Goal: Task Accomplishment & Management: Manage account settings

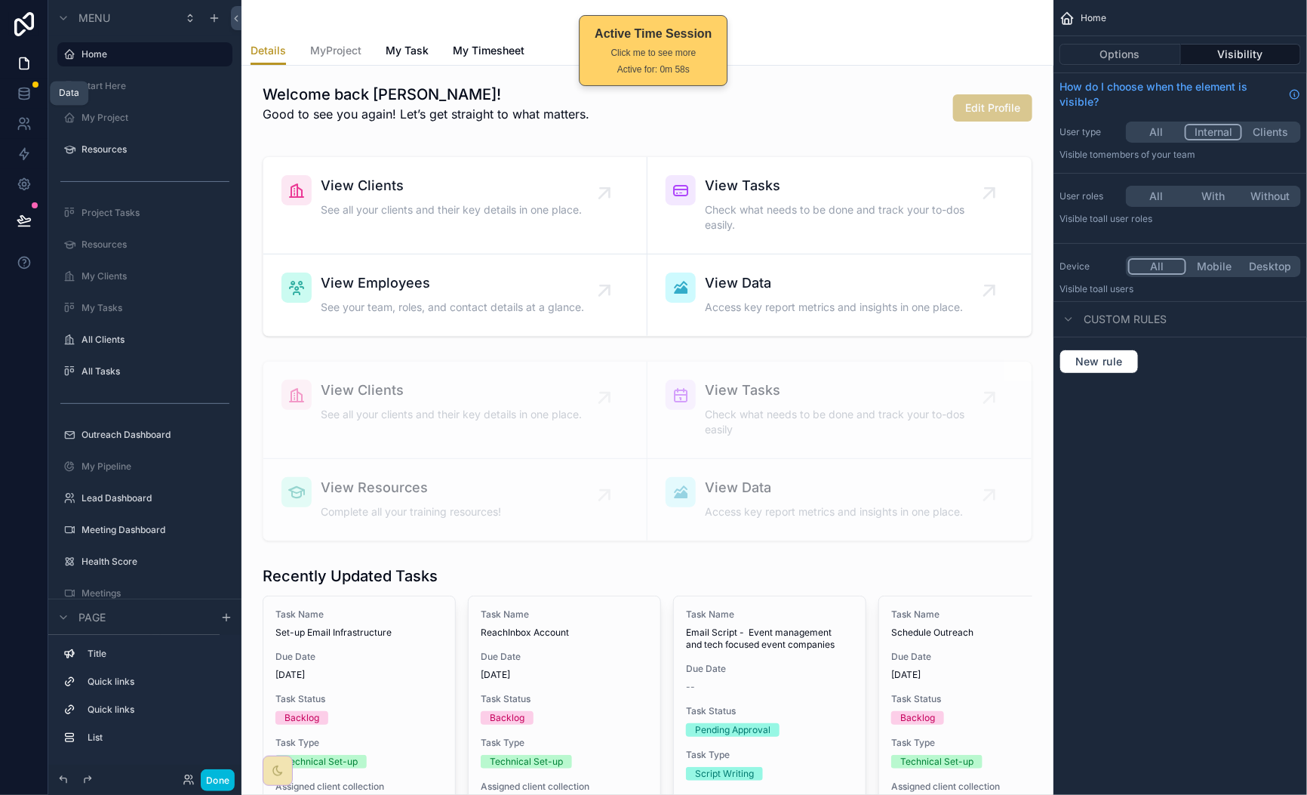
click at [26, 102] on link at bounding box center [24, 93] width 48 height 30
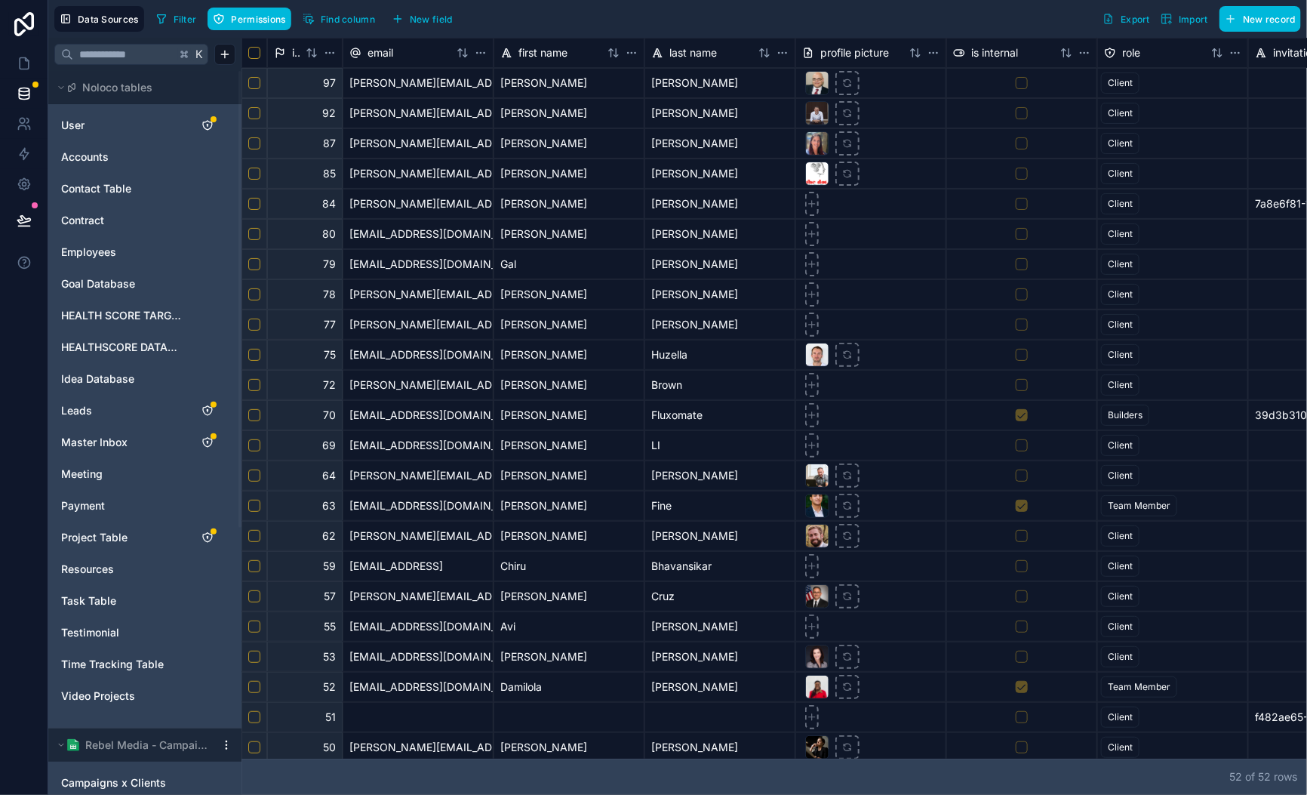
click at [107, 449] on span "Master Inbox" at bounding box center [94, 442] width 66 height 15
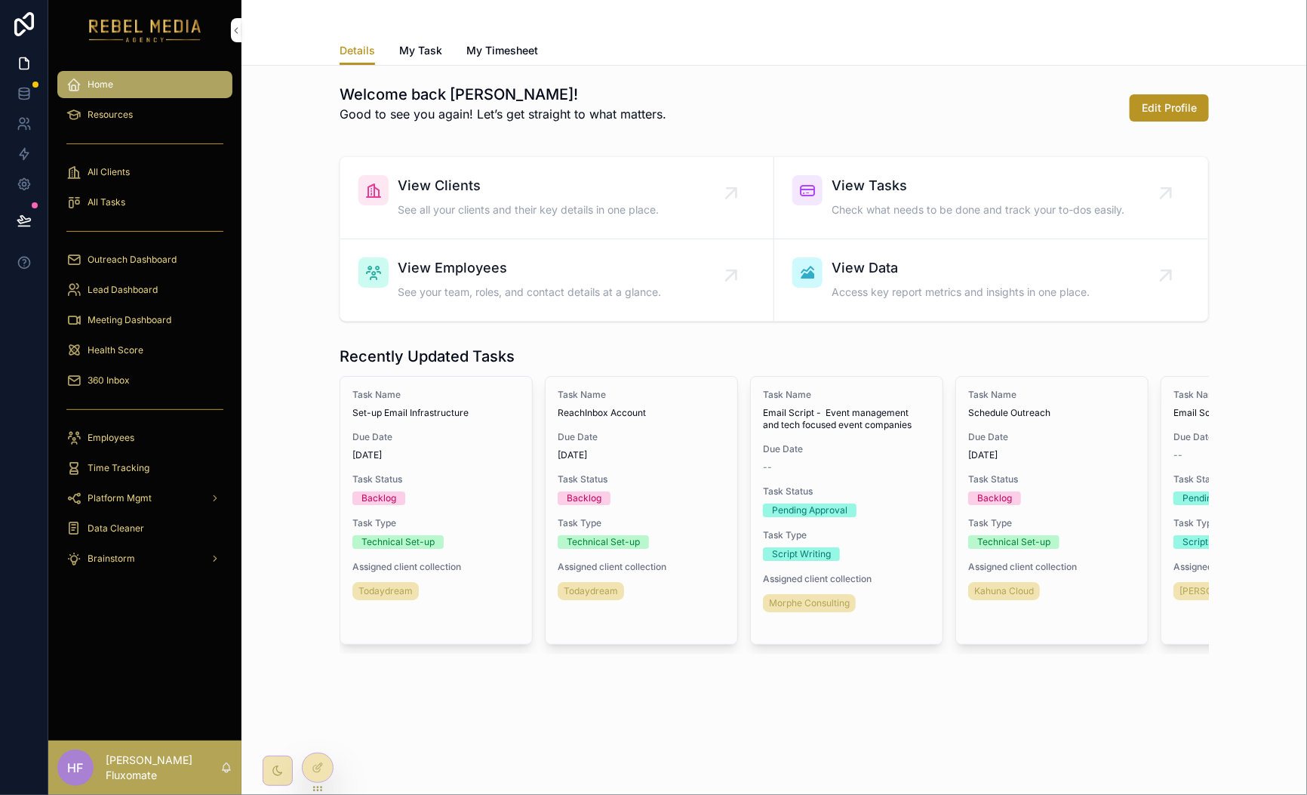
click at [131, 373] on div "360 Inbox" at bounding box center [144, 380] width 157 height 24
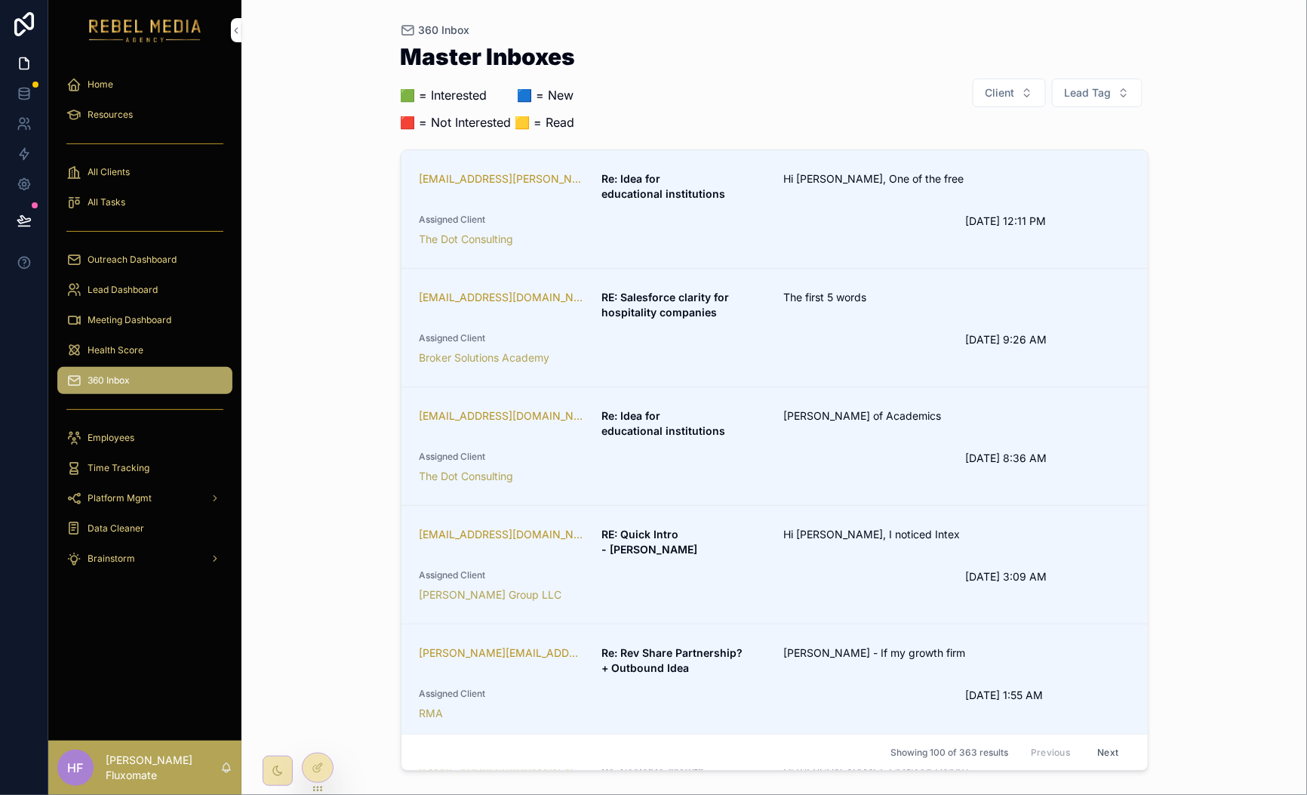
click at [823, 225] on span "Assigned Client" at bounding box center [684, 220] width 528 height 12
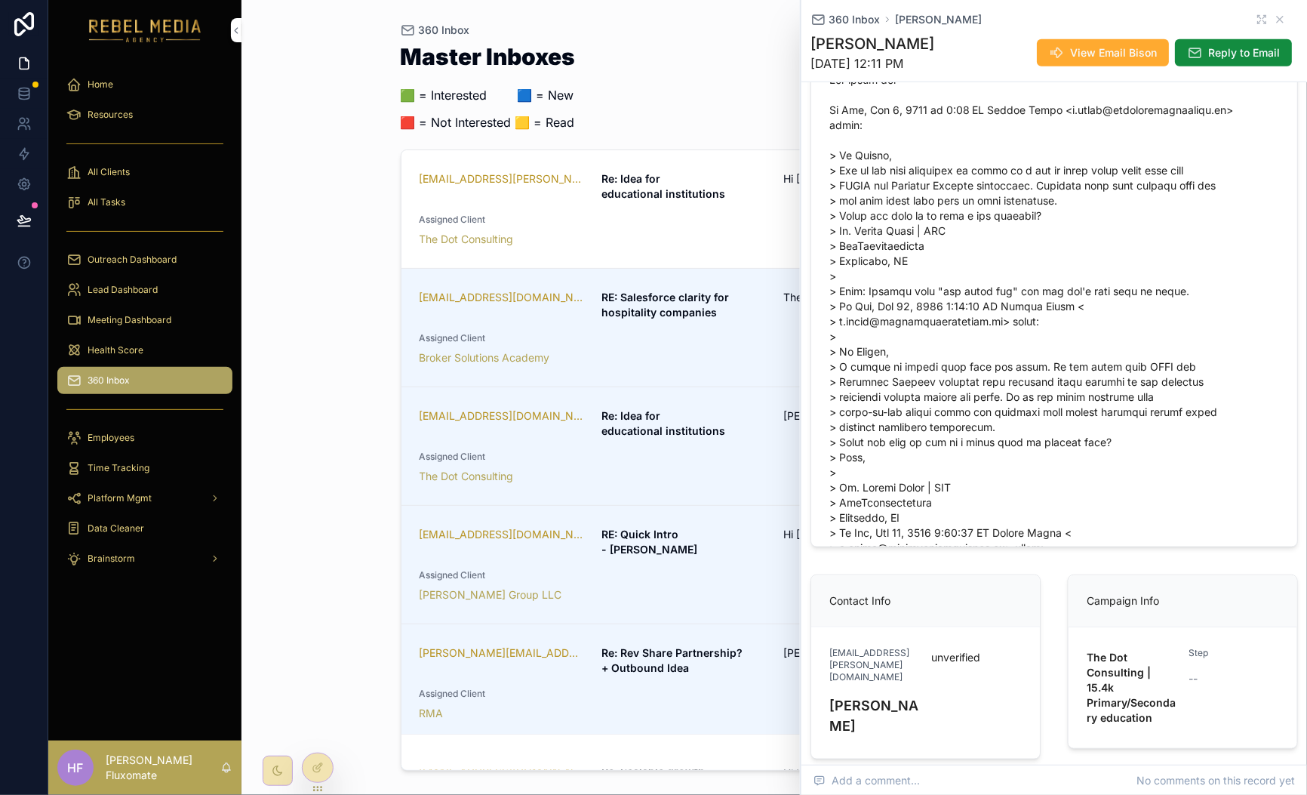
scroll to position [385, 0]
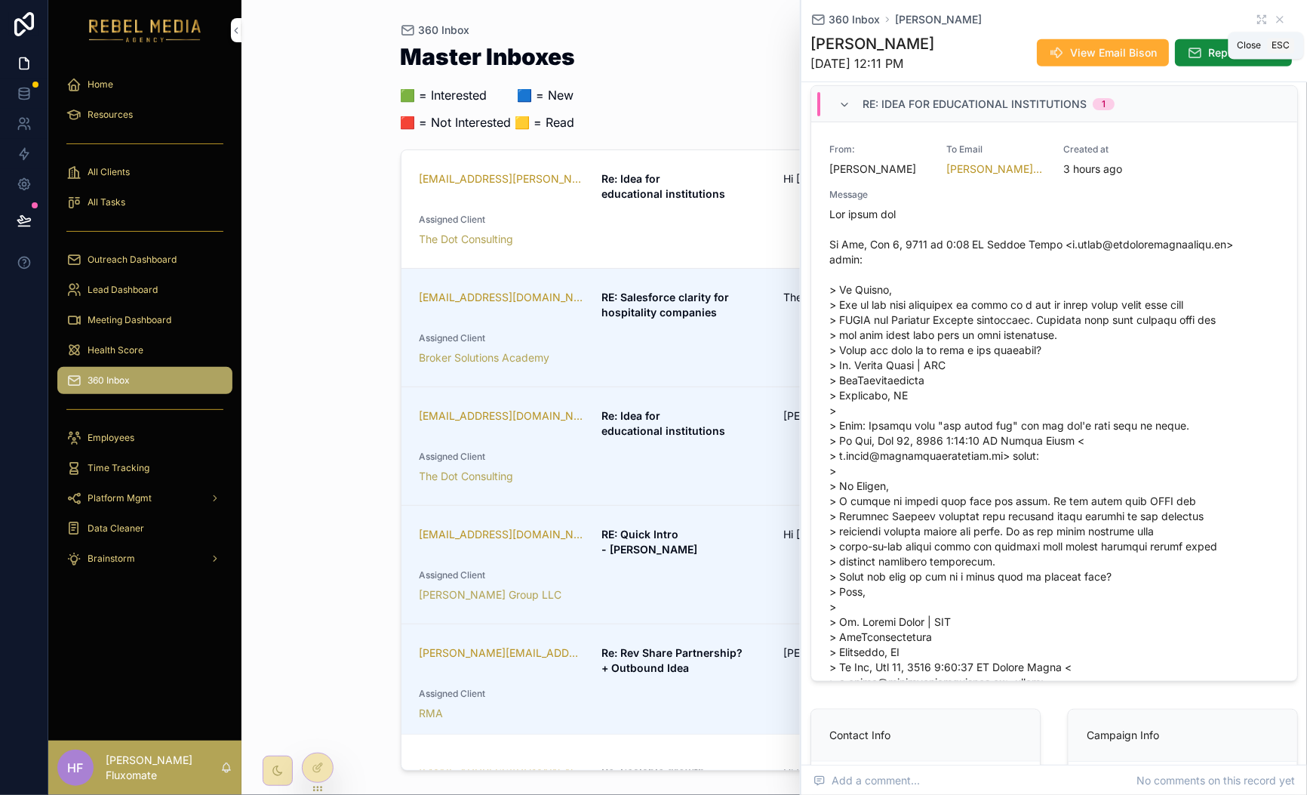
click at [1274, 23] on icon "scrollable content" at bounding box center [1280, 20] width 12 height 12
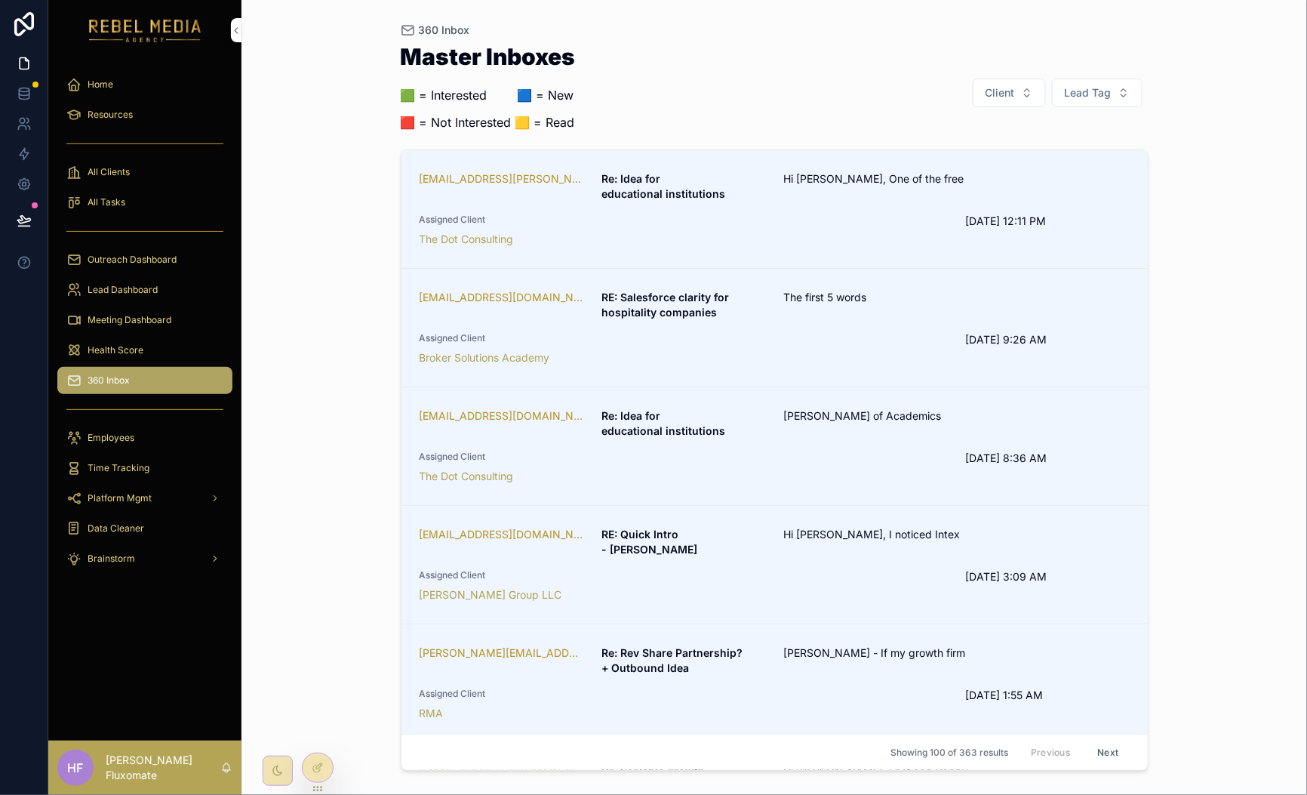
click at [971, 161] on link "lauren.thomas@ccsd21.org Re: Idea for educational institutions Hi Lauren, One o…" at bounding box center [775, 209] width 746 height 118
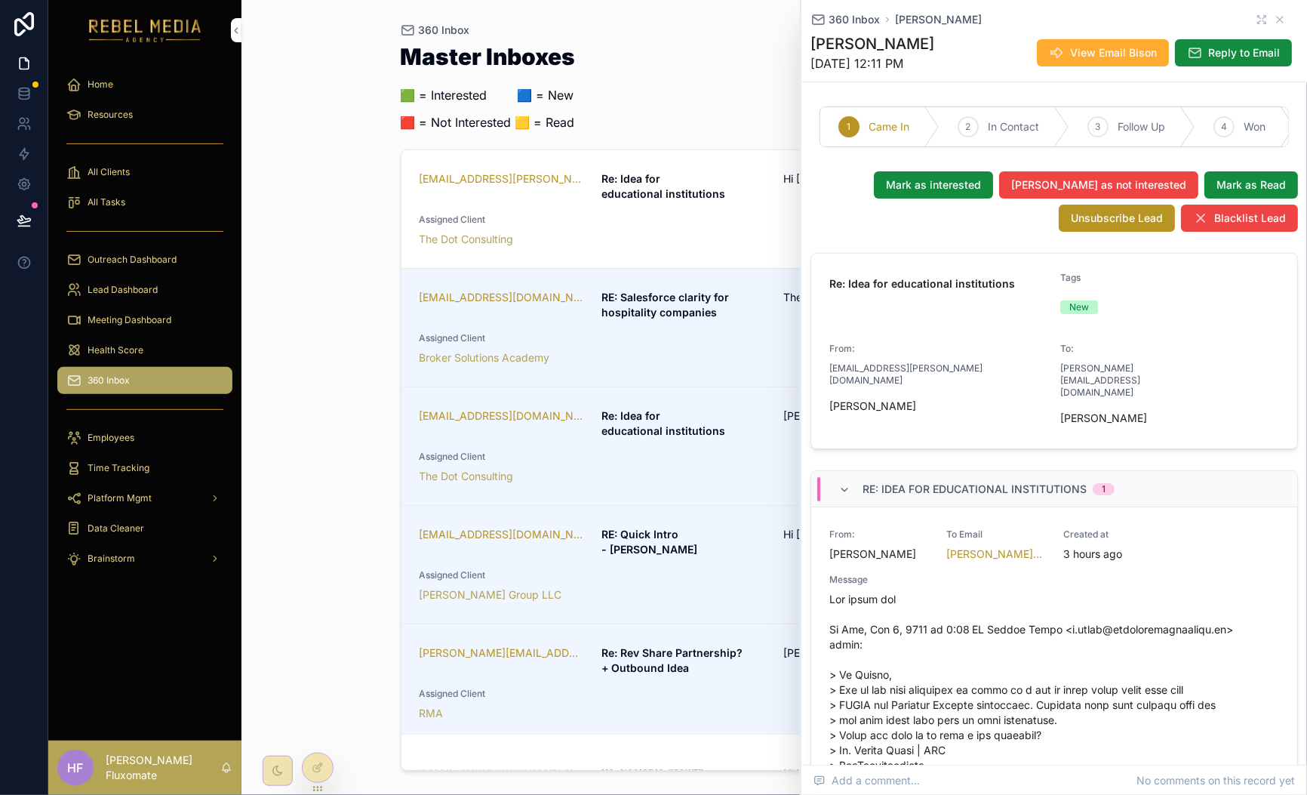
click at [636, 59] on div "Master Inboxes 🟩 = Interested ‎ ‎ ‎ ‎ ‎ ‎‎ ‎ 🟦 = New 🟥 = Not Interested 🟨 = Rea…" at bounding box center [775, 92] width 748 height 95
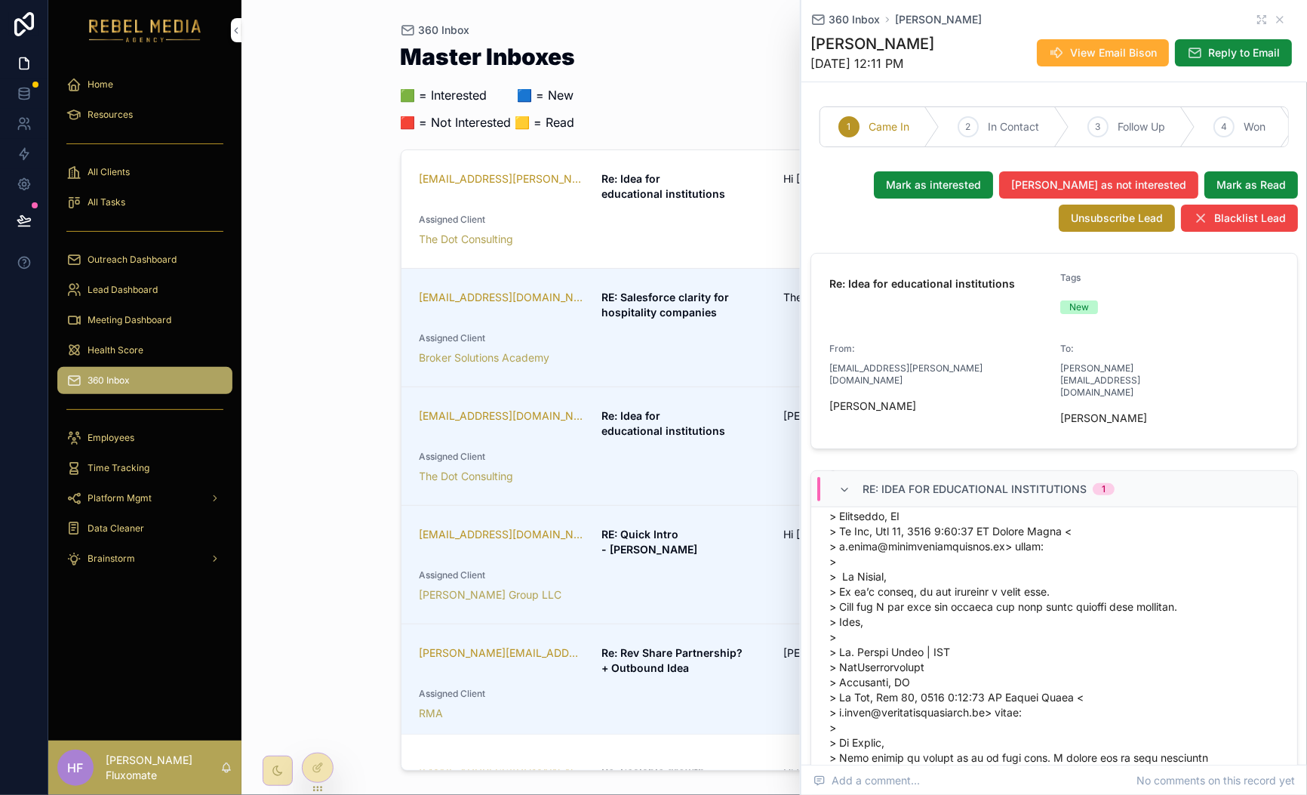
scroll to position [525, 0]
click at [1274, 15] on icon "scrollable content" at bounding box center [1280, 20] width 12 height 12
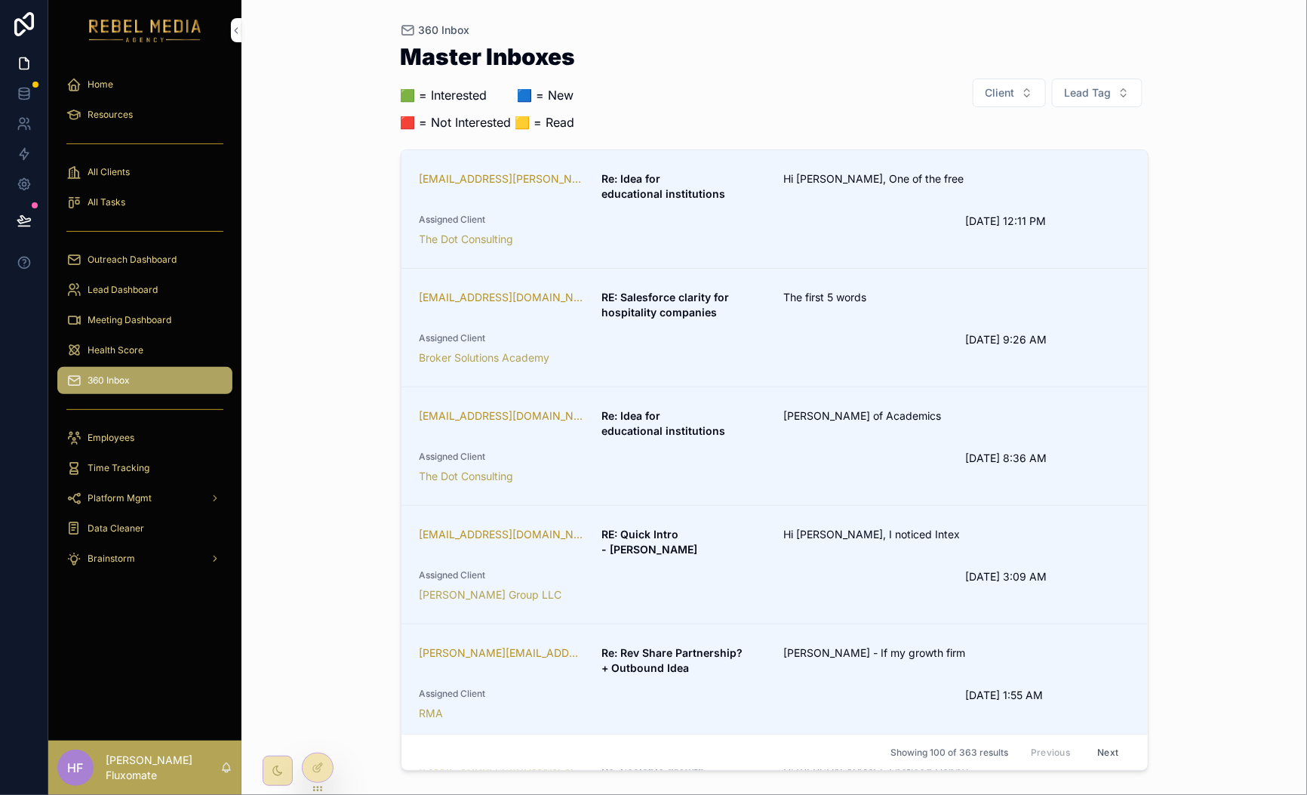
drag, startPoint x: 1057, startPoint y: 107, endPoint x: 1036, endPoint y: 100, distance: 21.5
click at [1057, 107] on div "Master Inboxes 🟩 = Interested ‎ ‎ ‎ ‎ ‎ ‎‎ ‎ 🟦 = New 🟥 = Not Interested 🟨 = Rea…" at bounding box center [775, 92] width 748 height 95
click at [1027, 94] on button "Client" at bounding box center [1009, 92] width 73 height 29
type input "***"
click at [1042, 155] on div "RMA" at bounding box center [1010, 157] width 210 height 30
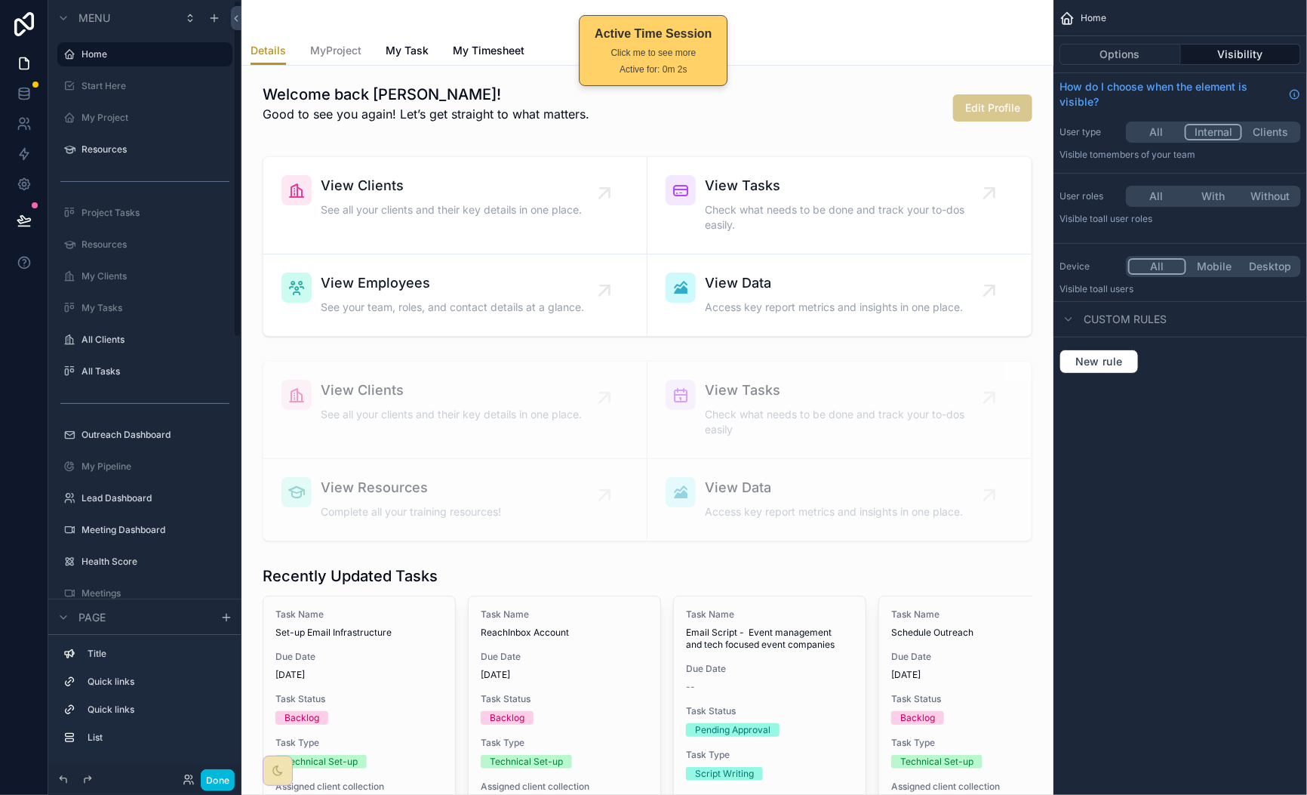
click at [214, 777] on button "Done" at bounding box center [218, 780] width 34 height 22
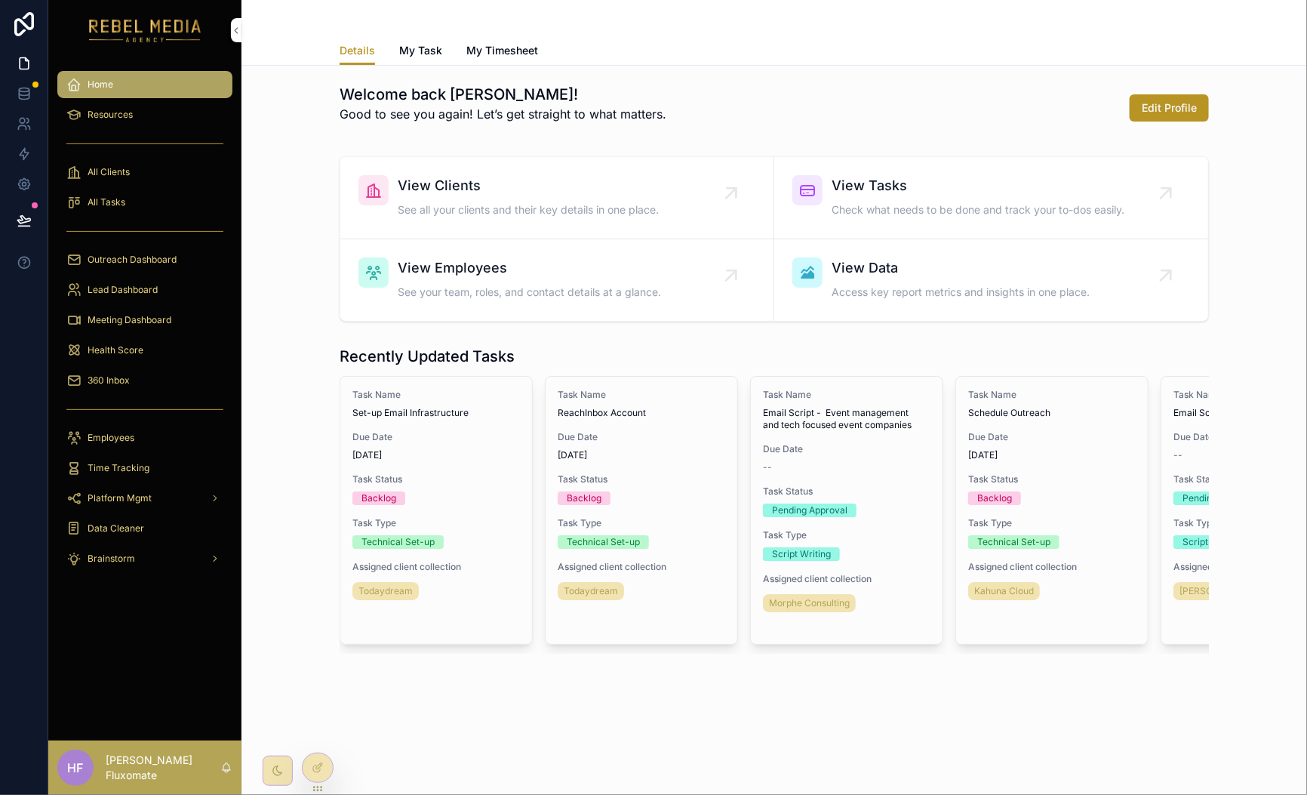
click at [133, 377] on div "360 Inbox" at bounding box center [144, 380] width 157 height 24
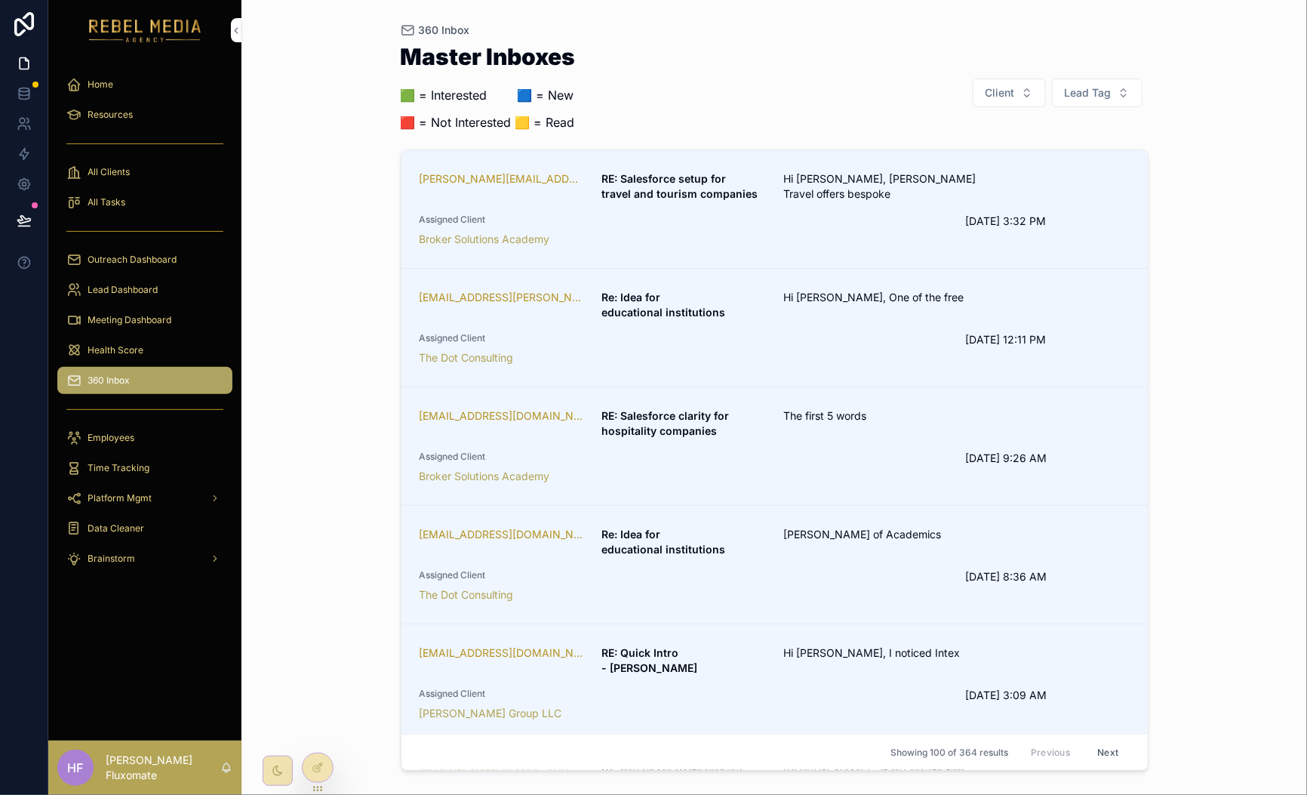
click at [1002, 101] on button "Client" at bounding box center [1009, 92] width 73 height 29
type input "***"
click at [1008, 148] on div "RMA" at bounding box center [1010, 157] width 210 height 30
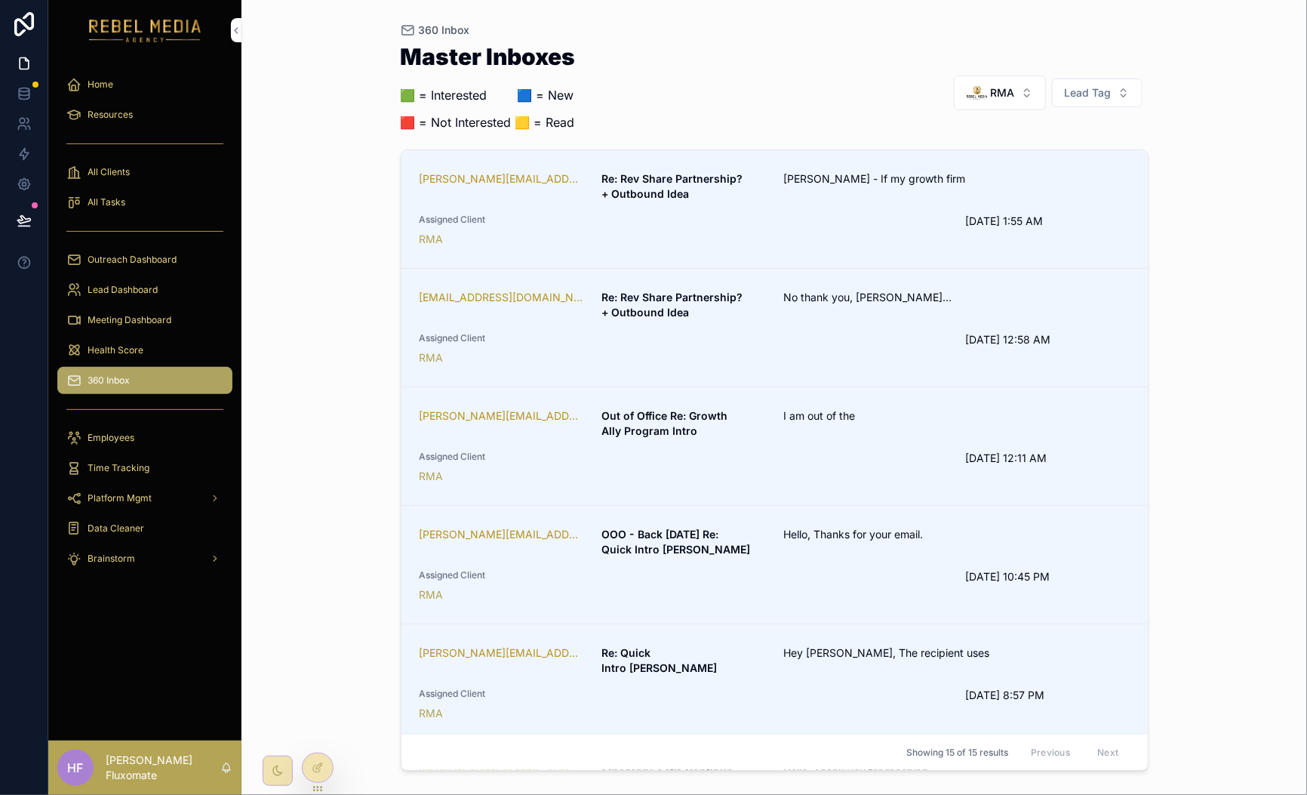
click at [908, 183] on span "[PERSON_NAME] - If my growth firm" at bounding box center [895, 178] width 225 height 15
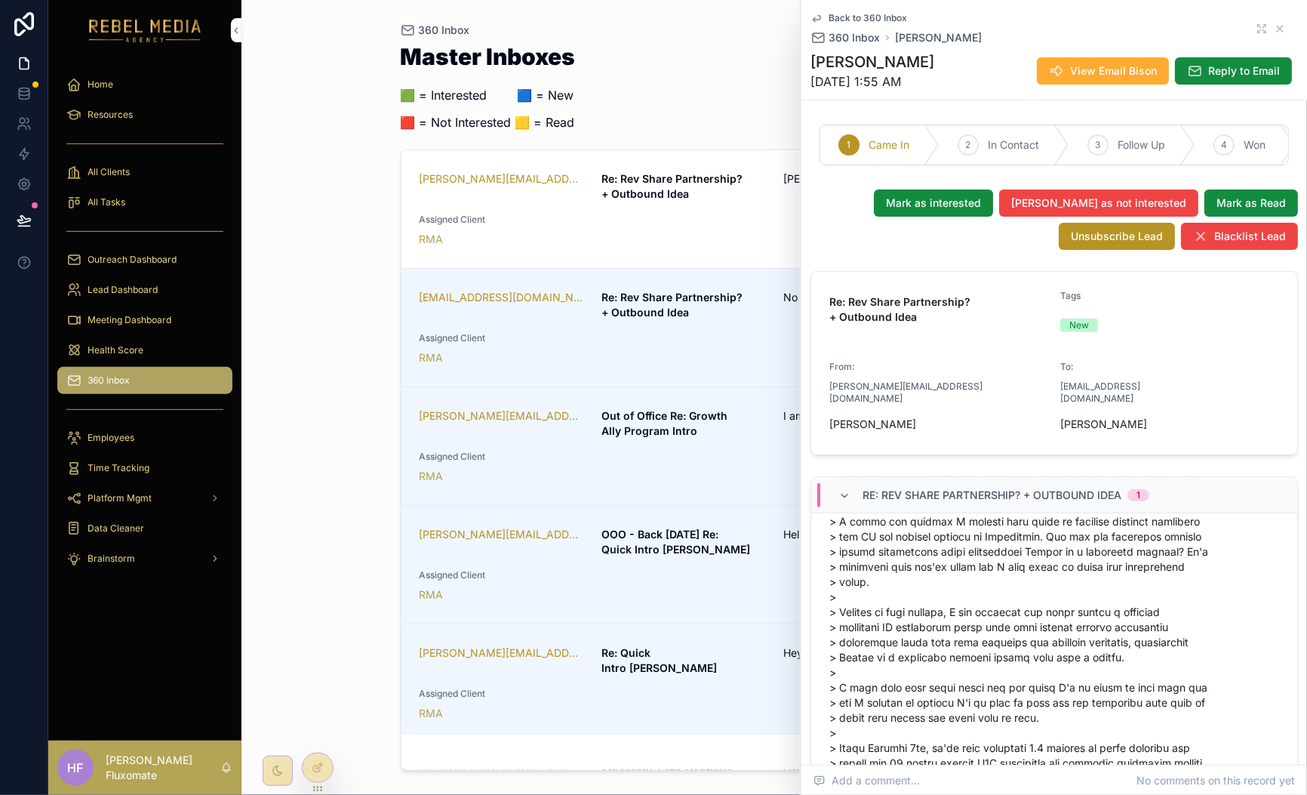
scroll to position [528, 0]
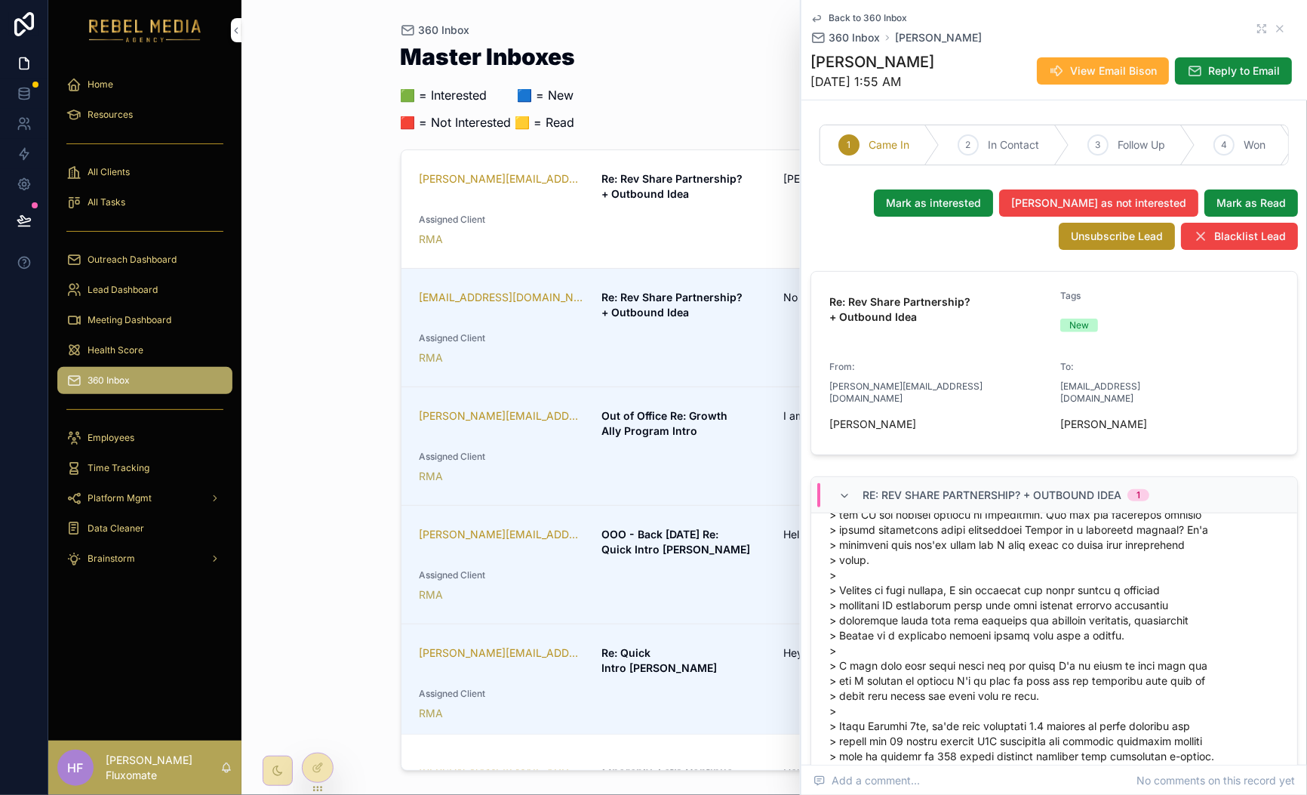
drag, startPoint x: 716, startPoint y: 54, endPoint x: 944, endPoint y: 40, distance: 229.1
click at [716, 54] on div "Master Inboxes 🟩 = Interested ‎ ‎ ‎ ‎ ‎ ‎‎ ‎ 🟦 = New 🟥 = Not Interested 🟨 = Rea…" at bounding box center [775, 92] width 748 height 95
click at [1274, 28] on icon "scrollable content" at bounding box center [1280, 29] width 12 height 12
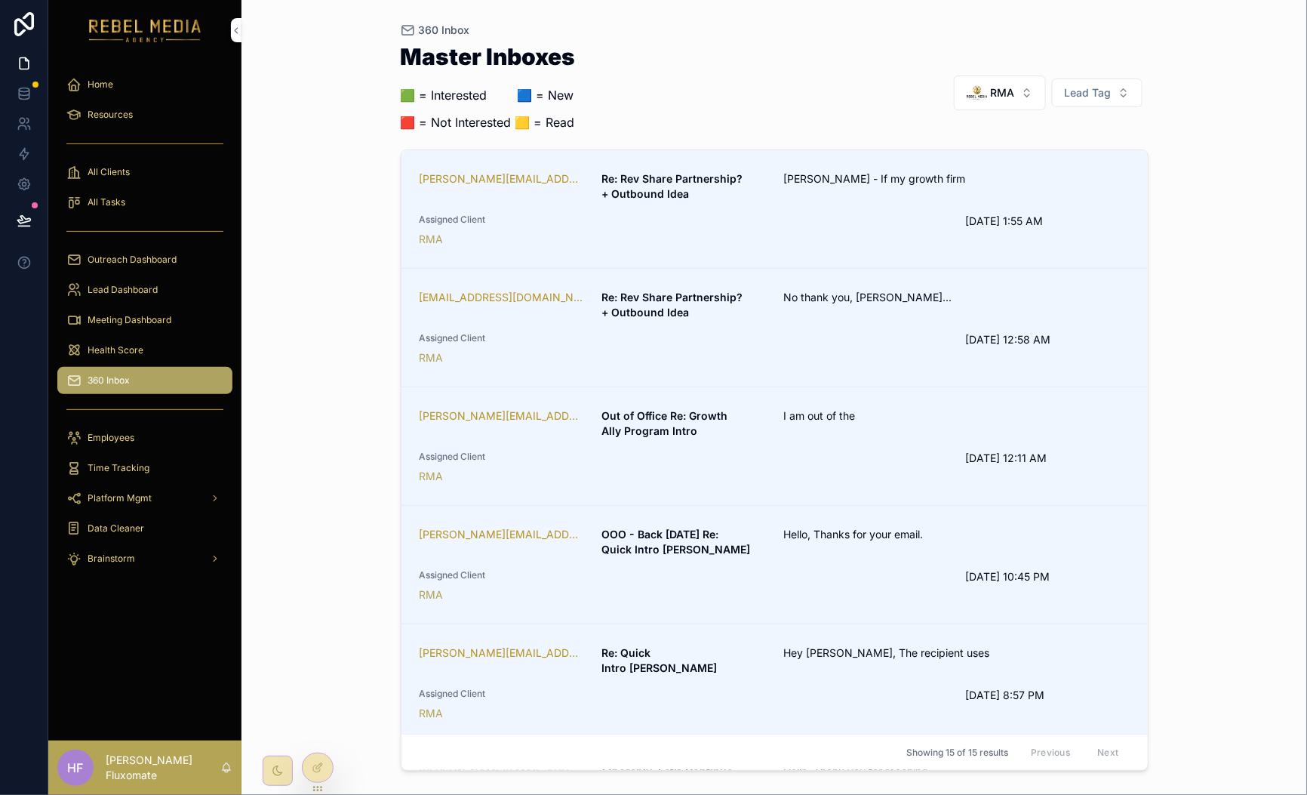
click at [891, 339] on span "Assigned Client" at bounding box center [684, 338] width 528 height 12
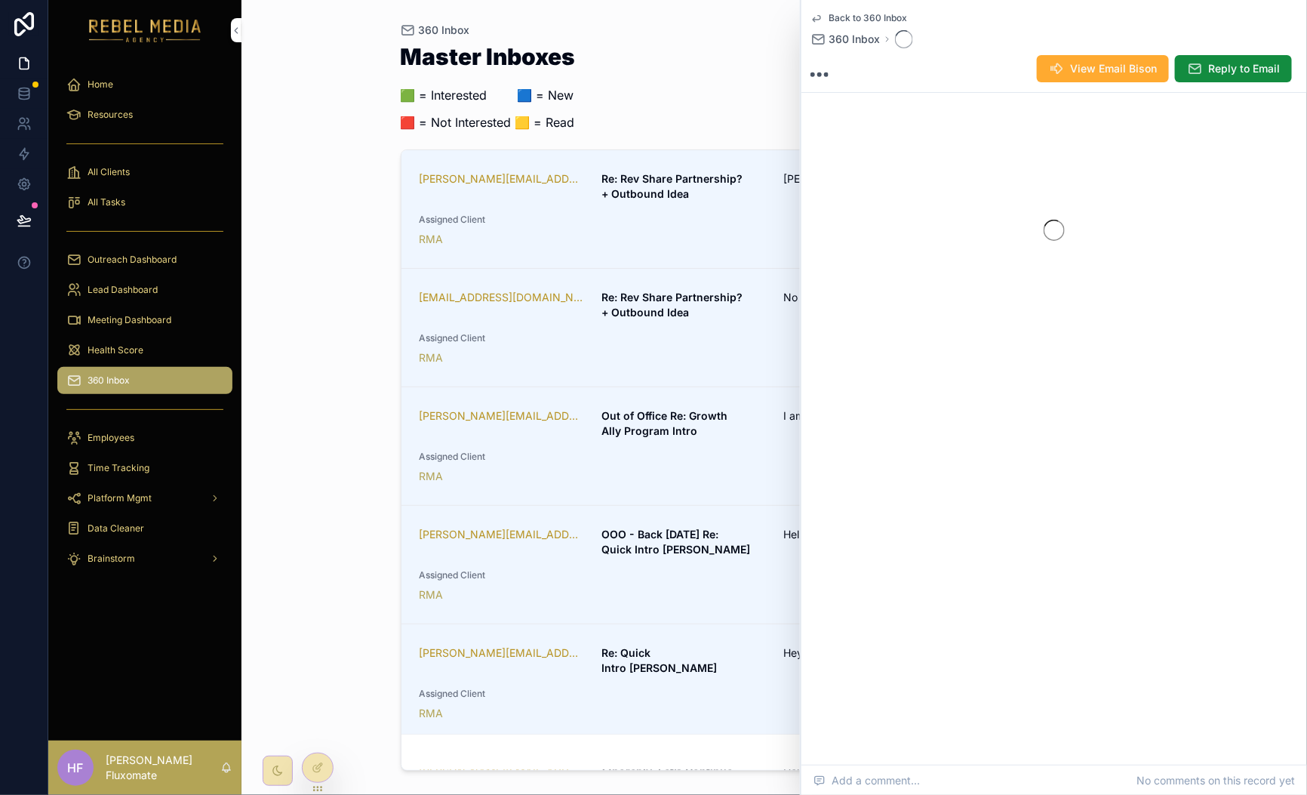
click at [719, 48] on div "Master Inboxes 🟩 = Interested ‎ ‎ ‎ ‎ ‎ ‎‎ ‎ 🟦 = New 🟥 = Not Interested 🟨 = Rea…" at bounding box center [775, 92] width 748 height 95
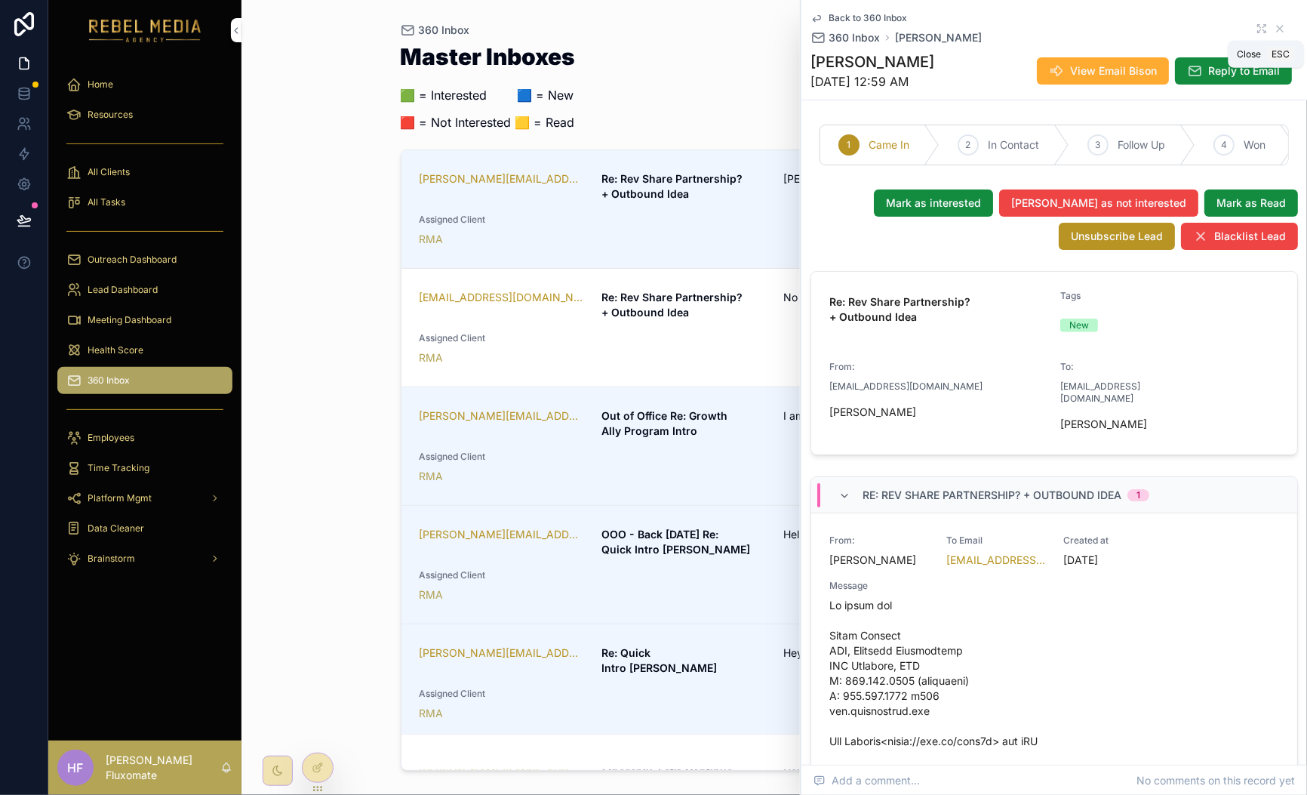
click at [1274, 29] on icon "scrollable content" at bounding box center [1280, 29] width 12 height 12
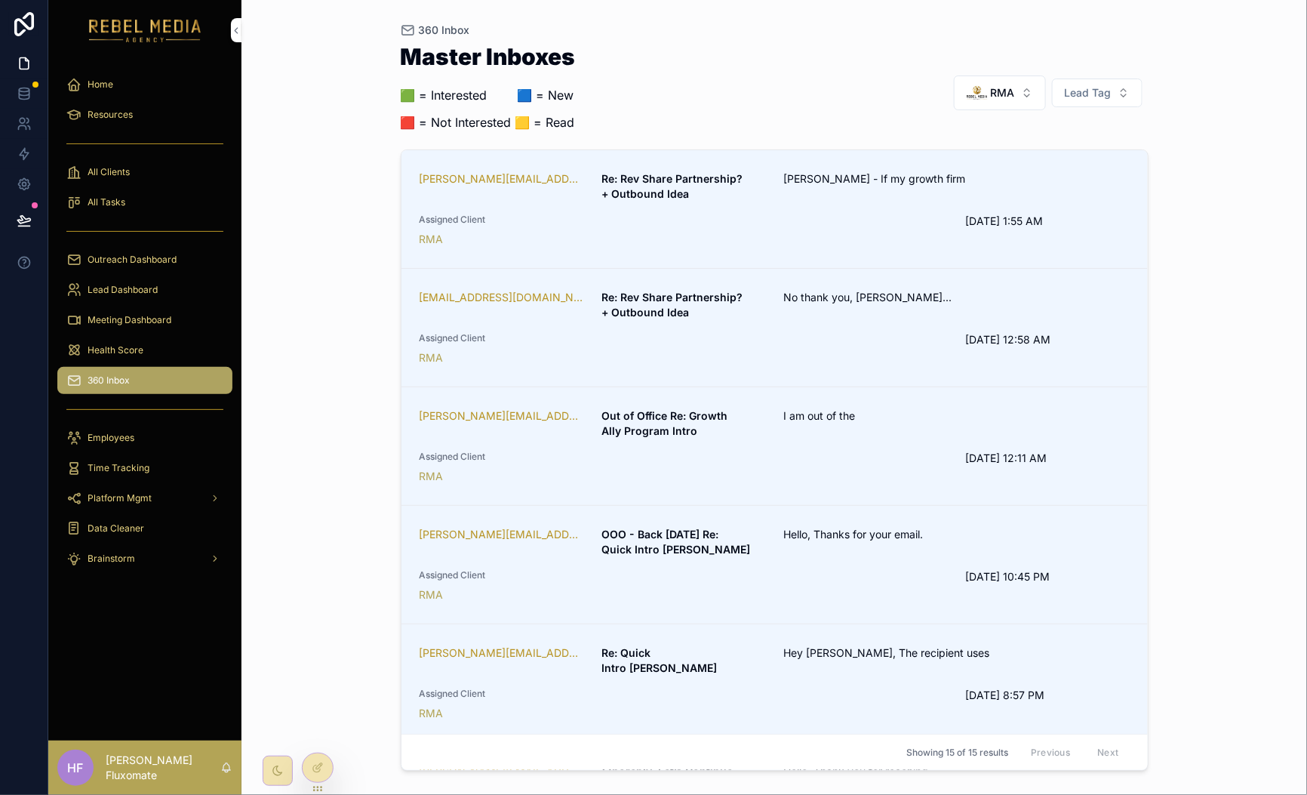
click at [1002, 79] on button "RMA" at bounding box center [1000, 92] width 92 height 35
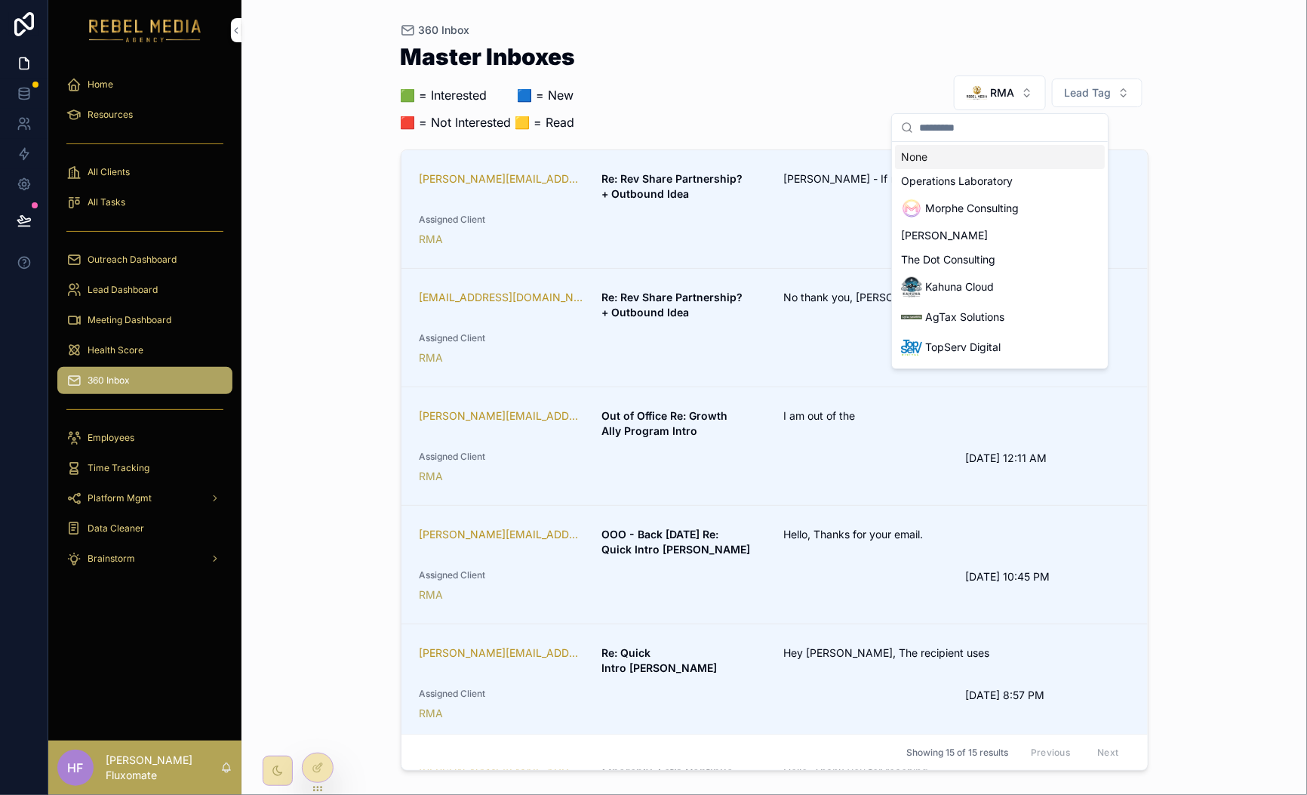
click at [952, 152] on div "None" at bounding box center [1000, 157] width 210 height 24
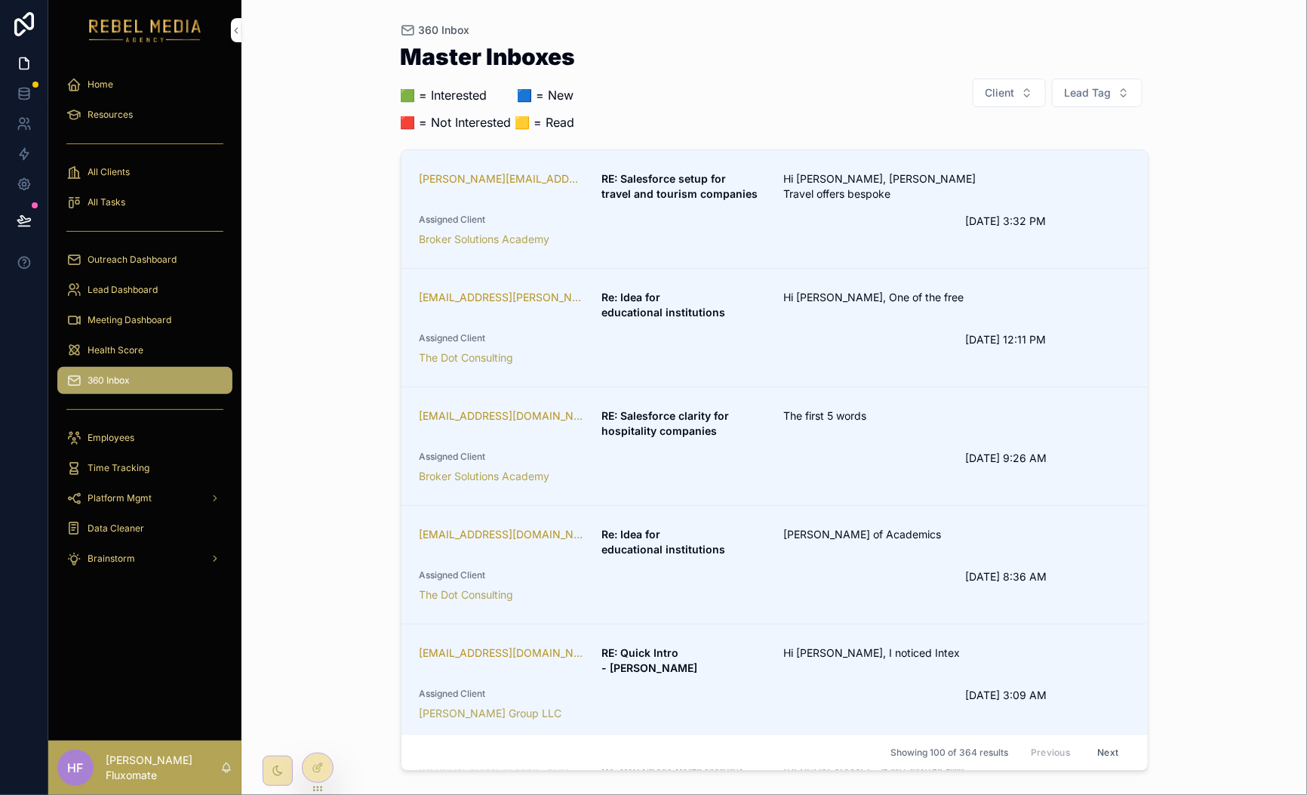
click at [1026, 103] on button "Client" at bounding box center [1009, 92] width 73 height 29
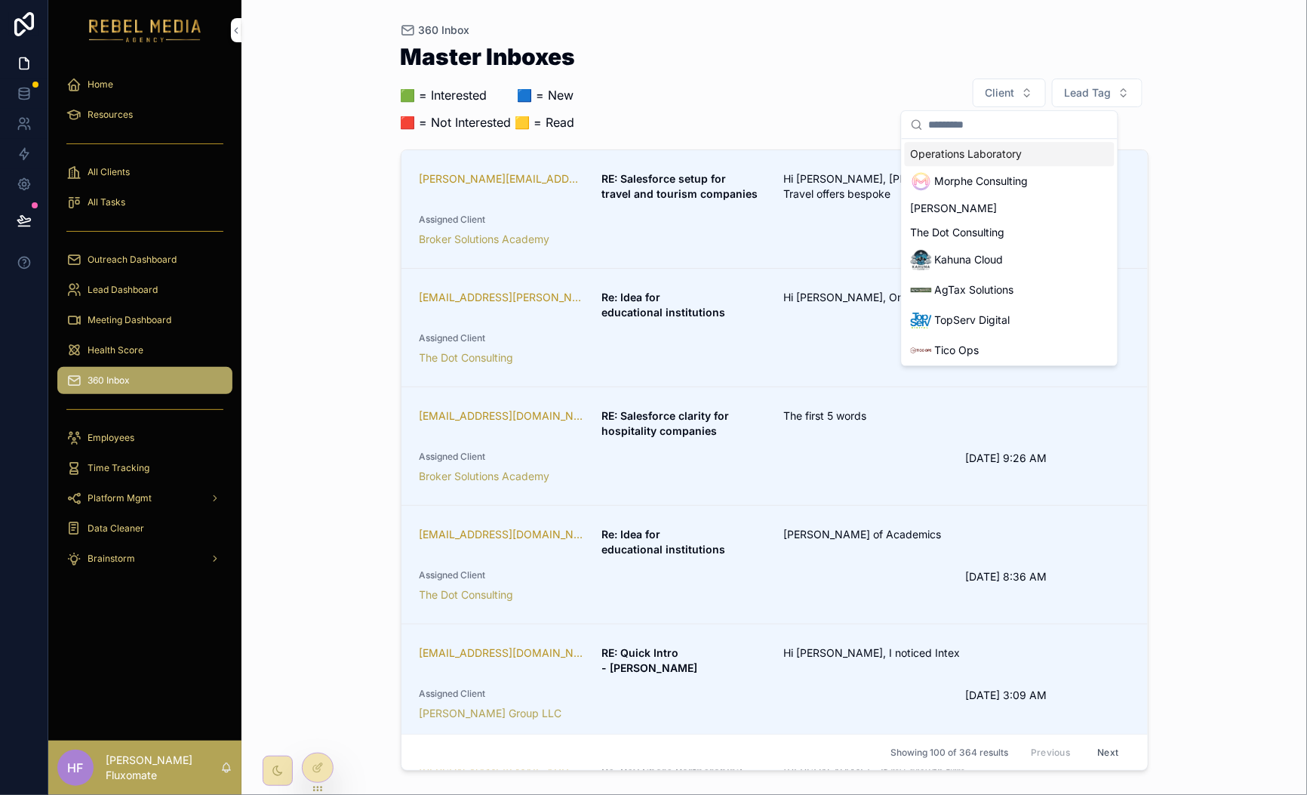
click at [1011, 118] on input "scrollable content" at bounding box center [1019, 124] width 180 height 27
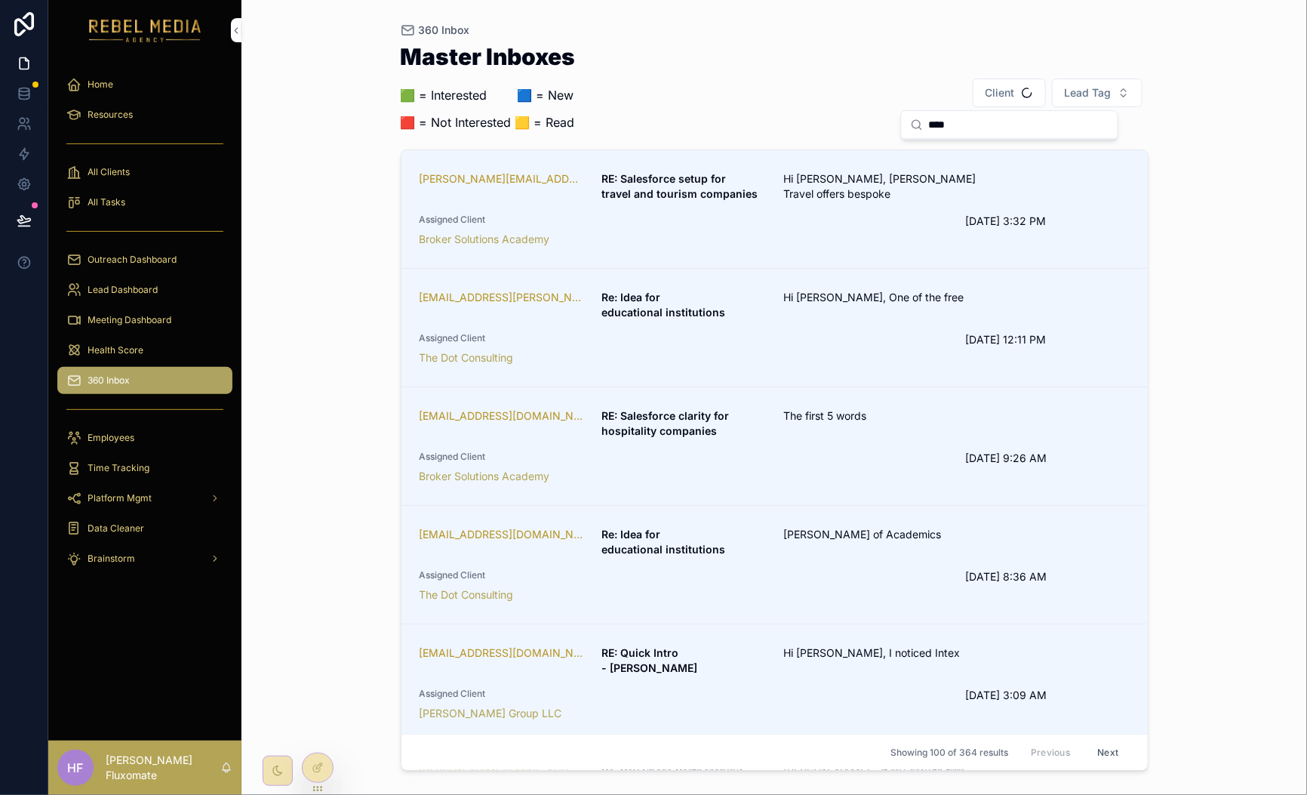
type input "*****"
click at [1012, 132] on input "*****" at bounding box center [1019, 124] width 180 height 27
click at [1012, 131] on input "*****" at bounding box center [1019, 124] width 180 height 27
type input "***"
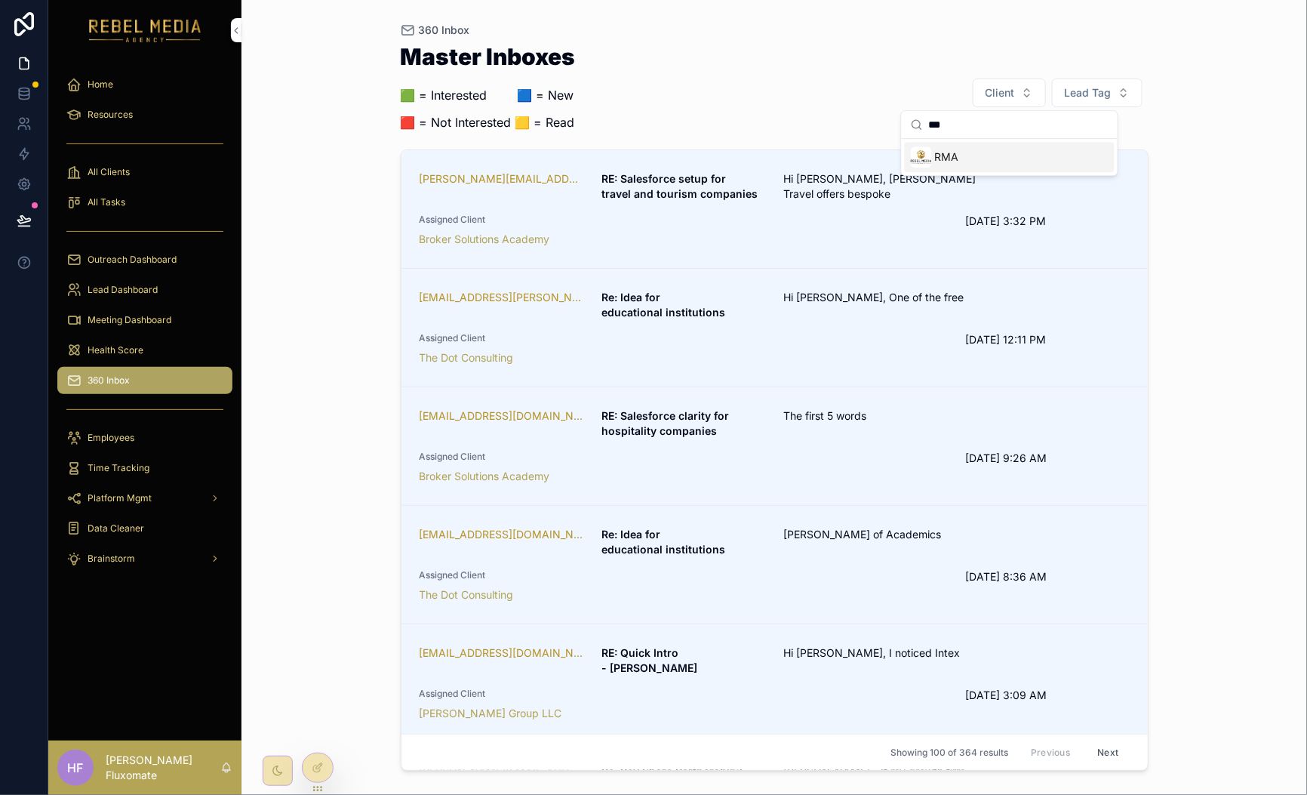
drag, startPoint x: 979, startPoint y: 156, endPoint x: 1301, endPoint y: 289, distance: 348.6
click at [979, 156] on div "RMA" at bounding box center [1010, 157] width 210 height 30
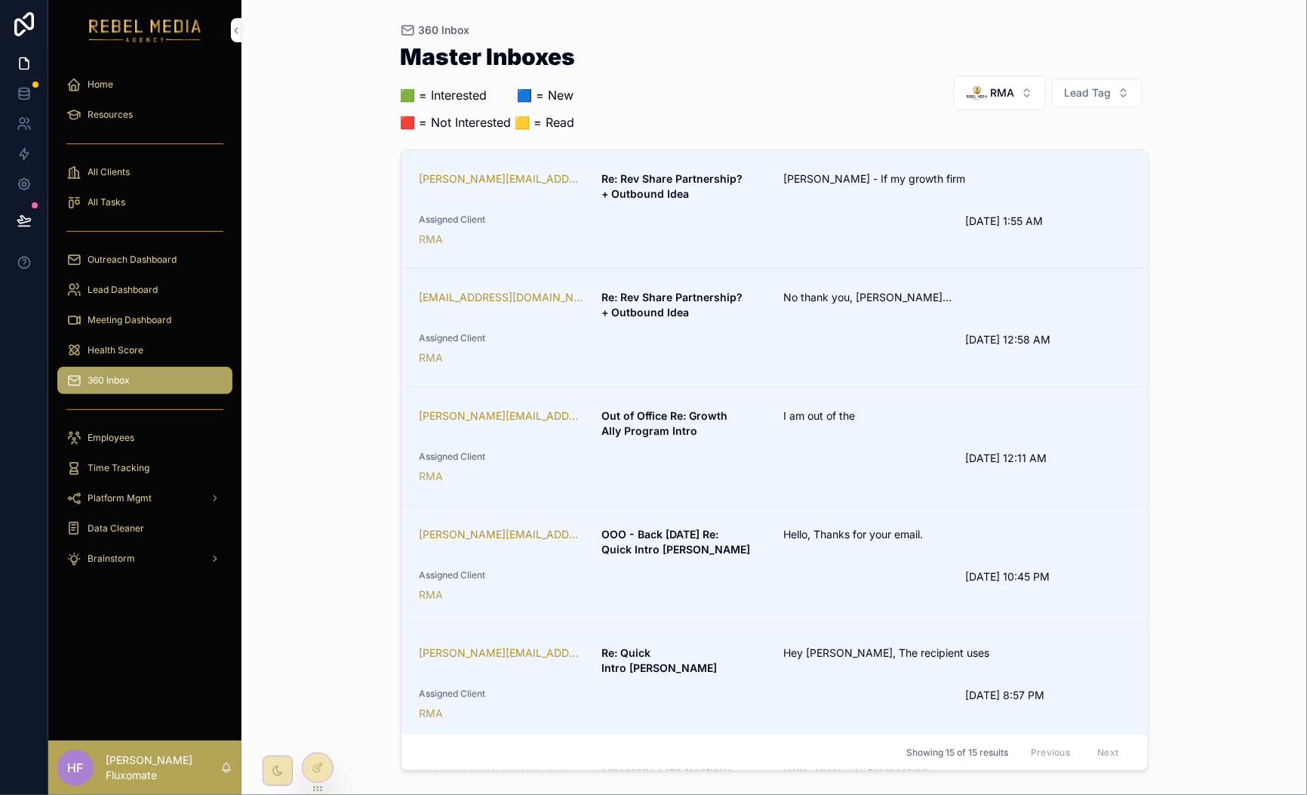
click at [319, 771] on icon at bounding box center [316, 768] width 7 height 7
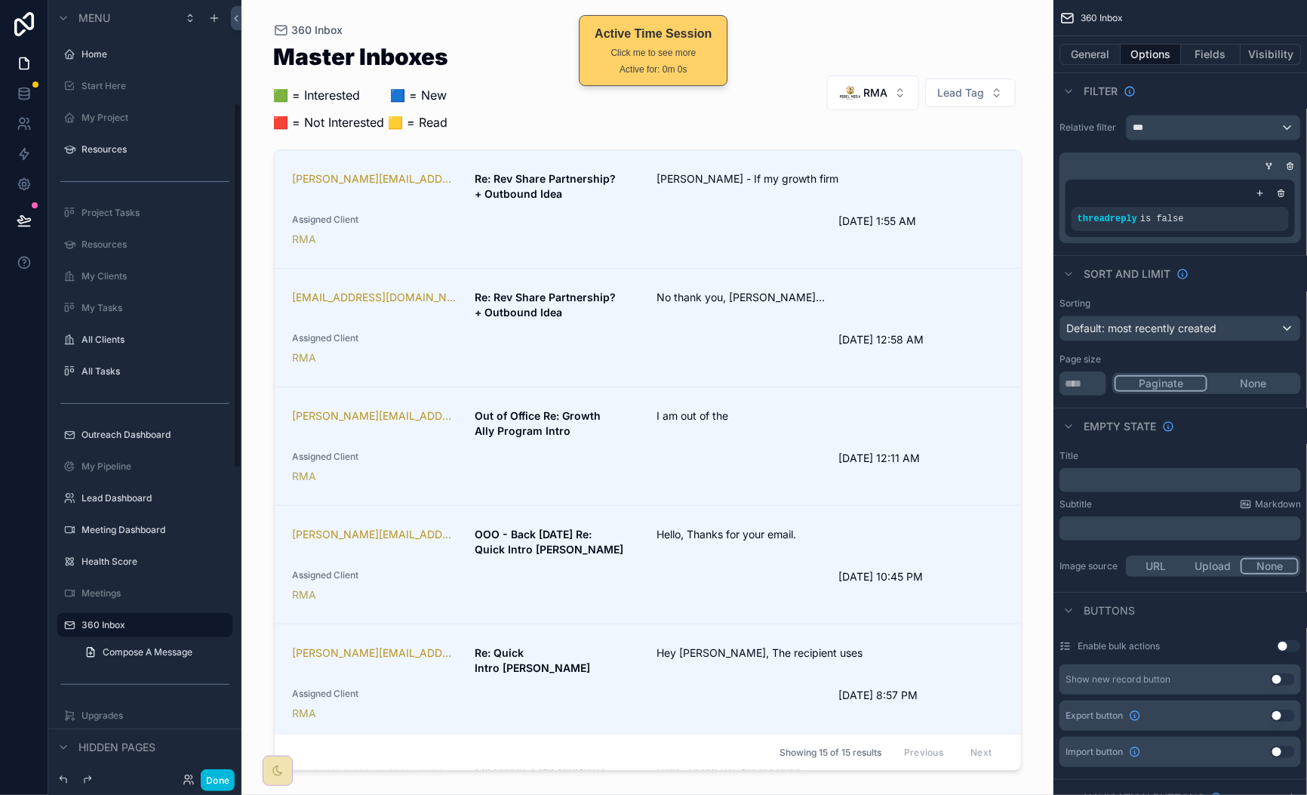
scroll to position [219, 0]
click at [1087, 62] on button "General" at bounding box center [1090, 54] width 61 height 21
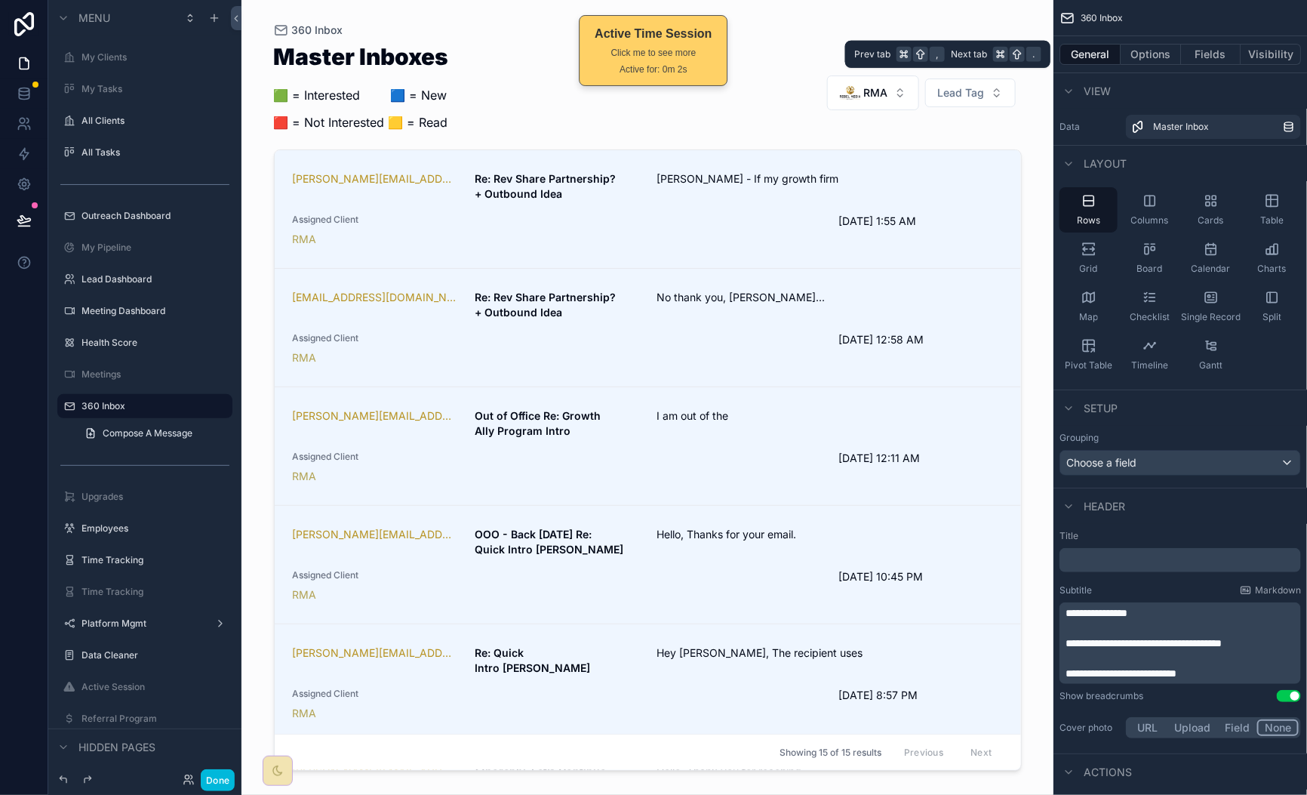
click at [1147, 61] on button "Options" at bounding box center [1151, 54] width 60 height 21
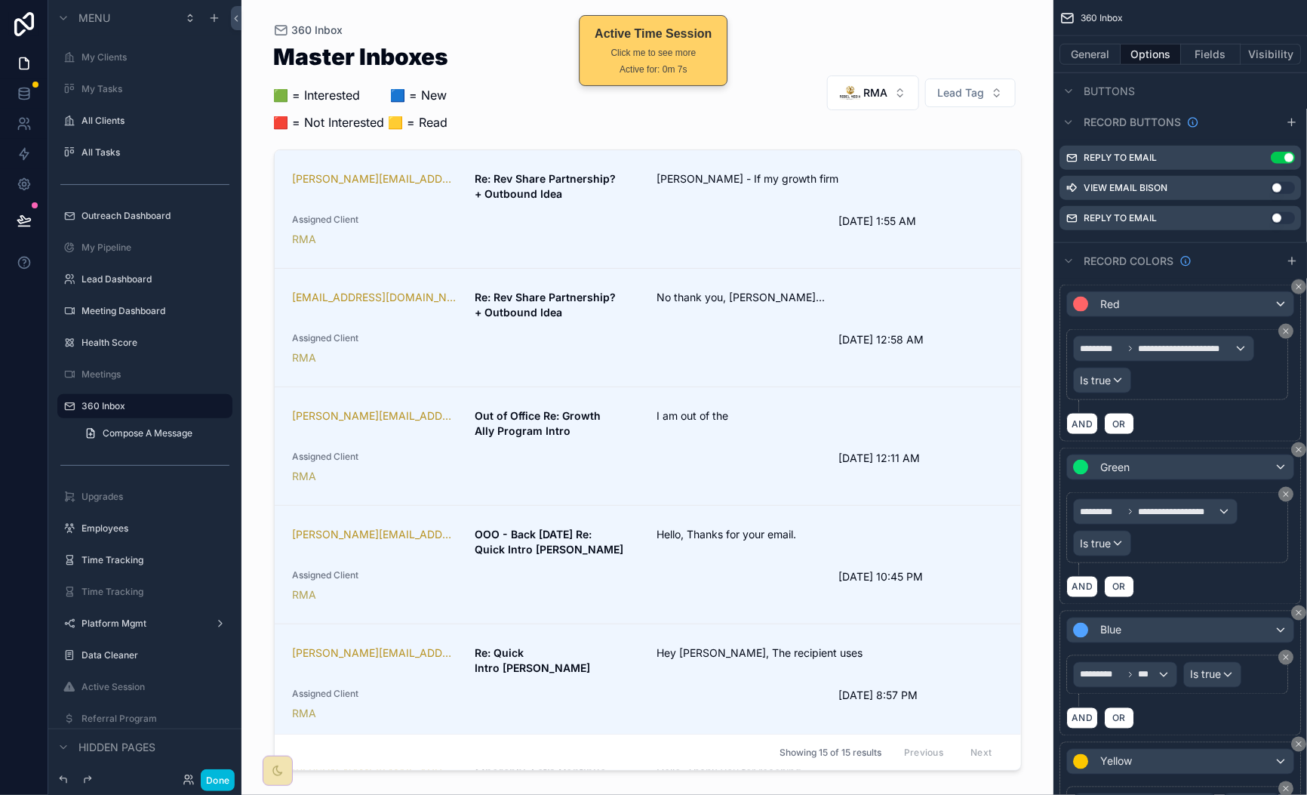
scroll to position [767, 0]
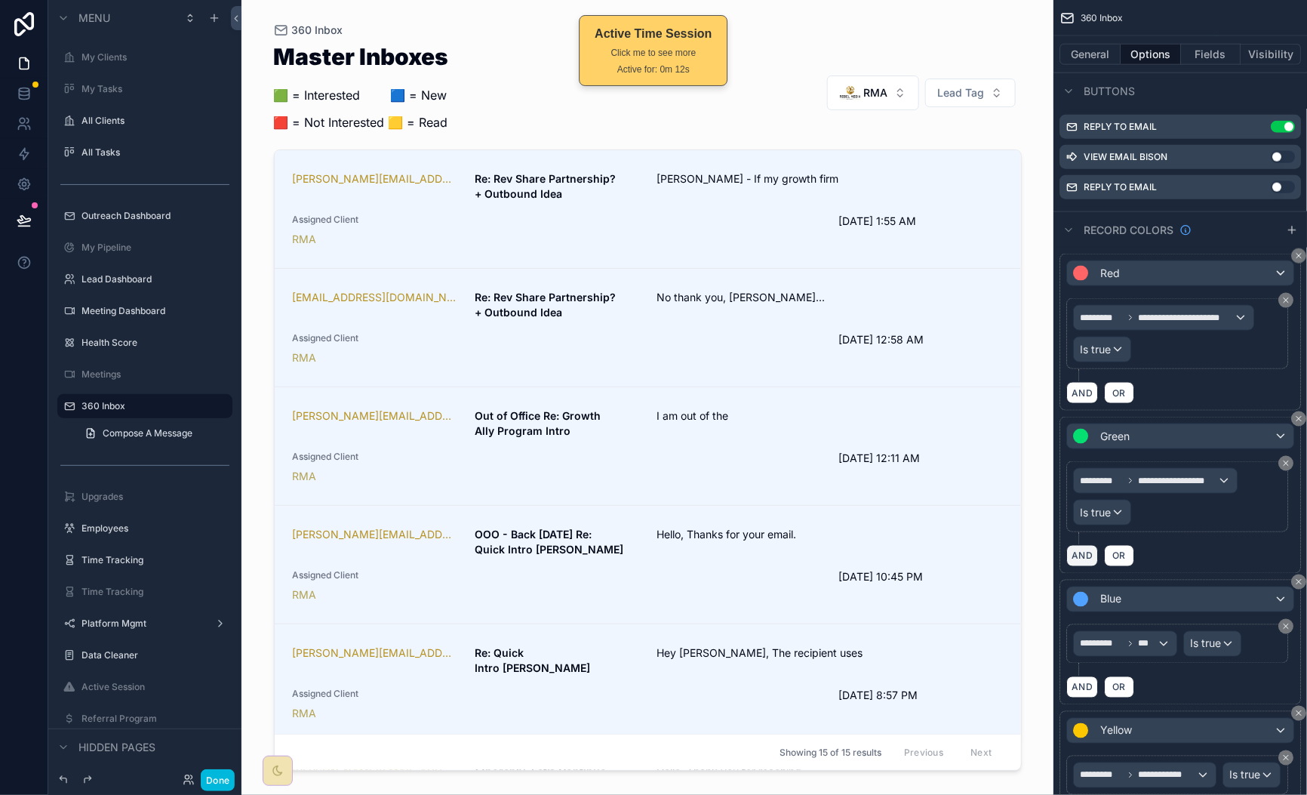
click at [1086, 560] on button "AND" at bounding box center [1082, 556] width 32 height 22
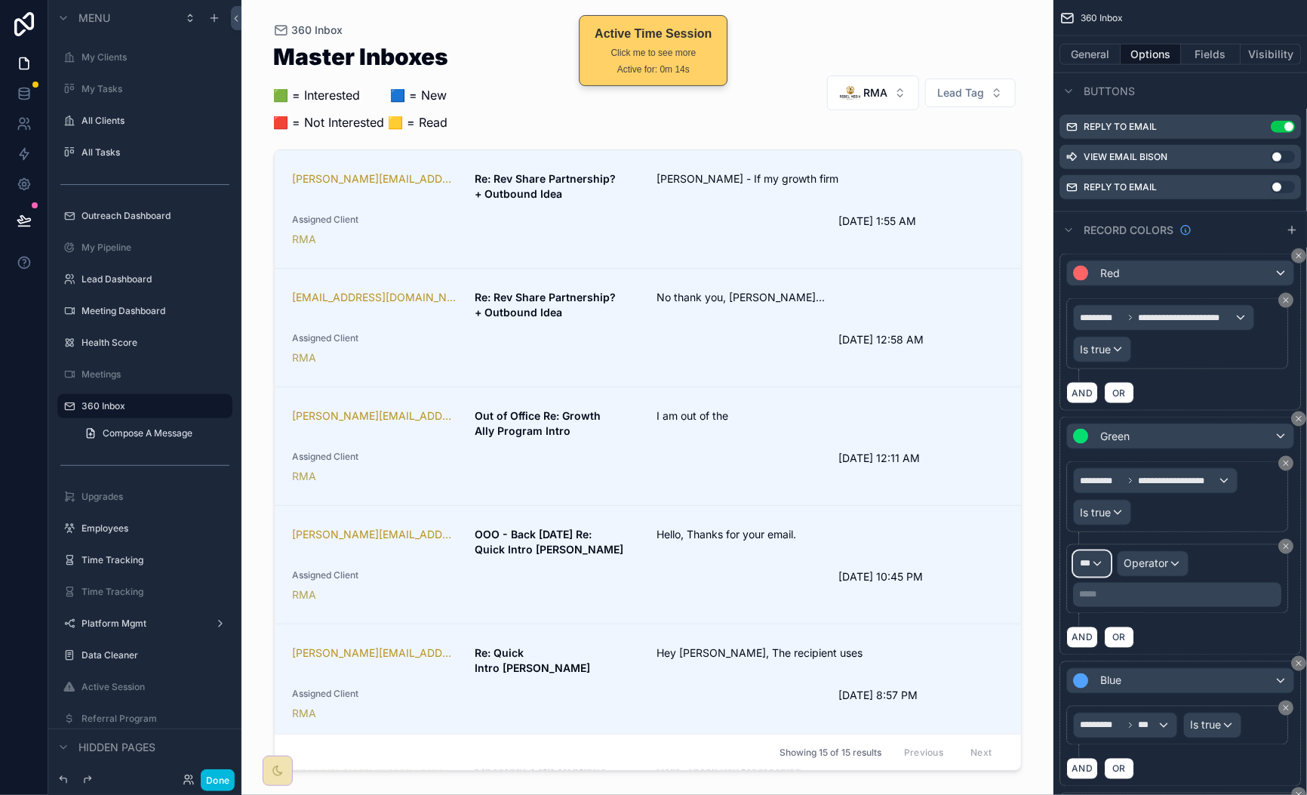
click at [1096, 573] on div "***" at bounding box center [1092, 564] width 36 height 24
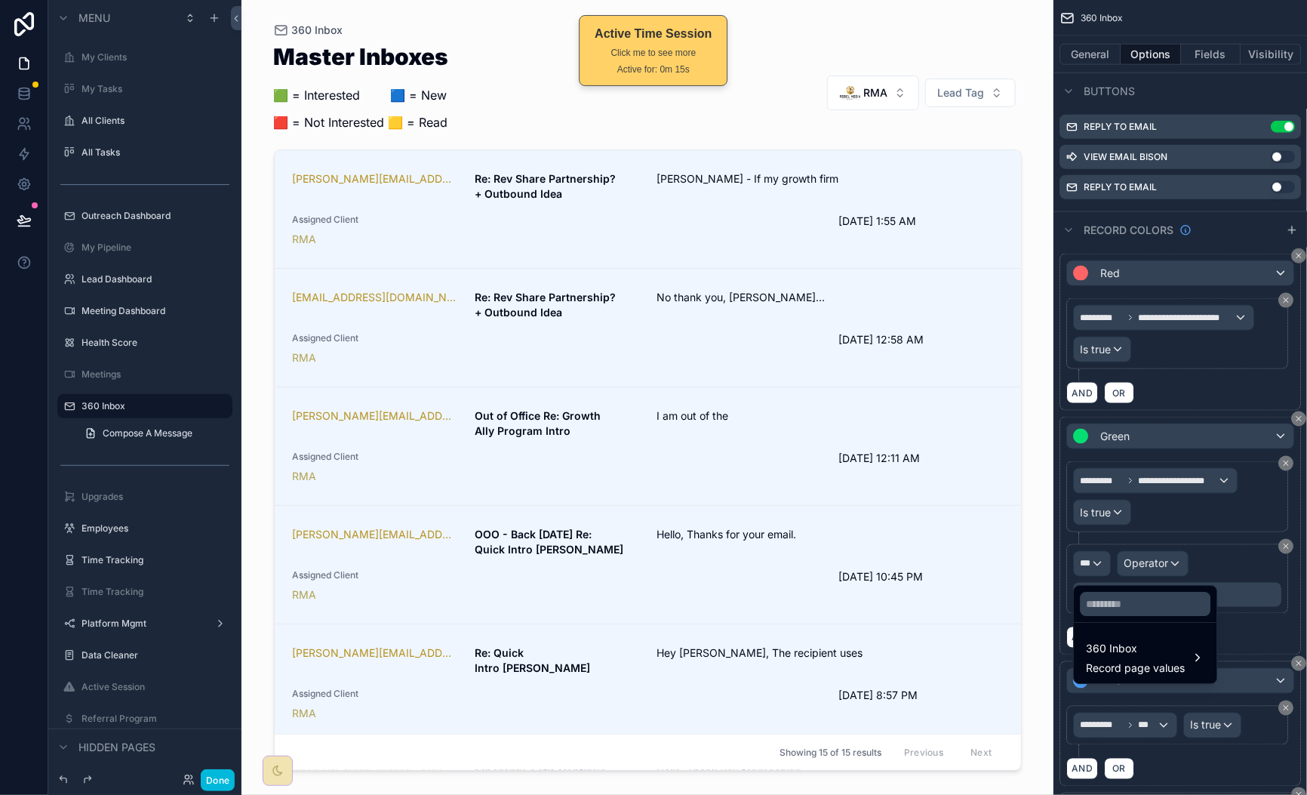
click at [1129, 650] on span "360 Inbox" at bounding box center [1136, 648] width 99 height 18
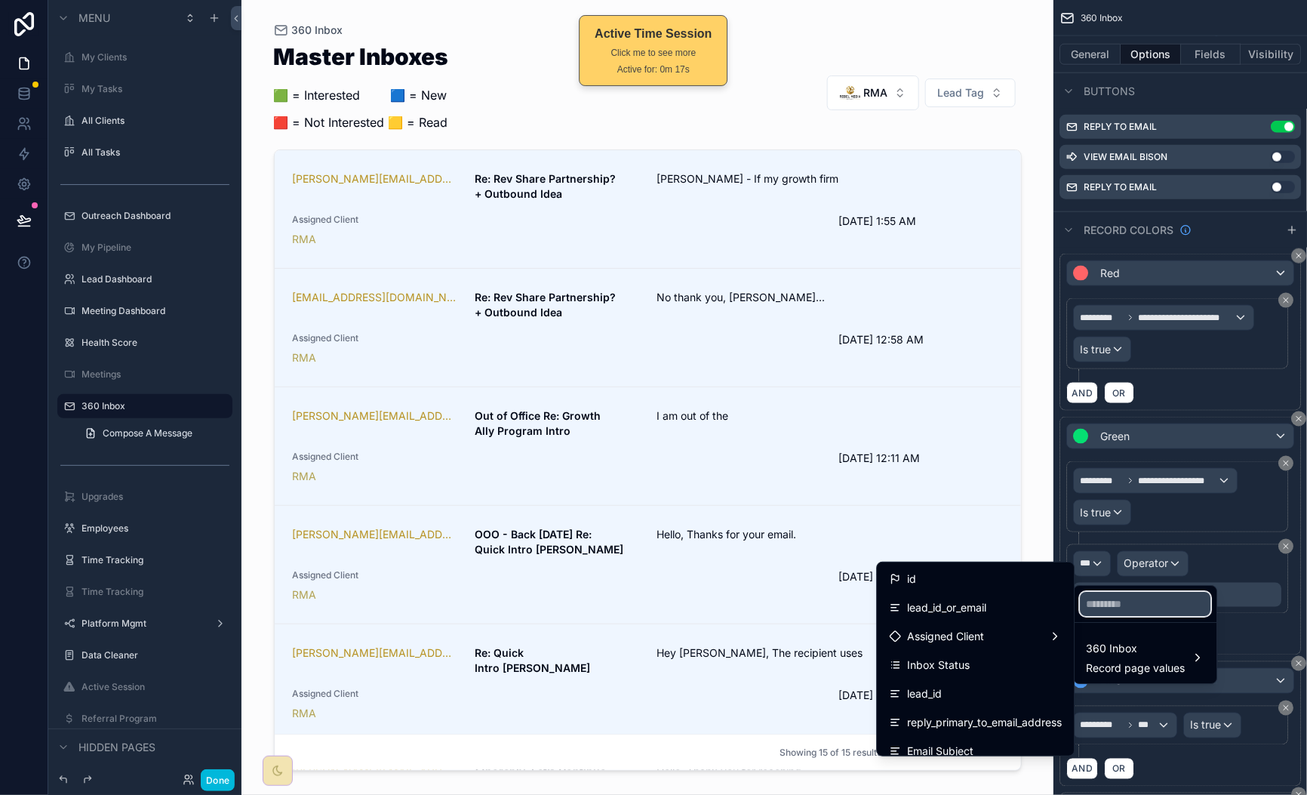
click at [1135, 608] on input "text" at bounding box center [1146, 604] width 131 height 24
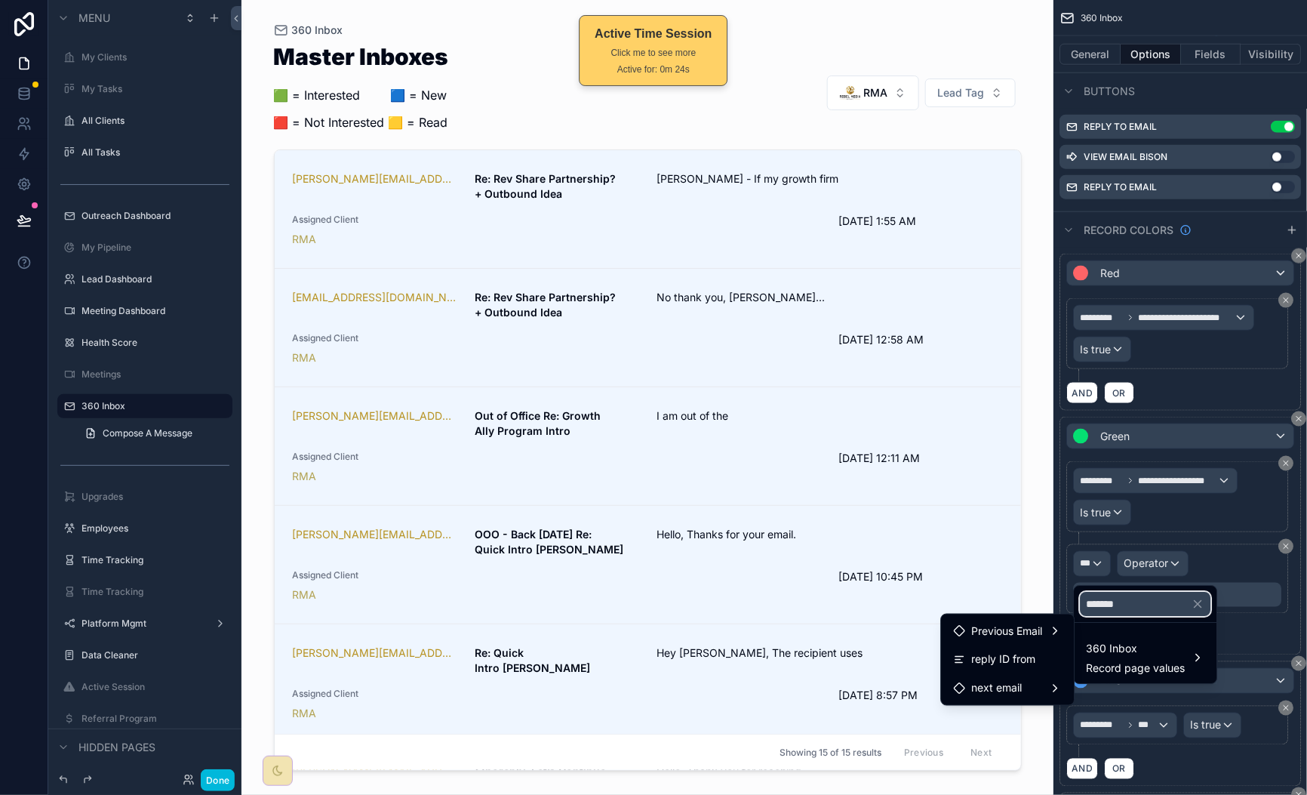
type input "*******"
click at [620, 217] on div "scrollable content" at bounding box center [648, 388] width 772 height 777
click at [620, 214] on span "Assigned Client" at bounding box center [557, 220] width 528 height 12
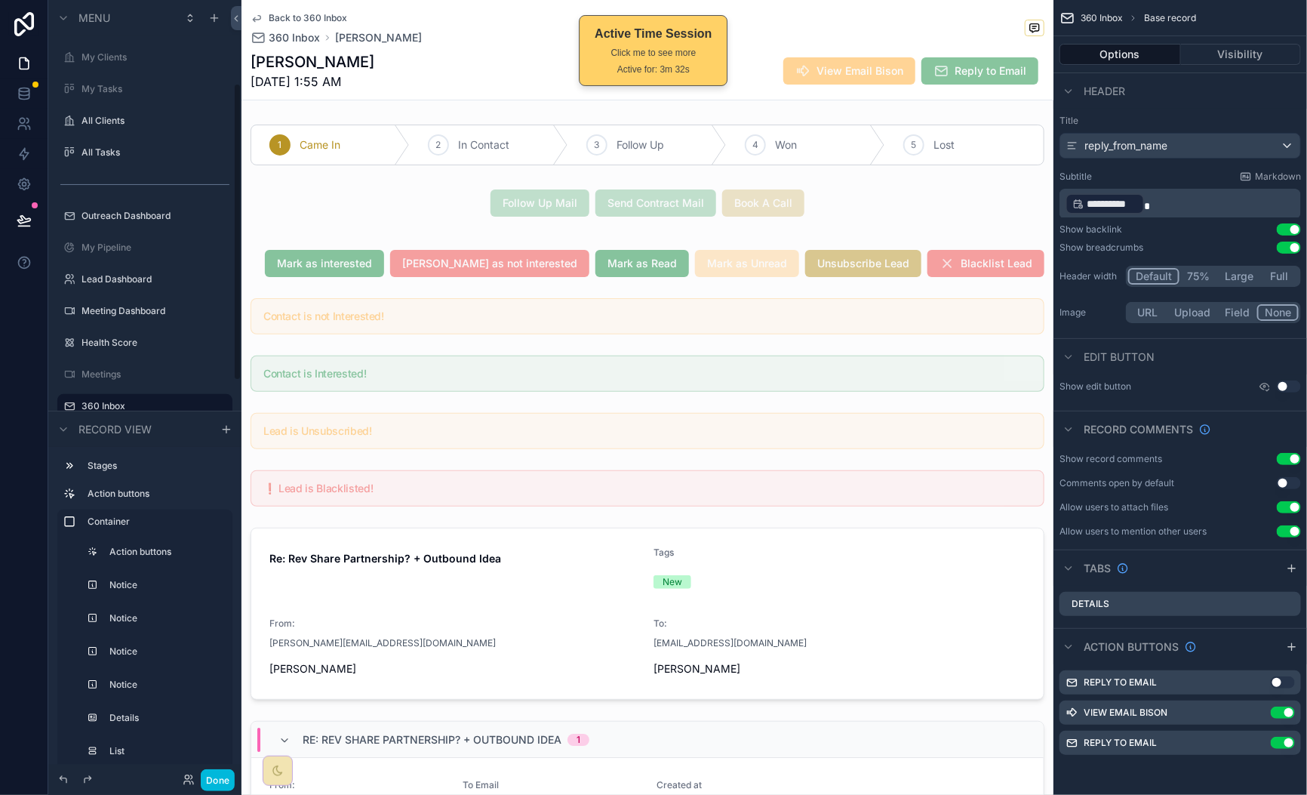
click at [218, 772] on button "Done" at bounding box center [218, 780] width 34 height 22
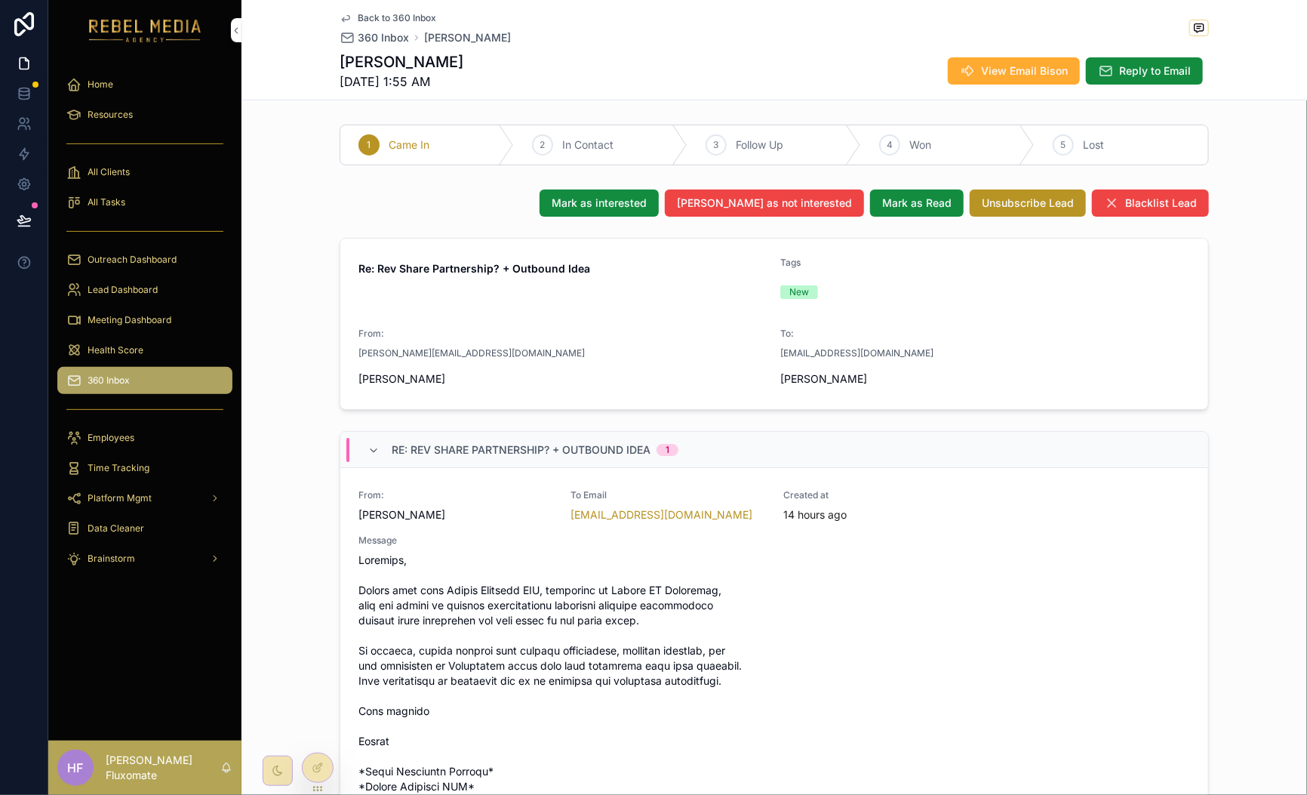
click at [371, 20] on span "Back to 360 Inbox" at bounding box center [397, 18] width 78 height 12
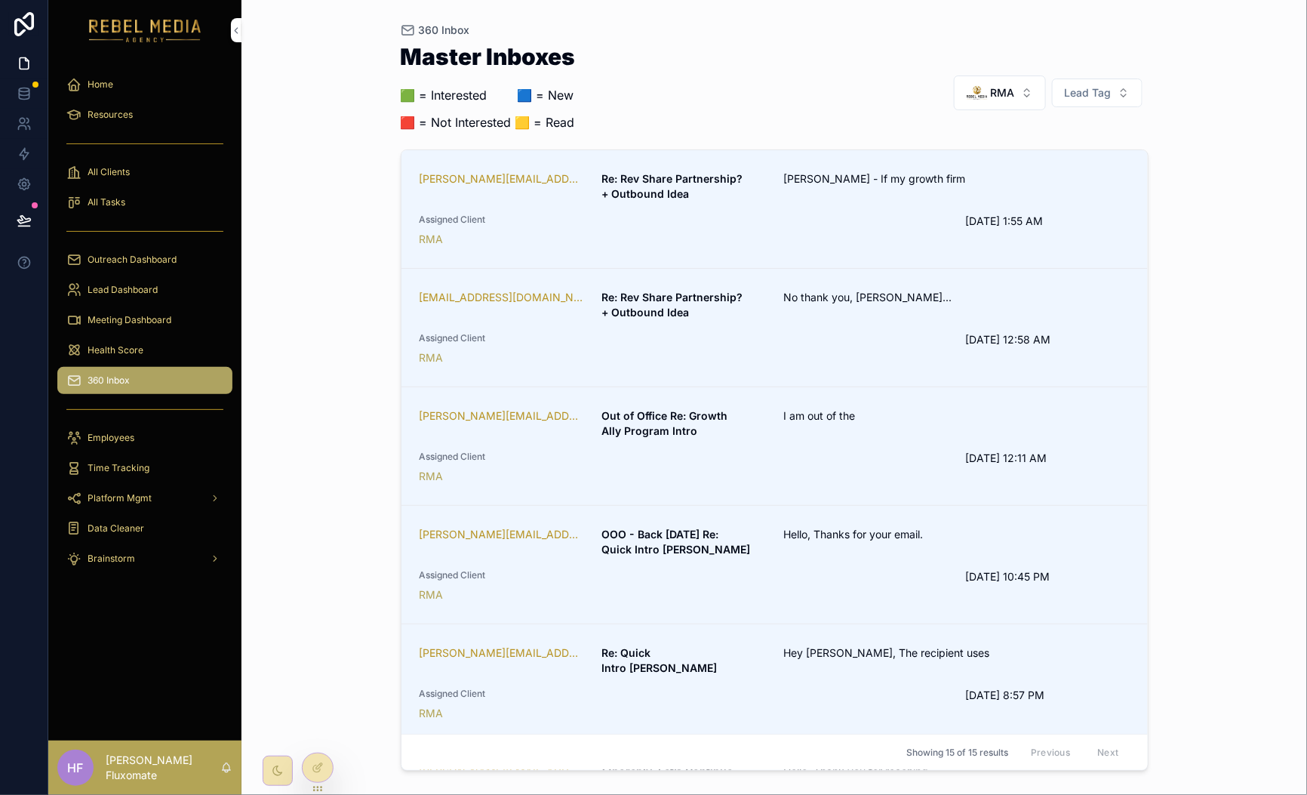
click at [703, 223] on span "Assigned Client" at bounding box center [684, 220] width 528 height 12
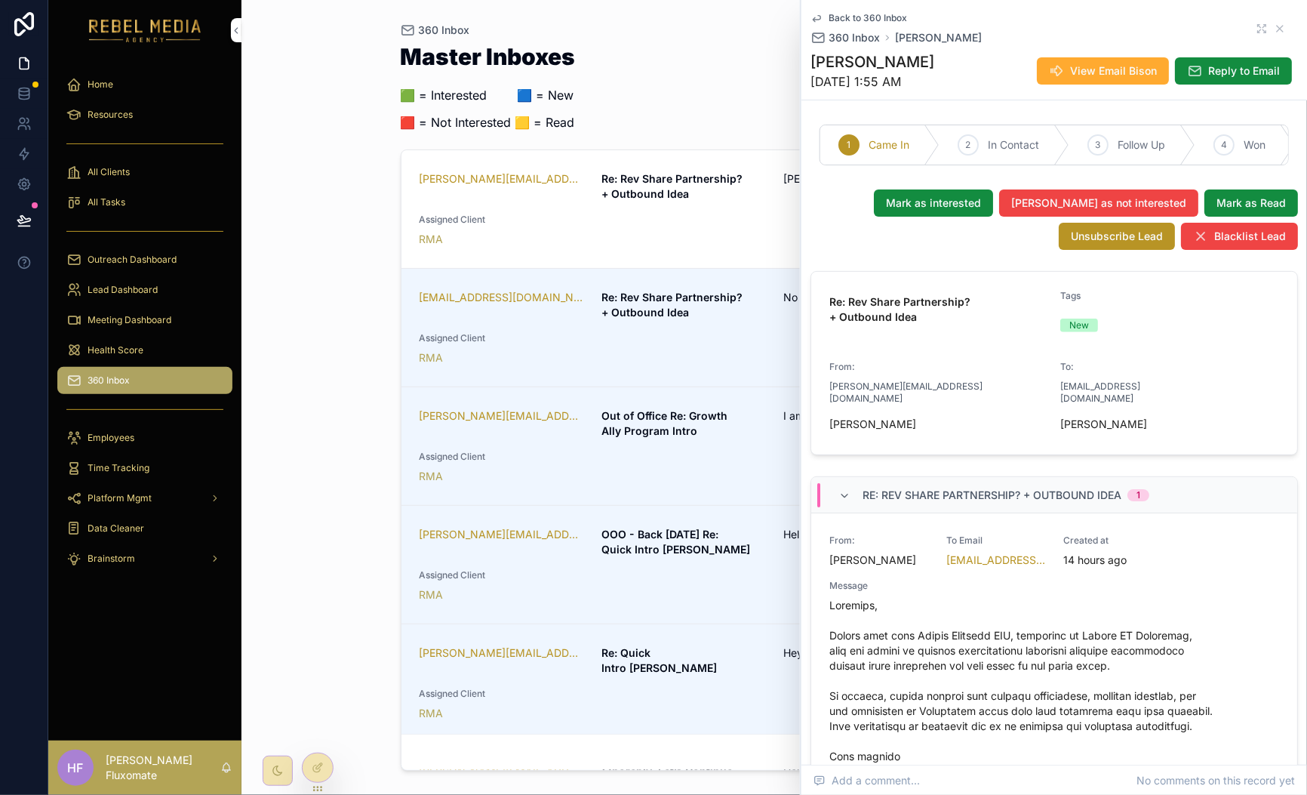
click at [445, 36] on div "Master Inboxes 🟩 = Interested ‎ ‎ ‎ ‎ ‎ ‎‎ ‎ 🟦 = New 🟥 = Not Interested 🟨 = Rea…" at bounding box center [775, 406] width 748 height 740
click at [445, 21] on div "360 Inbox Master Inboxes 🟩 = Interested ‎ ‎ ‎ ‎ ‎ ‎‎ ‎ 🟦 = New 🟥 = Not Interest…" at bounding box center [775, 388] width 772 height 777
click at [1274, 24] on icon "scrollable content" at bounding box center [1280, 29] width 12 height 12
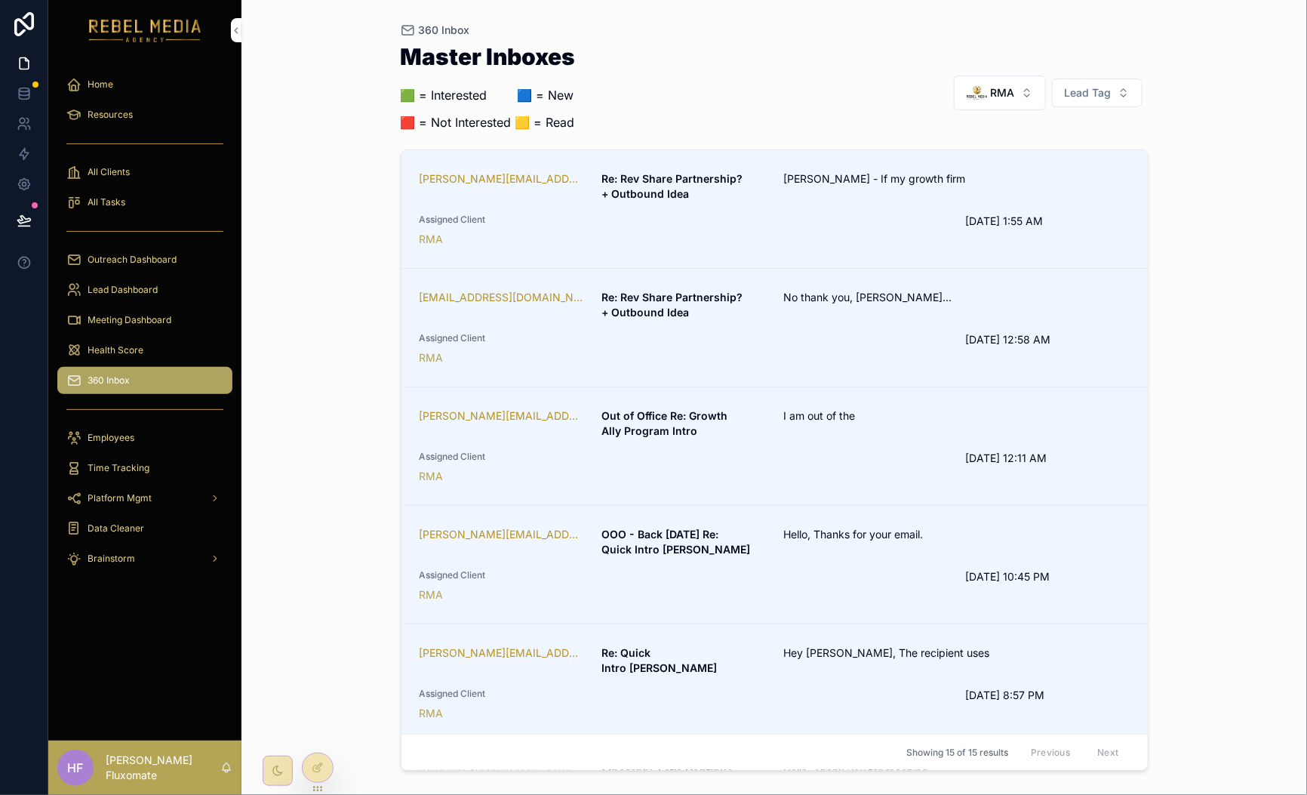
click at [1001, 104] on button "RMA" at bounding box center [1000, 92] width 92 height 35
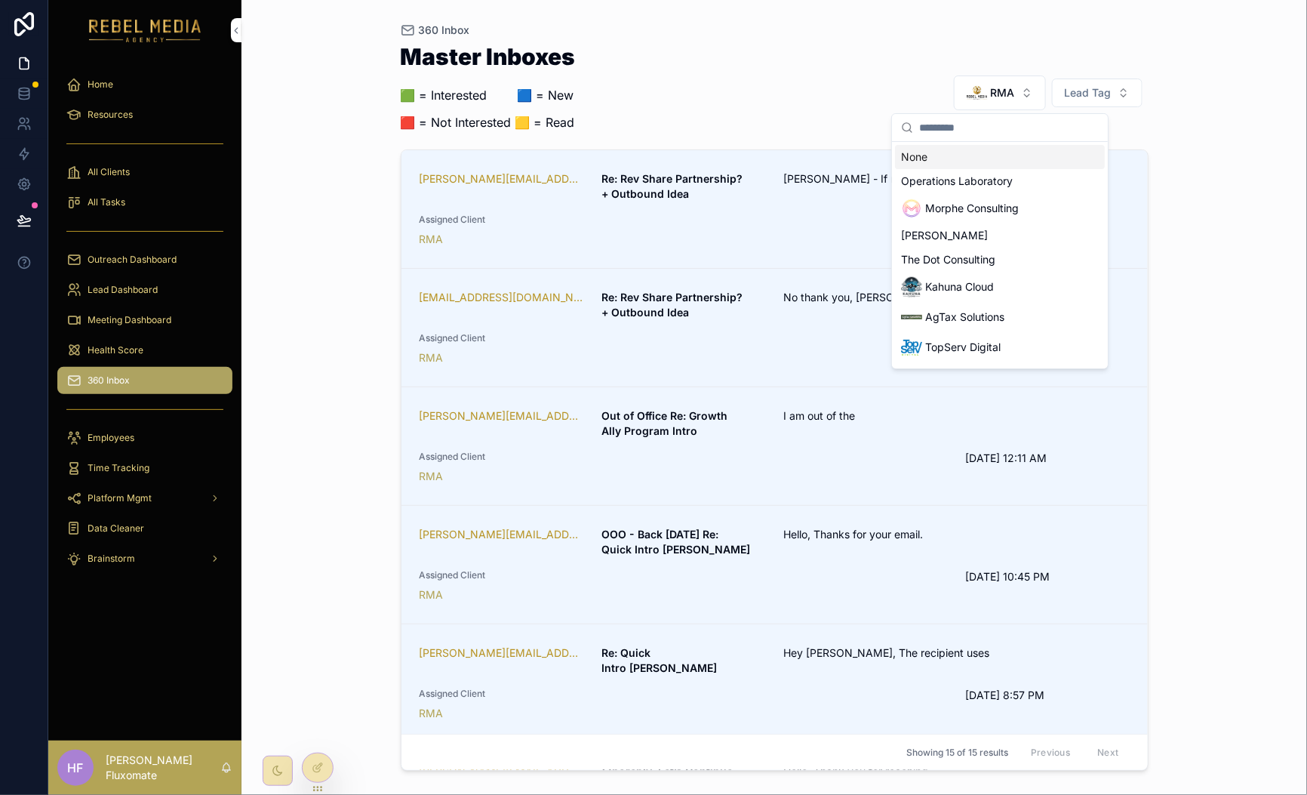
click at [963, 155] on div "None" at bounding box center [1000, 157] width 210 height 24
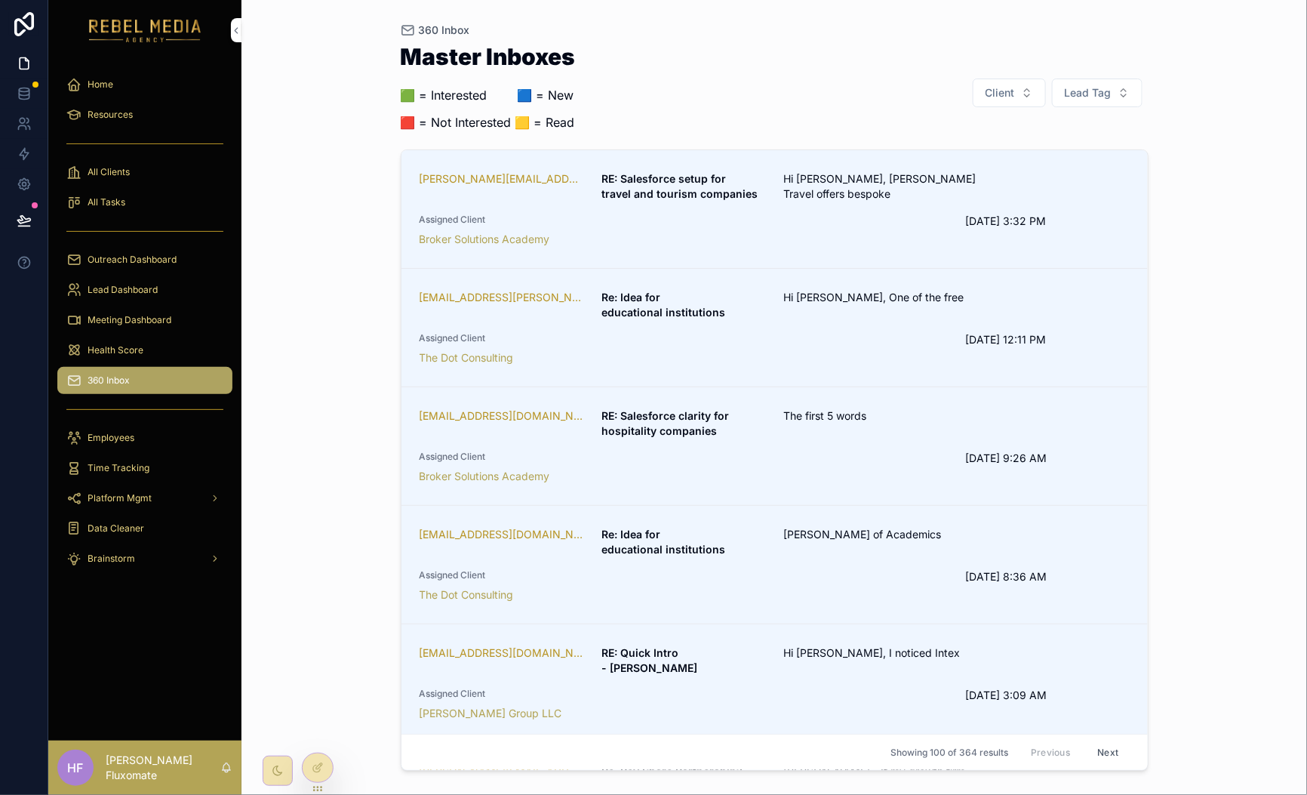
click at [674, 226] on div "Assigned Client Broker Solutions Academy" at bounding box center [684, 230] width 528 height 33
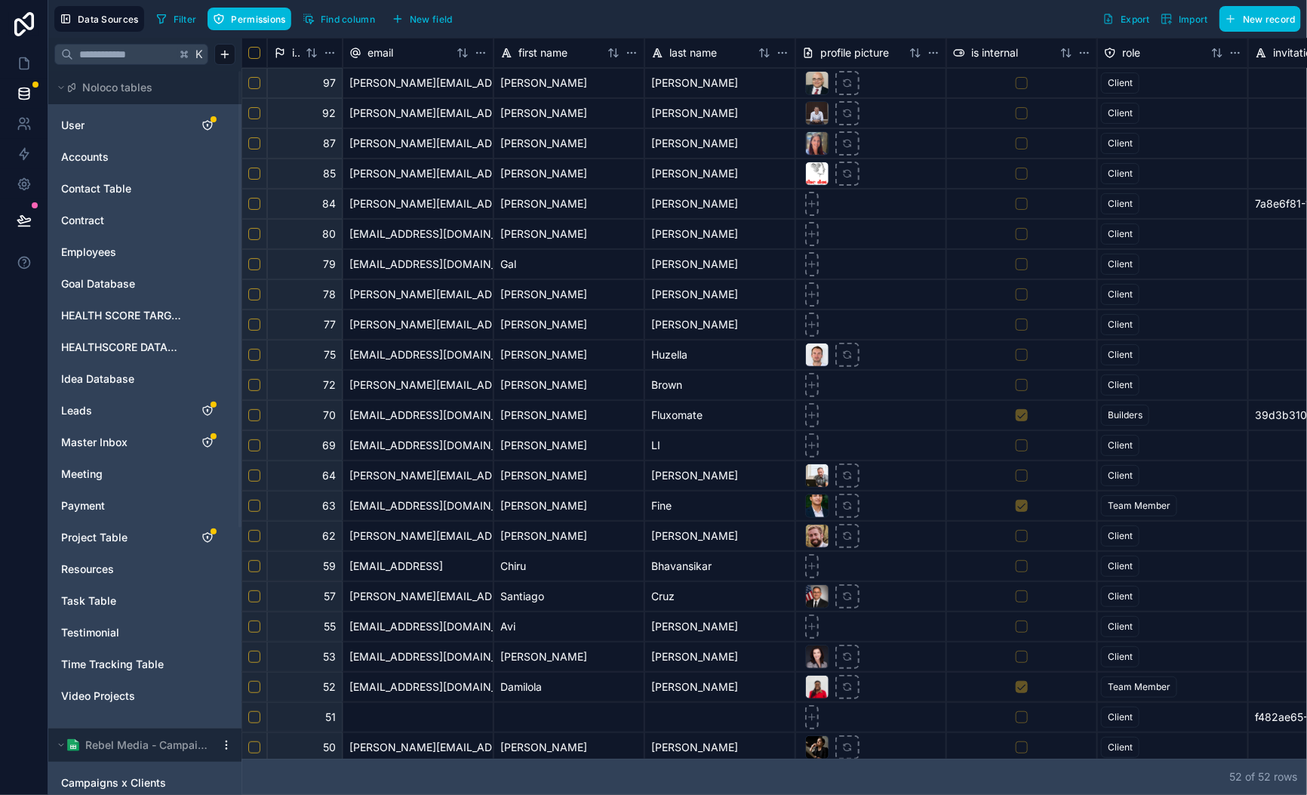
click at [113, 441] on span "Master Inbox" at bounding box center [94, 442] width 66 height 15
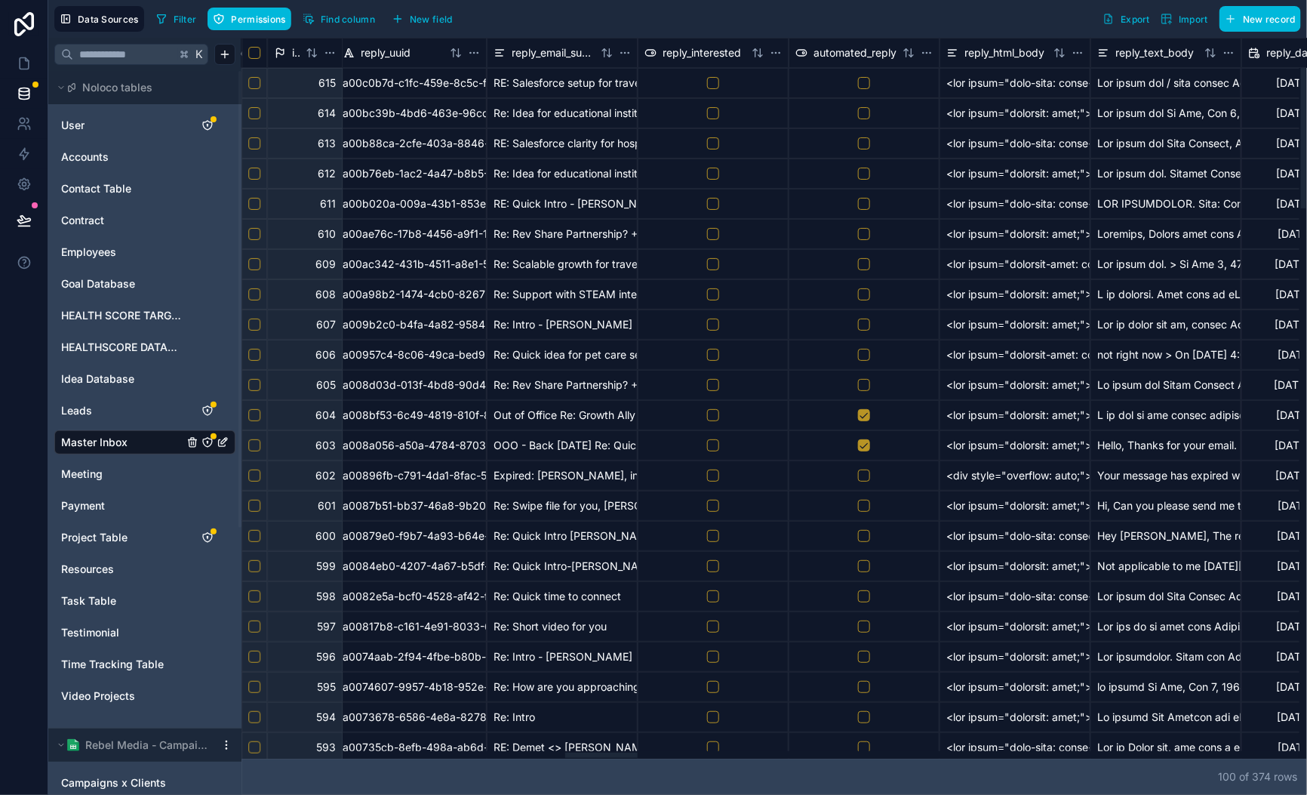
scroll to position [0, 4764]
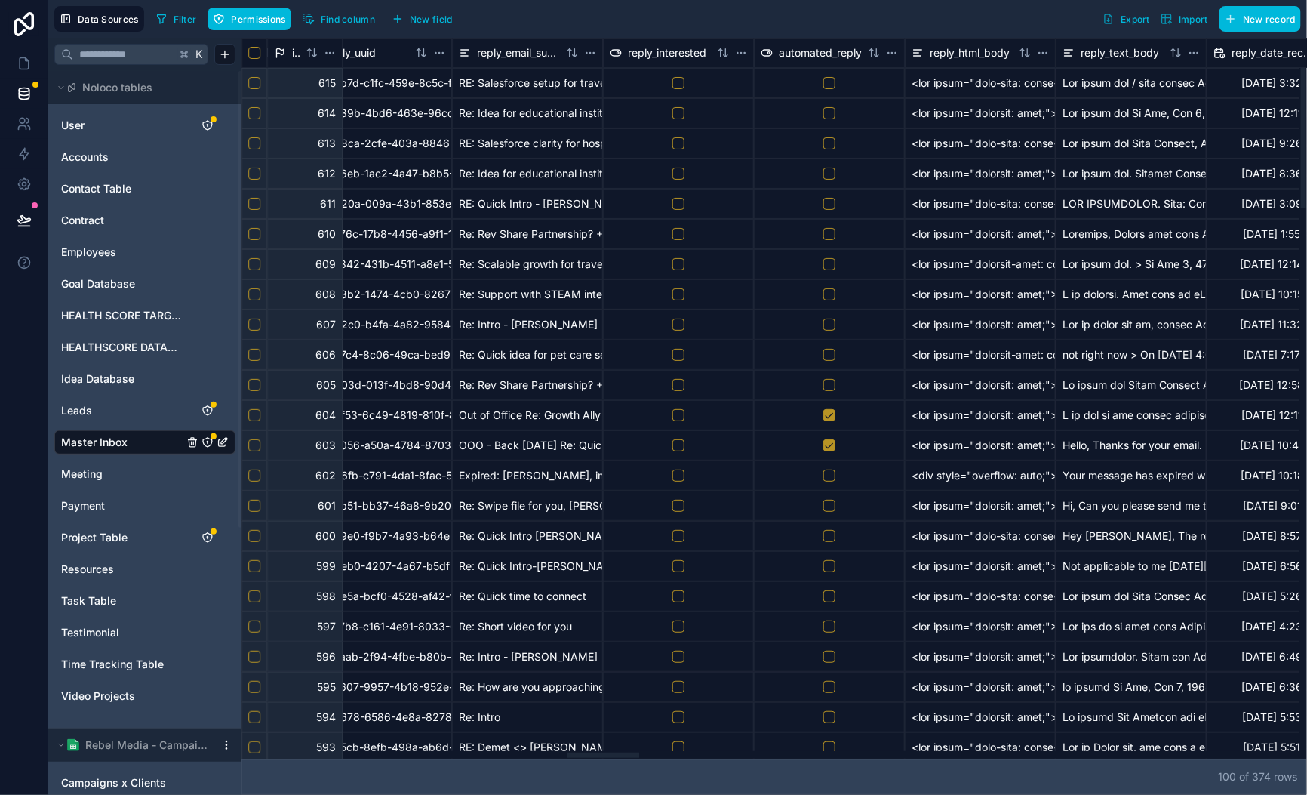
drag, startPoint x: 532, startPoint y: 754, endPoint x: 603, endPoint y: 683, distance: 100.3
click at [603, 751] on div at bounding box center [771, 755] width 1058 height 8
click at [743, 53] on html "Data Sources Filter Permissions Find column New field Export Import New record …" at bounding box center [653, 397] width 1307 height 795
click at [787, 205] on div "Edit" at bounding box center [789, 206] width 100 height 24
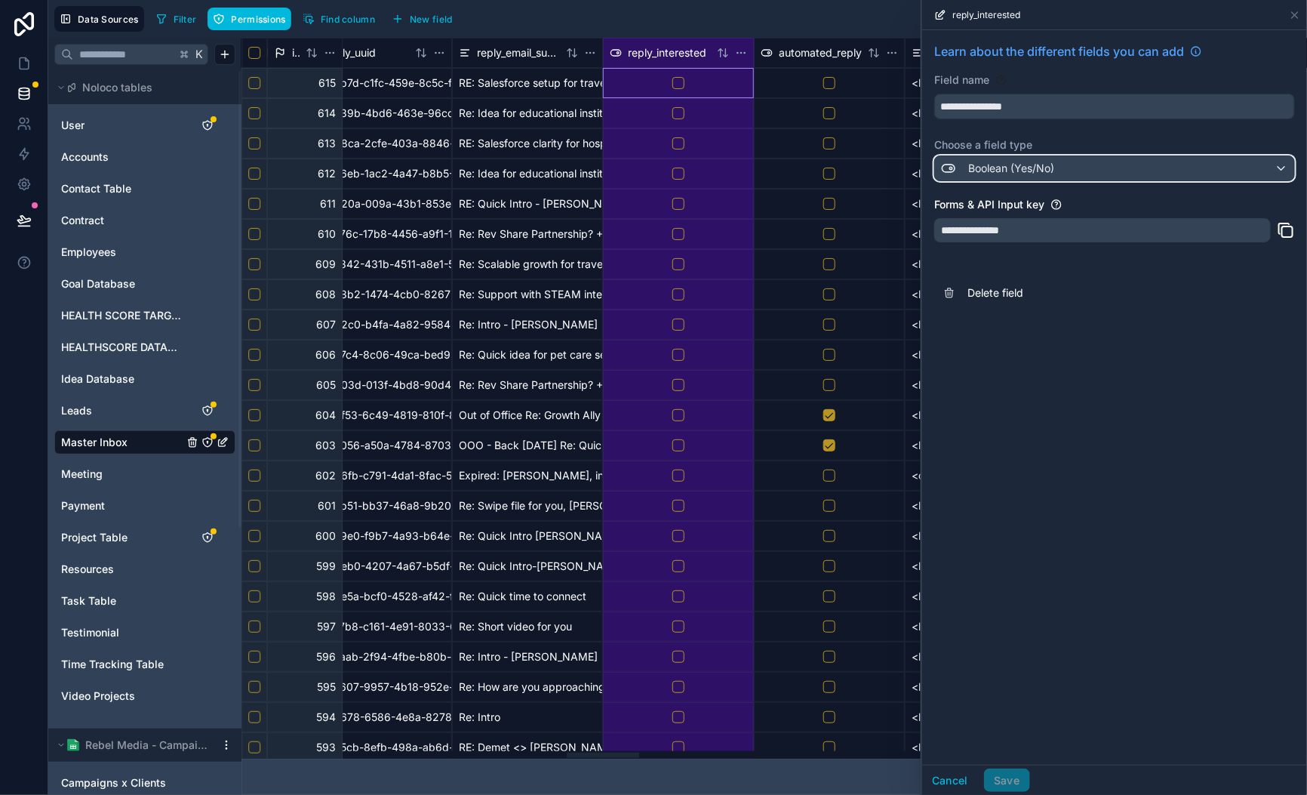
click at [1132, 179] on div "Boolean (Yes/No)" at bounding box center [1114, 168] width 359 height 24
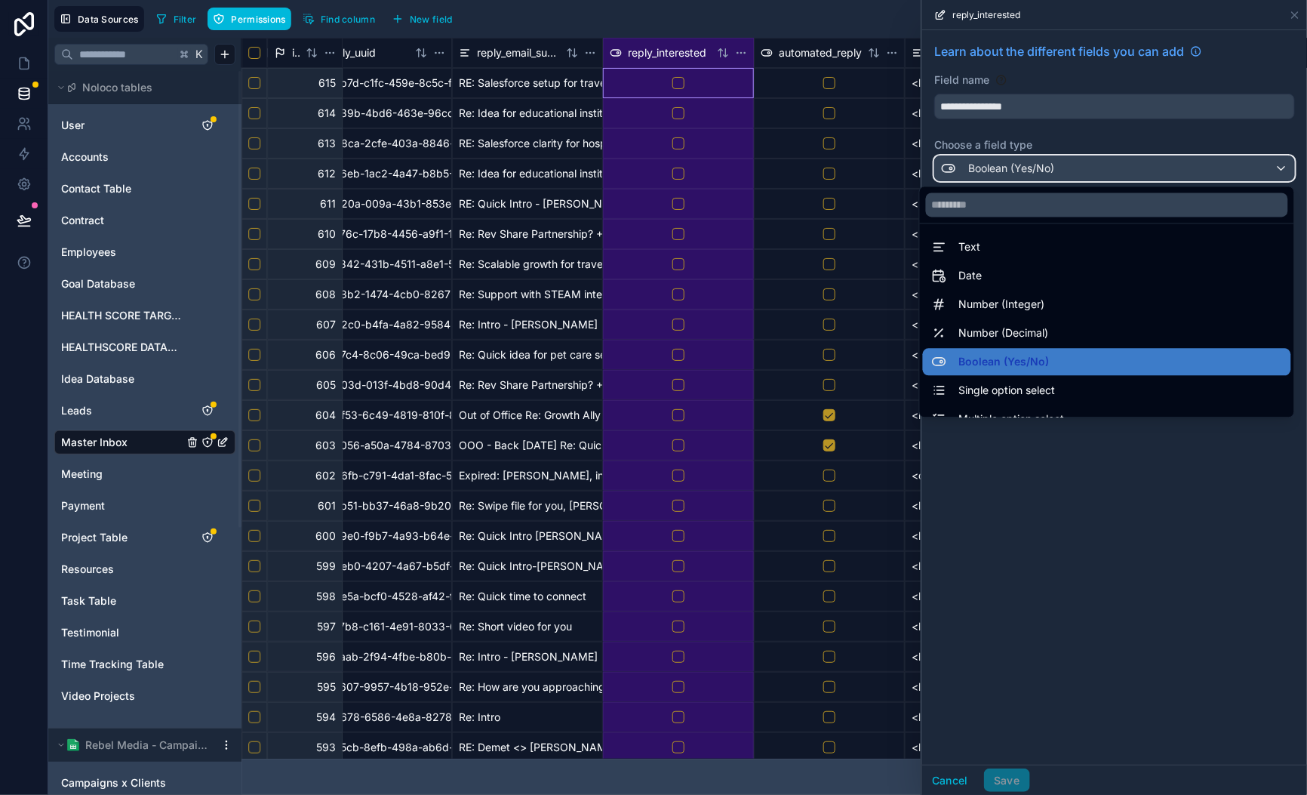
scroll to position [4, 0]
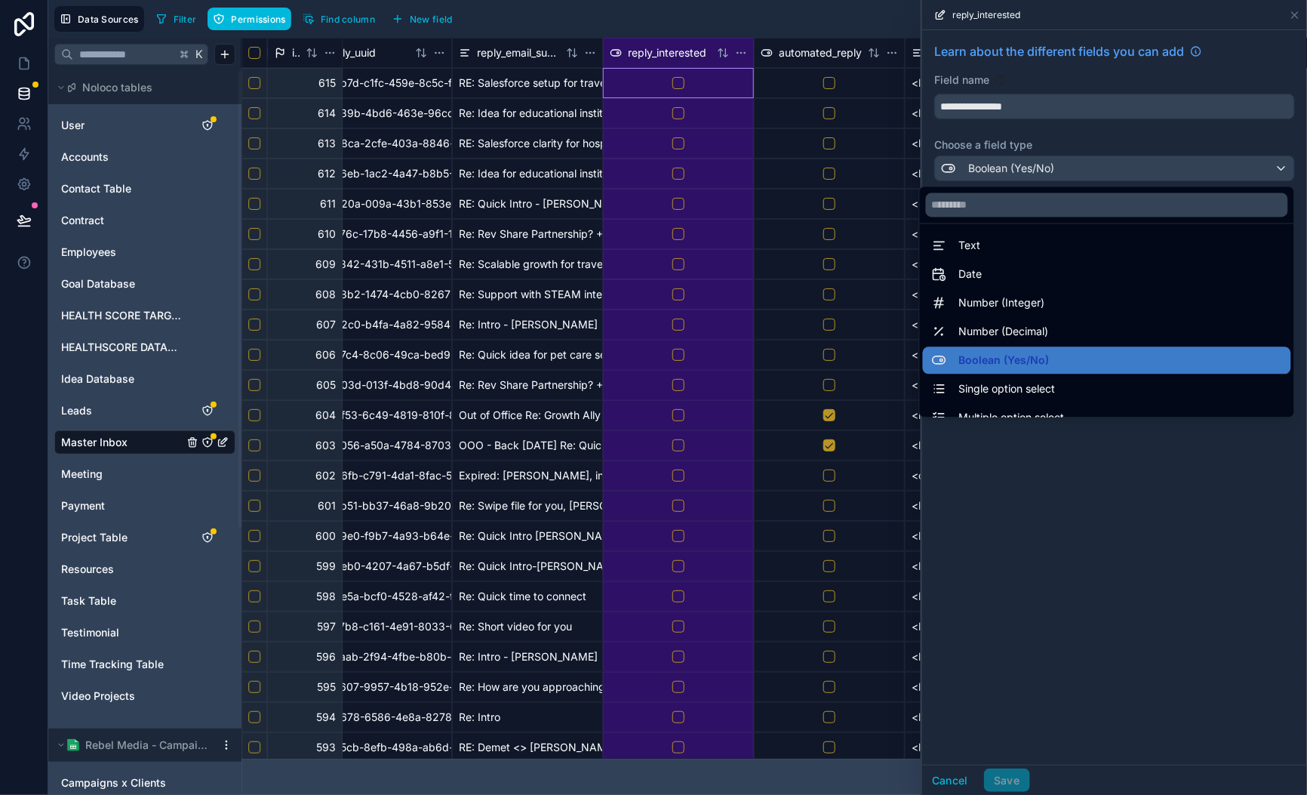
click at [1048, 376] on div "Single option select" at bounding box center [1107, 389] width 368 height 27
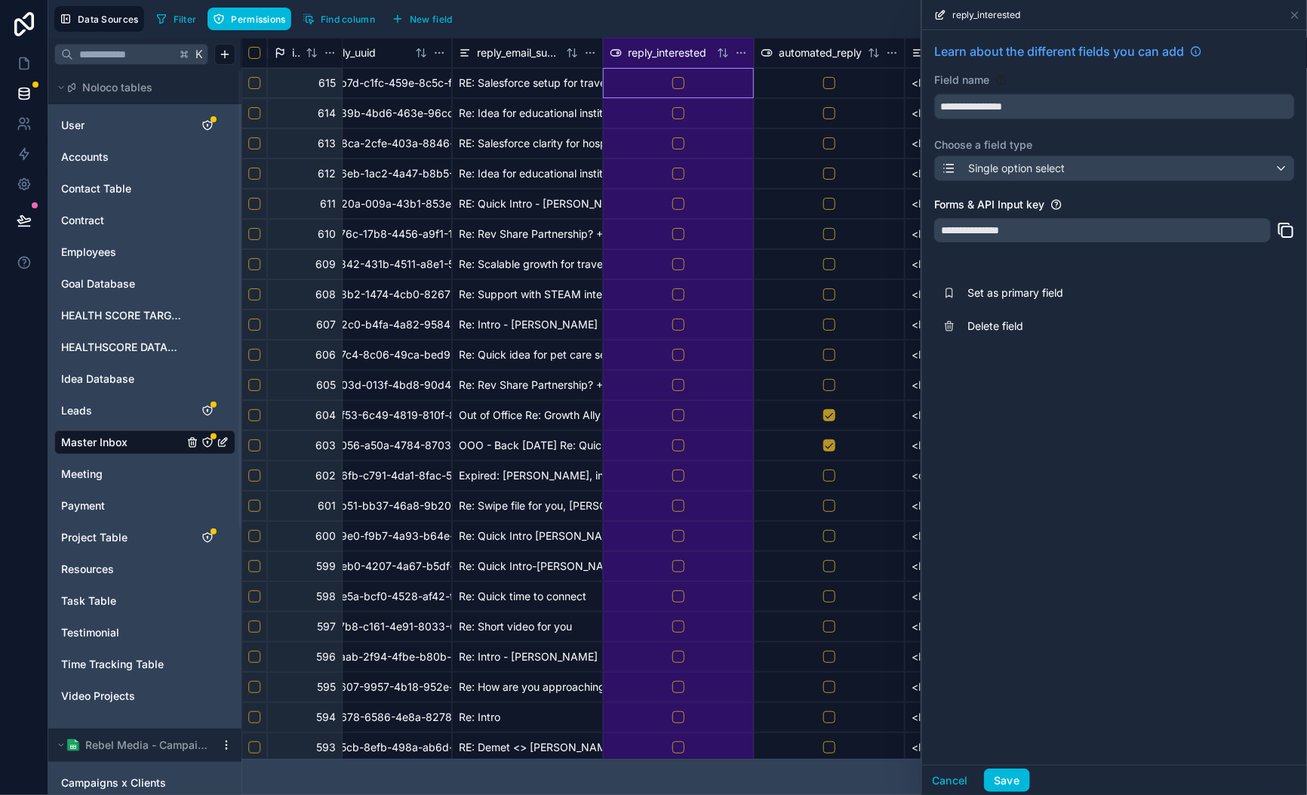
click at [1026, 785] on button "Save" at bounding box center [1006, 780] width 45 height 24
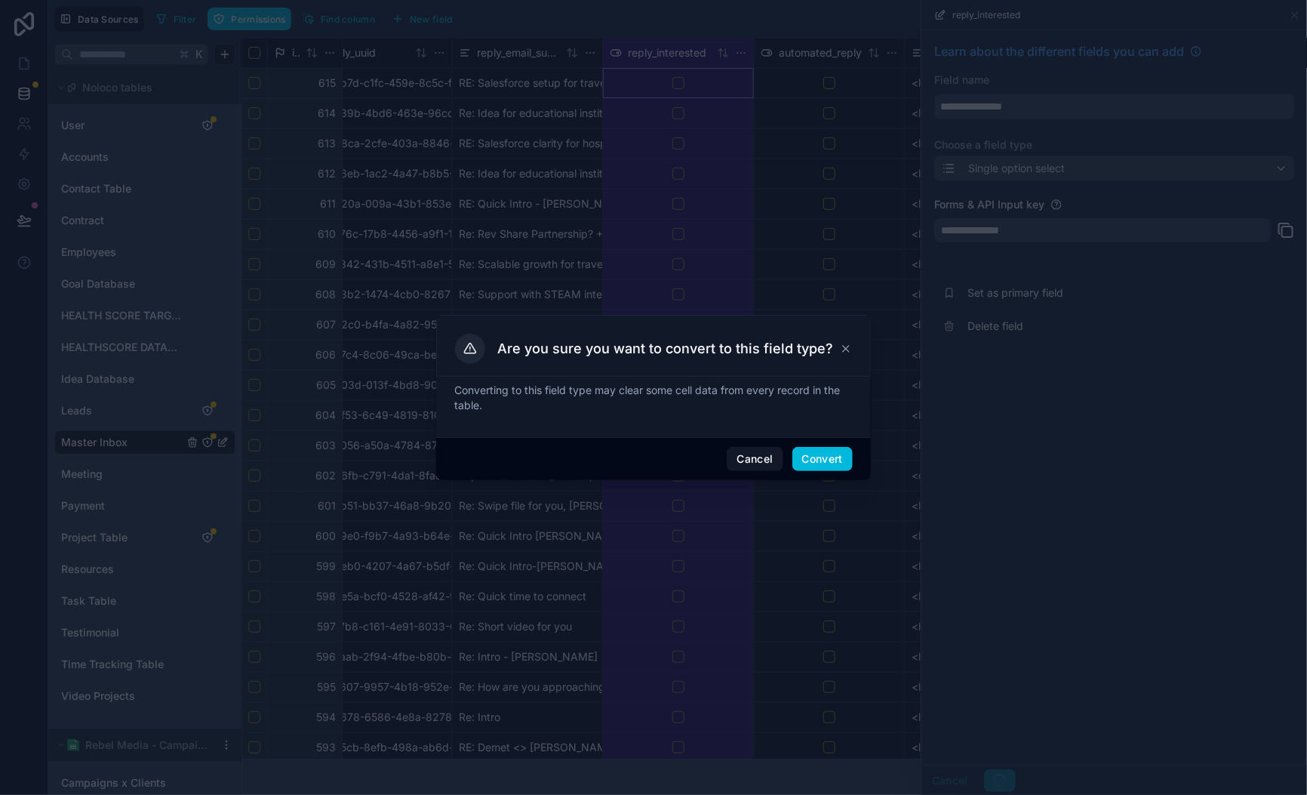
click at [811, 455] on button "Convert" at bounding box center [822, 459] width 60 height 24
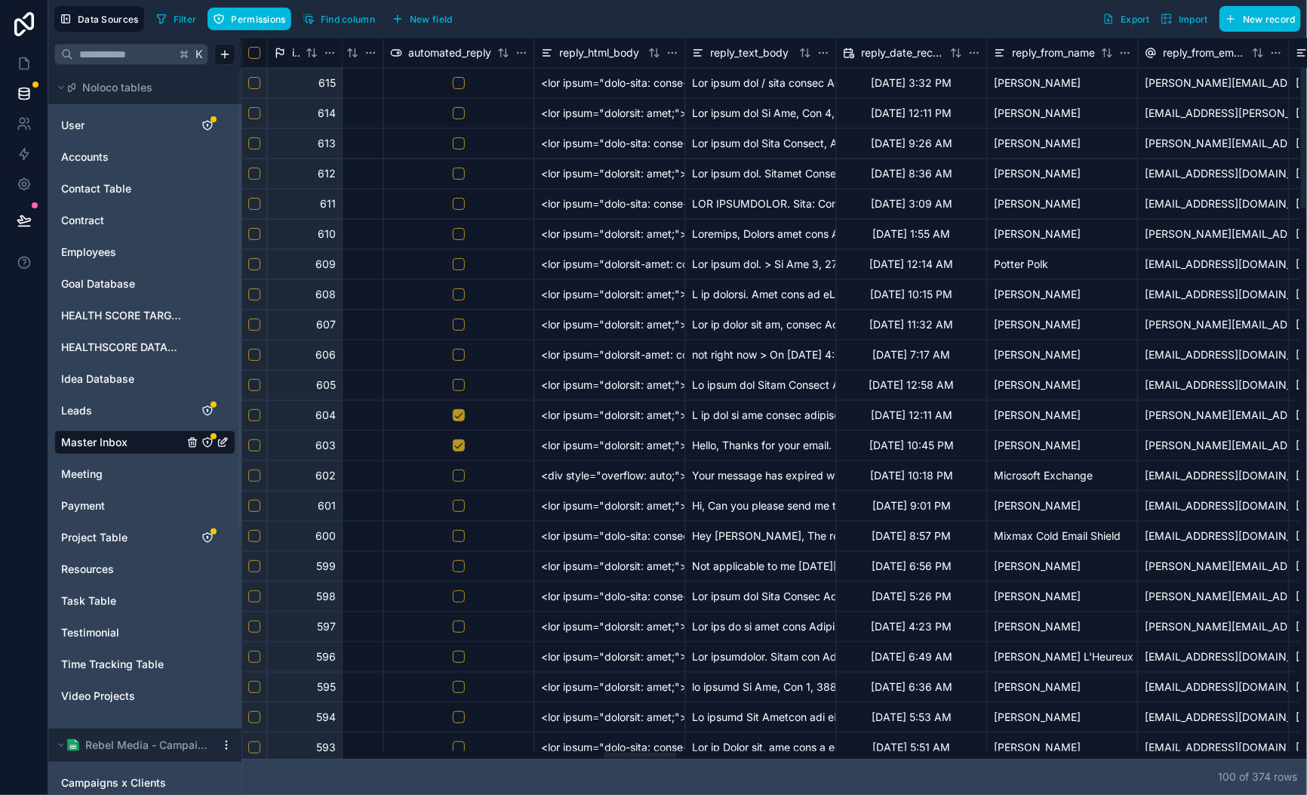
scroll to position [0, 4726]
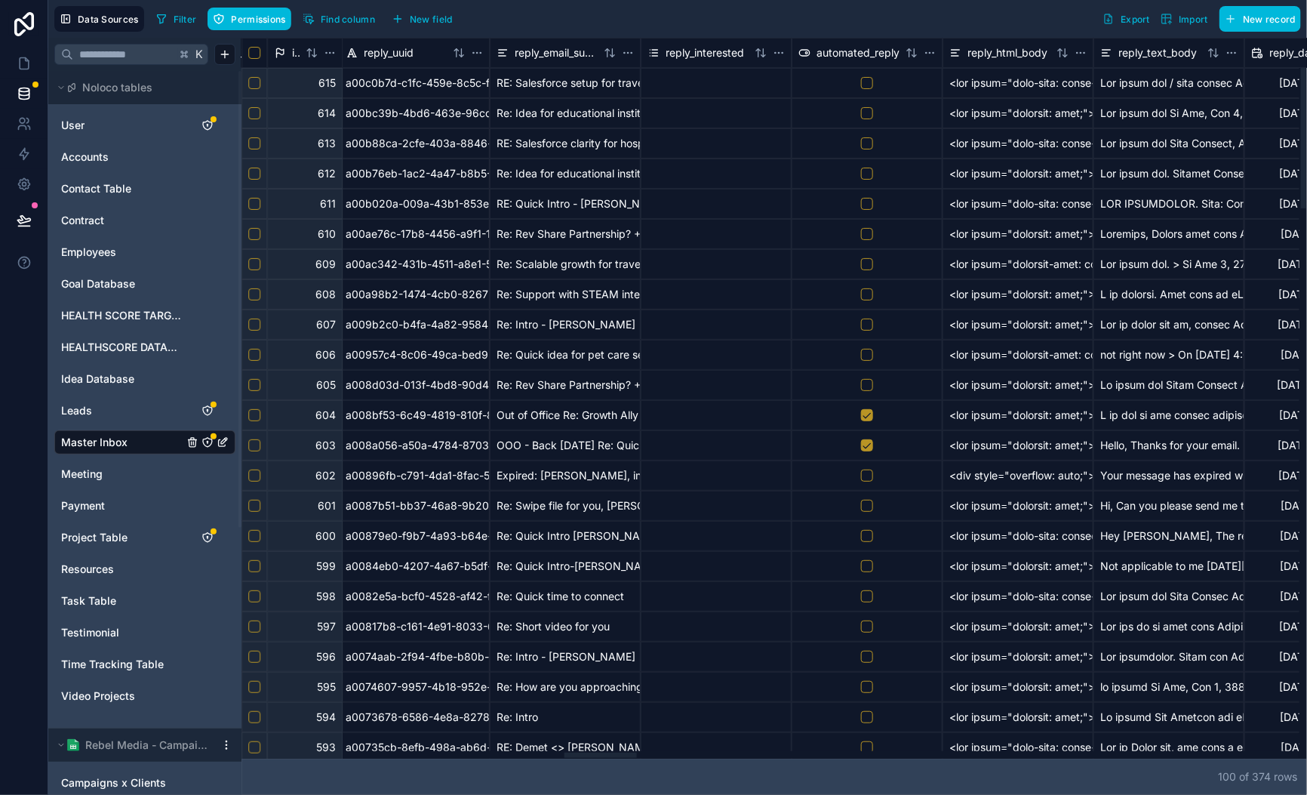
drag, startPoint x: 712, startPoint y: 749, endPoint x: 601, endPoint y: 795, distance: 119.8
click at [601, 759] on div at bounding box center [771, 755] width 1058 height 8
click at [771, 54] on div "reply_interested" at bounding box center [716, 52] width 137 height 15
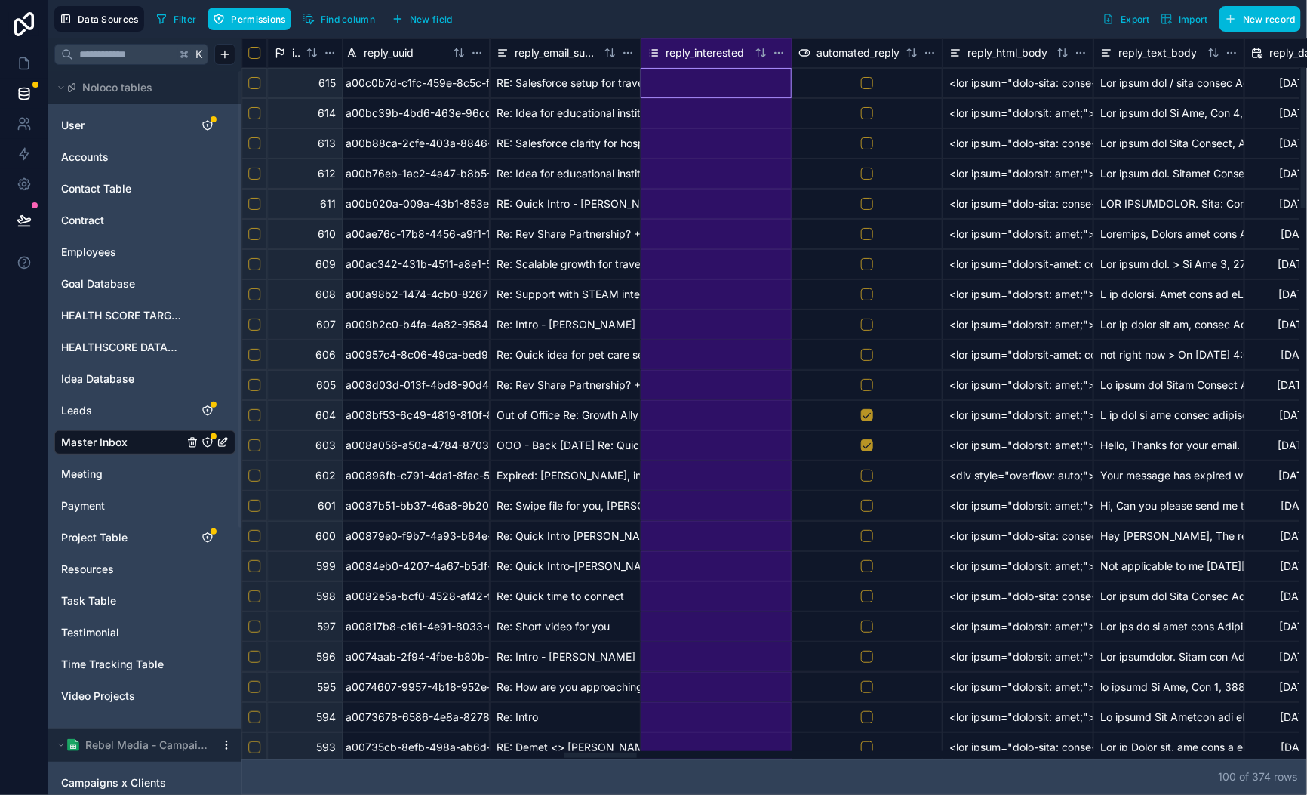
click at [778, 54] on html "Data Sources Filter Permissions Find column New field Export Import New record …" at bounding box center [653, 397] width 1307 height 795
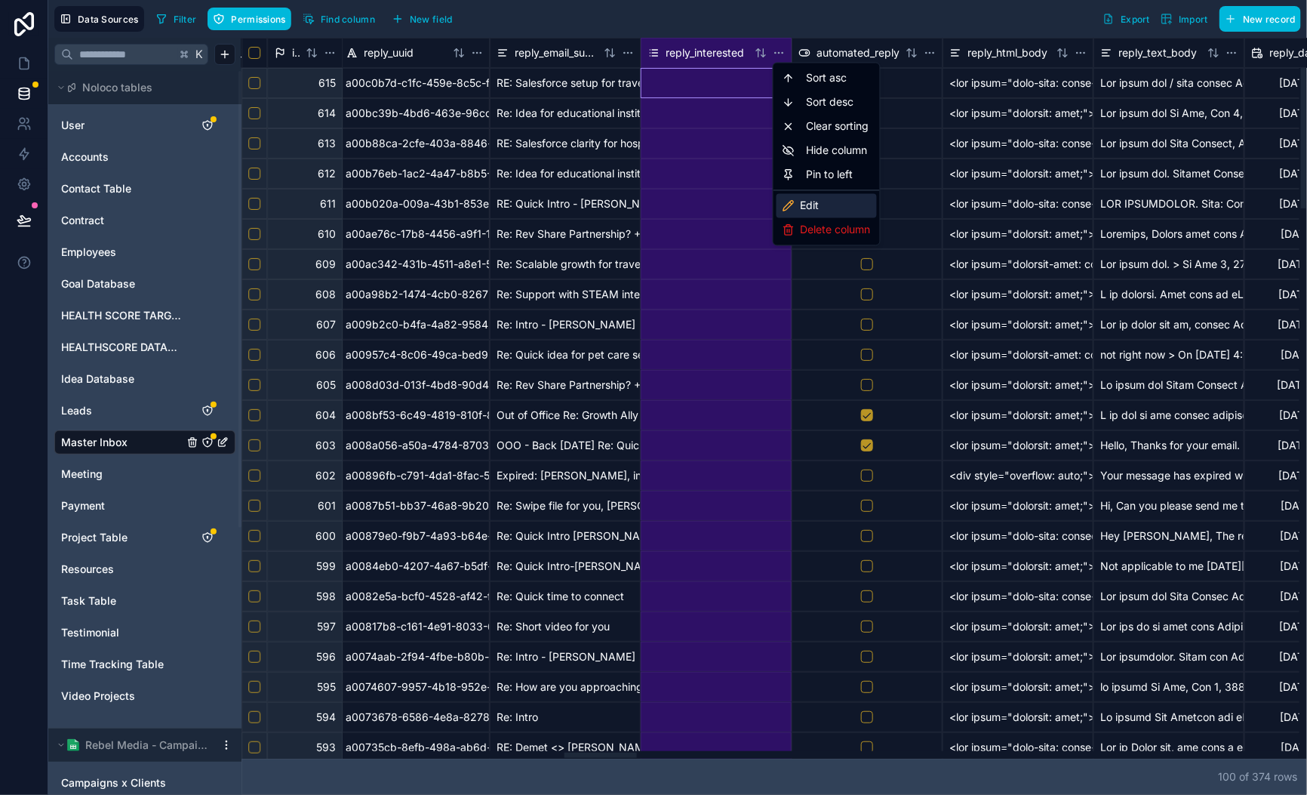
click at [806, 209] on div "Edit" at bounding box center [827, 206] width 100 height 24
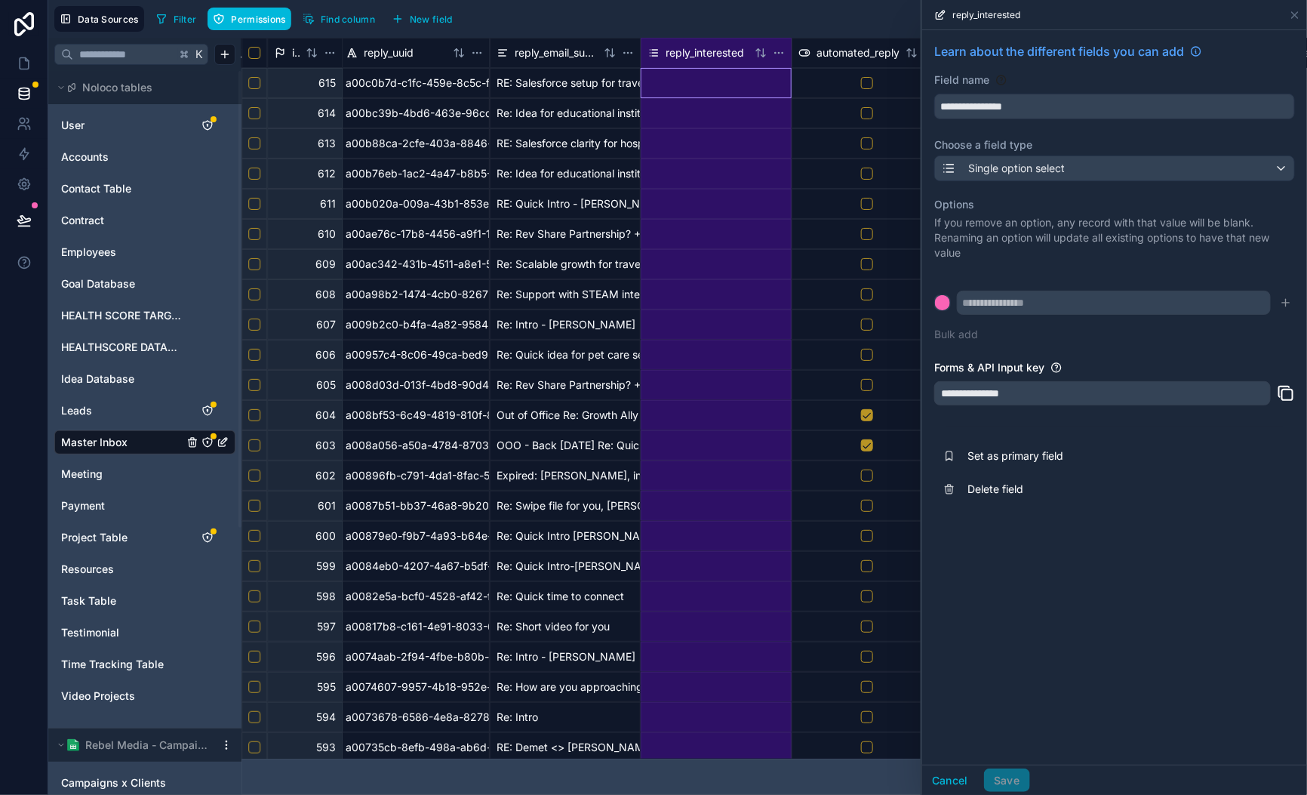
click at [1109, 315] on div "Options If you remove an option, any record with that value will be blank. Rena…" at bounding box center [1114, 269] width 361 height 163
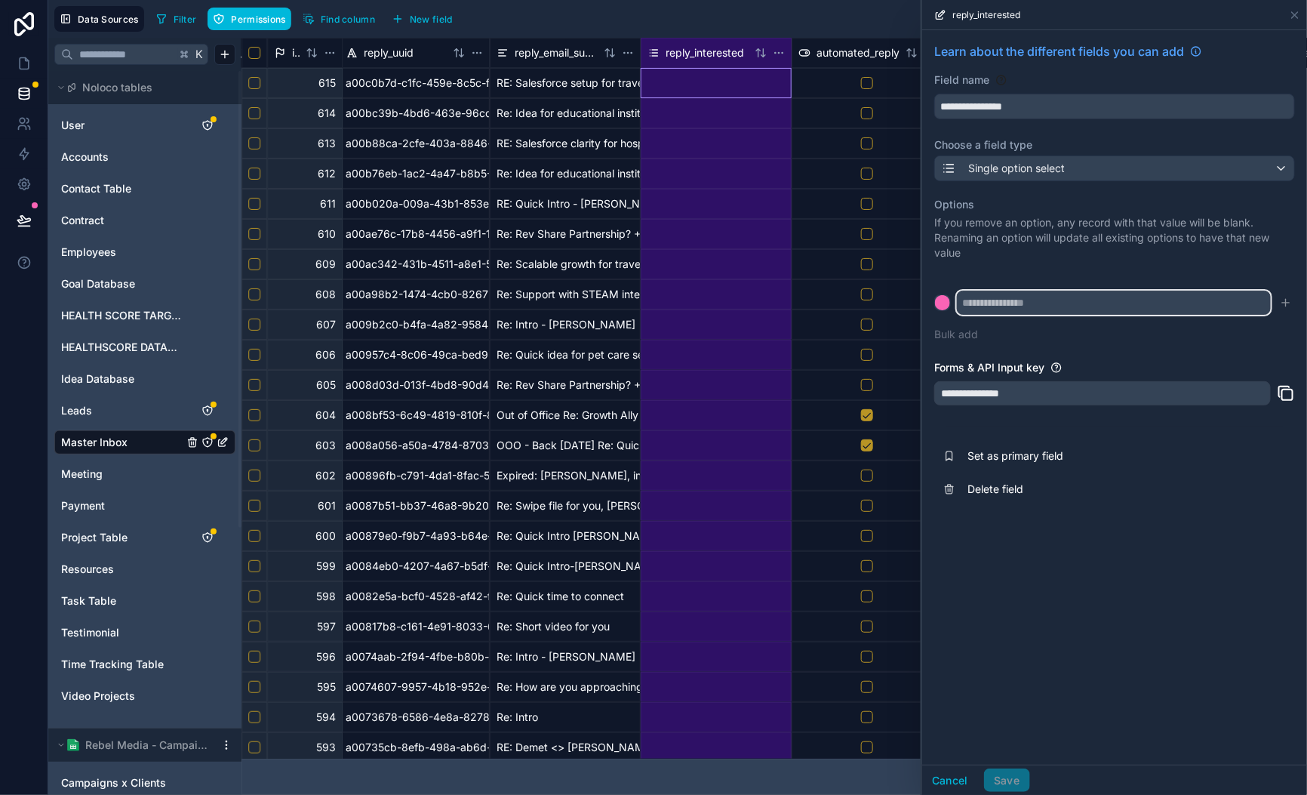
click at [1106, 309] on input "text" at bounding box center [1114, 303] width 314 height 24
type input "*"
type input "****"
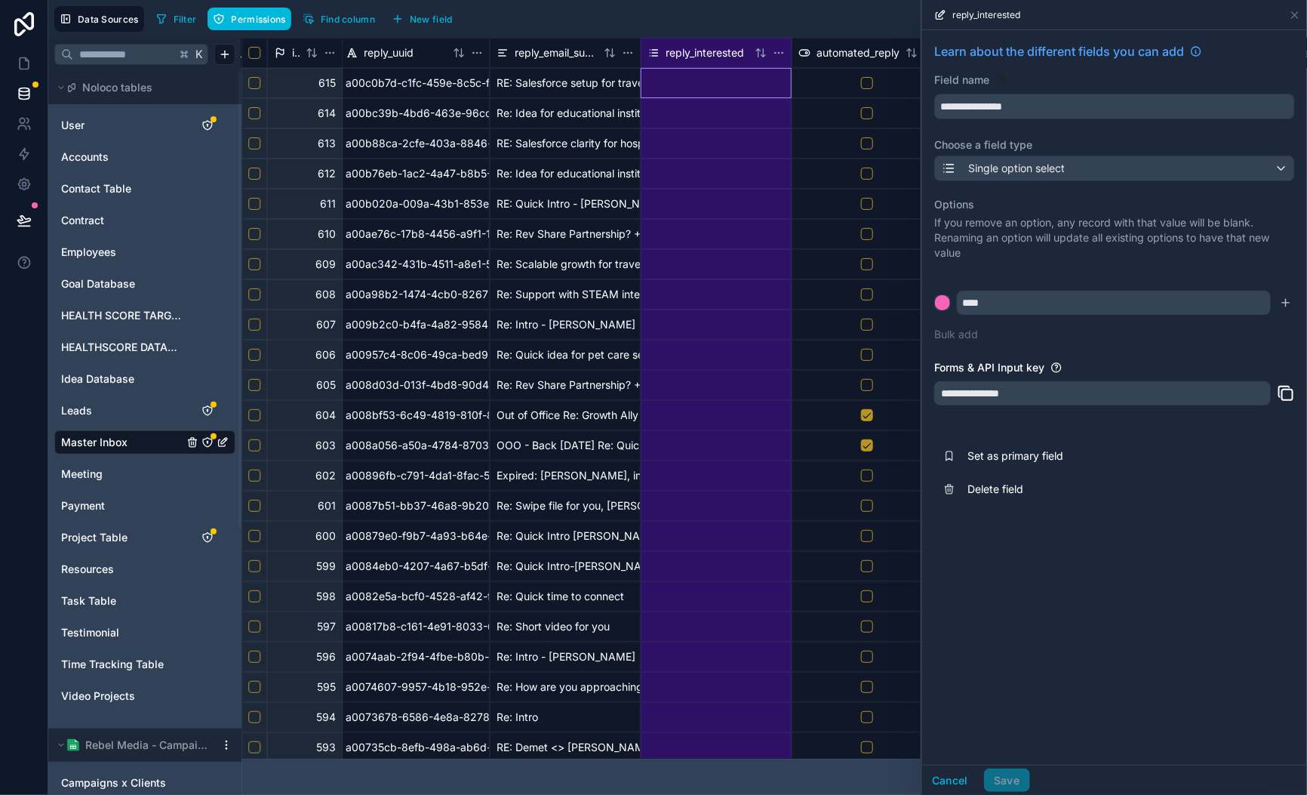
click at [1282, 297] on icon "submit" at bounding box center [1286, 303] width 12 height 12
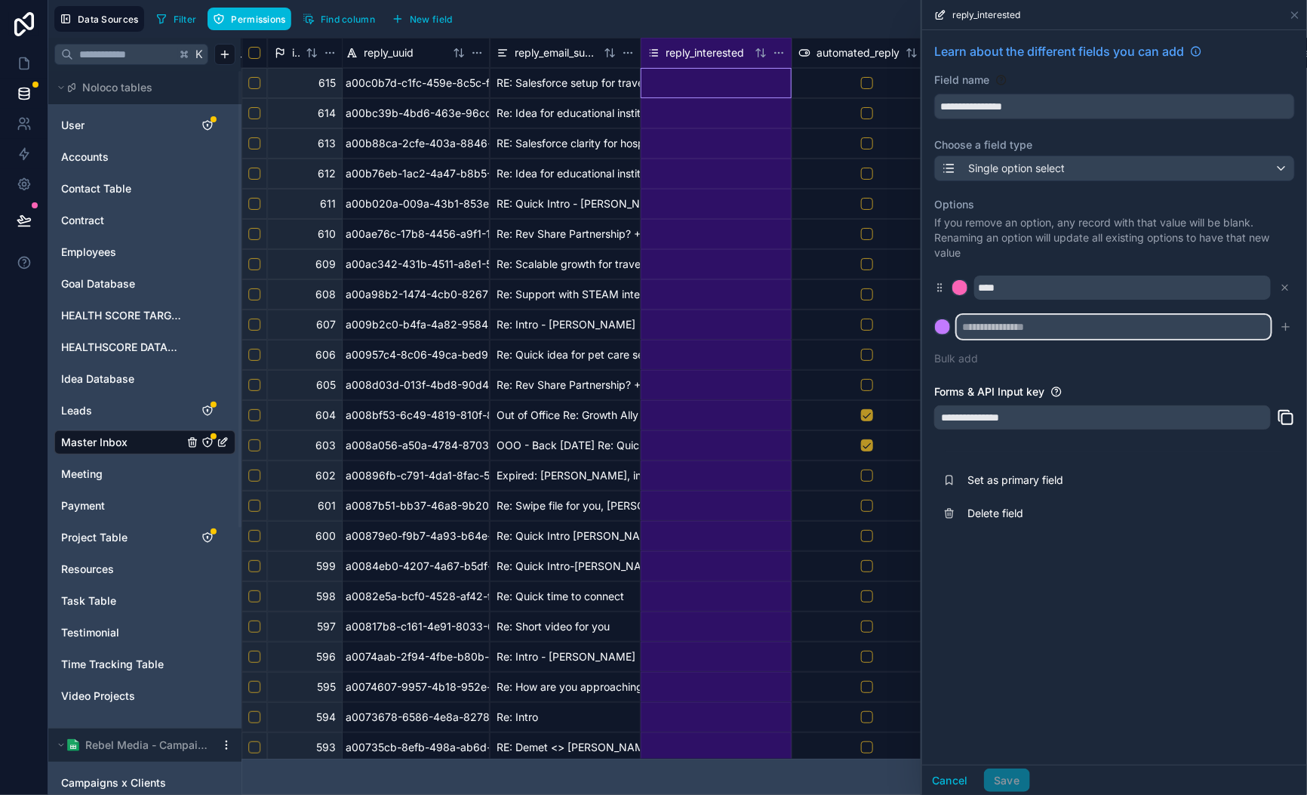
click at [1215, 334] on input "text" at bounding box center [1114, 327] width 314 height 24
type input "*****"
click at [1259, 248] on p "If you remove an option, any record with that value will be blank. Renaming an …" at bounding box center [1114, 237] width 361 height 45
click at [1283, 328] on icon "submit" at bounding box center [1286, 327] width 12 height 12
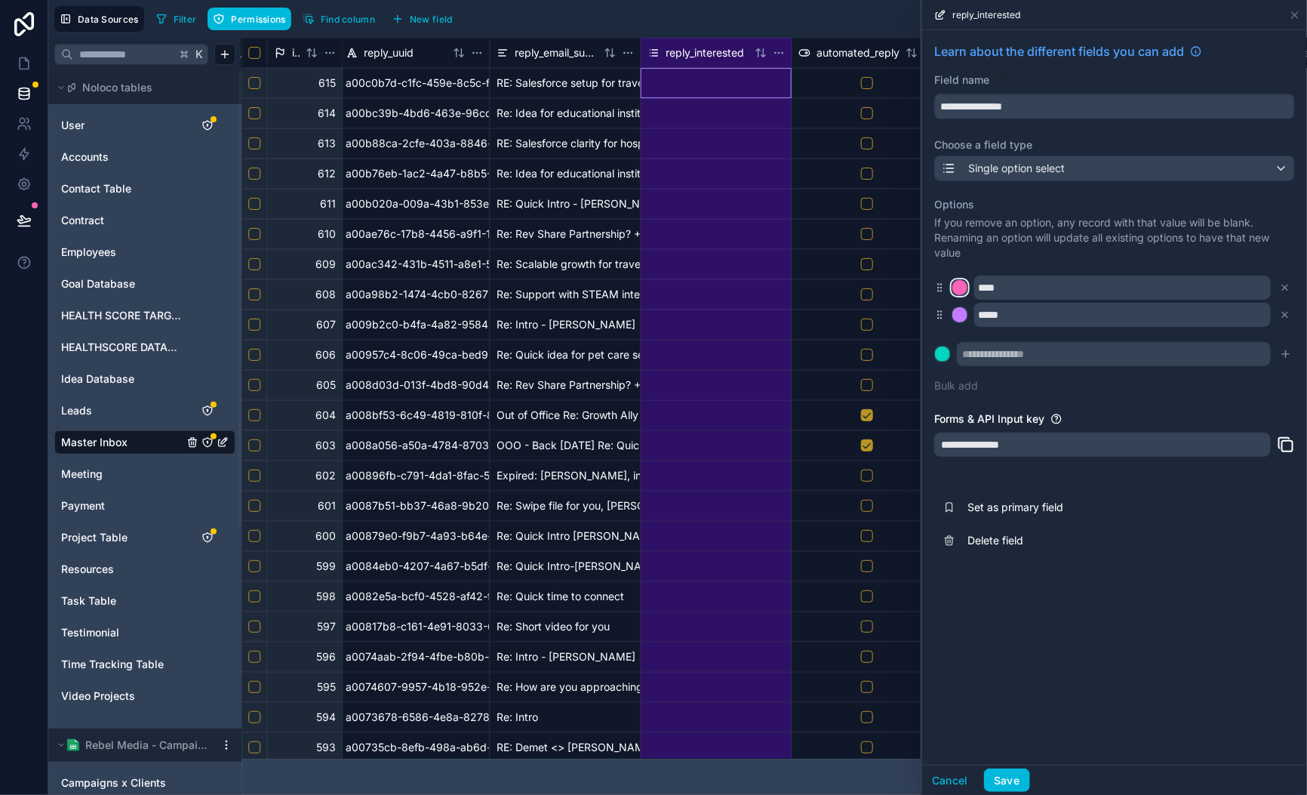
click at [954, 289] on div at bounding box center [959, 287] width 15 height 15
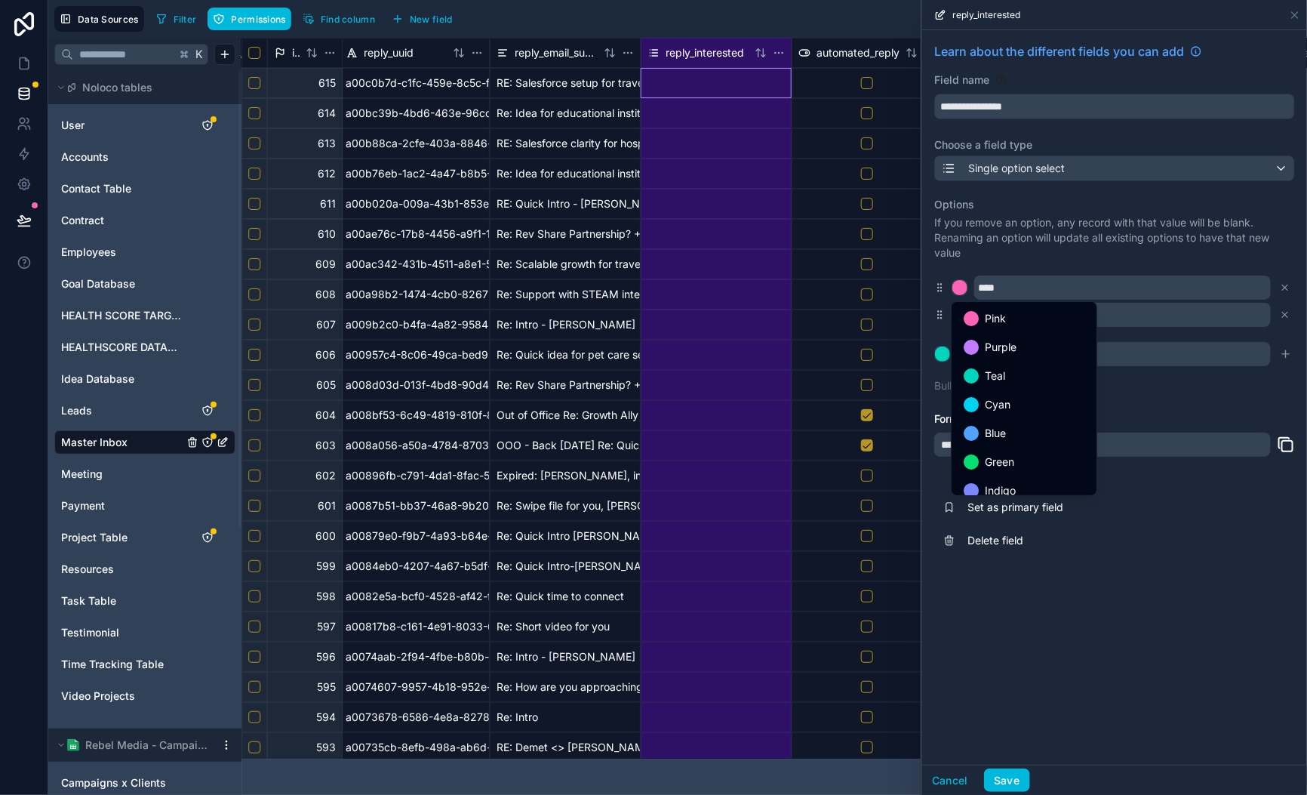
click at [973, 458] on div at bounding box center [971, 461] width 15 height 15
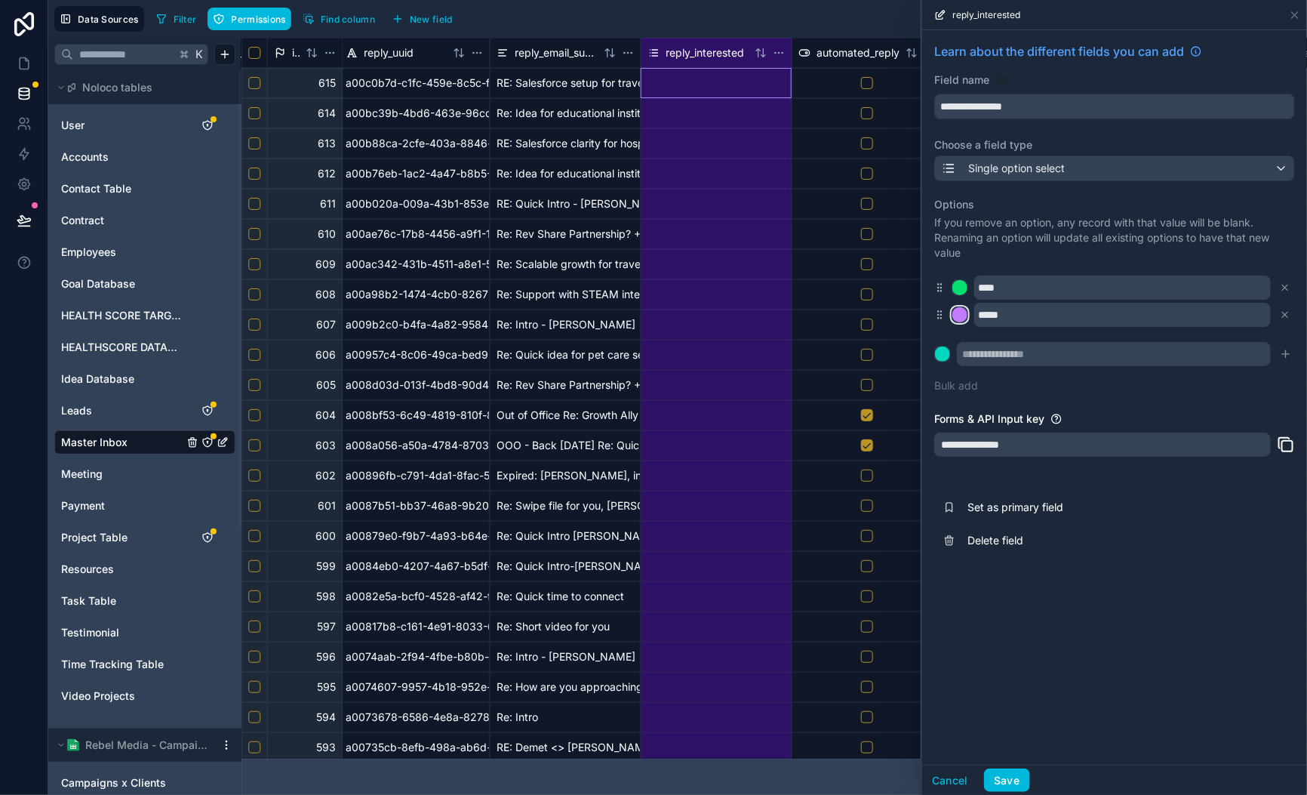
click at [962, 320] on div at bounding box center [959, 314] width 15 height 15
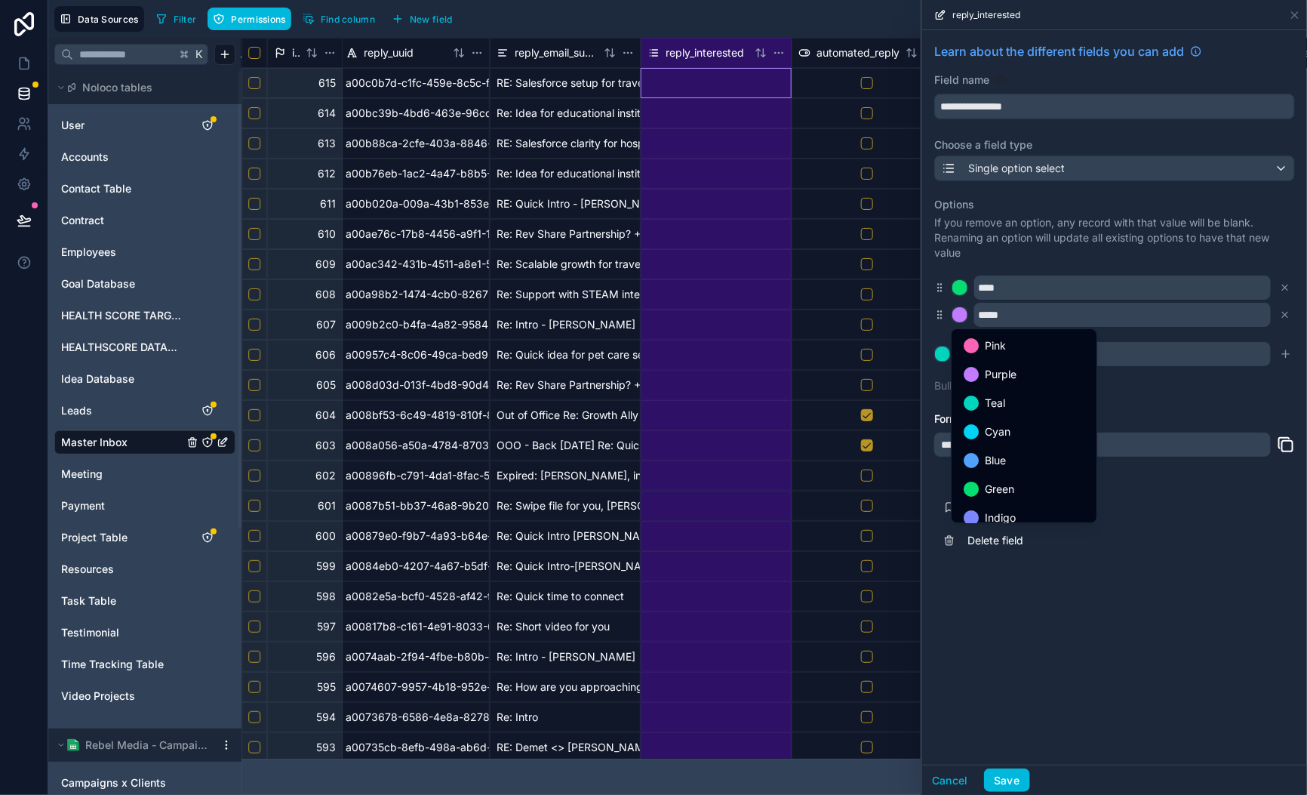
click at [977, 347] on div at bounding box center [971, 345] width 15 height 15
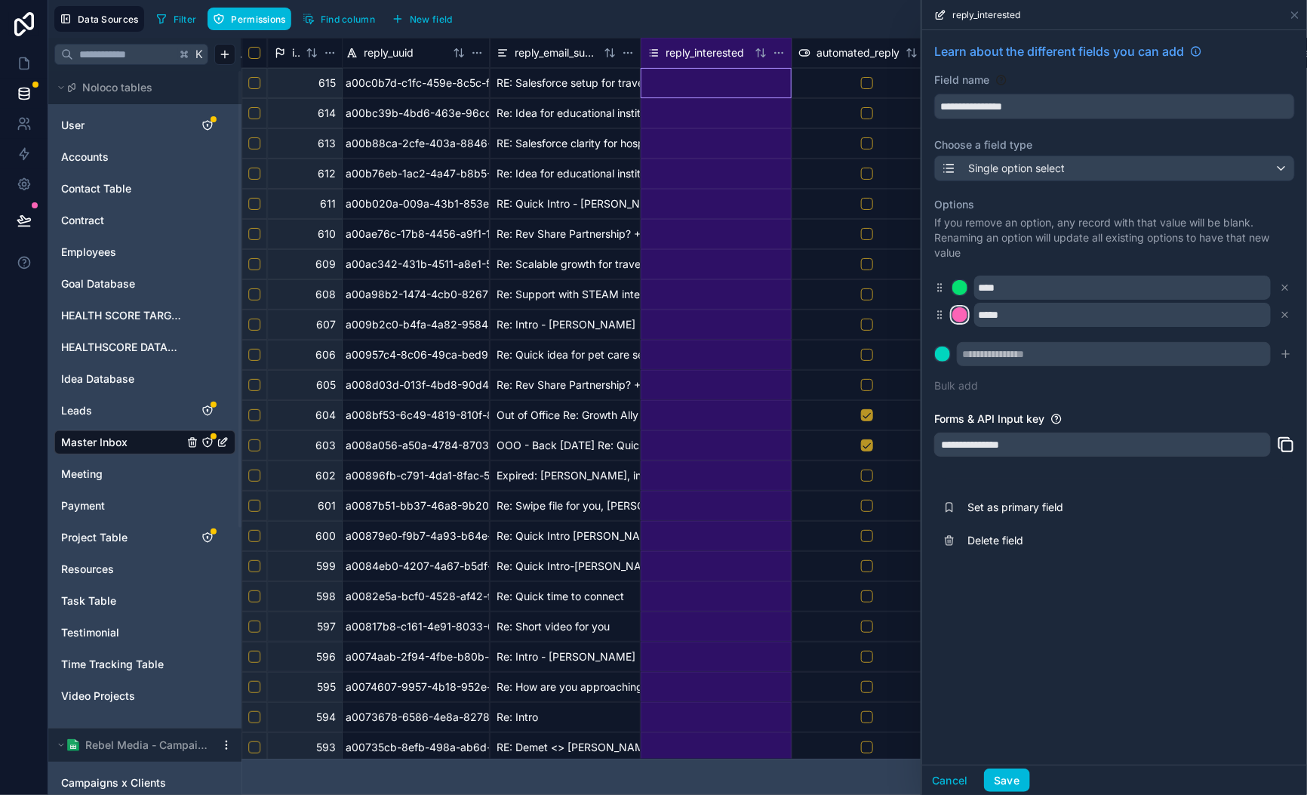
click at [962, 316] on div at bounding box center [959, 314] width 15 height 15
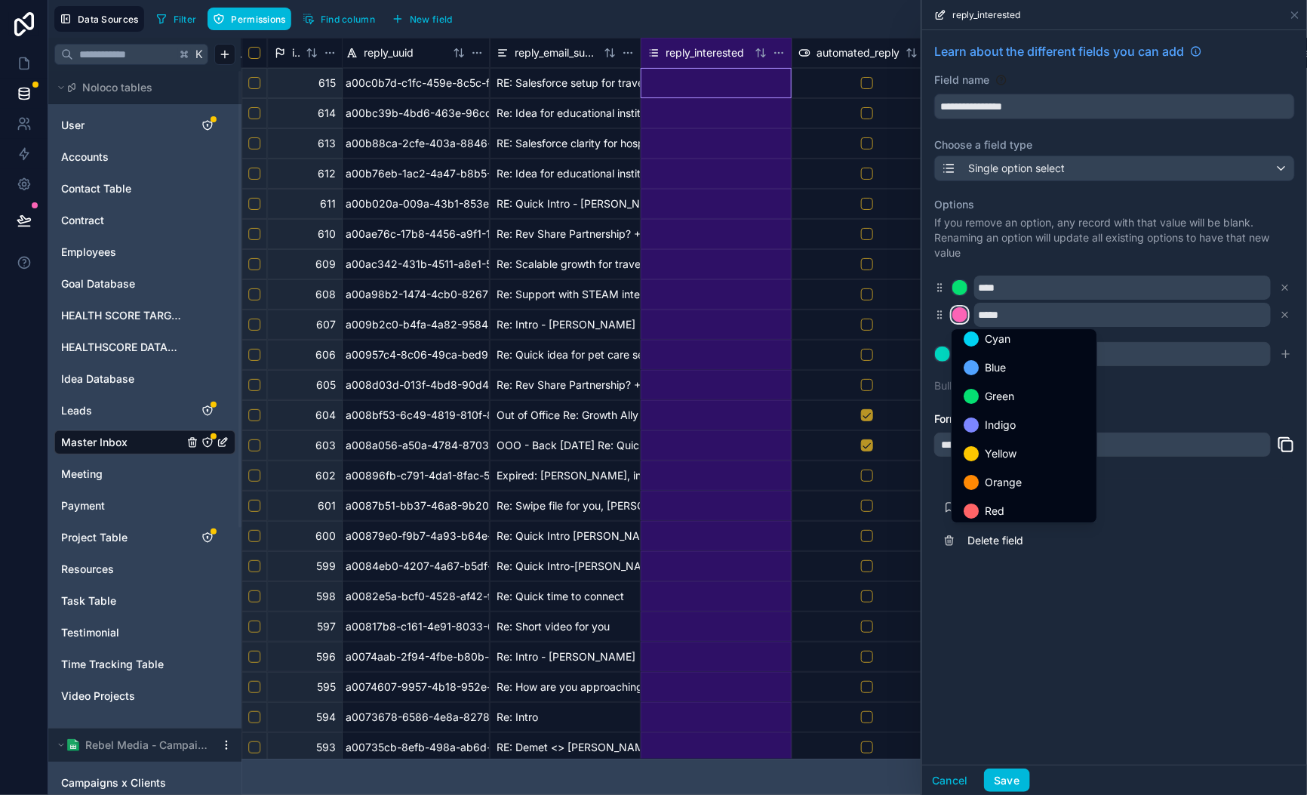
scroll to position [126, 0]
click at [999, 484] on span "Red" at bounding box center [995, 478] width 20 height 18
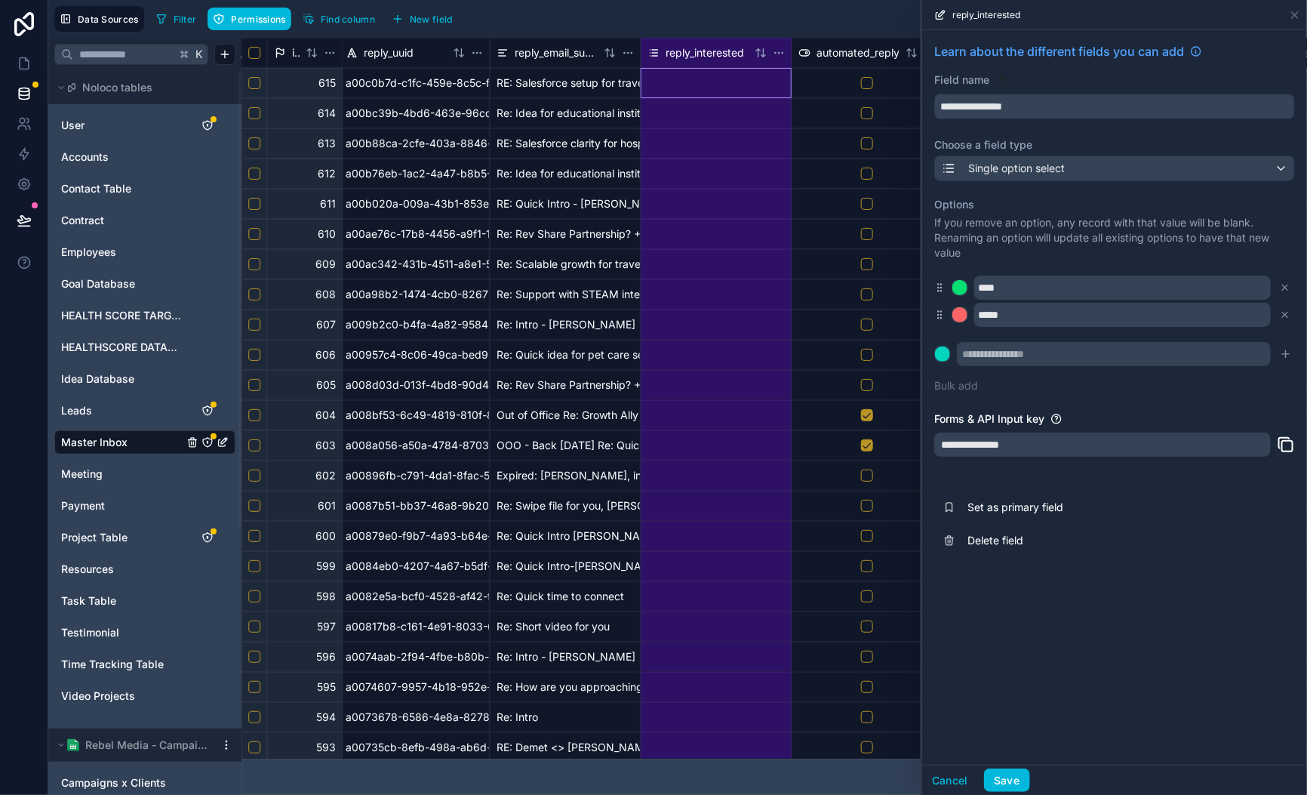
drag, startPoint x: 1188, startPoint y: 645, endPoint x: 1161, endPoint y: 676, distance: 40.6
click at [1186, 646] on div "**********" at bounding box center [1114, 397] width 385 height 734
click at [1018, 786] on button "Save" at bounding box center [1006, 780] width 45 height 24
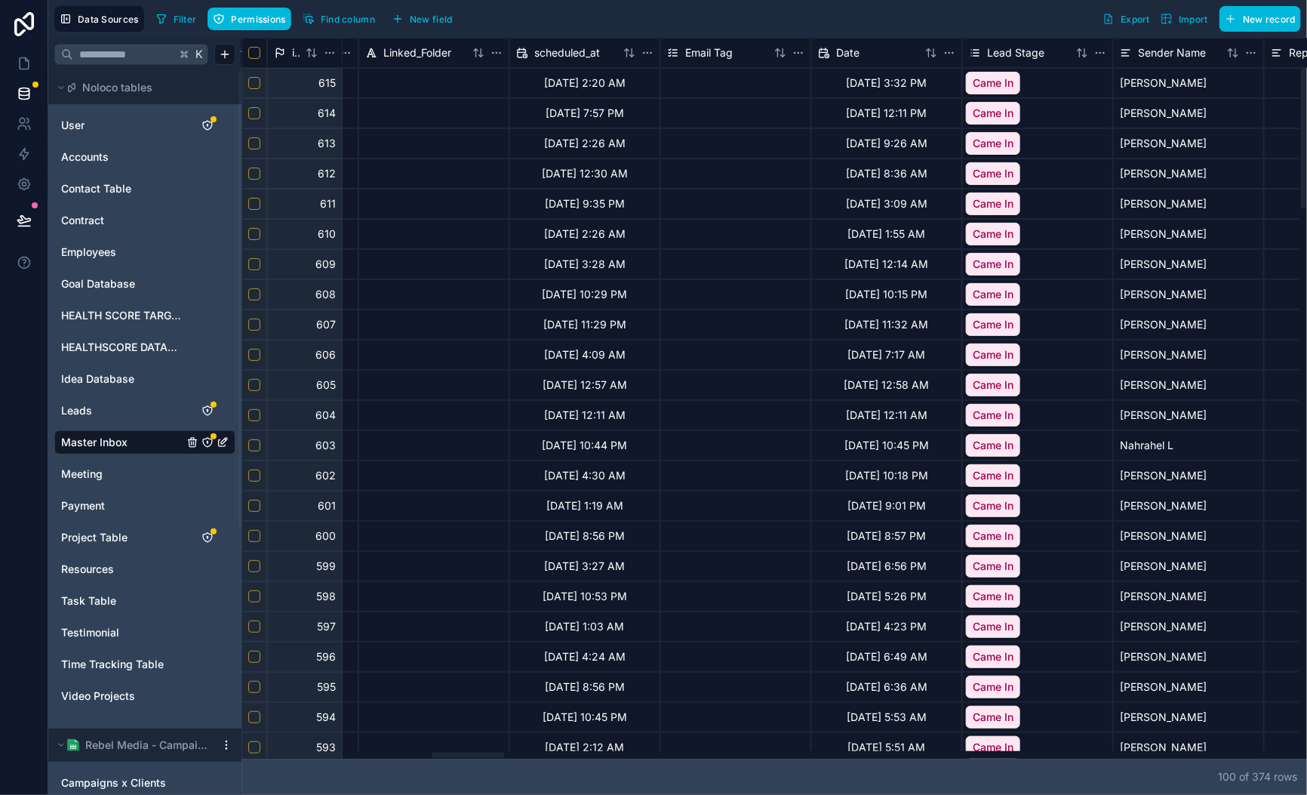
scroll to position [0, 2882]
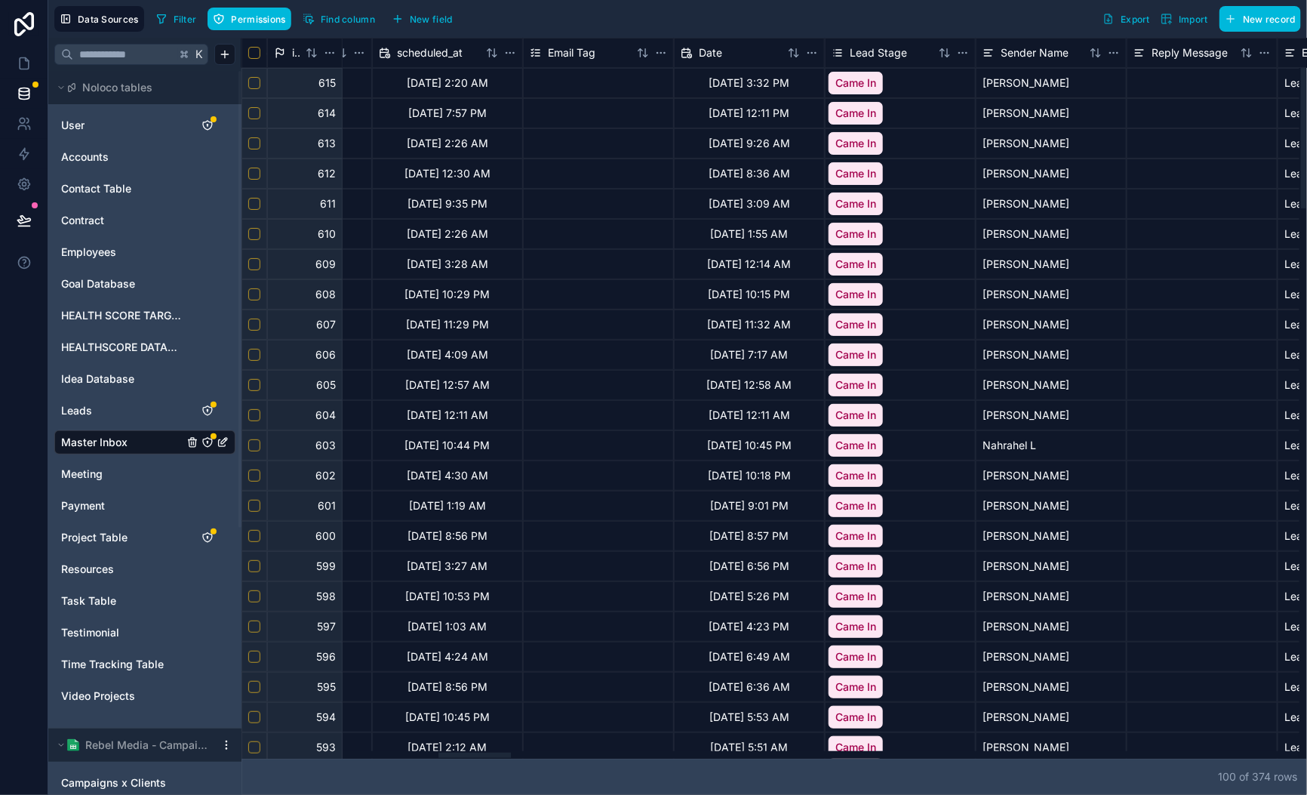
drag, startPoint x: 817, startPoint y: 756, endPoint x: 475, endPoint y: 759, distance: 342.7
click at [475, 759] on div at bounding box center [771, 755] width 1058 height 8
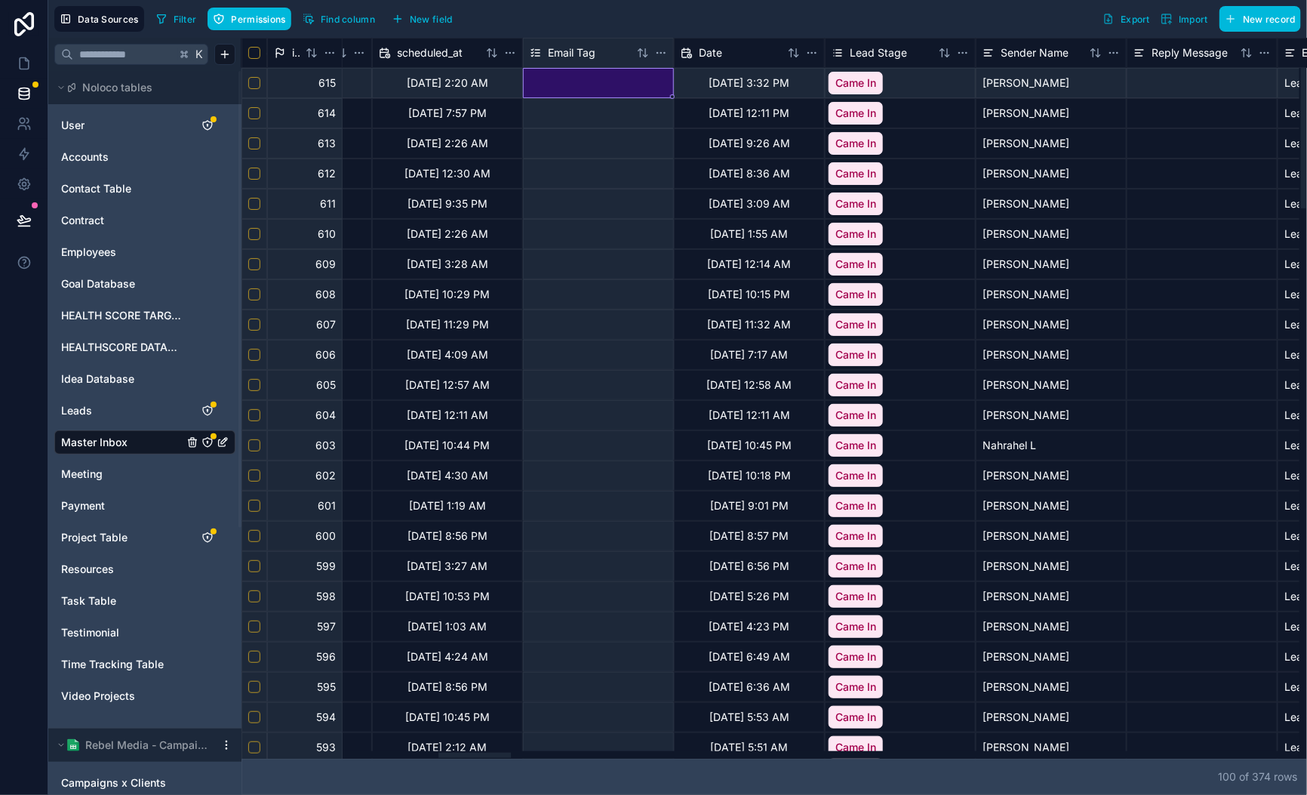
click at [565, 86] on div at bounding box center [598, 83] width 149 height 6
click at [564, 86] on div at bounding box center [598, 83] width 149 height 6
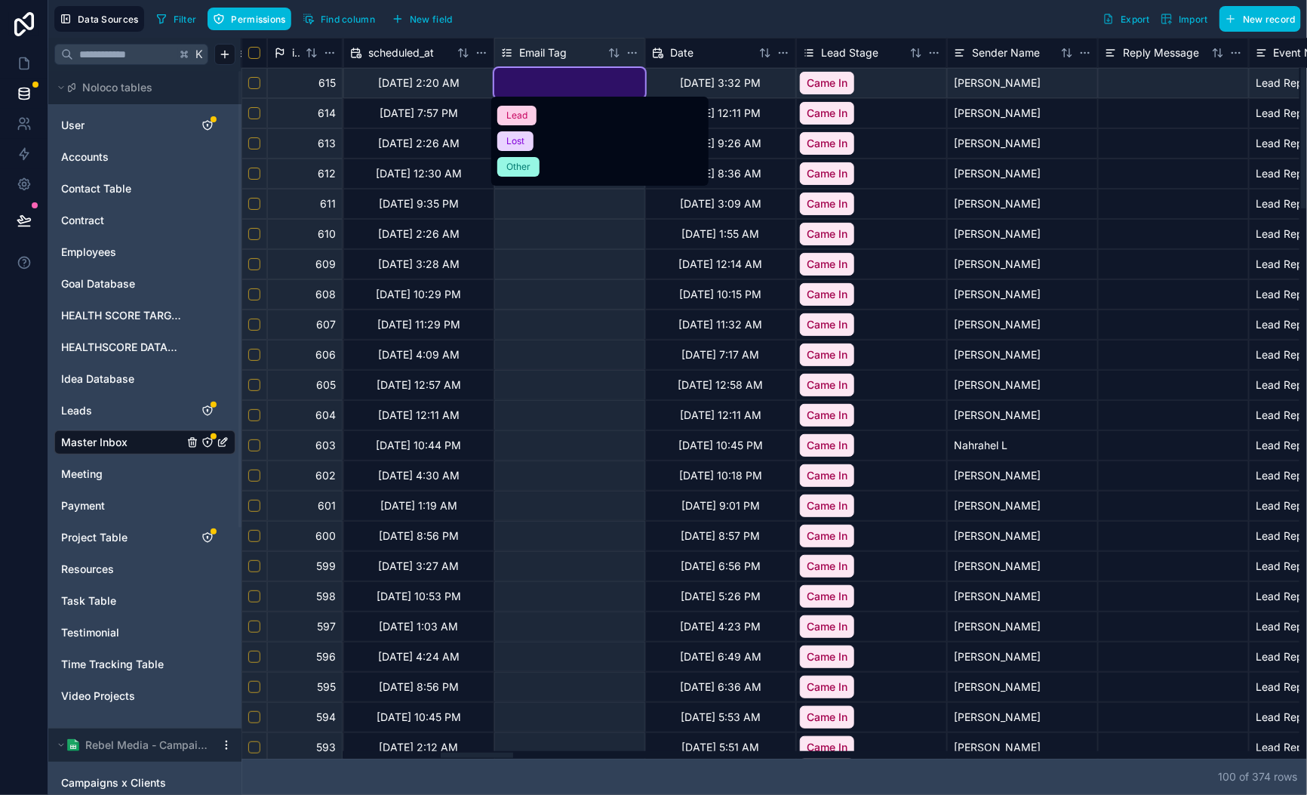
scroll to position [0, 2967]
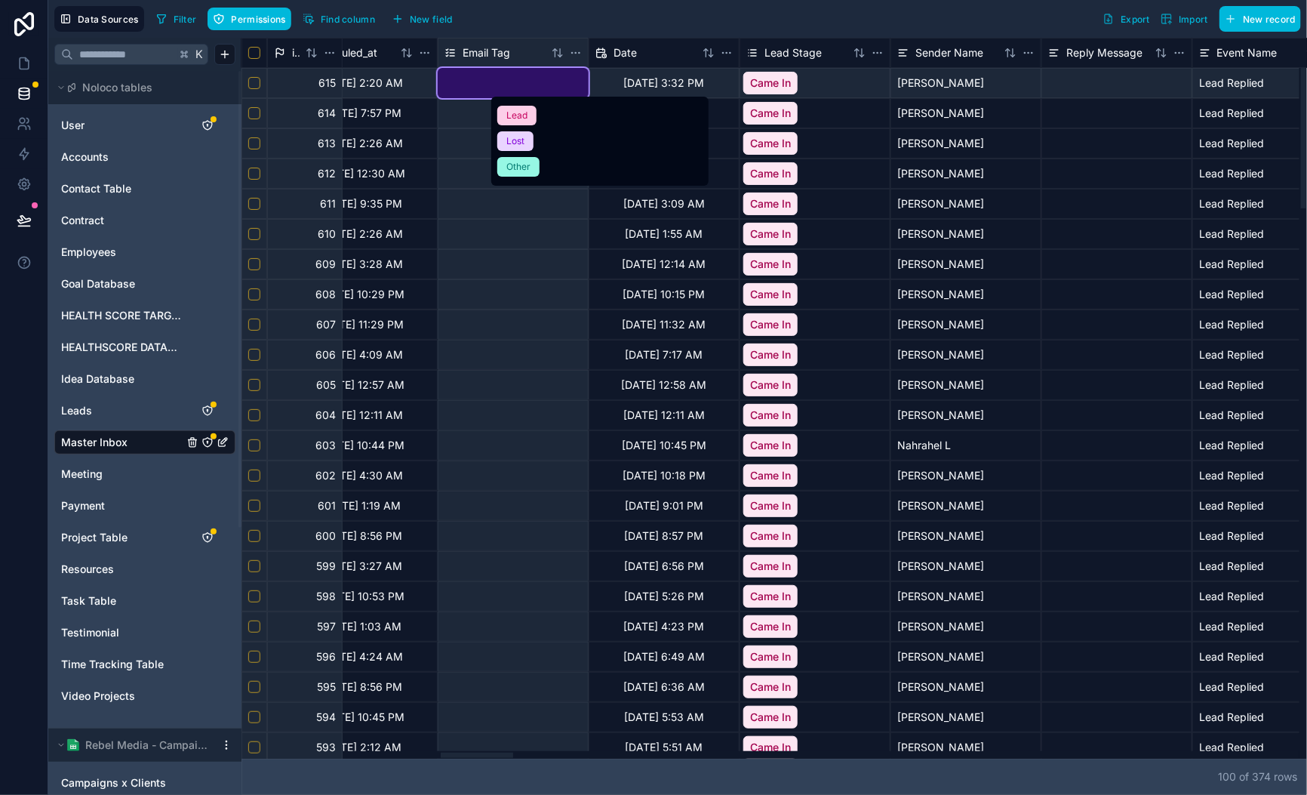
click at [497, 754] on div at bounding box center [477, 754] width 72 height 5
click at [565, 769] on div "100 of 374 row s" at bounding box center [775, 777] width 1066 height 36
click at [631, 8] on div "Filter Permissions Find column New field Export Import New record" at bounding box center [725, 19] width 1151 height 26
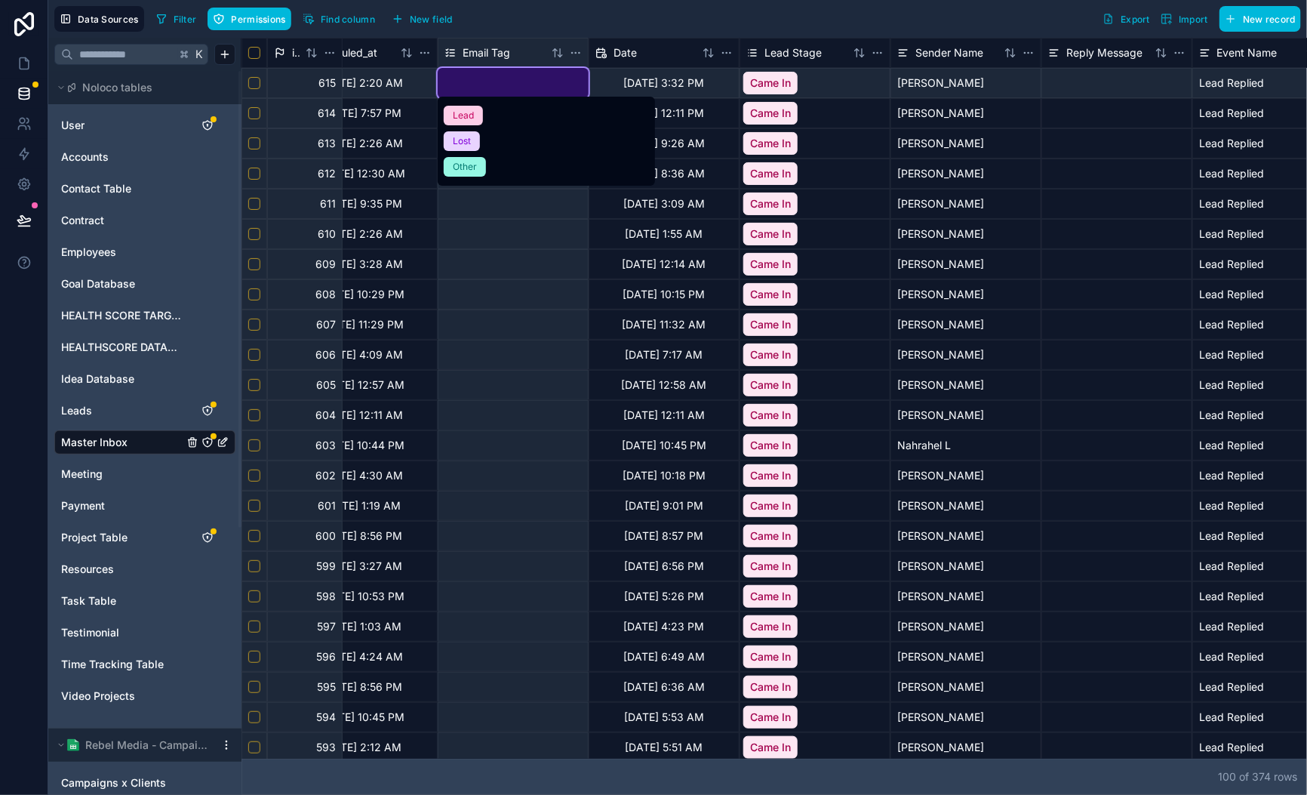
click at [579, 31] on div "Filter Permissions Find column New field Export Import New record" at bounding box center [725, 19] width 1151 height 26
click at [575, 54] on html "Data Sources Filter Permissions Find column New field Export Import New record …" at bounding box center [653, 397] width 1307 height 795
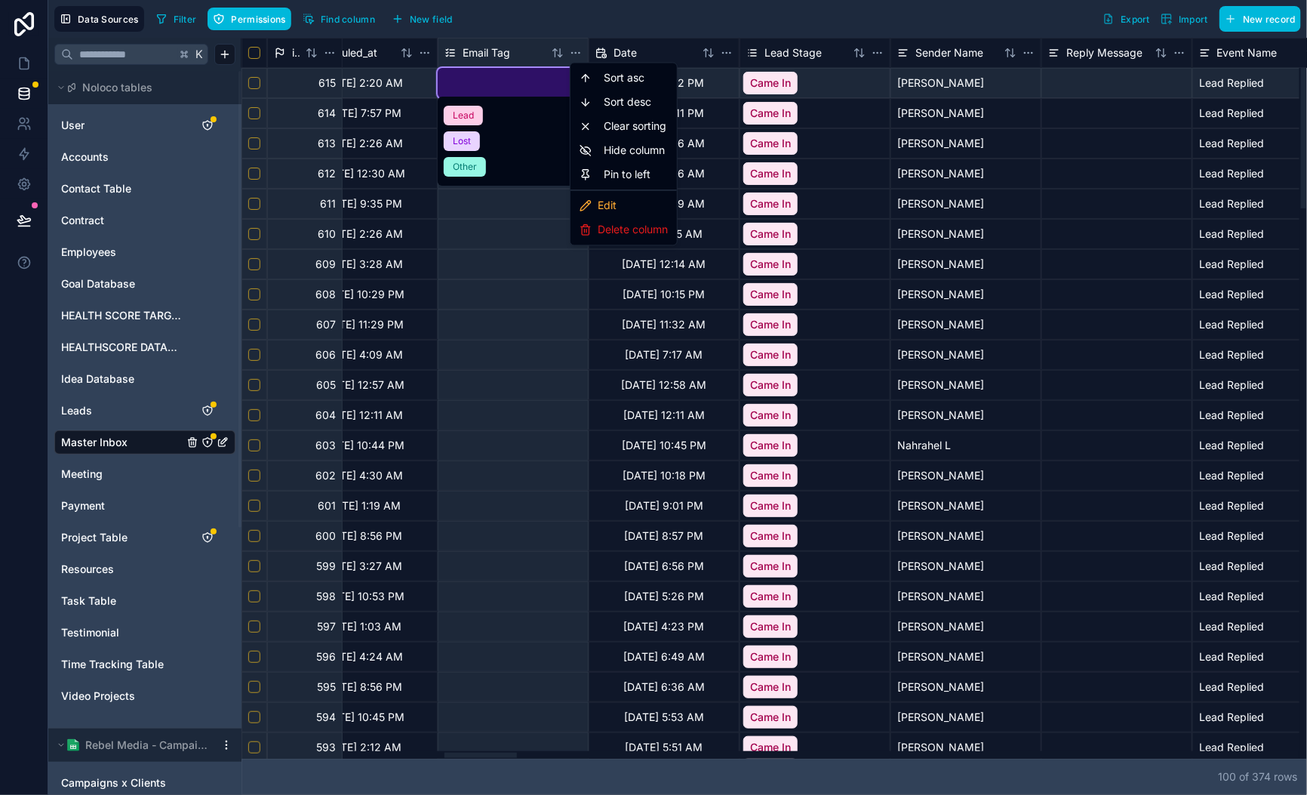
click at [596, 20] on html "Data Sources Filter Permissions Find column New field Export Import New record …" at bounding box center [653, 397] width 1307 height 795
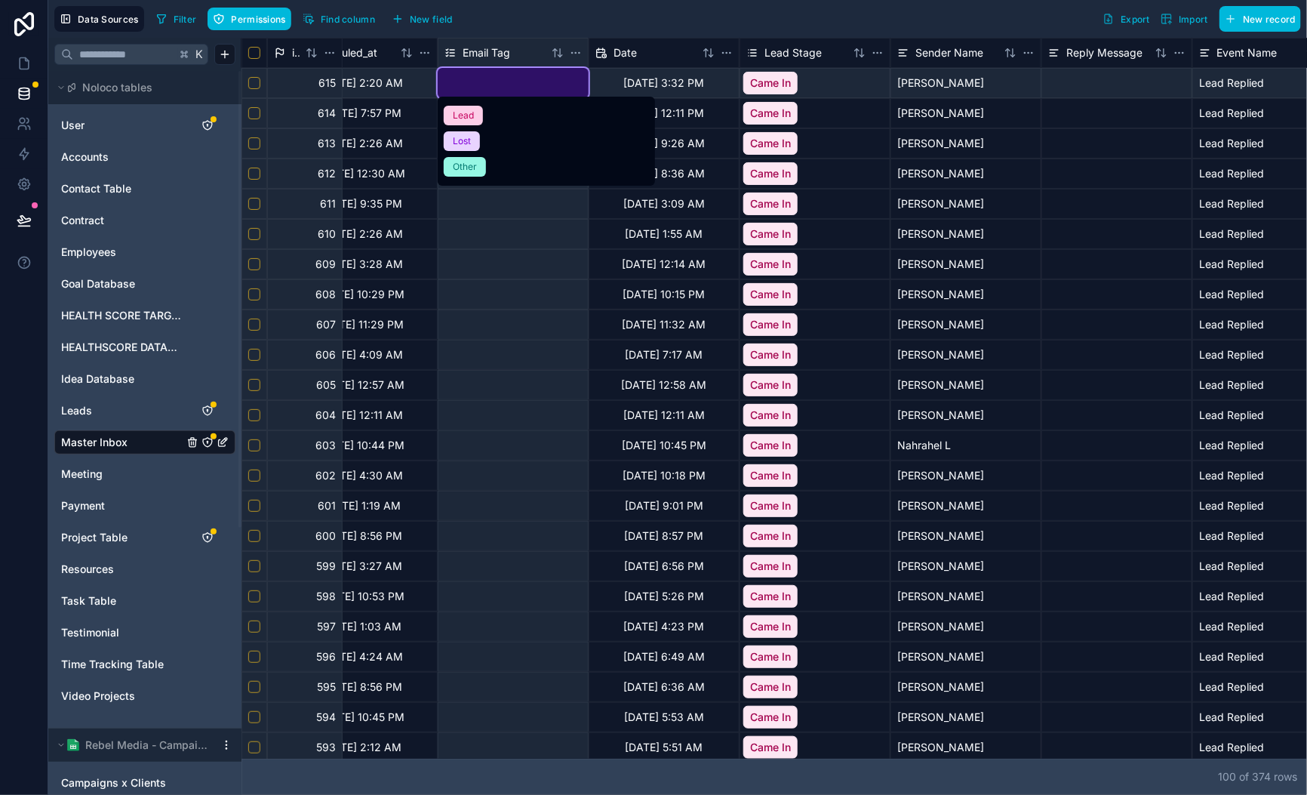
click at [597, 19] on div "Filter Permissions Find column New field Export Import New record" at bounding box center [725, 19] width 1151 height 26
drag, startPoint x: 528, startPoint y: 26, endPoint x: 526, endPoint y: 34, distance: 7.9
click at [528, 27] on div "Filter Permissions Find column New field Export Import New record" at bounding box center [725, 19] width 1151 height 26
click at [545, 17] on div "Filter Permissions Find column New field Export Import New record" at bounding box center [725, 19] width 1151 height 26
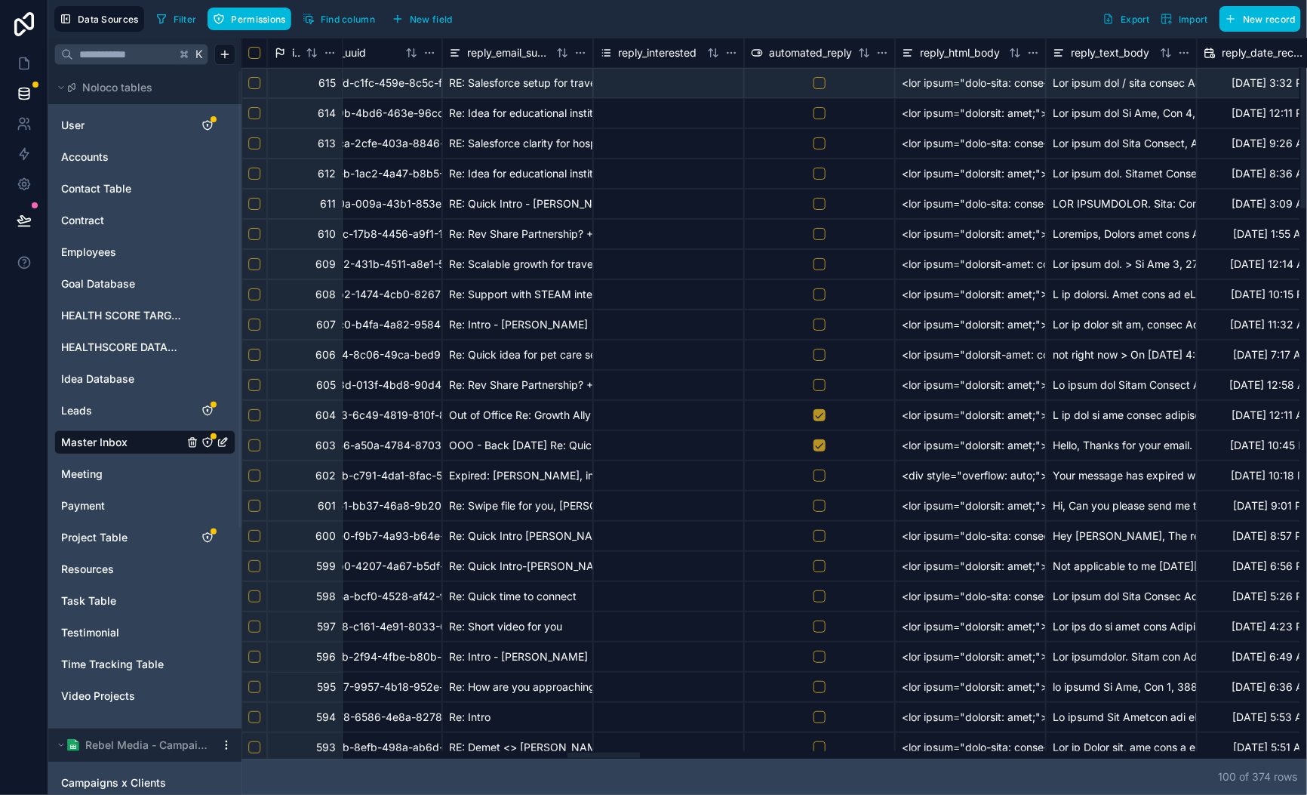
drag, startPoint x: 470, startPoint y: 757, endPoint x: 592, endPoint y: 752, distance: 122.4
click at [593, 758] on div at bounding box center [604, 754] width 72 height 5
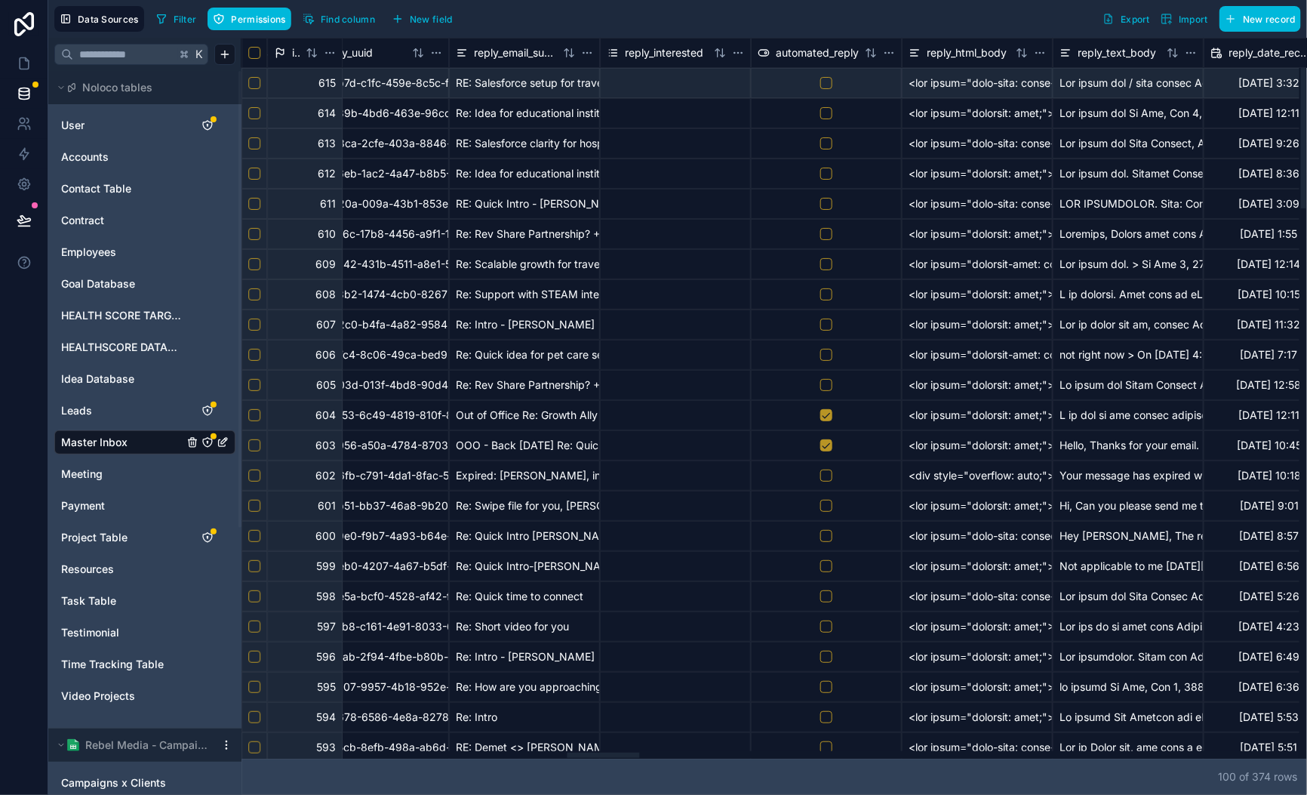
click at [737, 50] on html "Data Sources Filter Permissions Find column New field Export Import New record …" at bounding box center [653, 397] width 1307 height 795
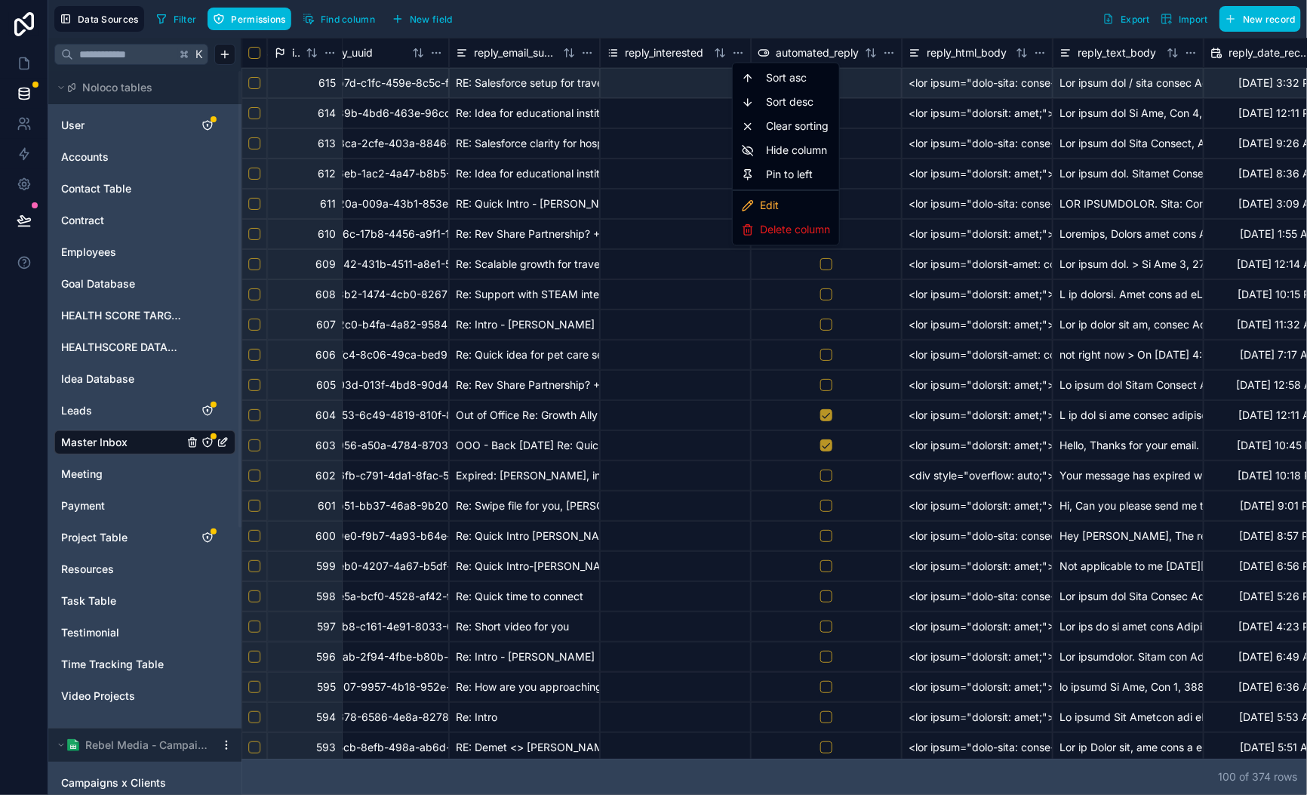
click at [672, 85] on html "Data Sources Filter Permissions Find column New field Export Import New record …" at bounding box center [653, 397] width 1307 height 795
click at [672, 85] on div at bounding box center [675, 83] width 149 height 6
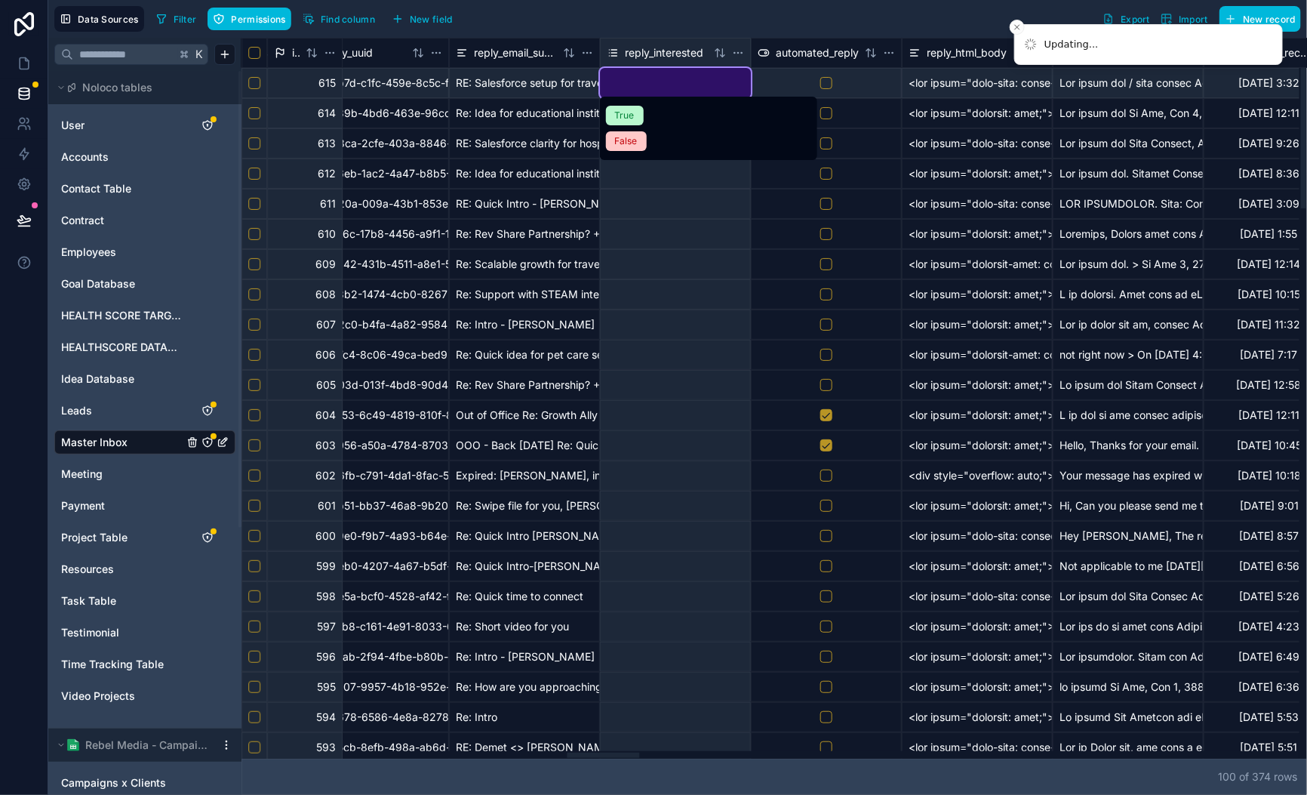
click at [632, 146] on div "False" at bounding box center [626, 141] width 23 height 14
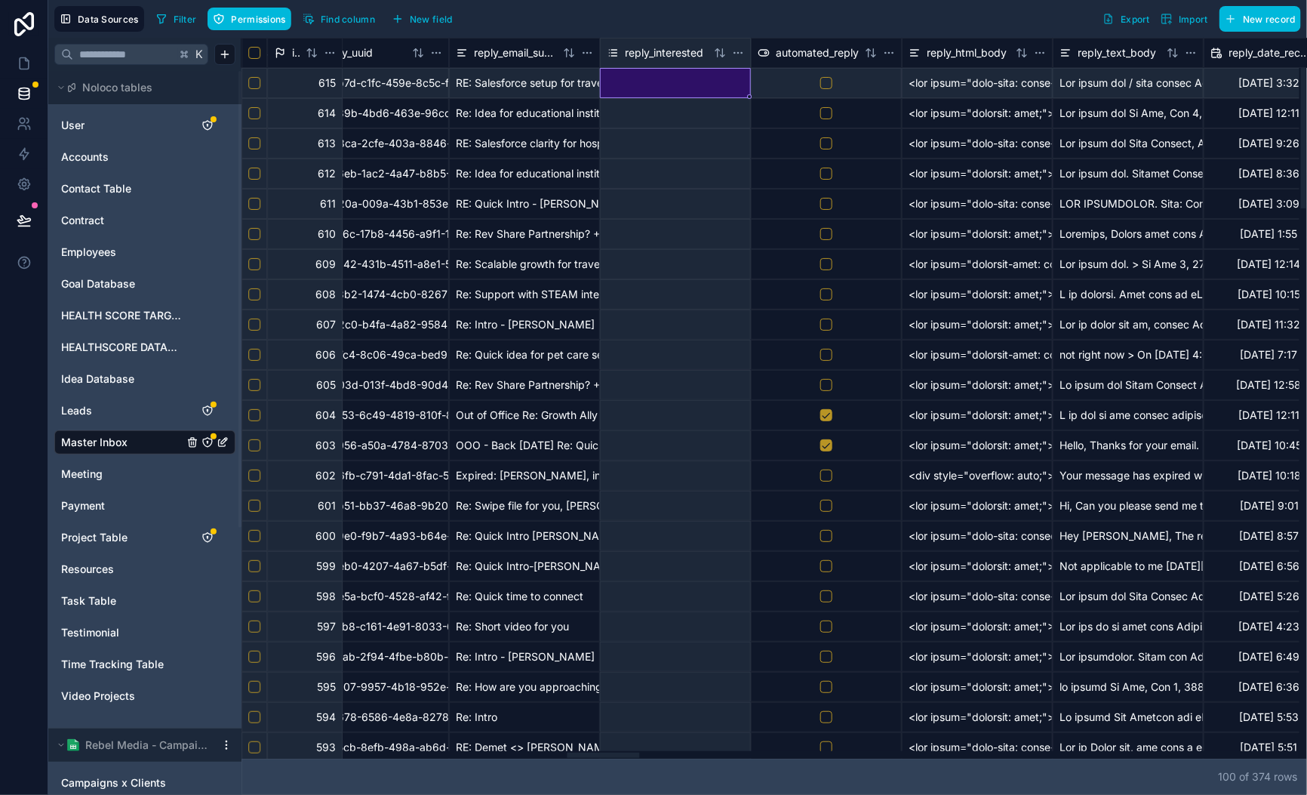
click at [696, 80] on div at bounding box center [675, 83] width 149 height 6
click at [699, 87] on div at bounding box center [675, 83] width 149 height 29
click at [747, 17] on div "Filter Permissions Find column New field Export Import New record" at bounding box center [725, 19] width 1151 height 26
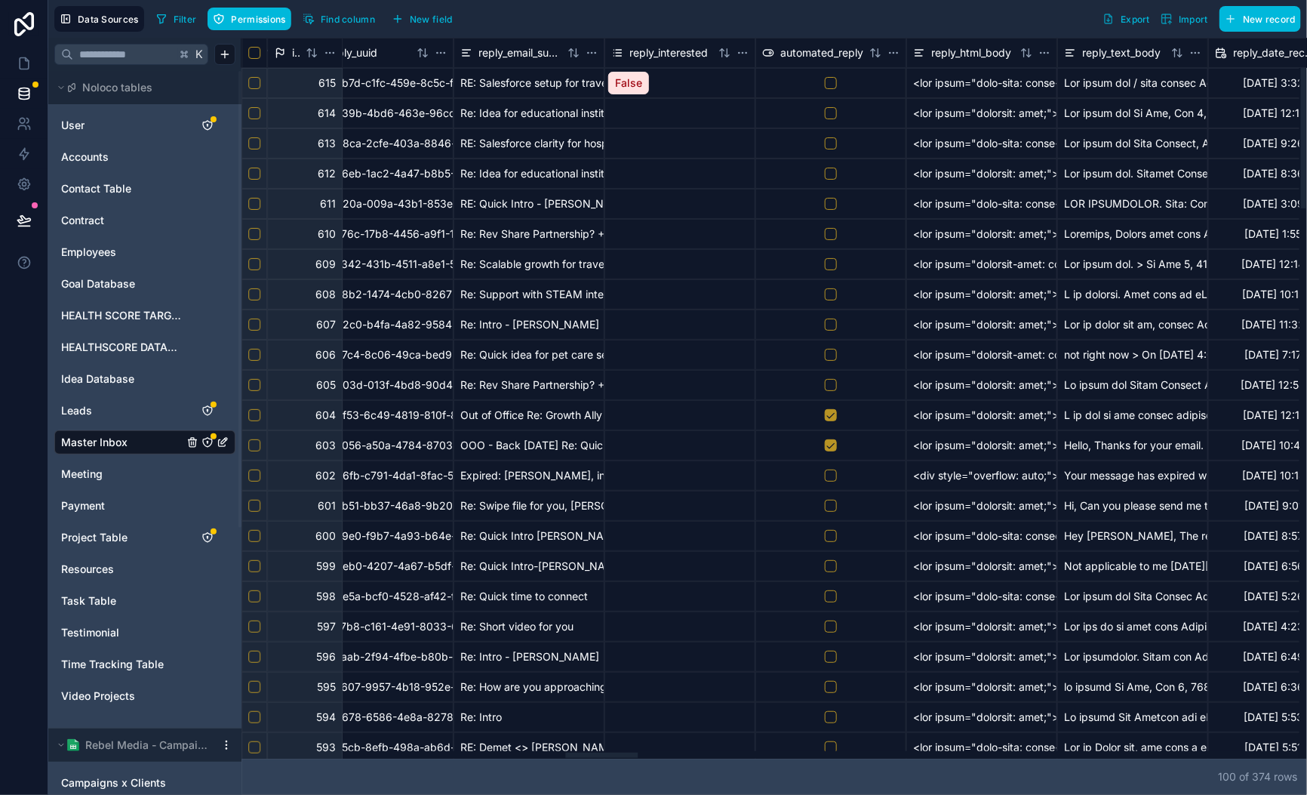
click at [603, 754] on div at bounding box center [771, 755] width 1058 height 8
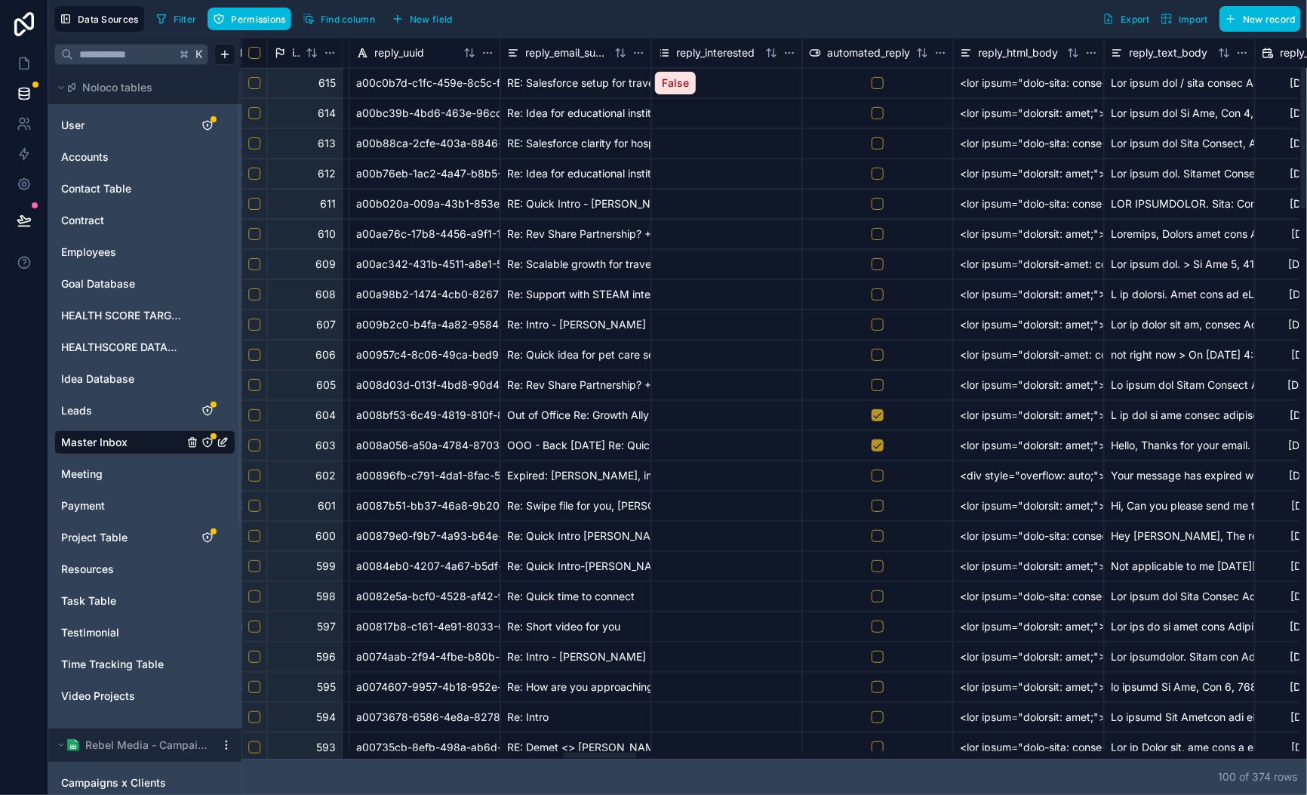
scroll to position [0, 4713]
drag, startPoint x: 606, startPoint y: 753, endPoint x: 601, endPoint y: 743, distance: 11.8
click at [601, 752] on div at bounding box center [600, 754] width 72 height 5
click at [939, 56] on html "Data Sources Filter Permissions Find column New field Export Import New record …" at bounding box center [653, 397] width 1307 height 795
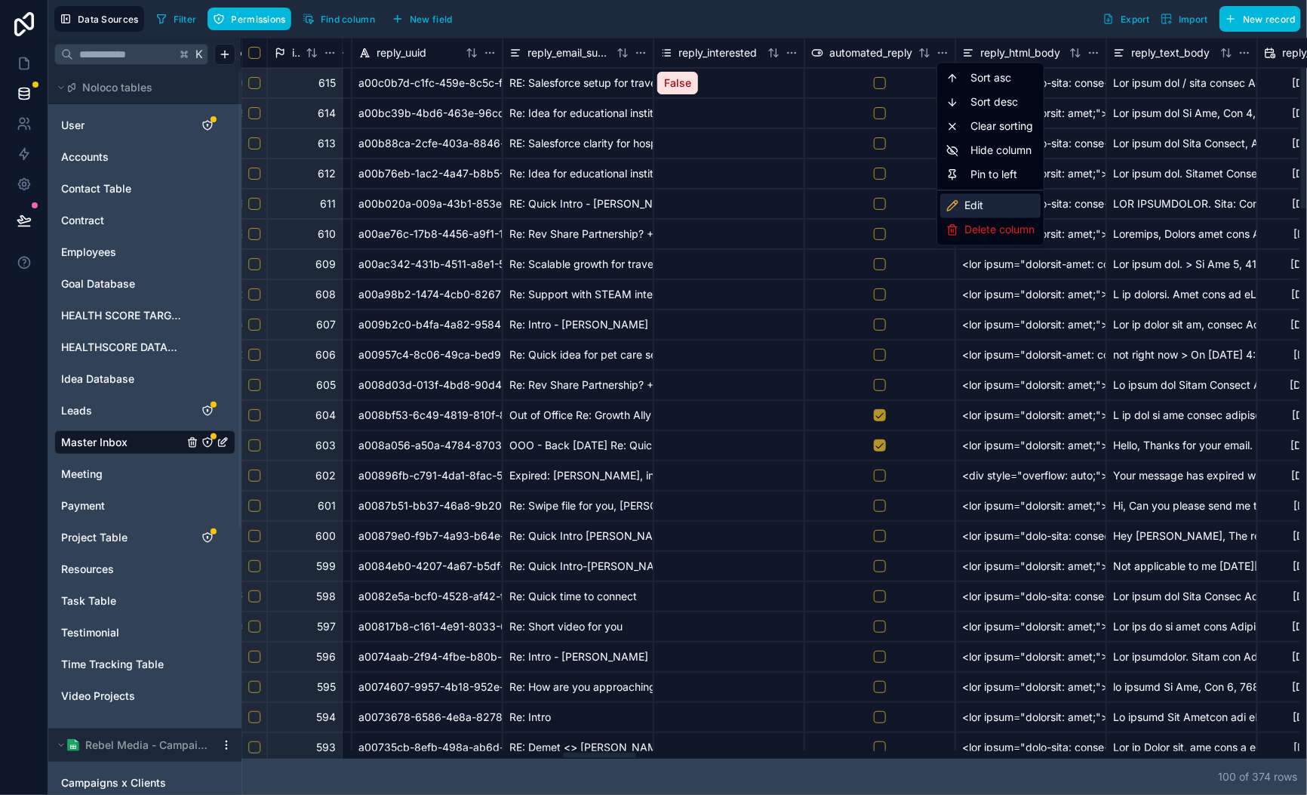
click at [1011, 204] on div "Edit" at bounding box center [990, 206] width 100 height 24
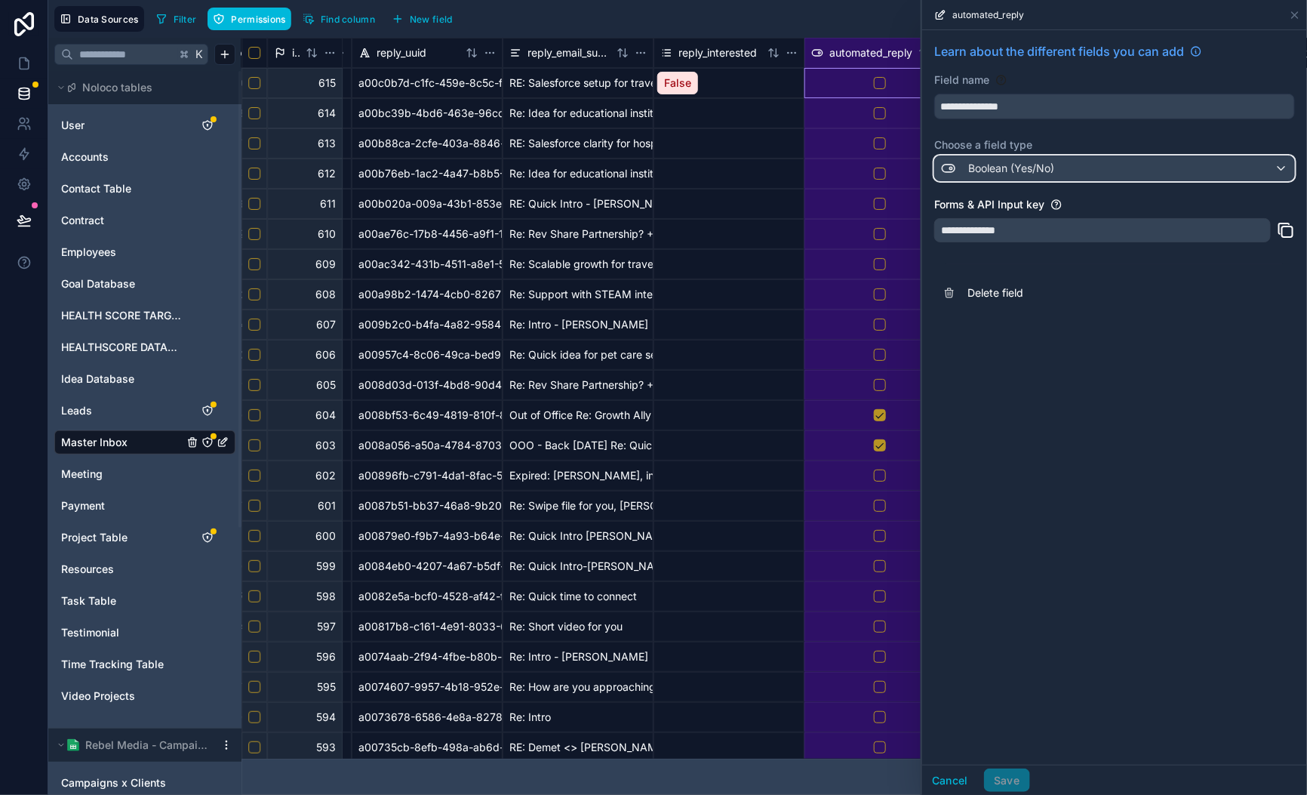
click at [1142, 171] on div "Boolean (Yes/No)" at bounding box center [1114, 168] width 359 height 24
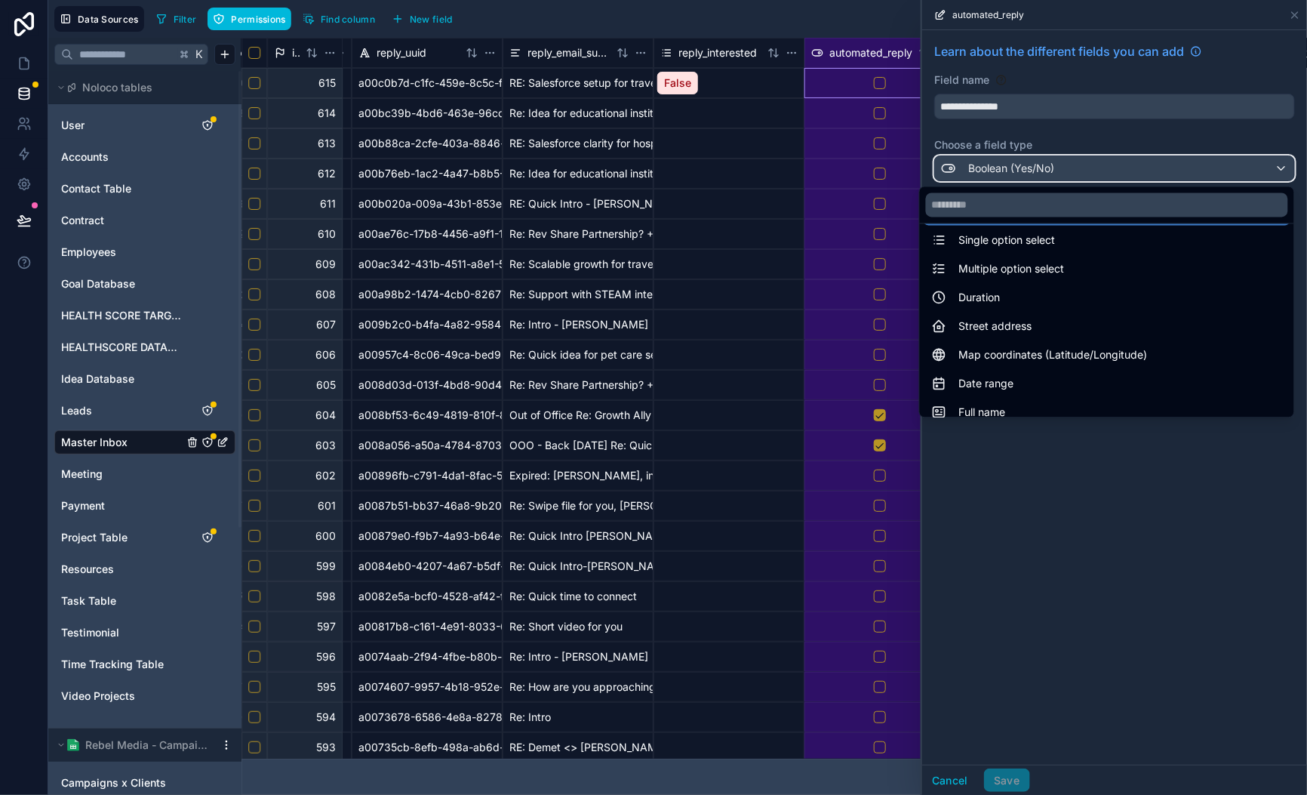
scroll to position [156, 0]
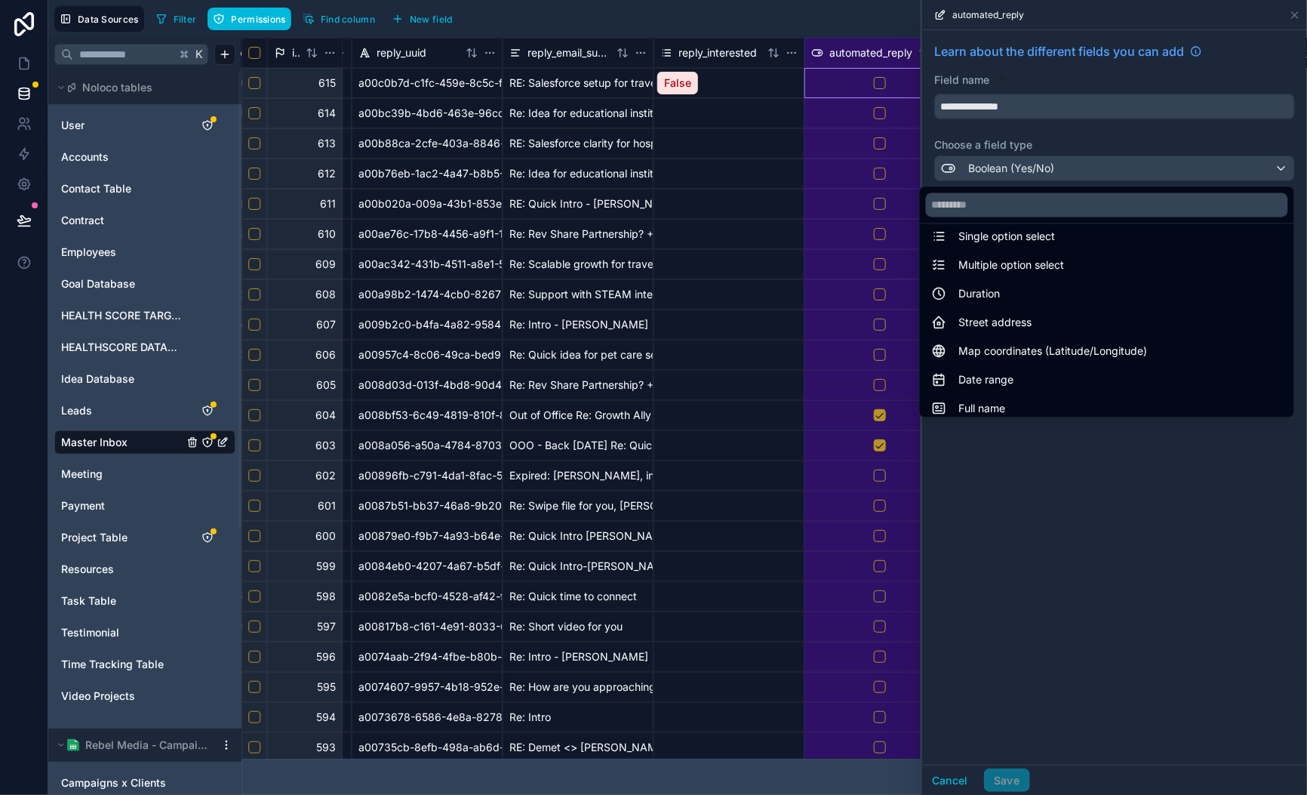
click at [1106, 240] on div "Single option select" at bounding box center [1107, 237] width 350 height 18
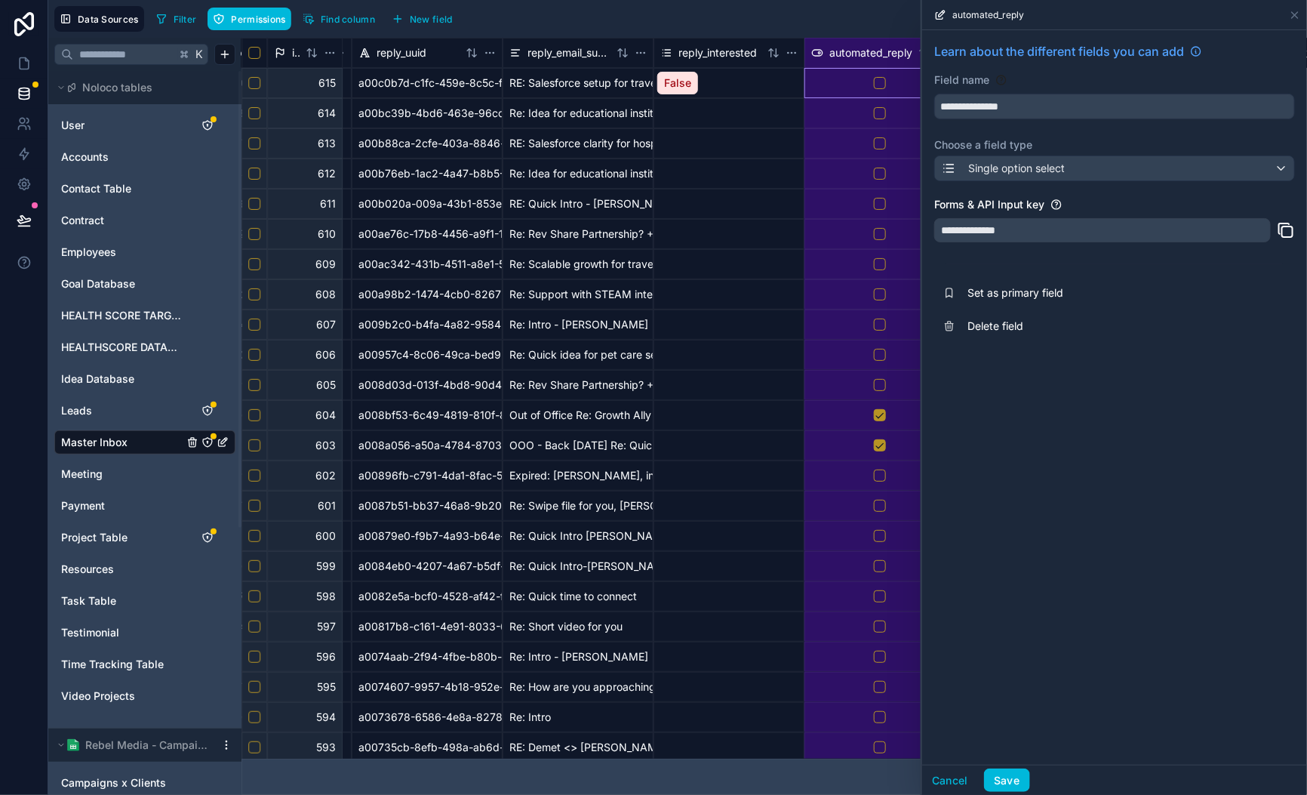
click at [1011, 777] on button "Save" at bounding box center [1006, 780] width 45 height 24
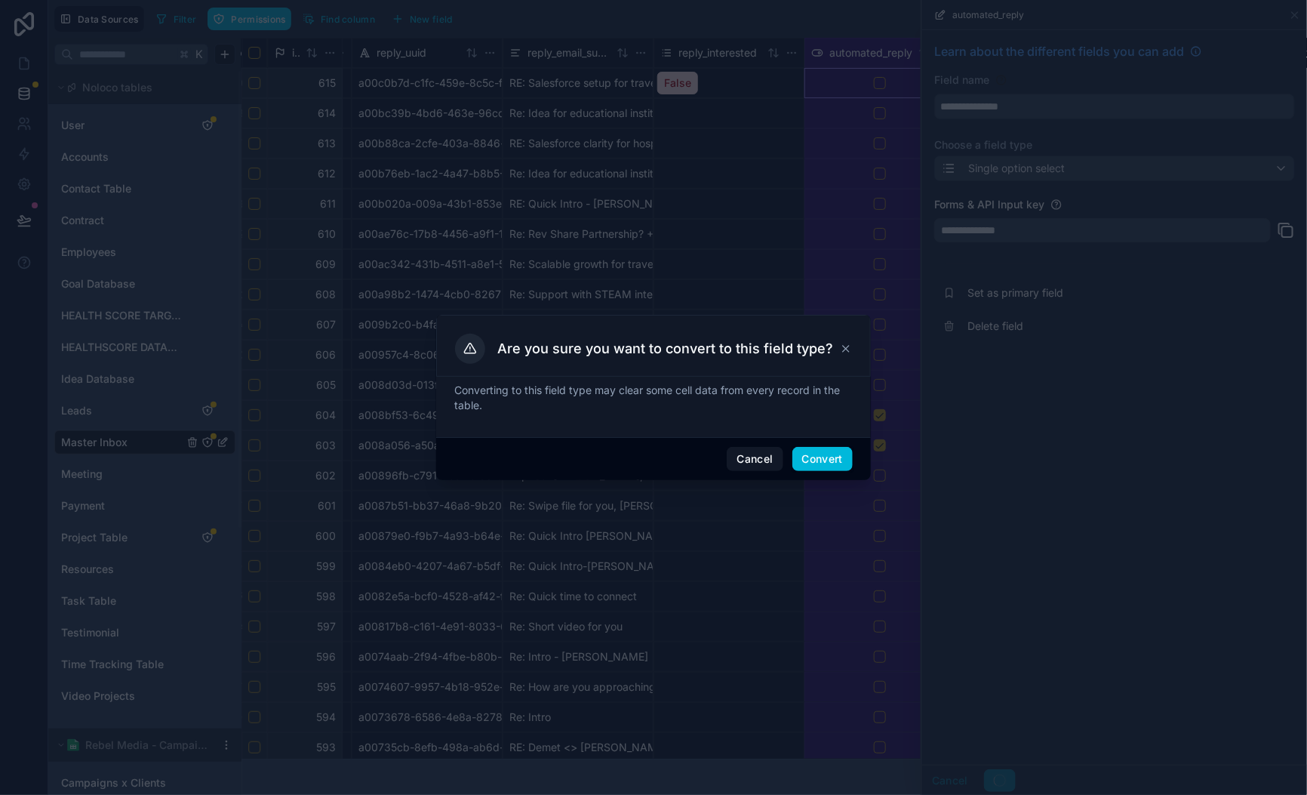
click at [836, 466] on button "Convert" at bounding box center [822, 459] width 60 height 24
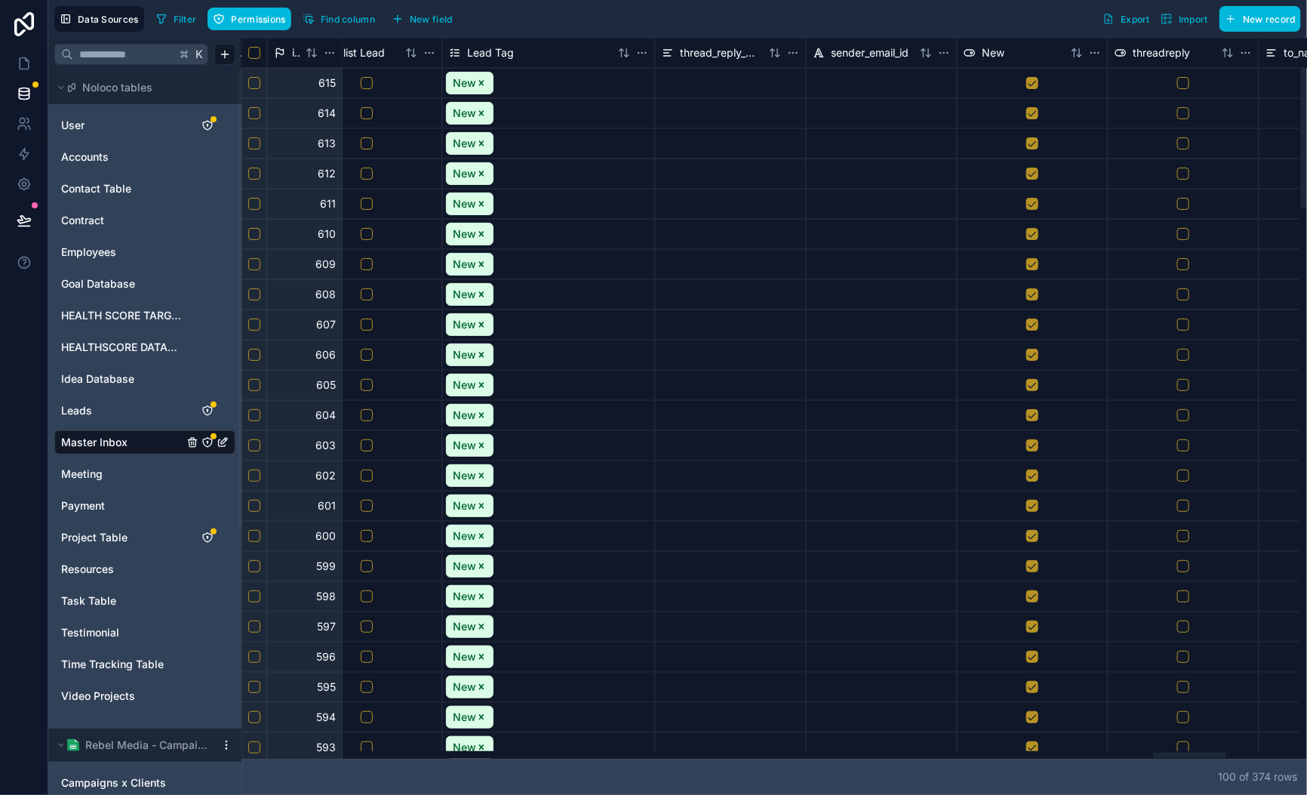
scroll to position [0, 13090]
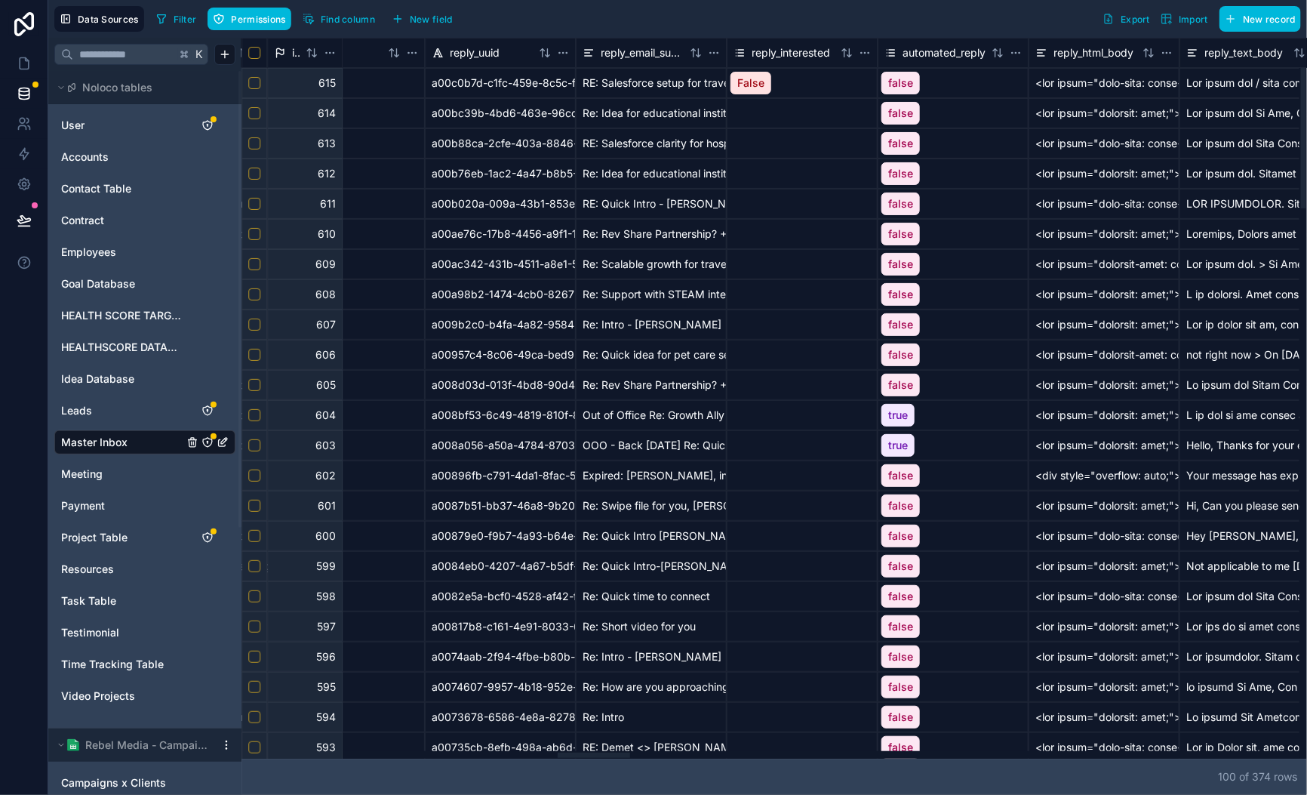
drag, startPoint x: 815, startPoint y: 732, endPoint x: 712, endPoint y: 705, distance: 106.9
click at [599, 756] on div at bounding box center [771, 755] width 1058 height 8
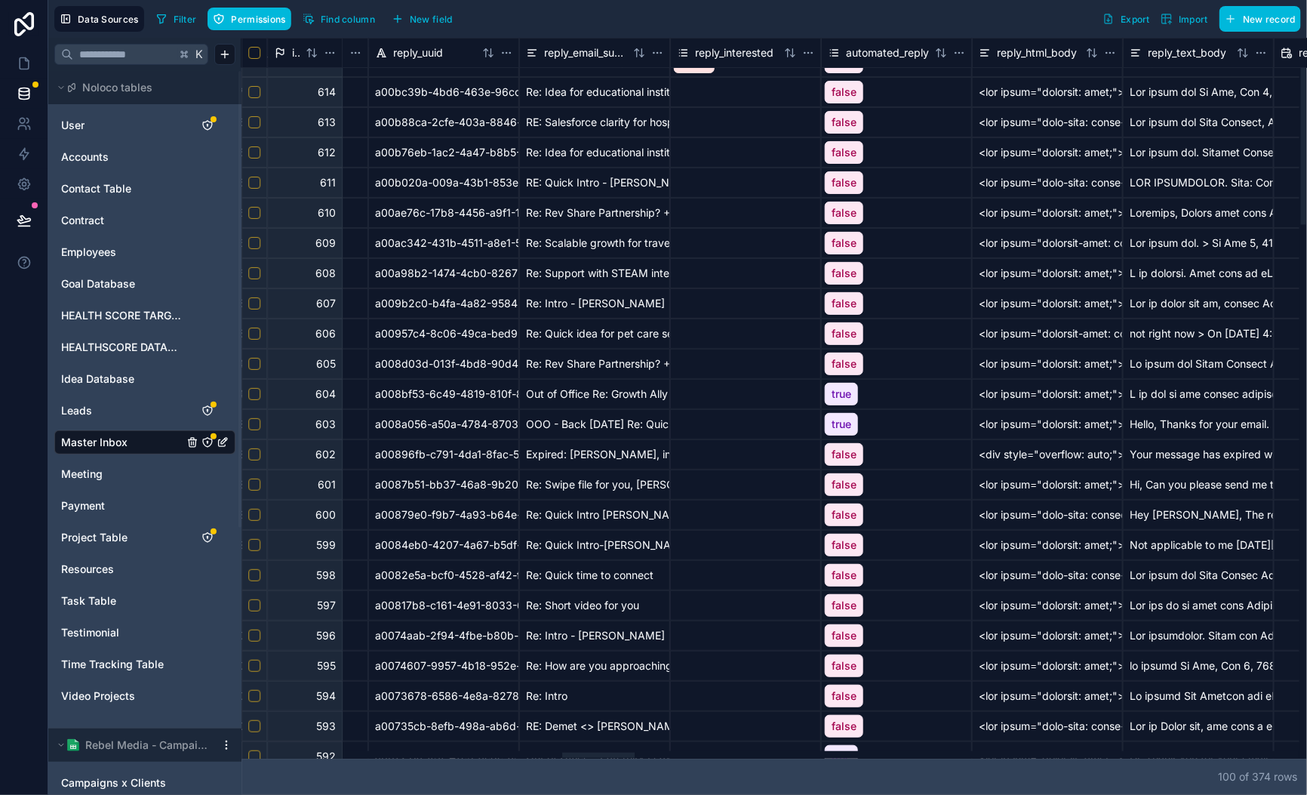
scroll to position [0, 4697]
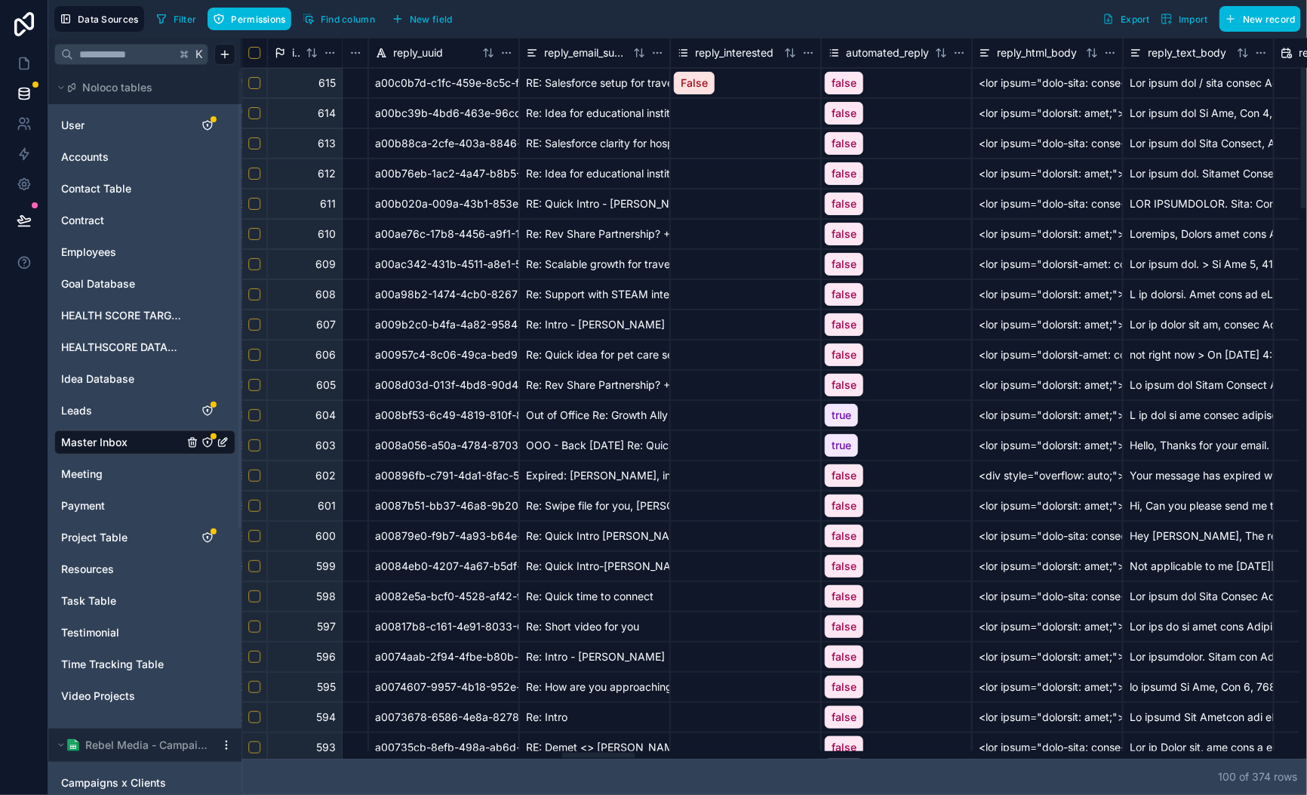
click at [728, 87] on div "False" at bounding box center [745, 83] width 149 height 29
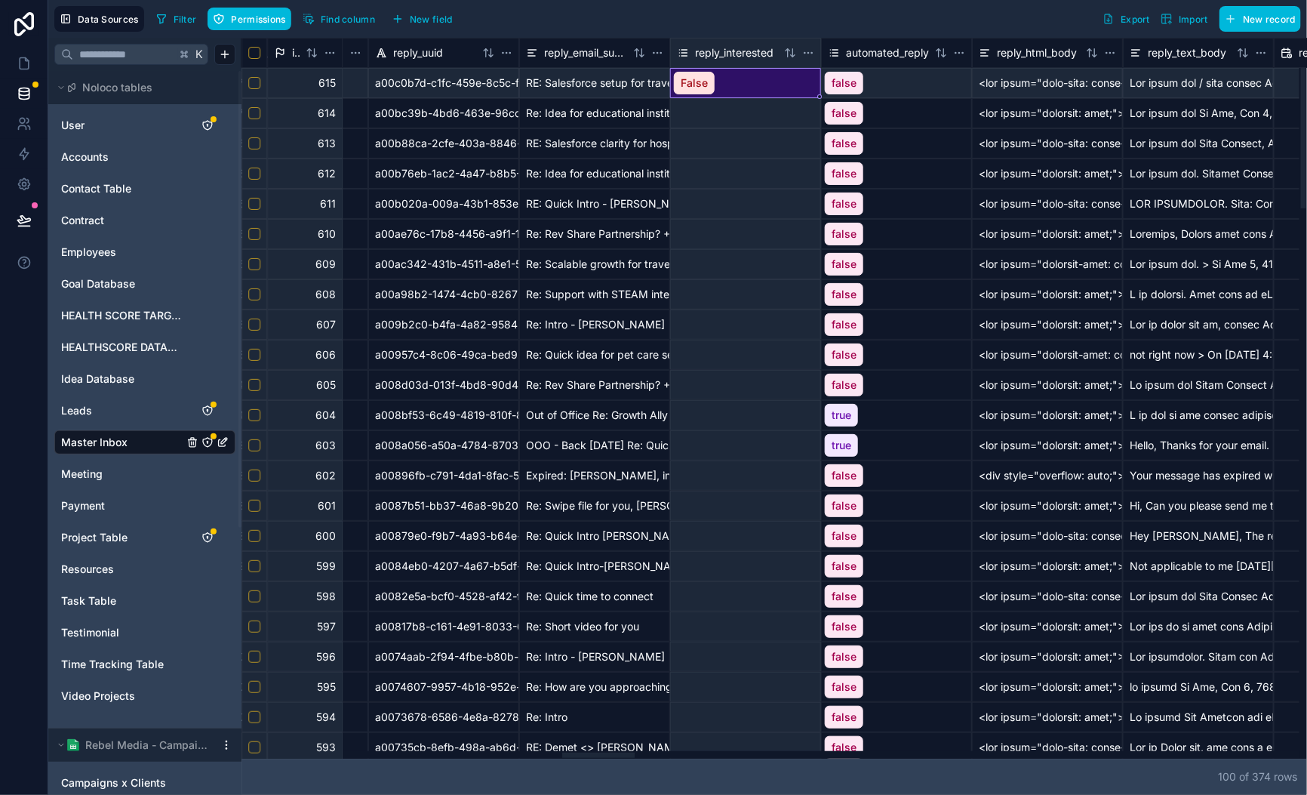
click at [729, 87] on div "False" at bounding box center [745, 83] width 149 height 29
click at [745, 198] on div at bounding box center [745, 203] width 149 height 29
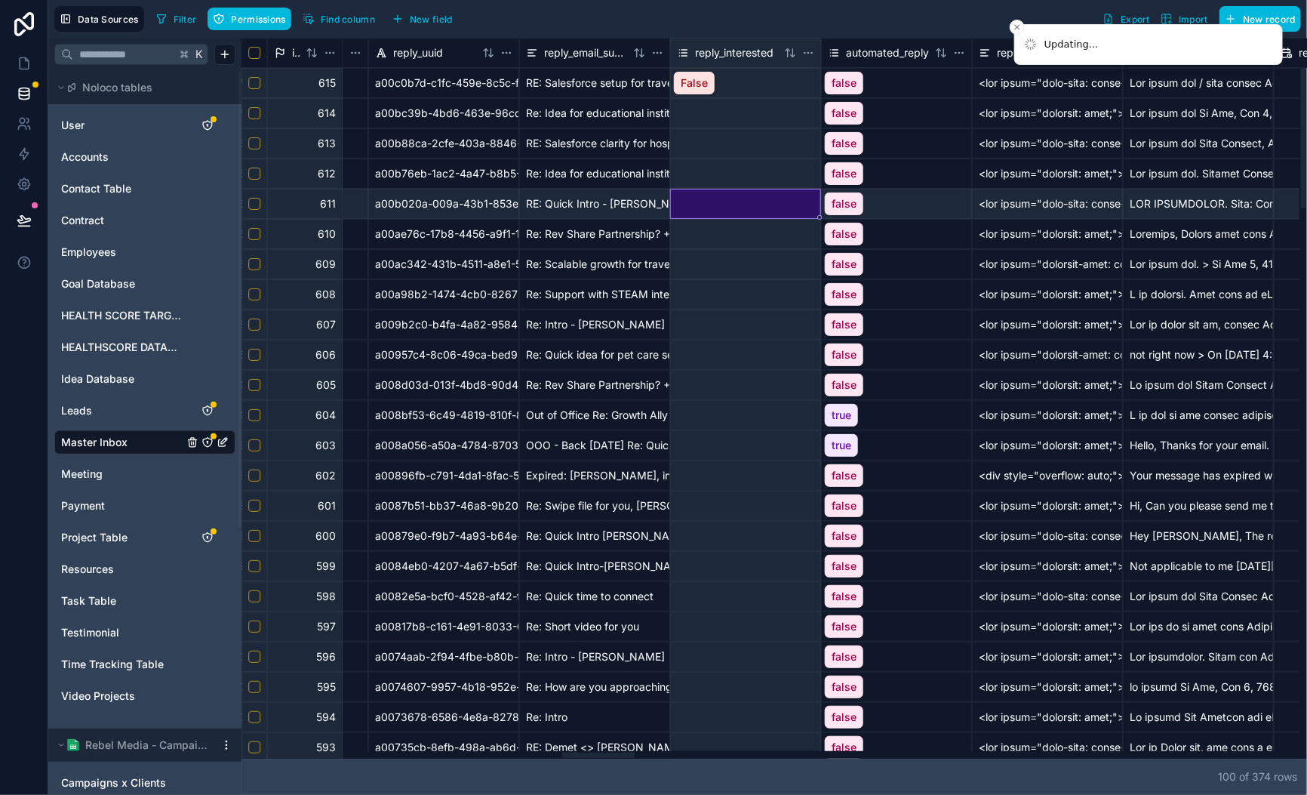
click at [812, 51] on html "Updating... Data Sources Filter Permissions Find column New field Export Import…" at bounding box center [653, 397] width 1307 height 795
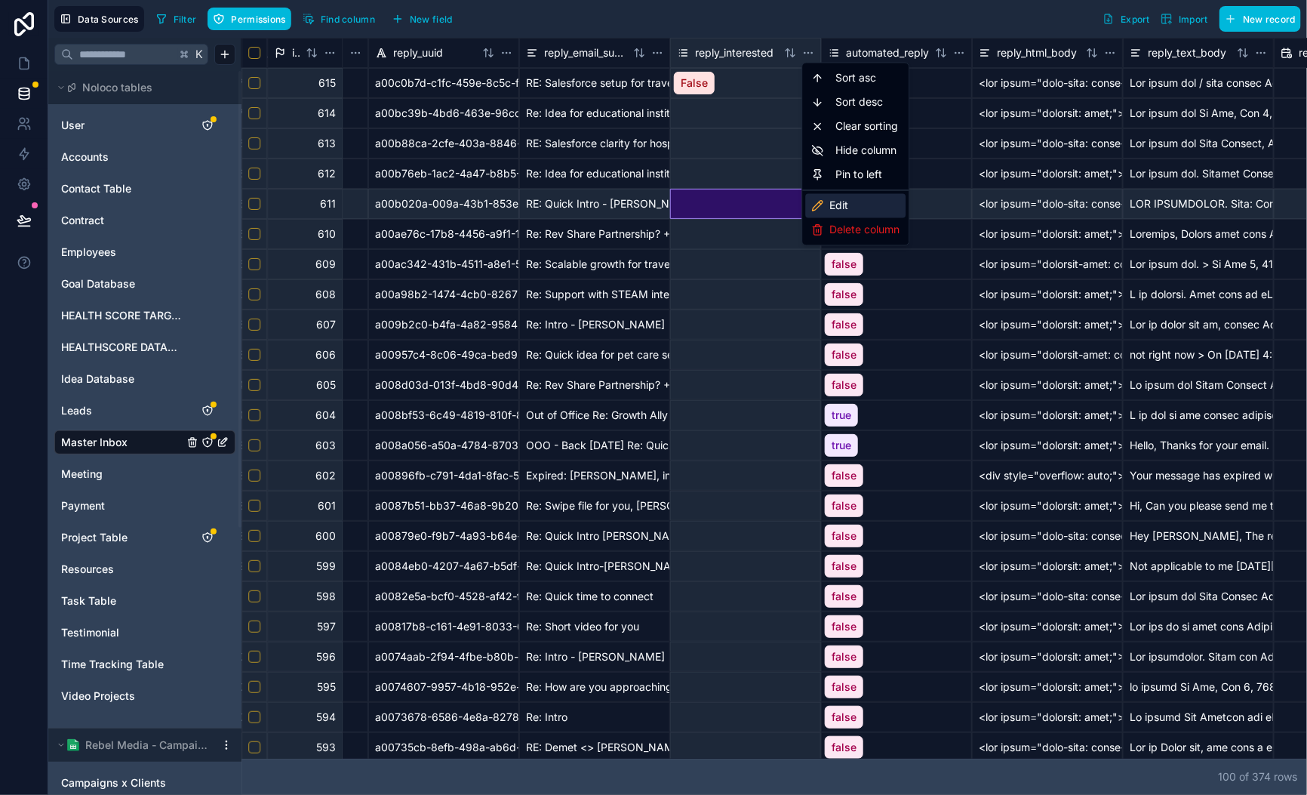
click at [863, 210] on div "Edit" at bounding box center [856, 206] width 100 height 24
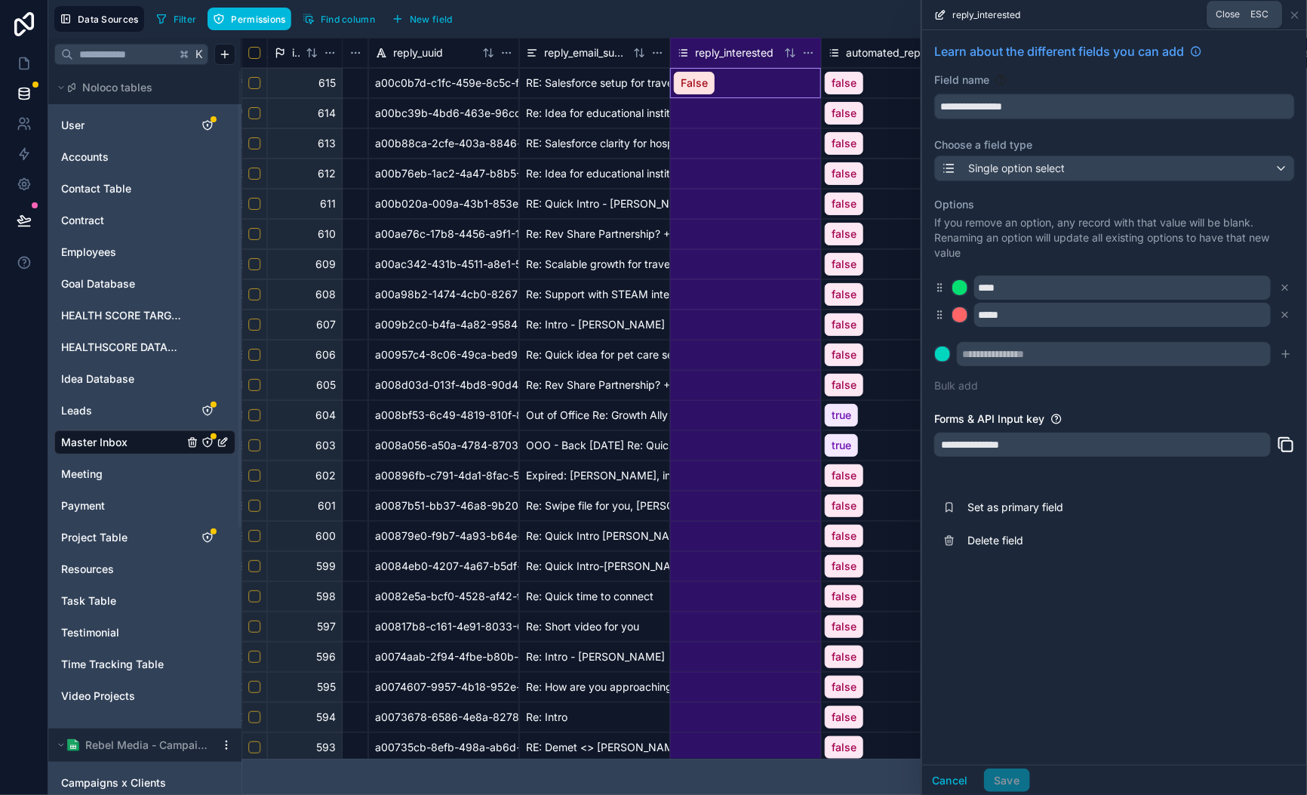
click at [1294, 11] on icon at bounding box center [1295, 15] width 12 height 12
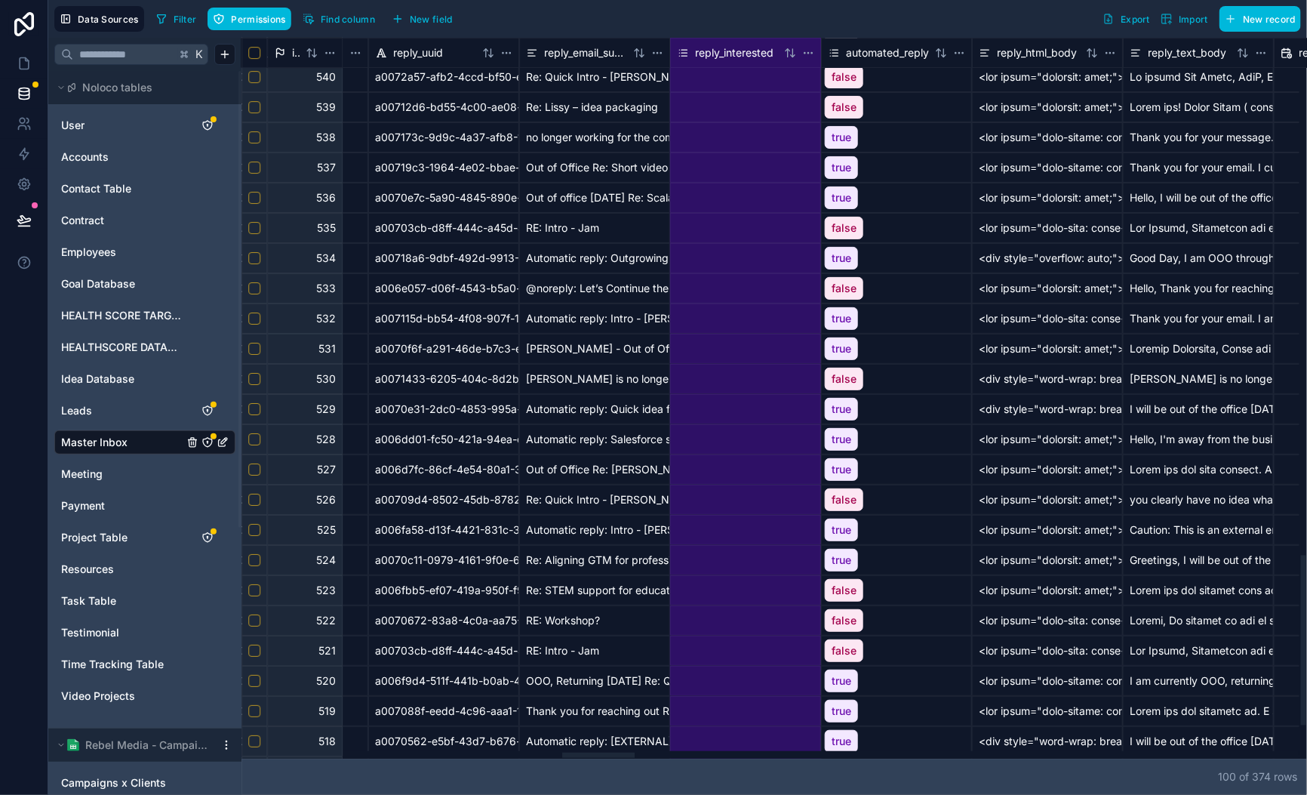
scroll to position [2327, 4697]
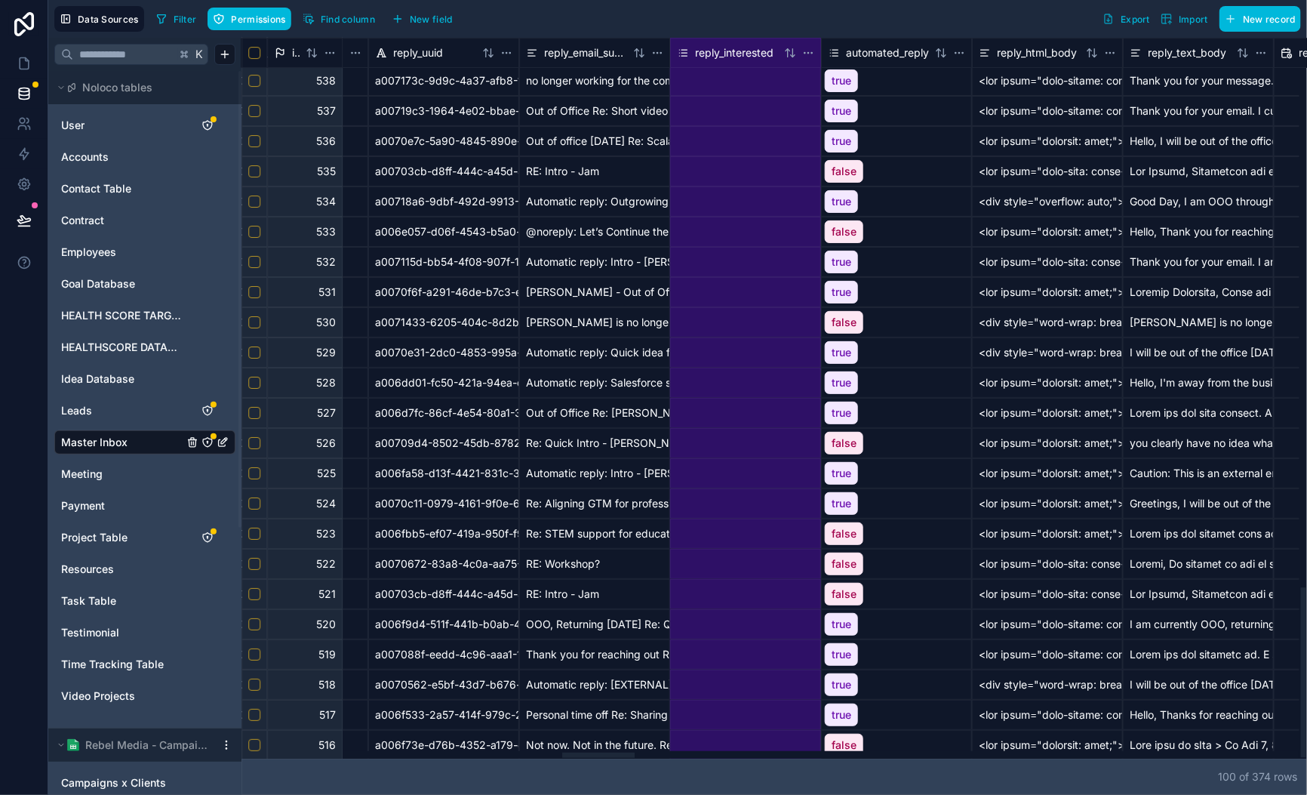
click at [609, 485] on div "Automatic reply: Intro - [PERSON_NAME]" at bounding box center [594, 473] width 151 height 30
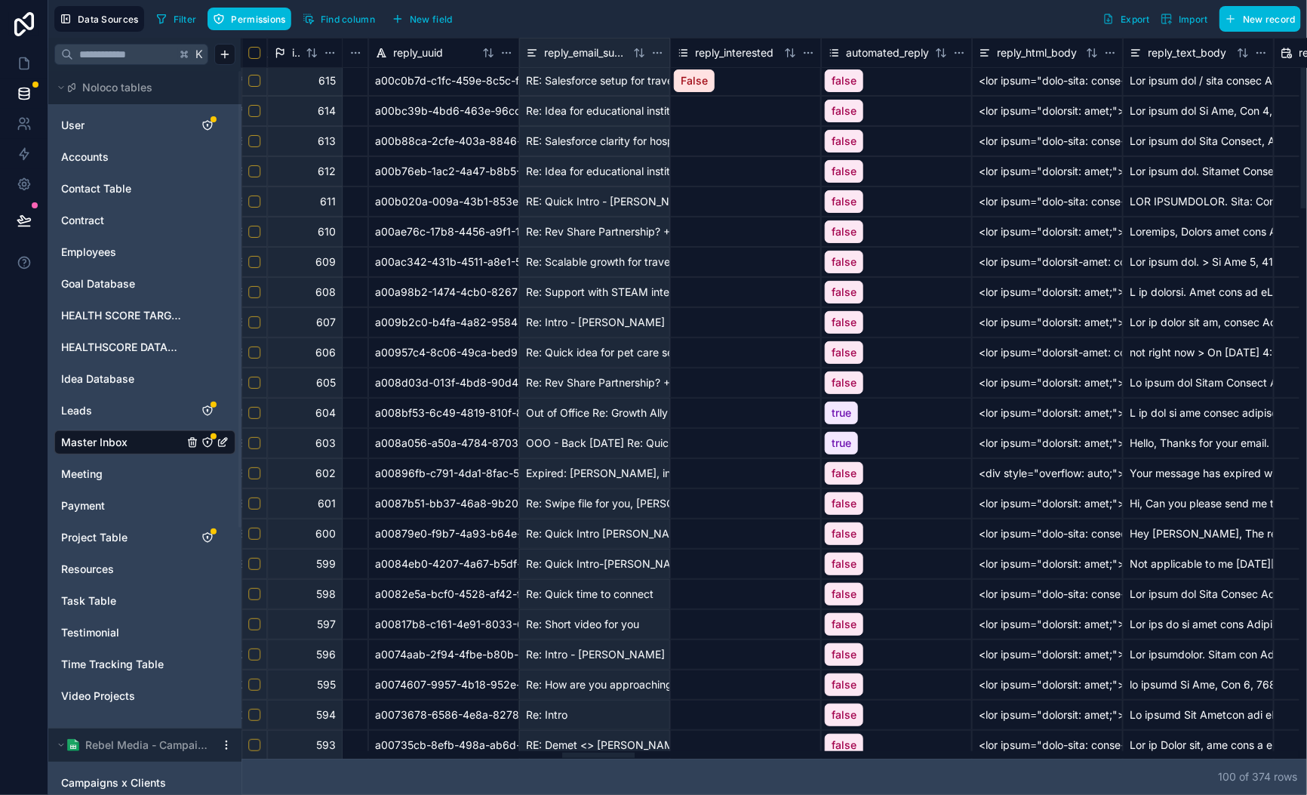
scroll to position [0, 4697]
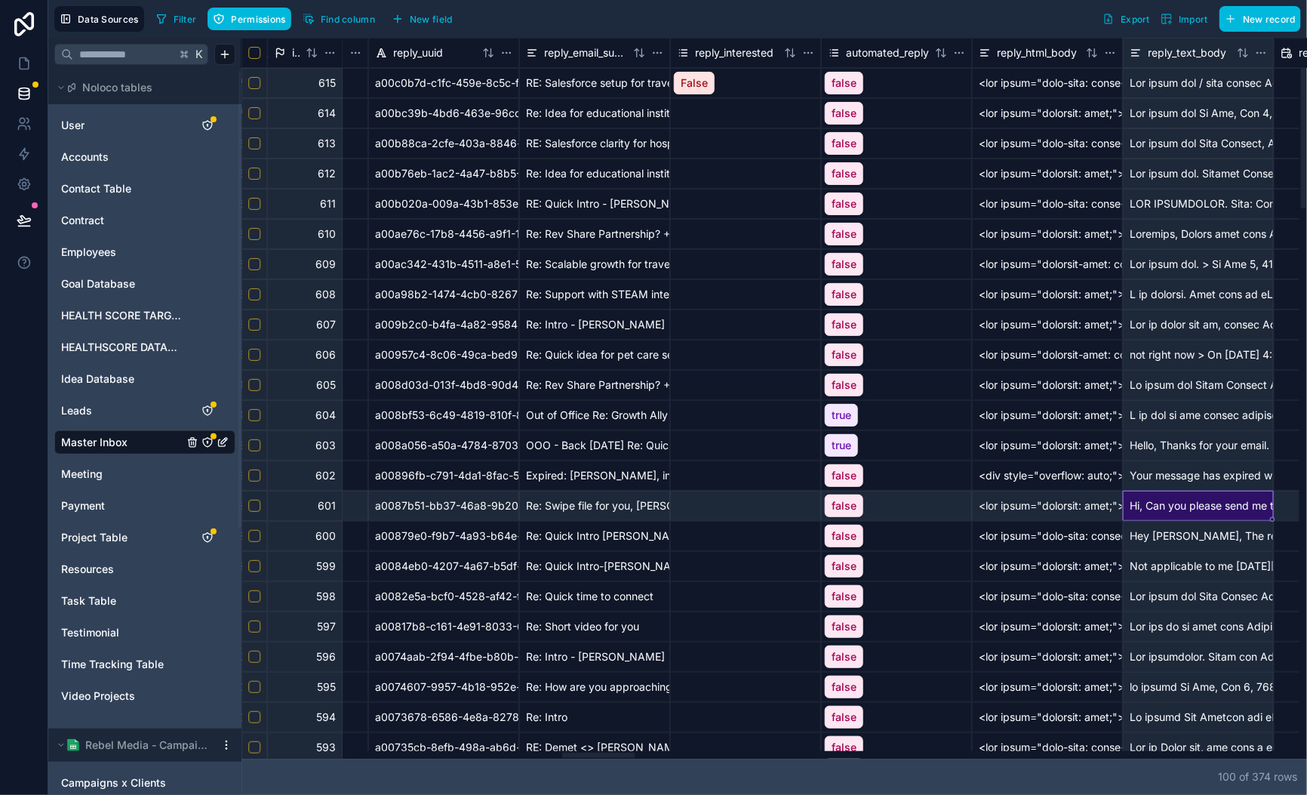
click at [1153, 512] on div "Hi, Can you please send me take off on Louvers with specifications? Thank You *…" at bounding box center [1198, 506] width 151 height 30
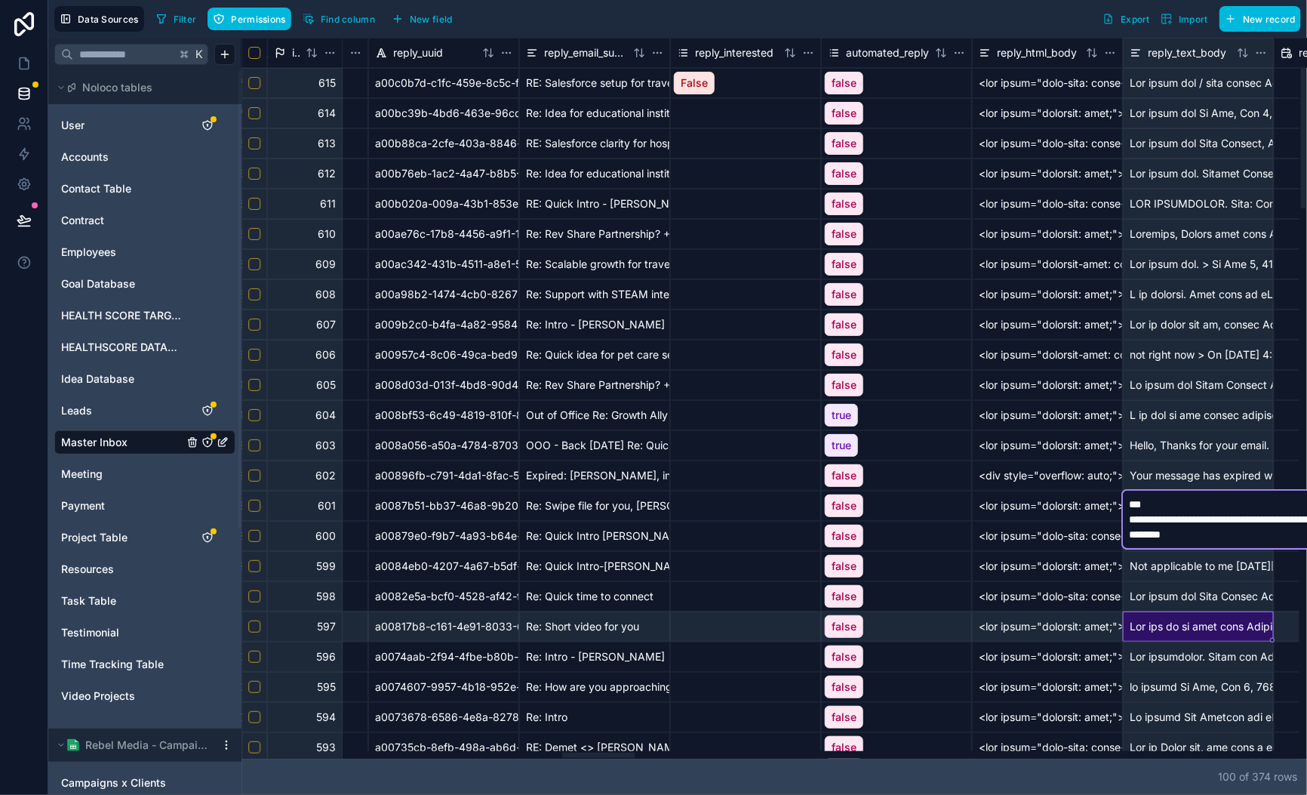
click at [1193, 616] on div at bounding box center [1198, 626] width 151 height 30
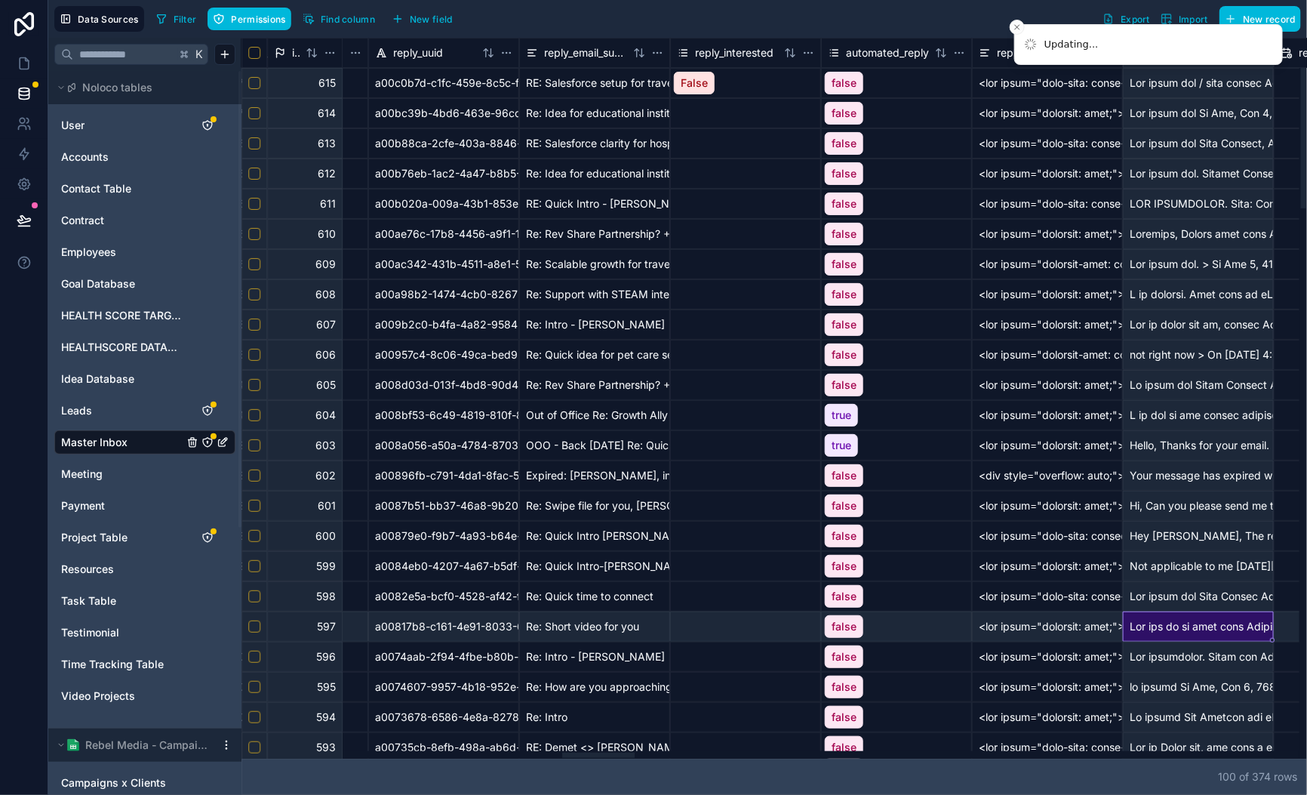
click at [1191, 541] on div "Hey Nahrahel, The recipient uses Mixmax to route first-time outreach like this …" at bounding box center [1198, 536] width 151 height 30
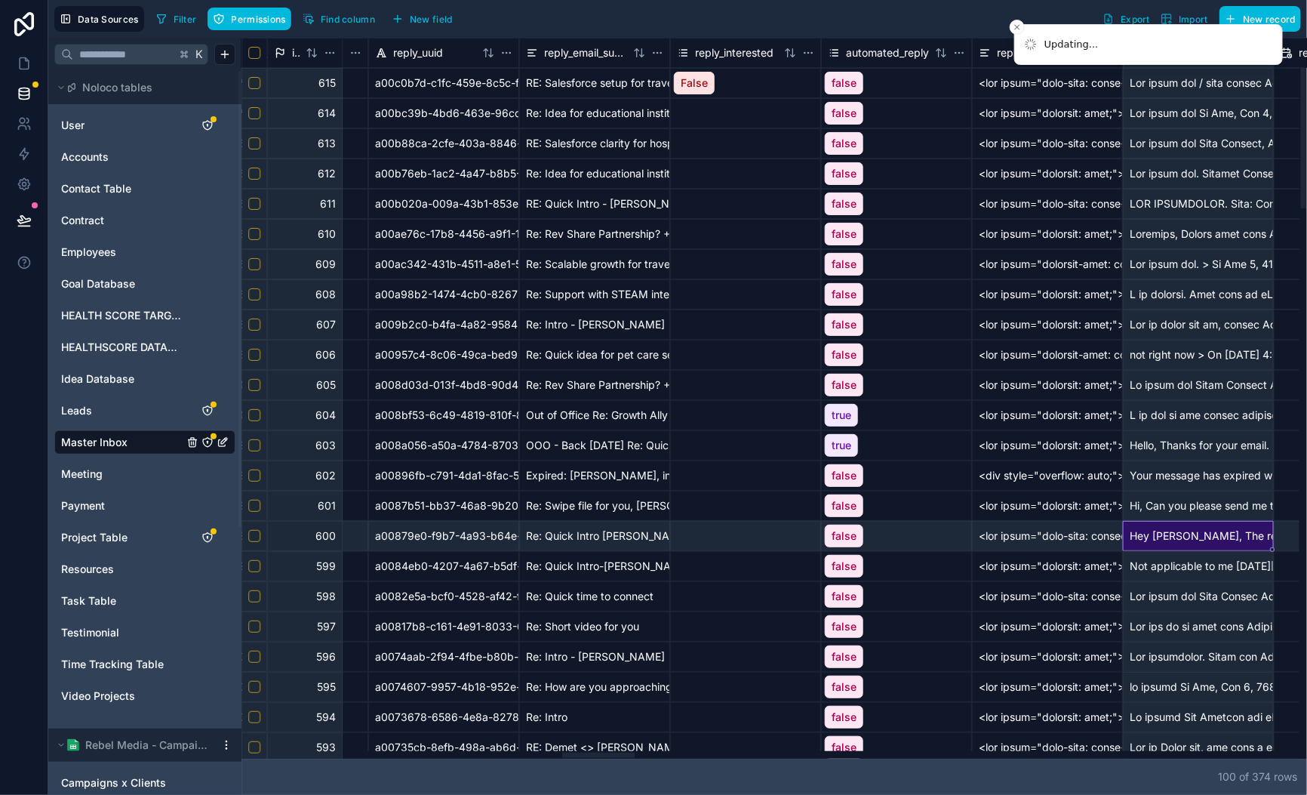
click at [1190, 541] on div "Hey Nahrahel, The recipient uses Mixmax to route first-time outreach like this …" at bounding box center [1198, 536] width 151 height 30
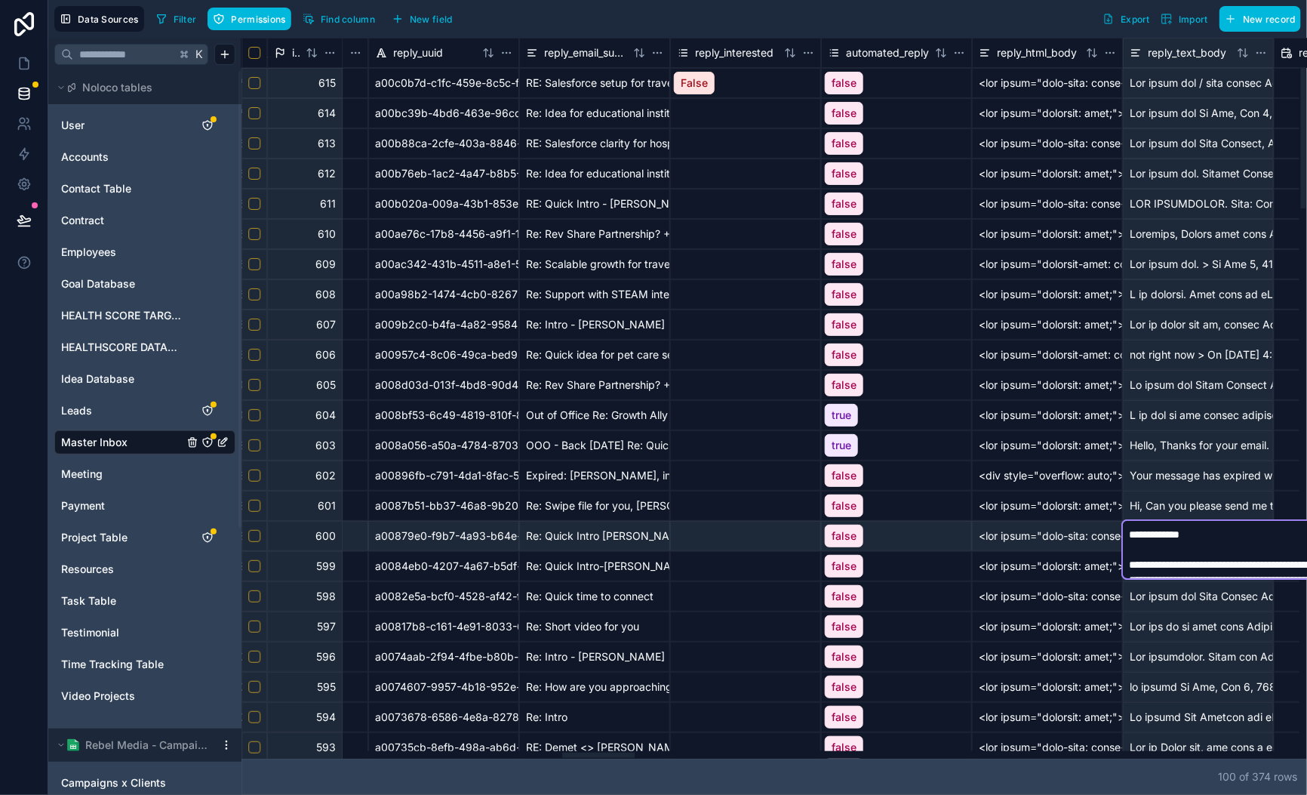
click at [1177, 612] on div at bounding box center [1198, 626] width 151 height 30
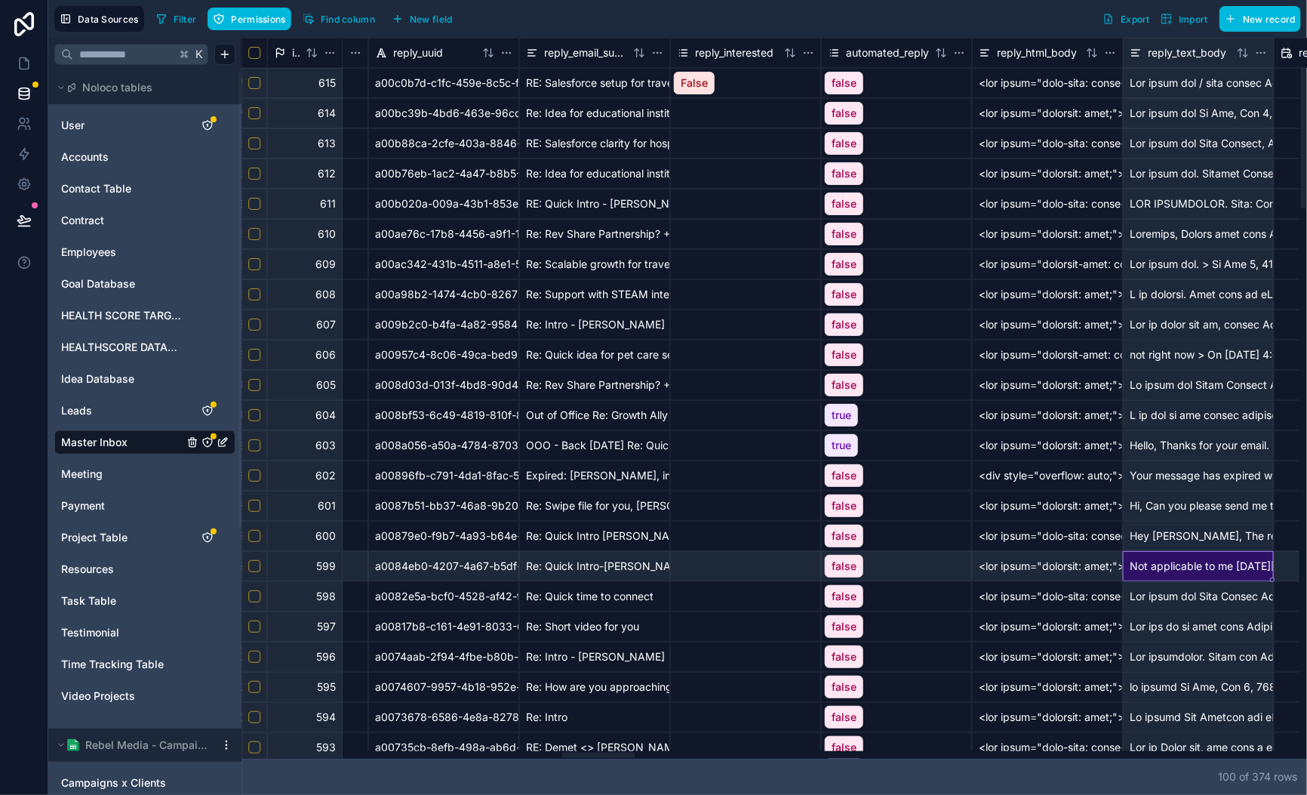
click at [1200, 567] on div "Not applicable to me On Fri, Oct 3, 2025 at 8:27 PM Heather Blackmon <heather@b…" at bounding box center [1198, 566] width 151 height 30
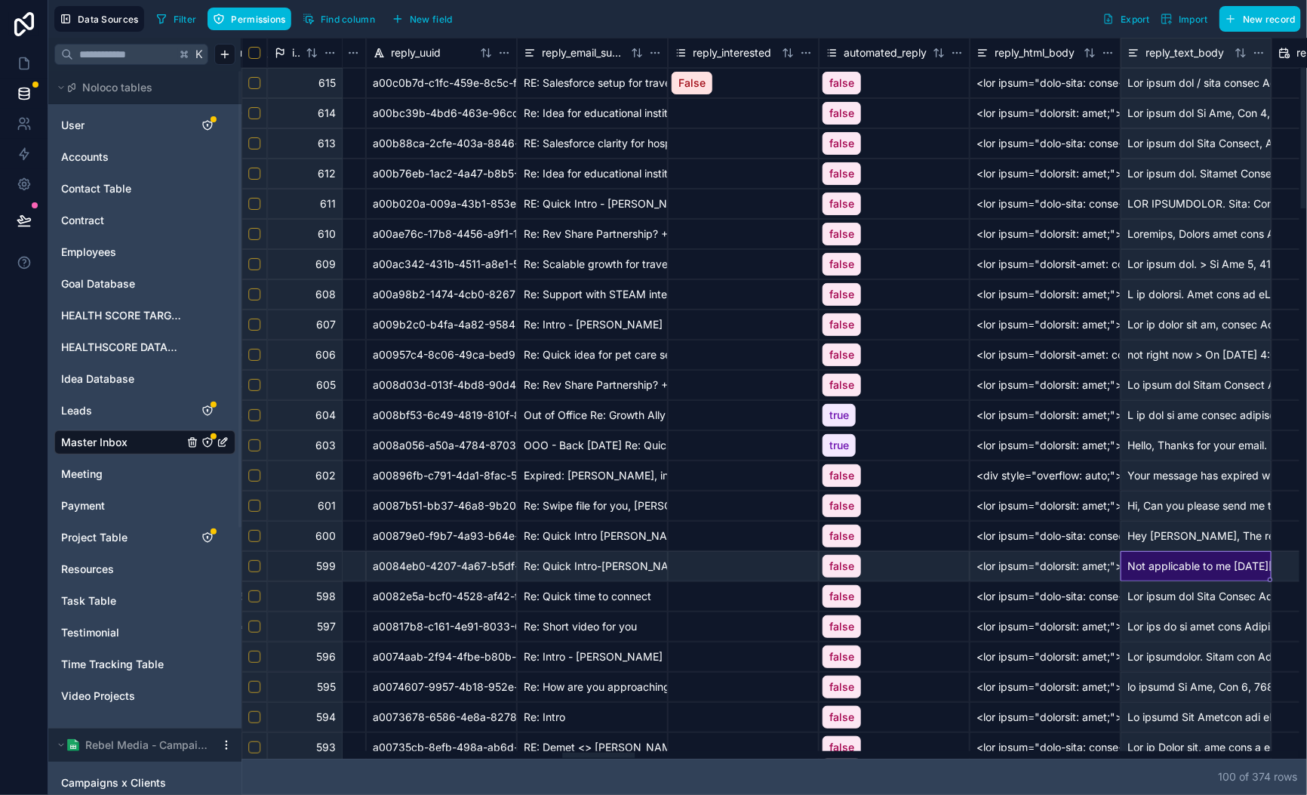
scroll to position [0, 4725]
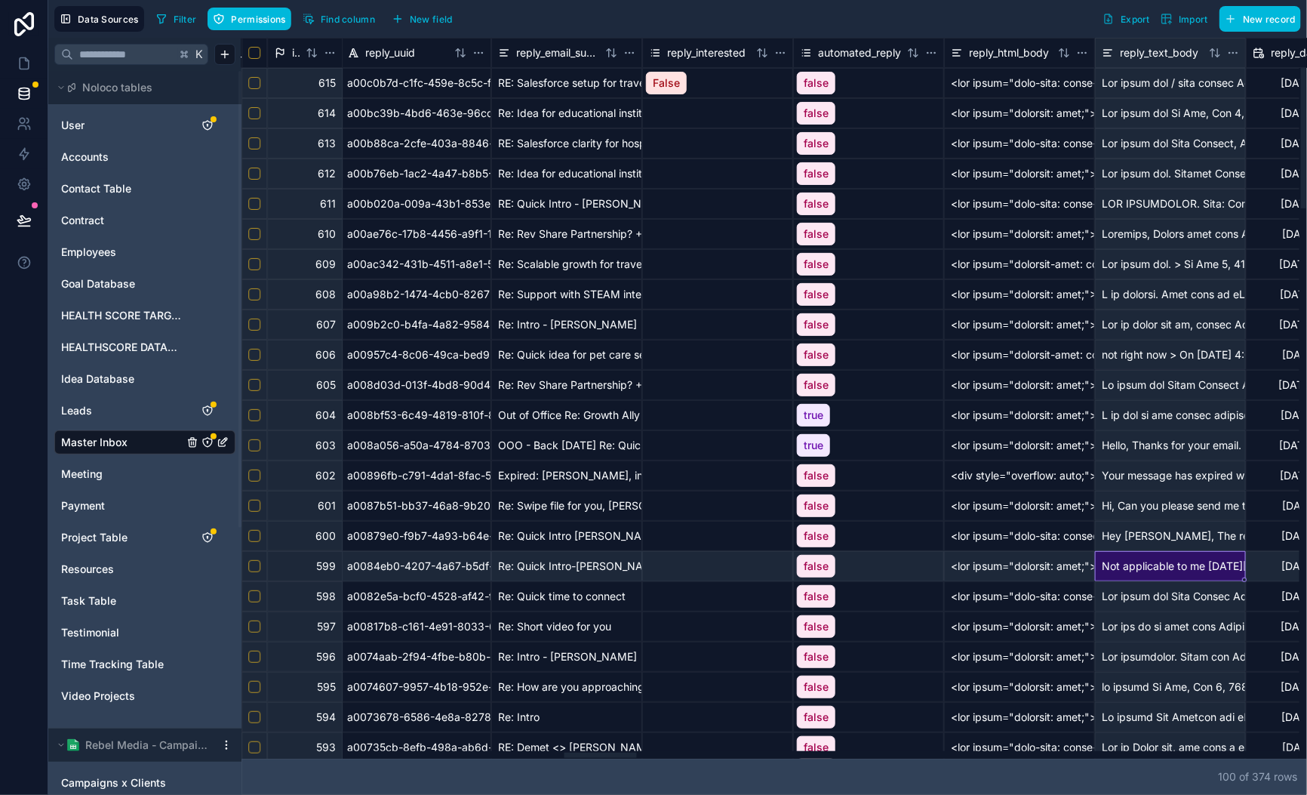
drag, startPoint x: 629, startPoint y: 752, endPoint x: 631, endPoint y: 809, distance: 56.6
click at [631, 758] on div at bounding box center [601, 754] width 72 height 5
click at [1143, 419] on div at bounding box center [1170, 415] width 151 height 30
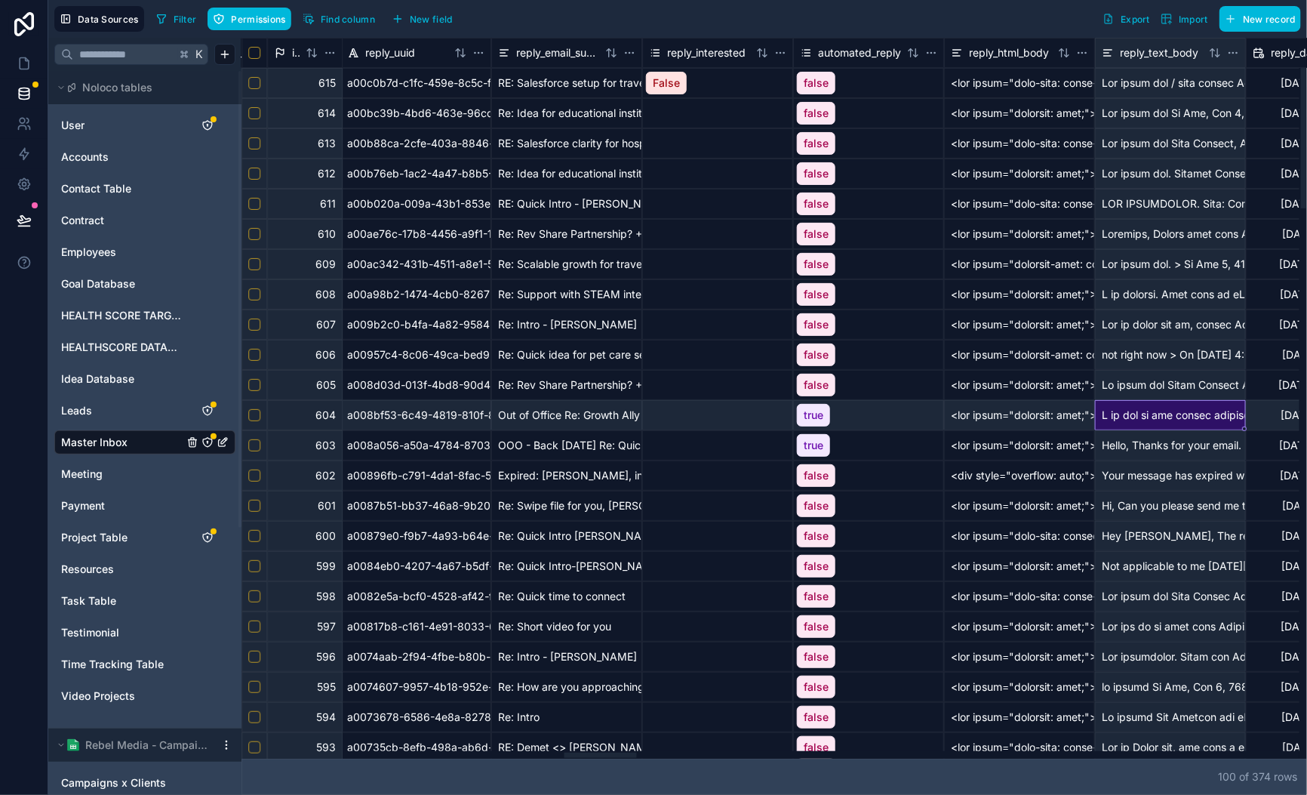
click at [1143, 420] on div at bounding box center [1170, 415] width 151 height 30
click at [1149, 491] on div "Hi, Can you please send me take off on Louvers with specifications? Thank You *…" at bounding box center [1170, 506] width 151 height 30
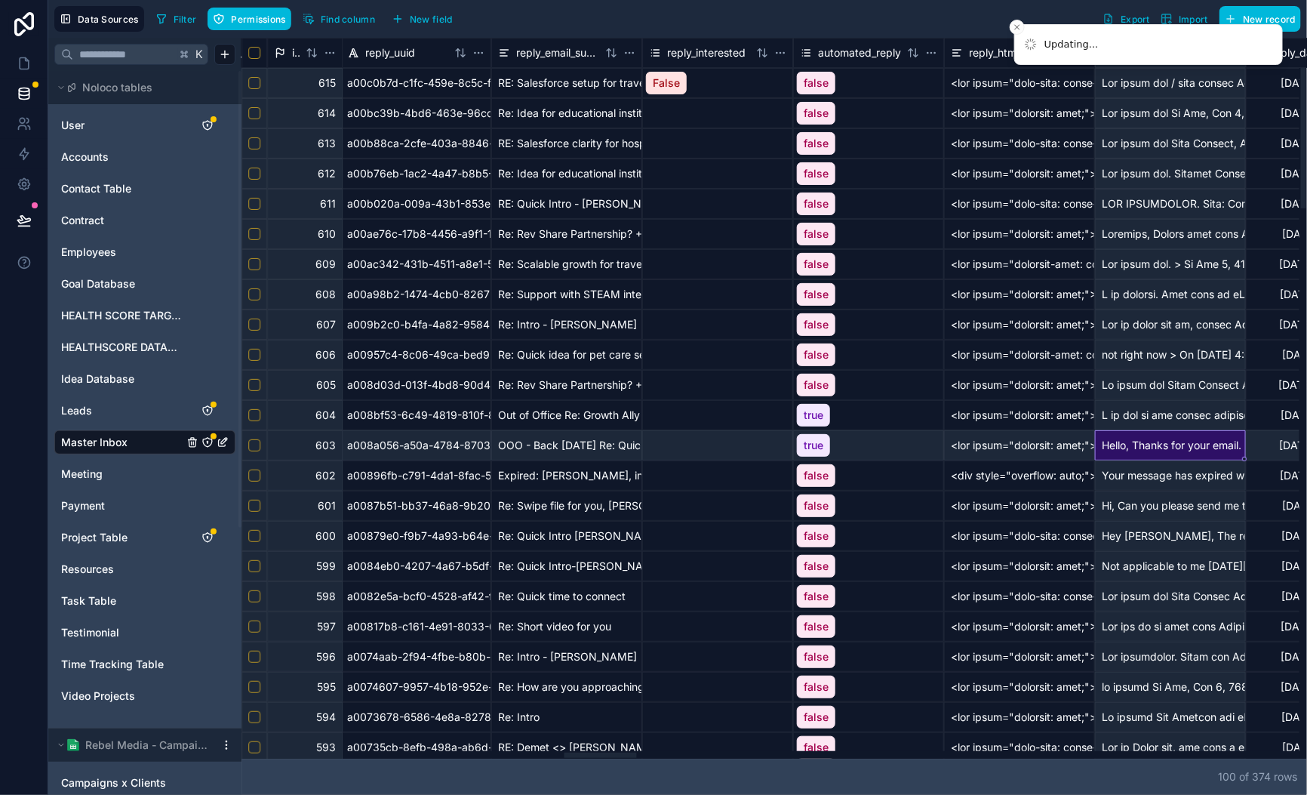
click at [1176, 445] on div "Hello, Thanks for your email. I'm out of the office today and will be returning…" at bounding box center [1170, 445] width 151 height 30
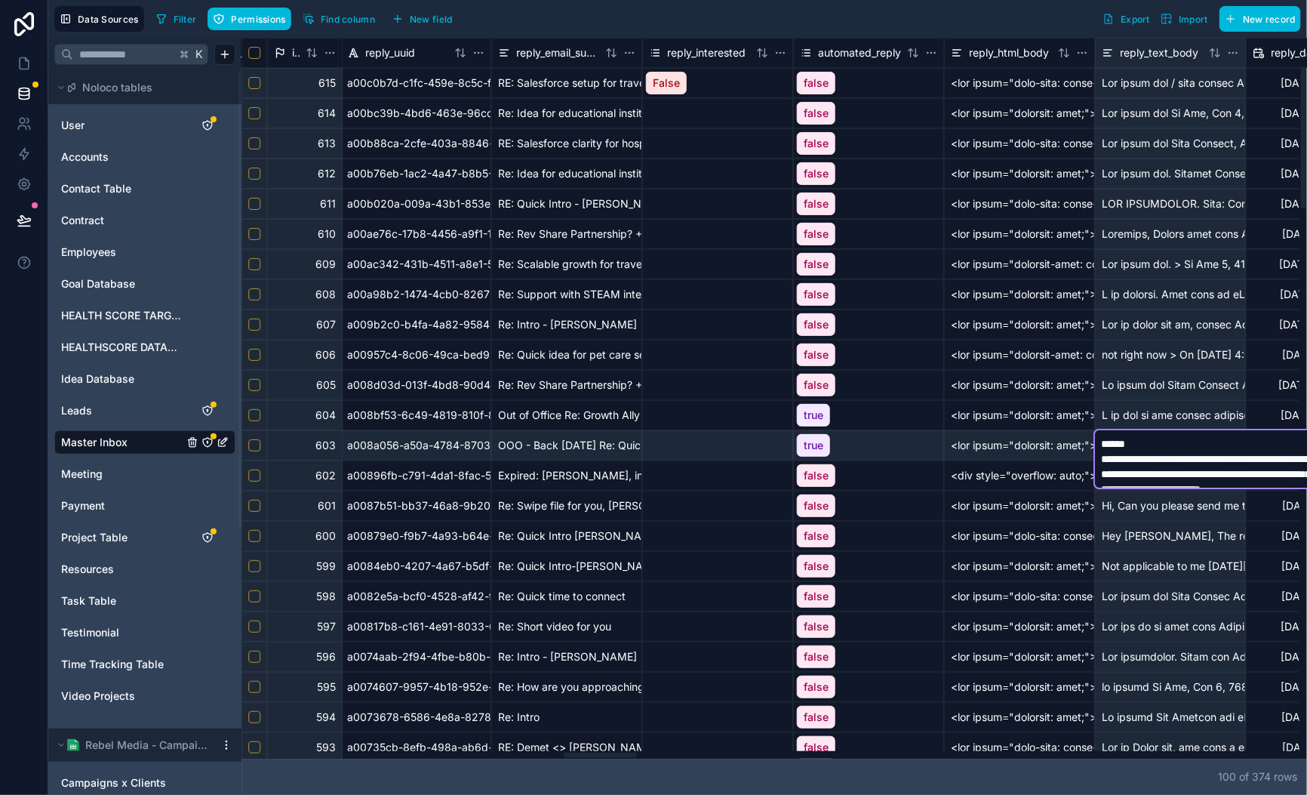
click at [1144, 599] on div at bounding box center [1170, 596] width 151 height 30
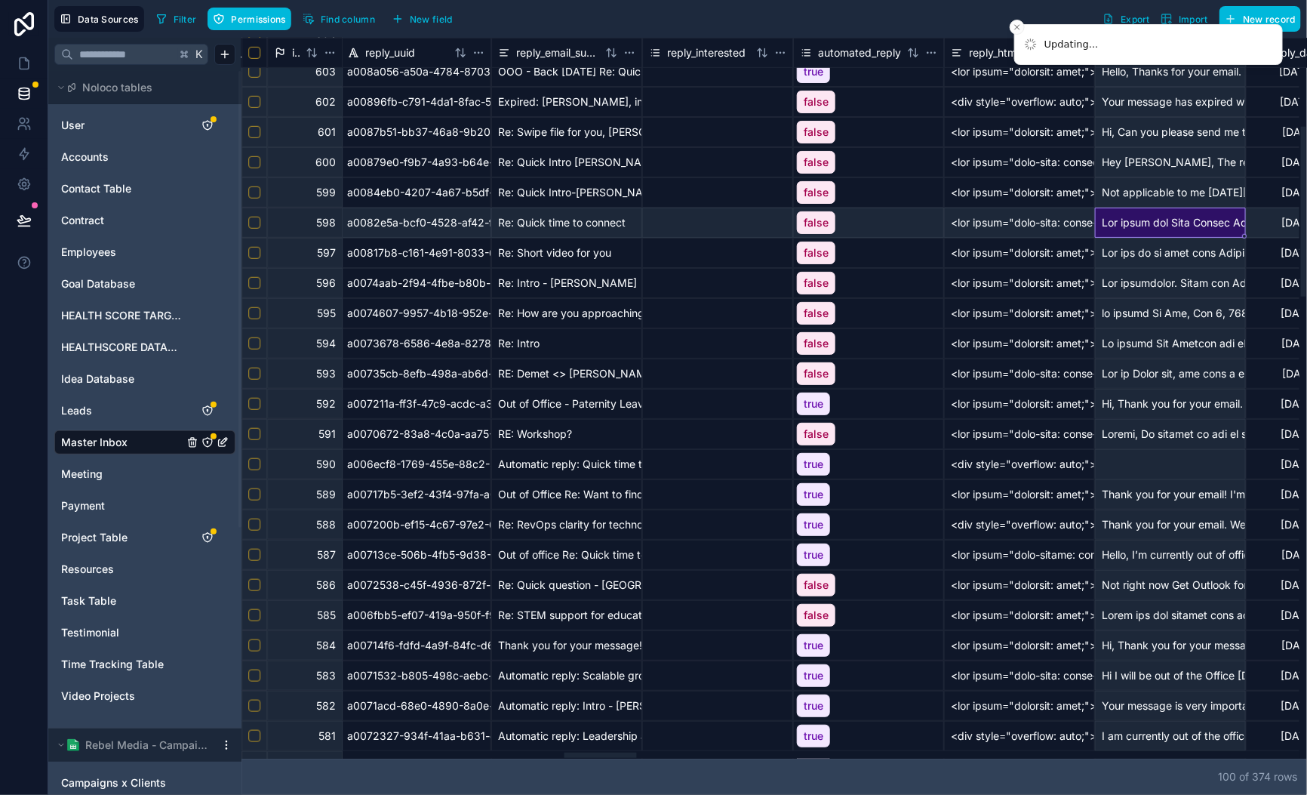
scroll to position [380, 4725]
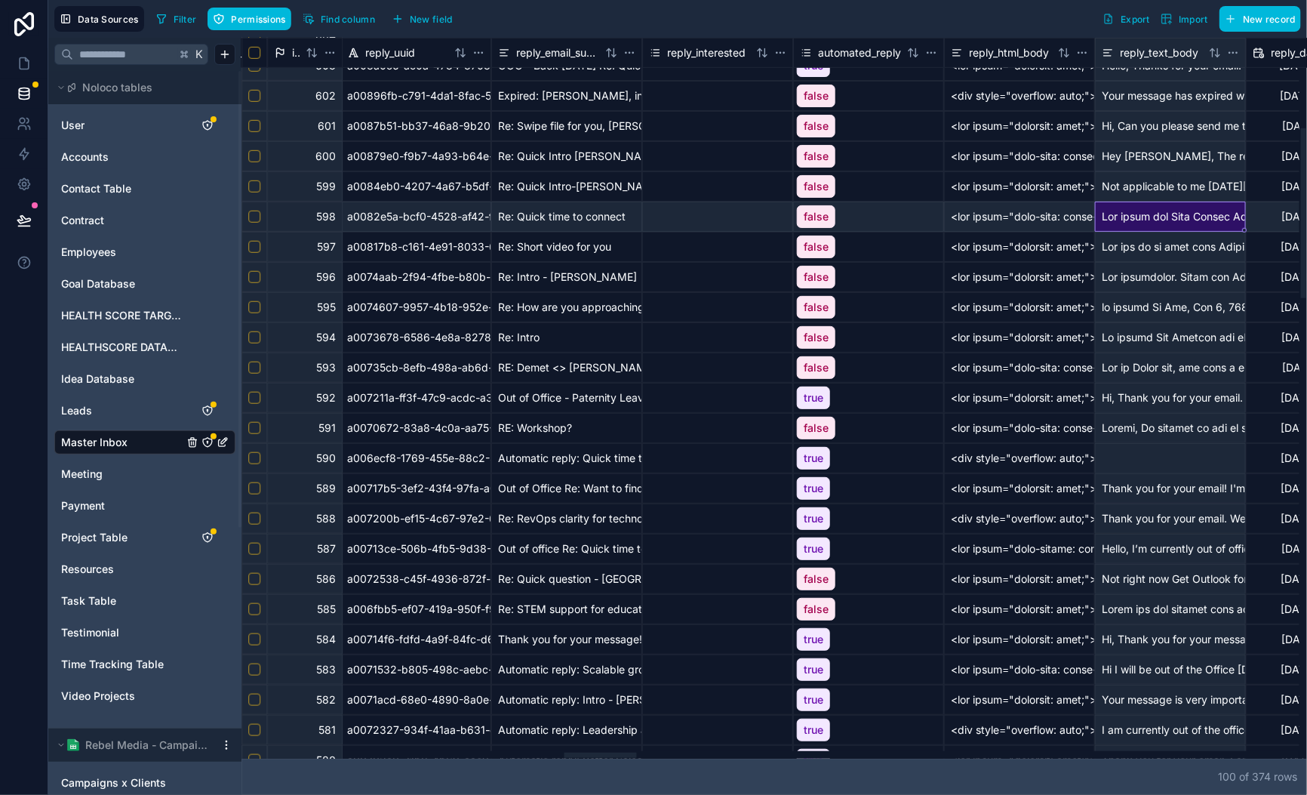
click at [1191, 469] on div at bounding box center [1170, 458] width 151 height 30
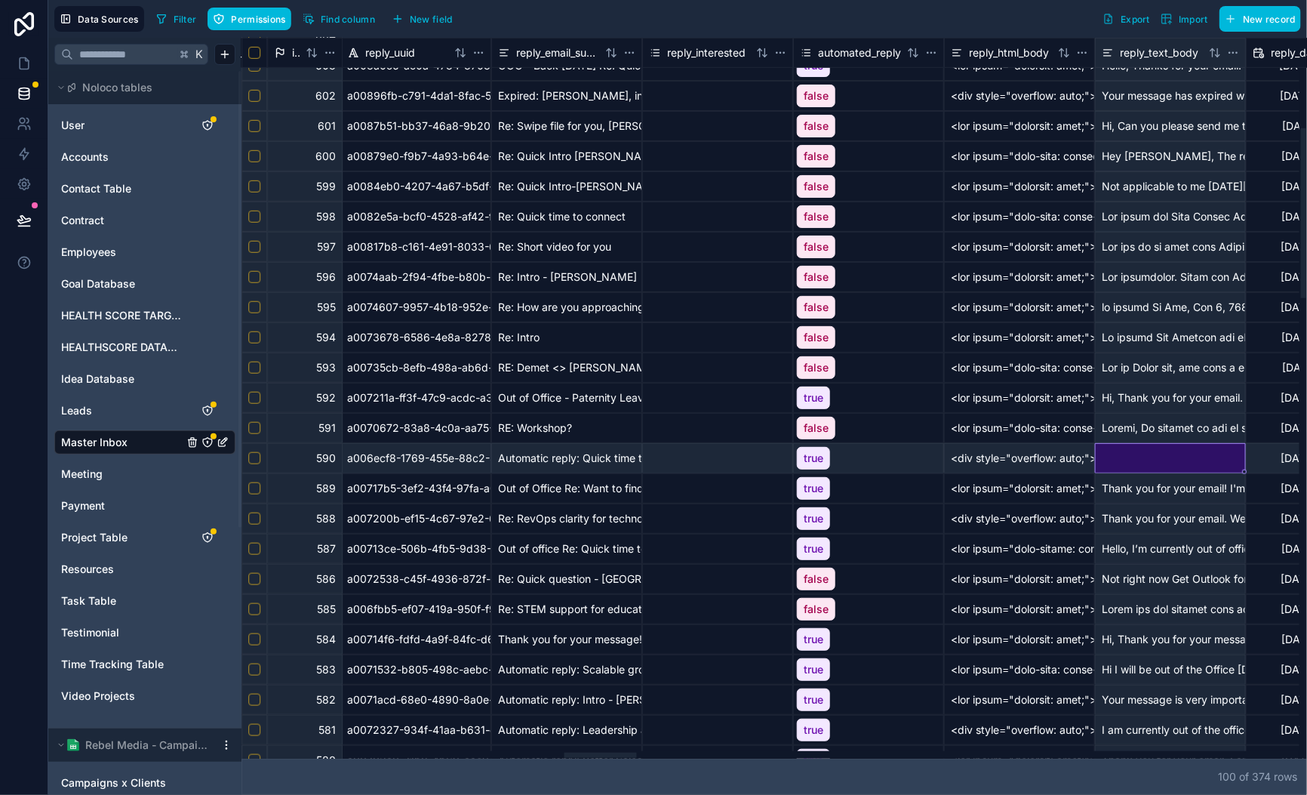
click at [1199, 430] on div at bounding box center [1170, 428] width 151 height 30
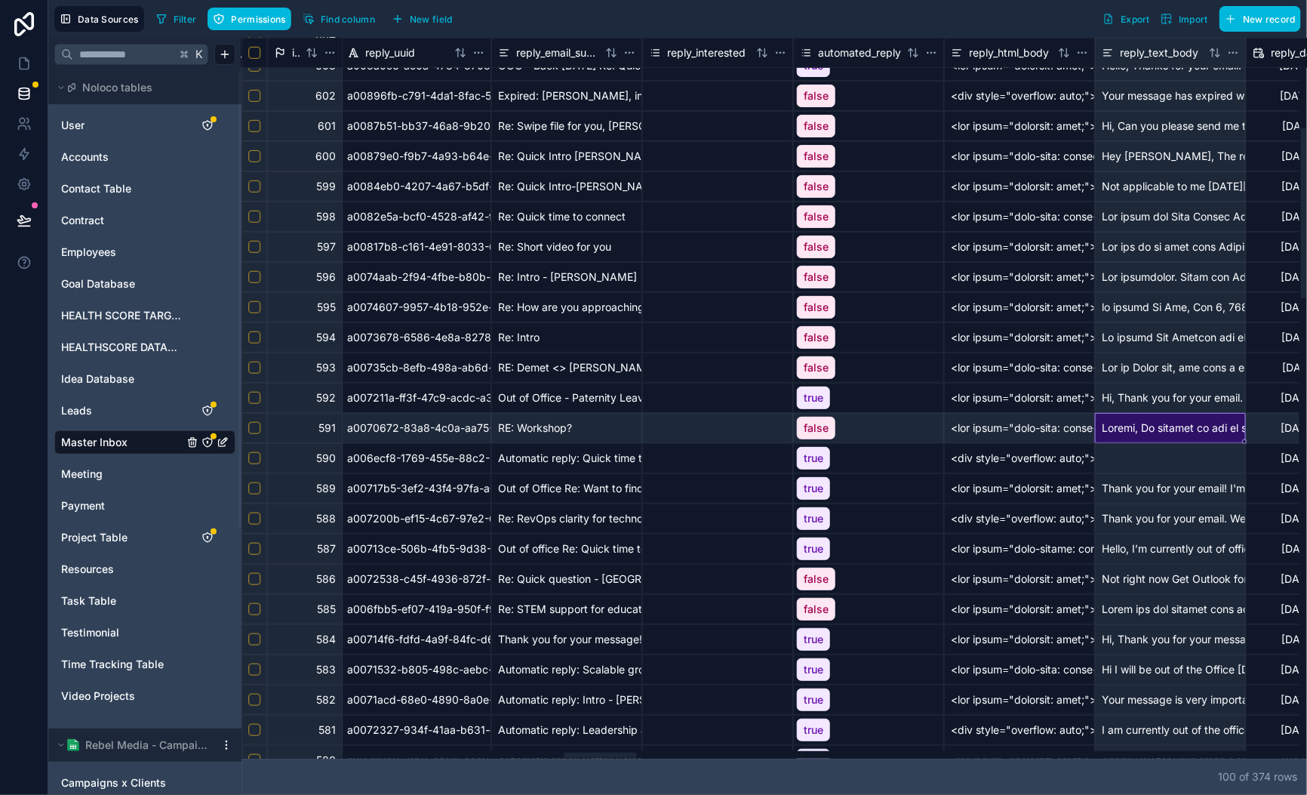
click at [1199, 430] on div at bounding box center [1170, 428] width 151 height 30
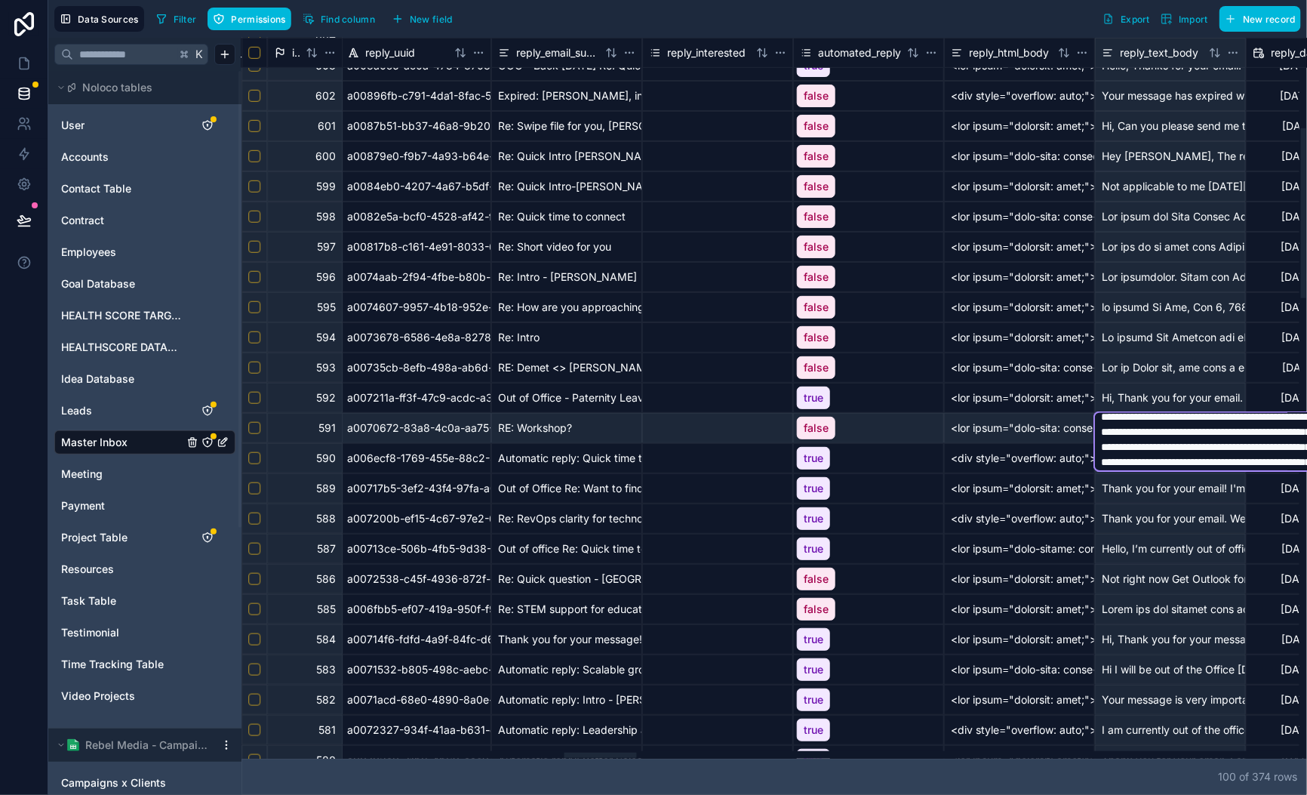
click at [1205, 514] on div "Thank you for your email. We would like to inform you that Amanda DeAraujo is n…" at bounding box center [1170, 518] width 151 height 30
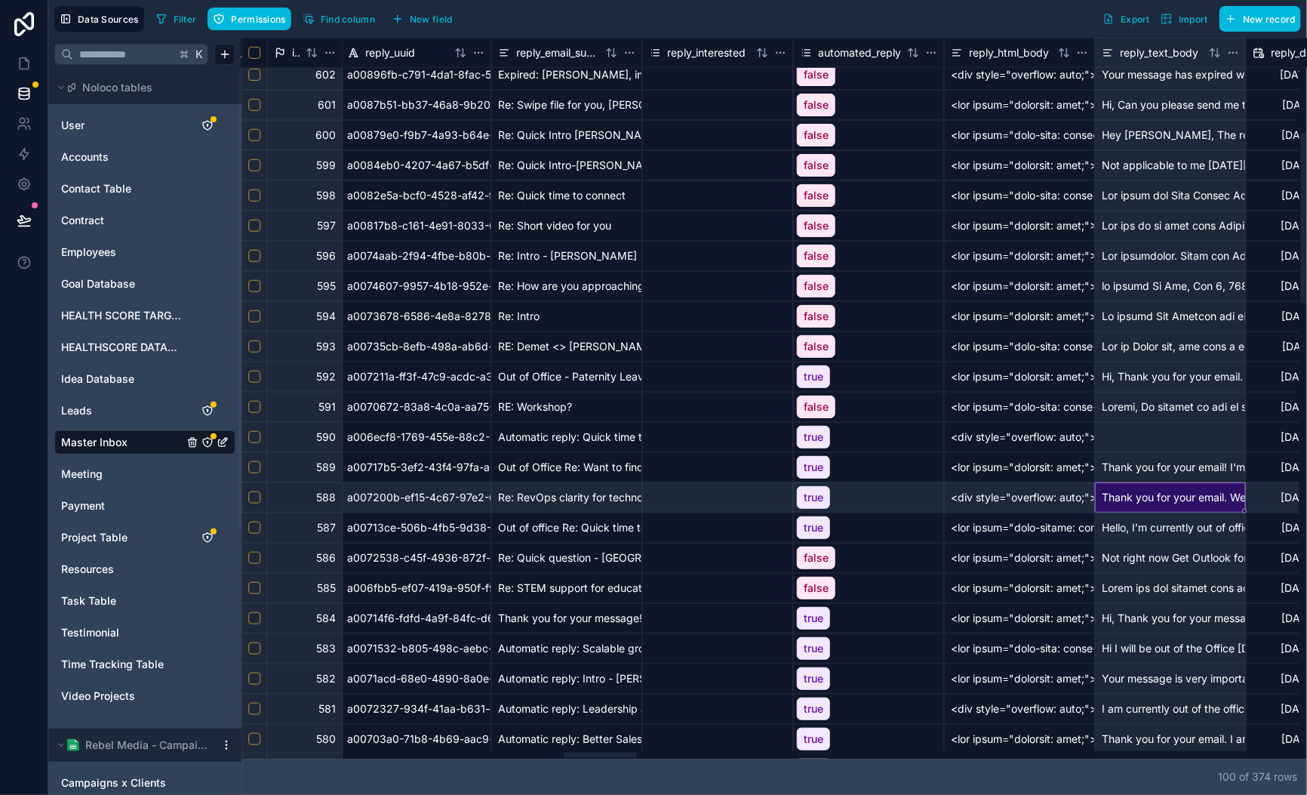
scroll to position [402, 4725]
click at [1204, 565] on div "Not right now Get Outlook for iOS<https://aka.ms/o0ukef> ______________________…" at bounding box center [1170, 557] width 151 height 30
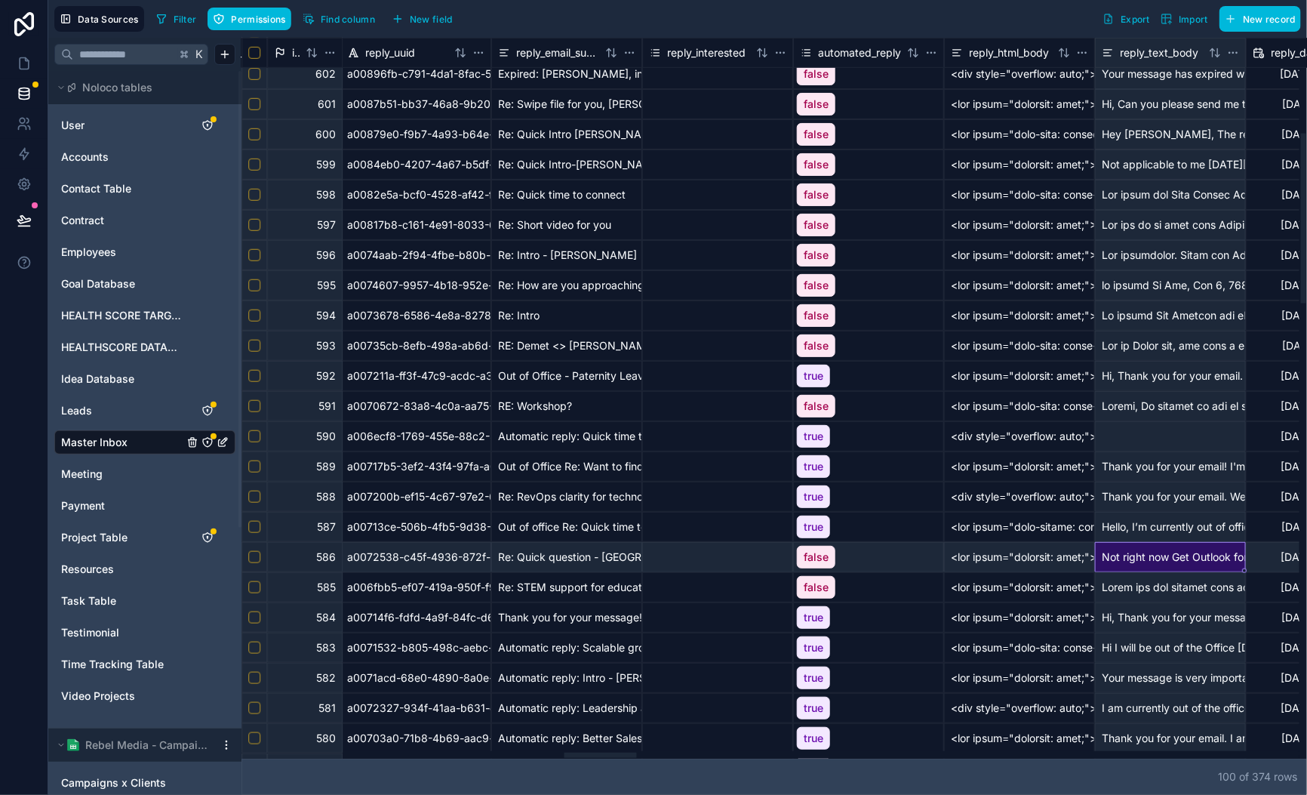
click at [1204, 565] on div "Not right now Get Outlook for iOS<https://aka.ms/o0ukef> ______________________…" at bounding box center [1170, 557] width 151 height 30
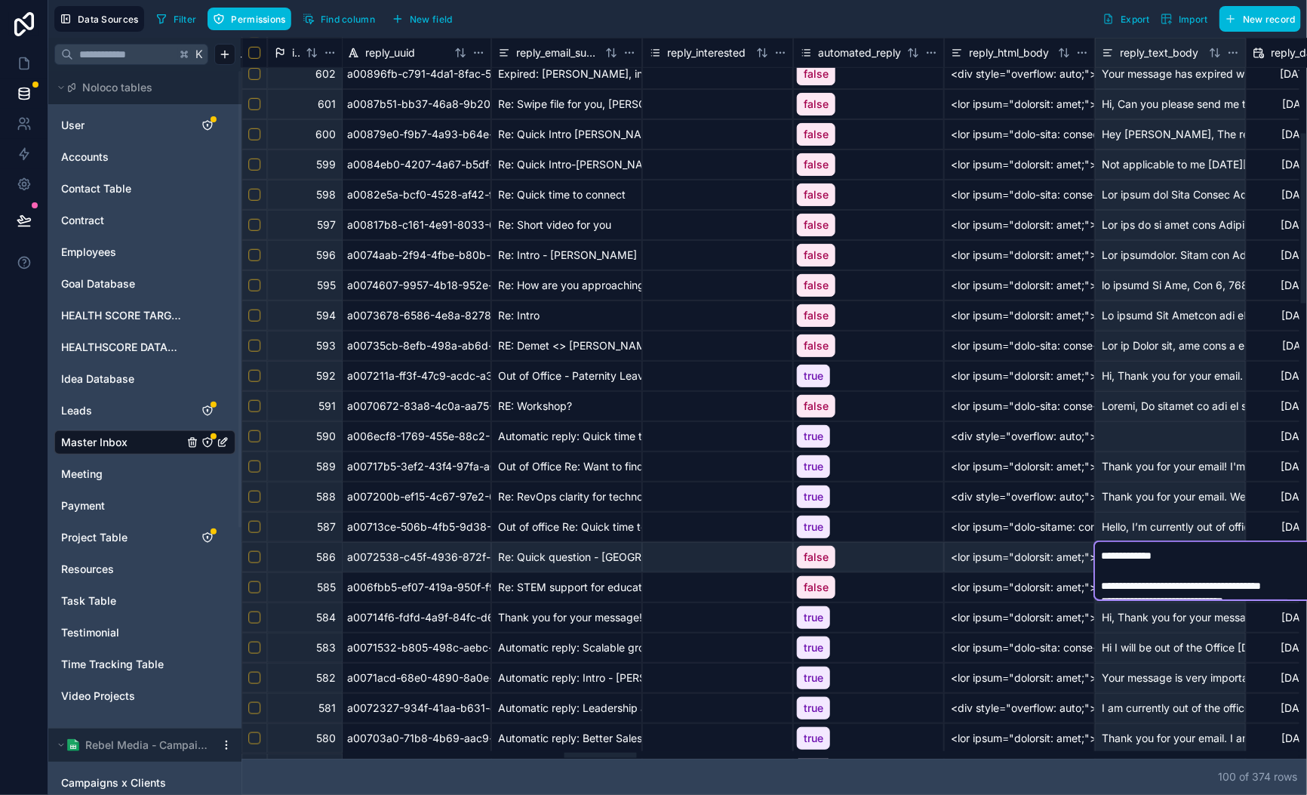
scroll to position [405, 4725]
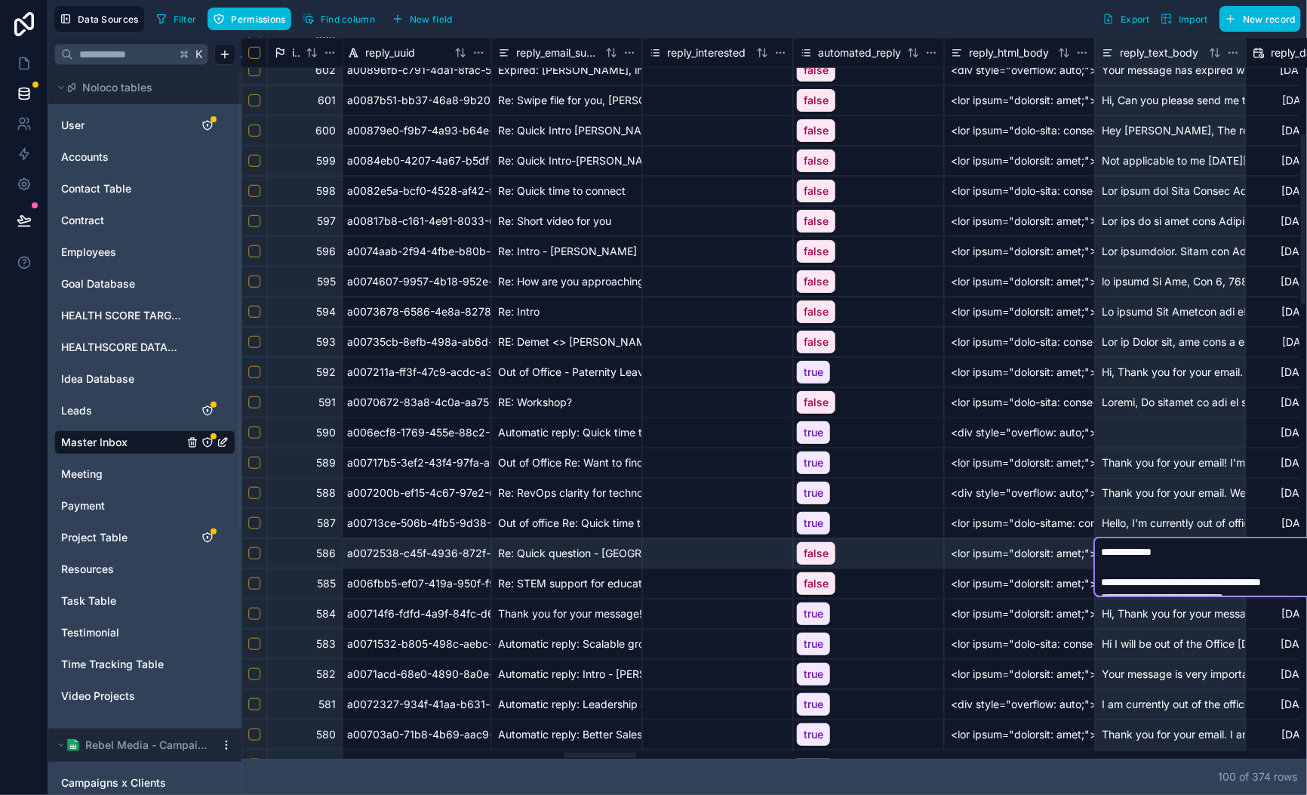
click at [1172, 648] on div "Hi I will be out of the Office Monday 6 October, if you need anything Uergent p…" at bounding box center [1170, 644] width 151 height 30
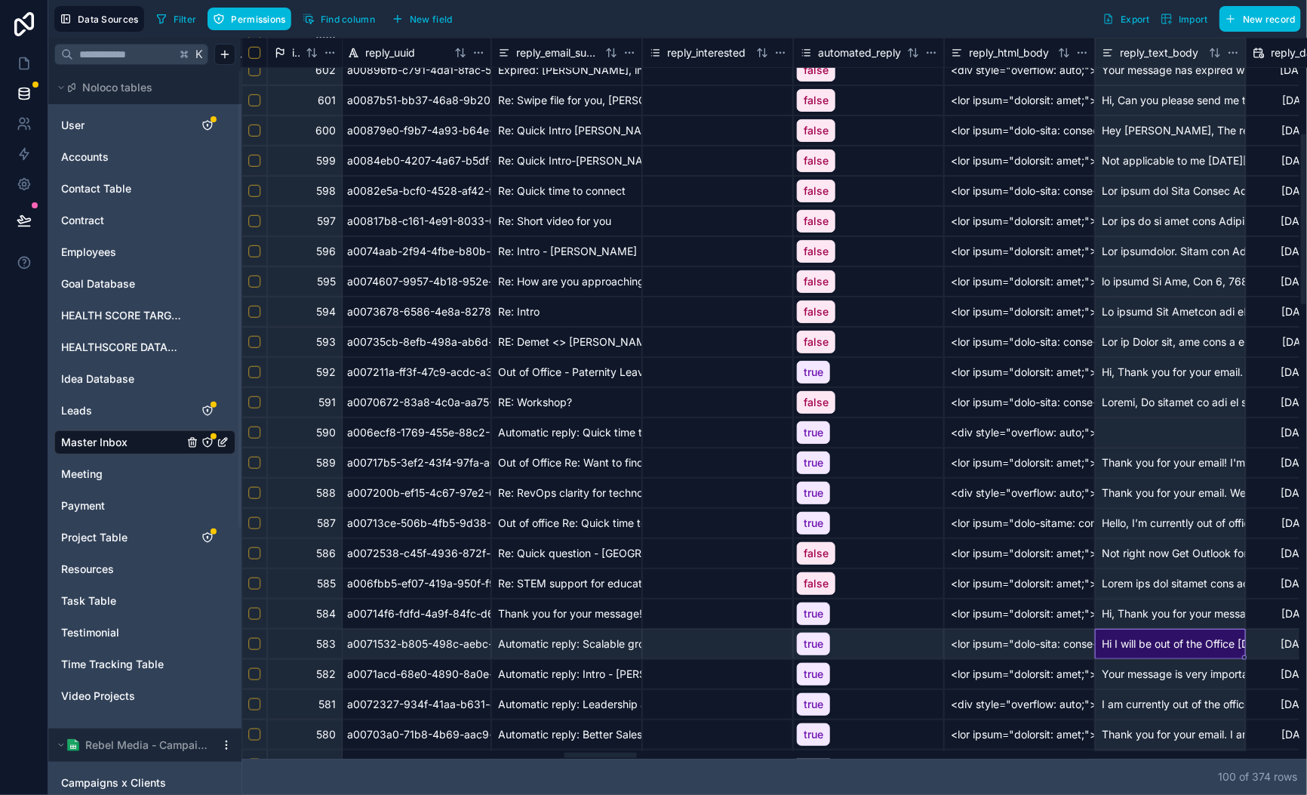
click at [1180, 589] on div at bounding box center [1170, 583] width 151 height 30
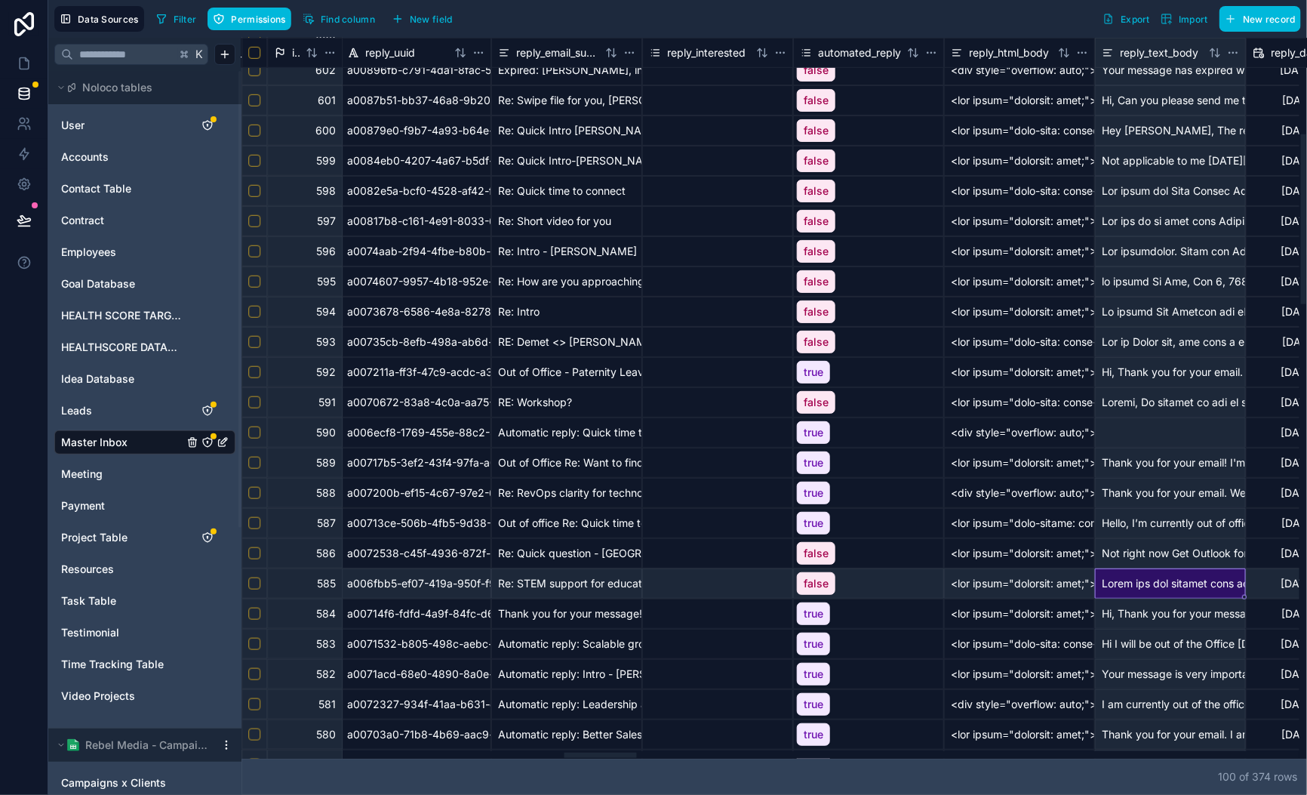
click at [1180, 589] on div at bounding box center [1170, 583] width 151 height 30
click at [1195, 669] on div "Your message is very important however I am currently out of the office returni…" at bounding box center [1170, 674] width 151 height 30
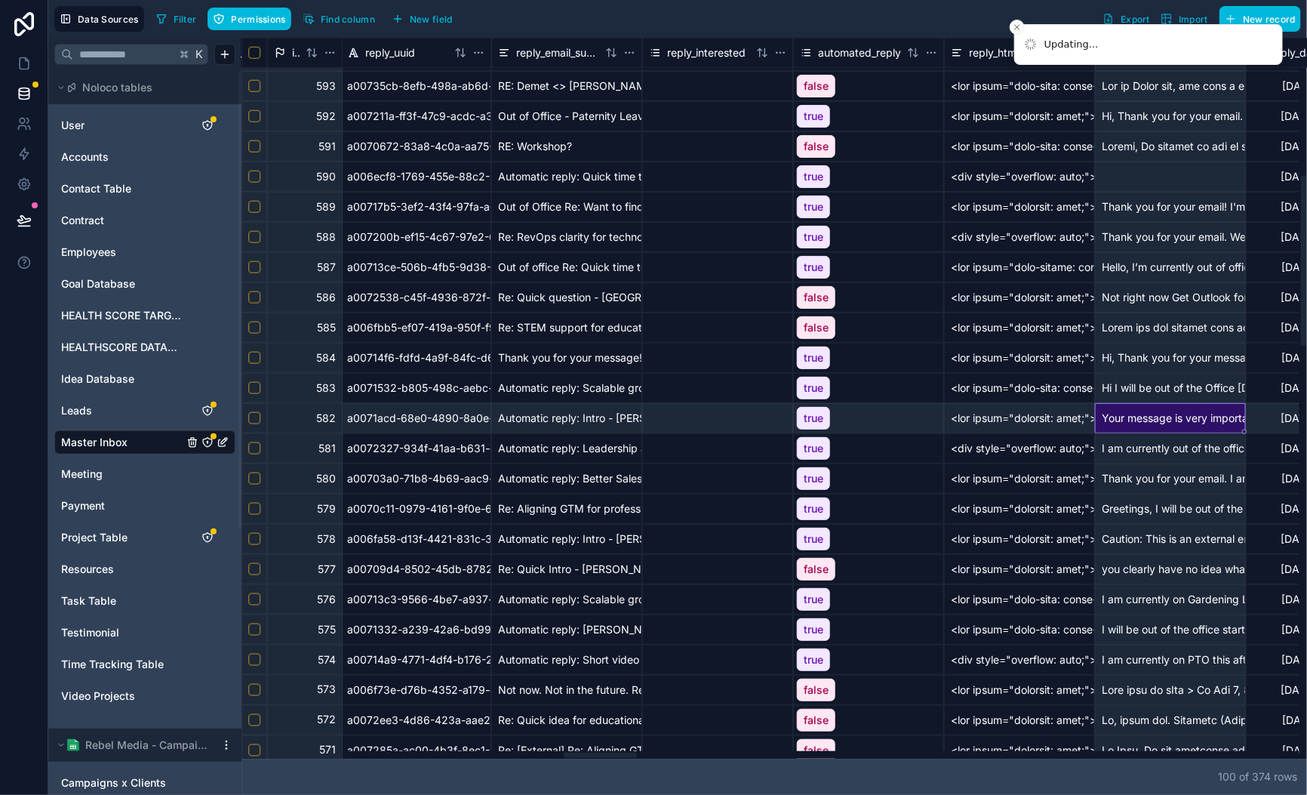
scroll to position [860, 4725]
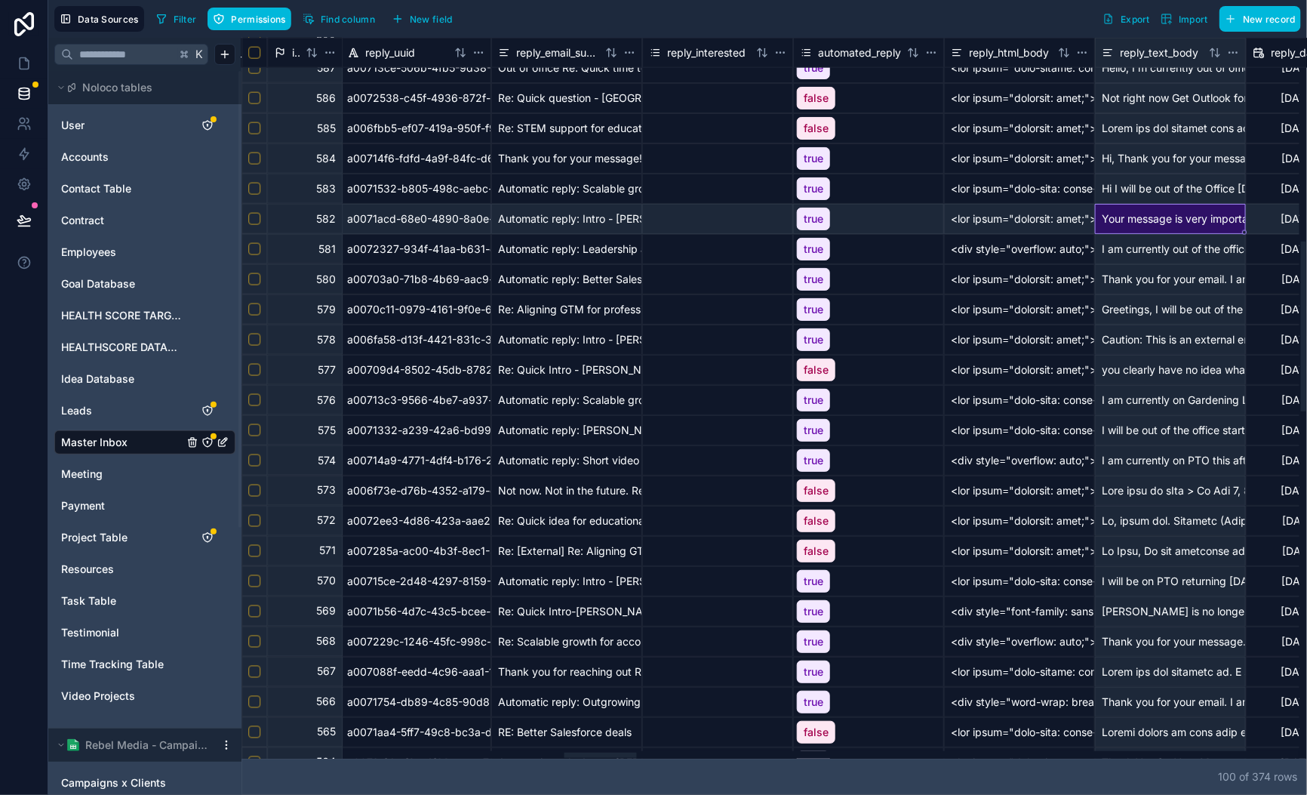
click at [1191, 527] on div at bounding box center [1170, 521] width 151 height 30
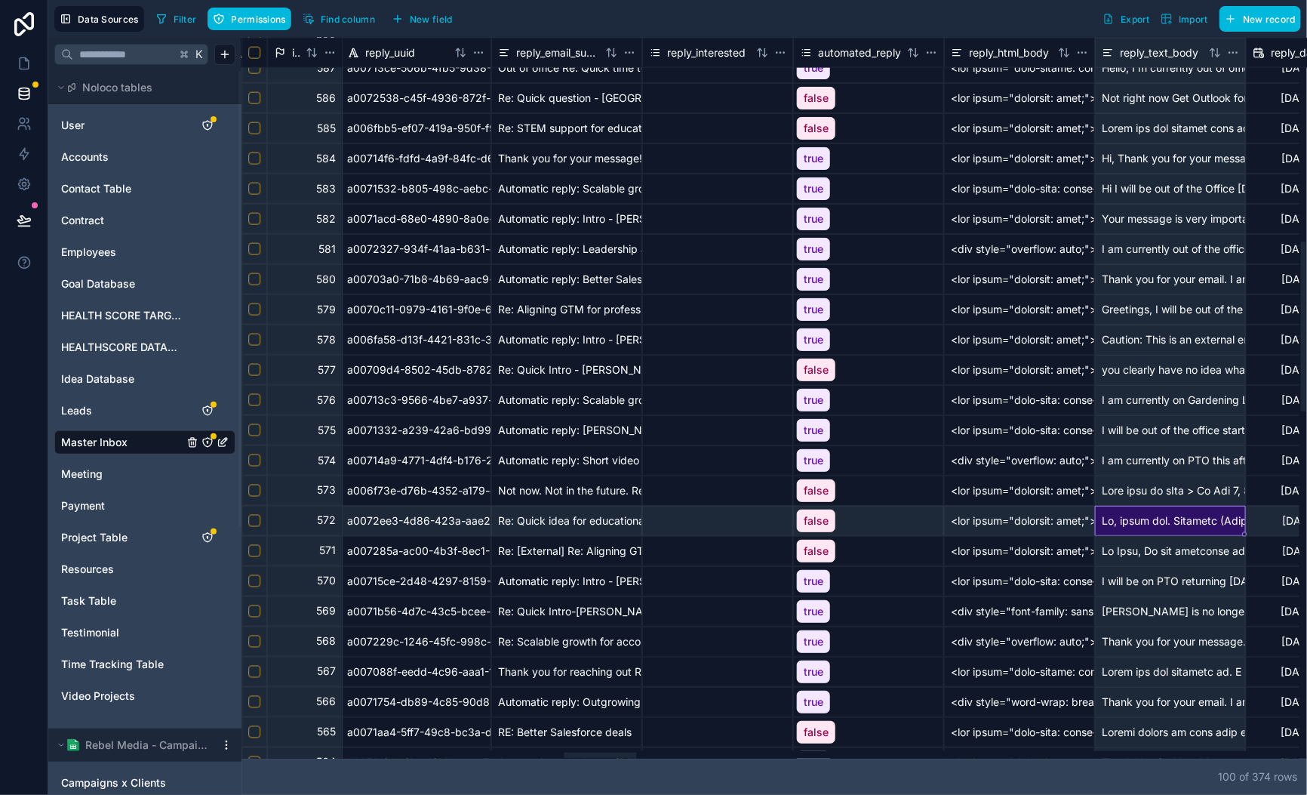
click at [1197, 562] on div at bounding box center [1170, 551] width 151 height 30
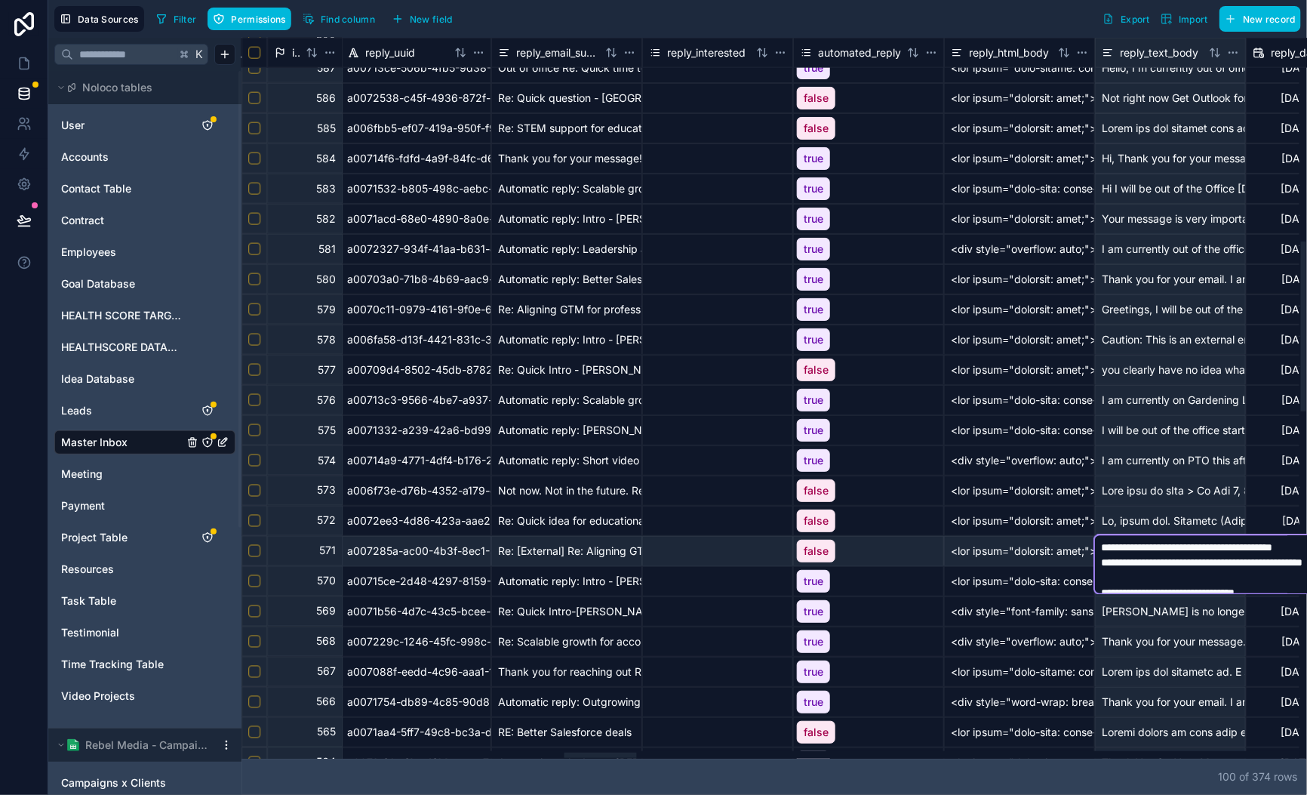
scroll to position [201, 0]
click at [1238, 491] on div at bounding box center [1170, 490] width 151 height 30
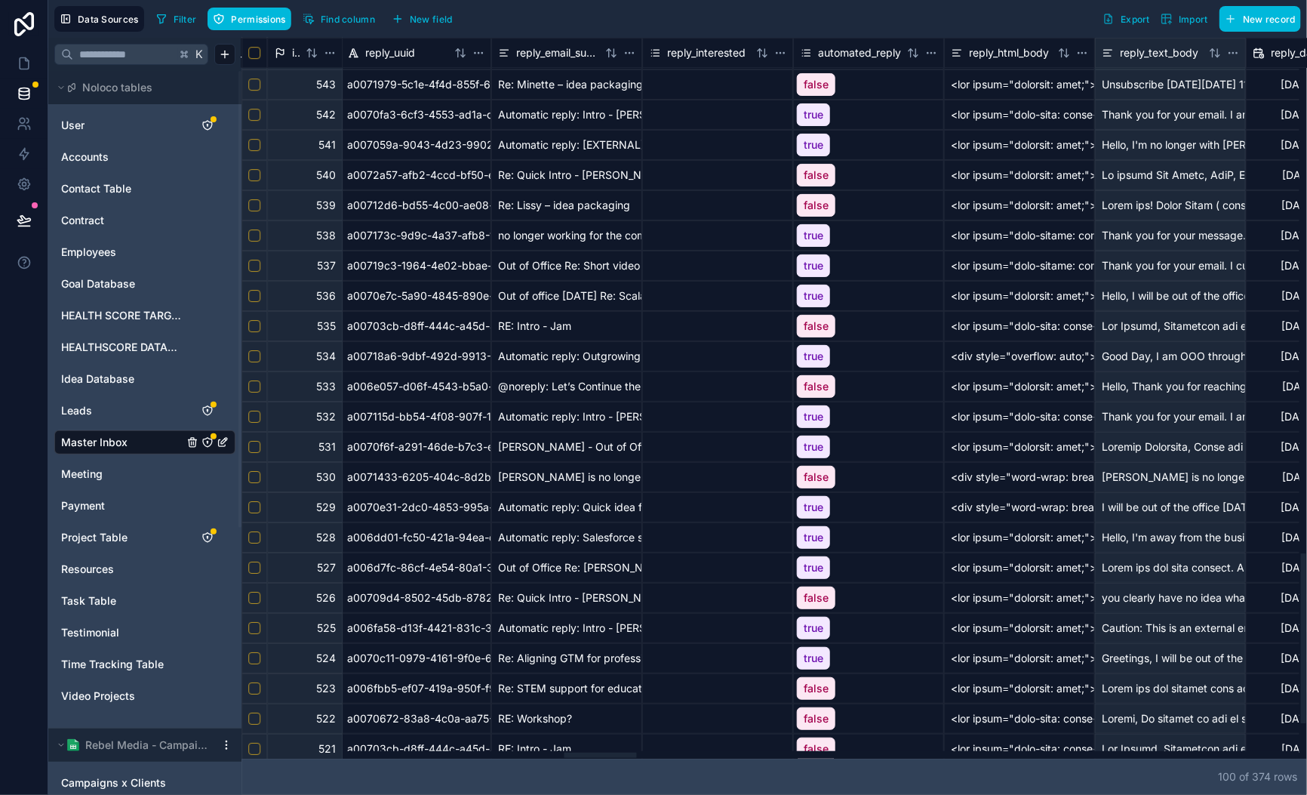
scroll to position [2327, 4725]
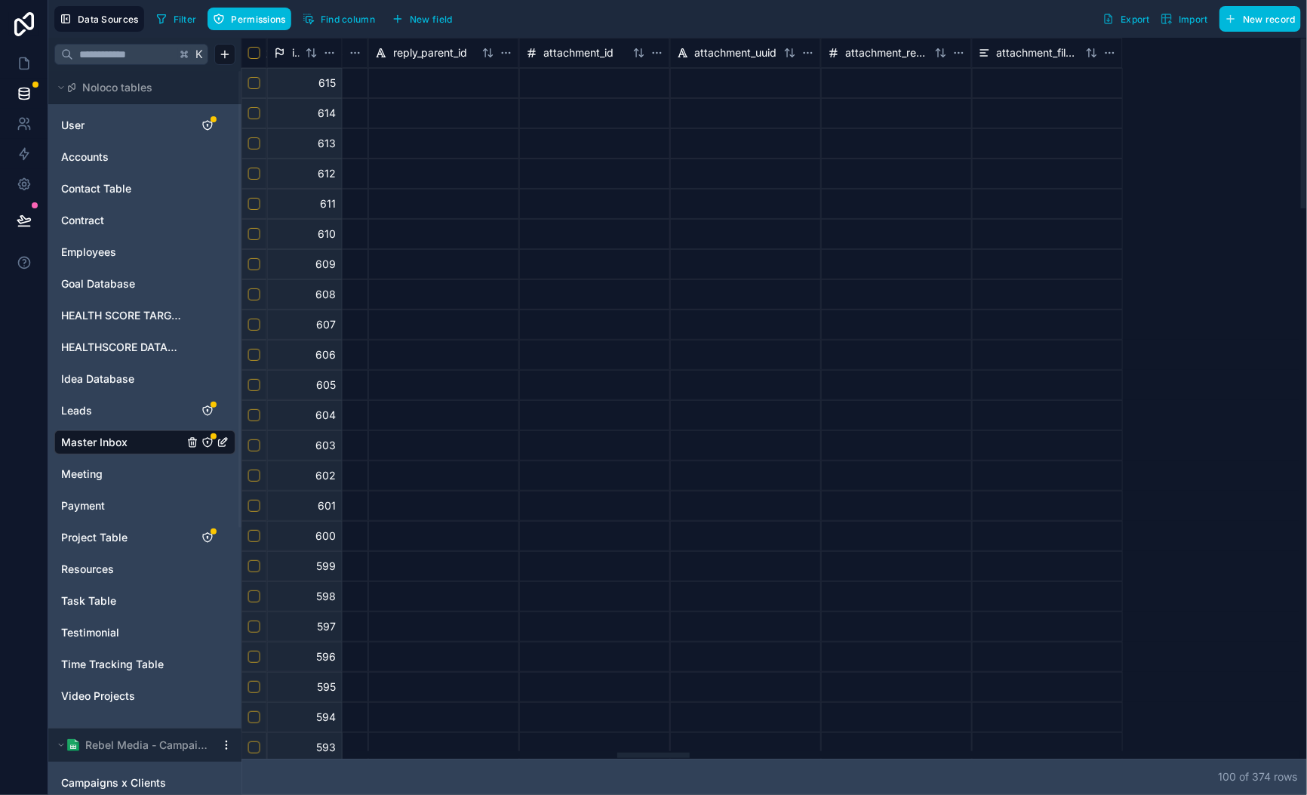
scroll to position [0, 5362]
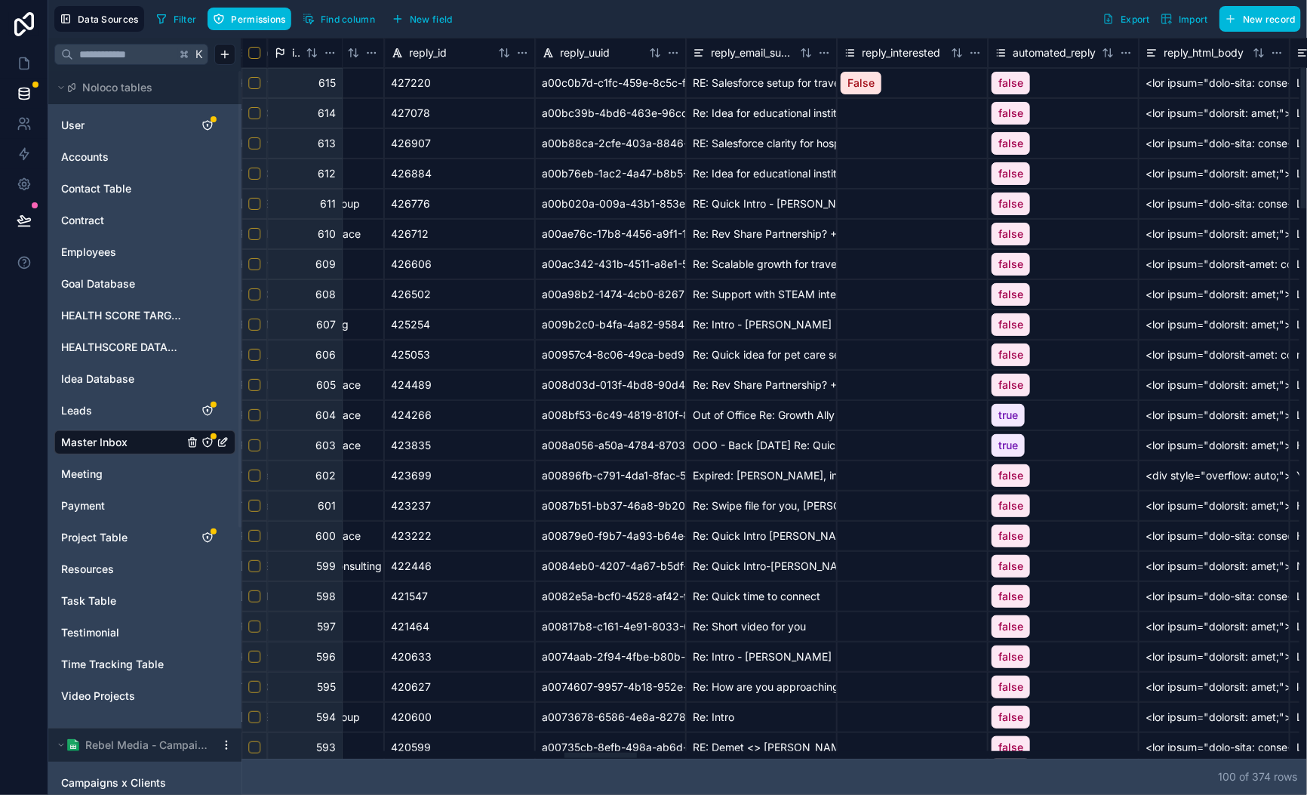
drag, startPoint x: 832, startPoint y: 761, endPoint x: 613, endPoint y: 637, distance: 251.5
click at [586, 759] on div at bounding box center [771, 755] width 1058 height 8
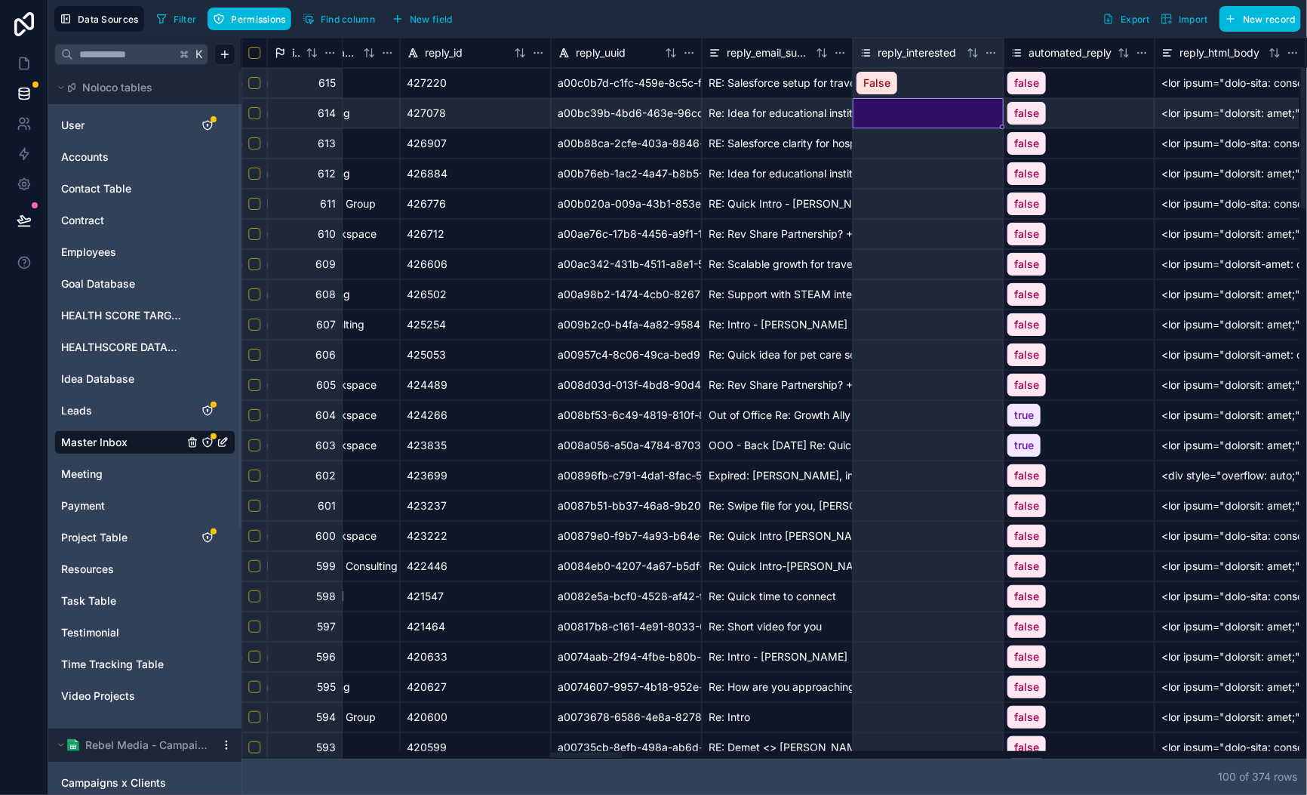
click at [949, 113] on div at bounding box center [928, 113] width 149 height 6
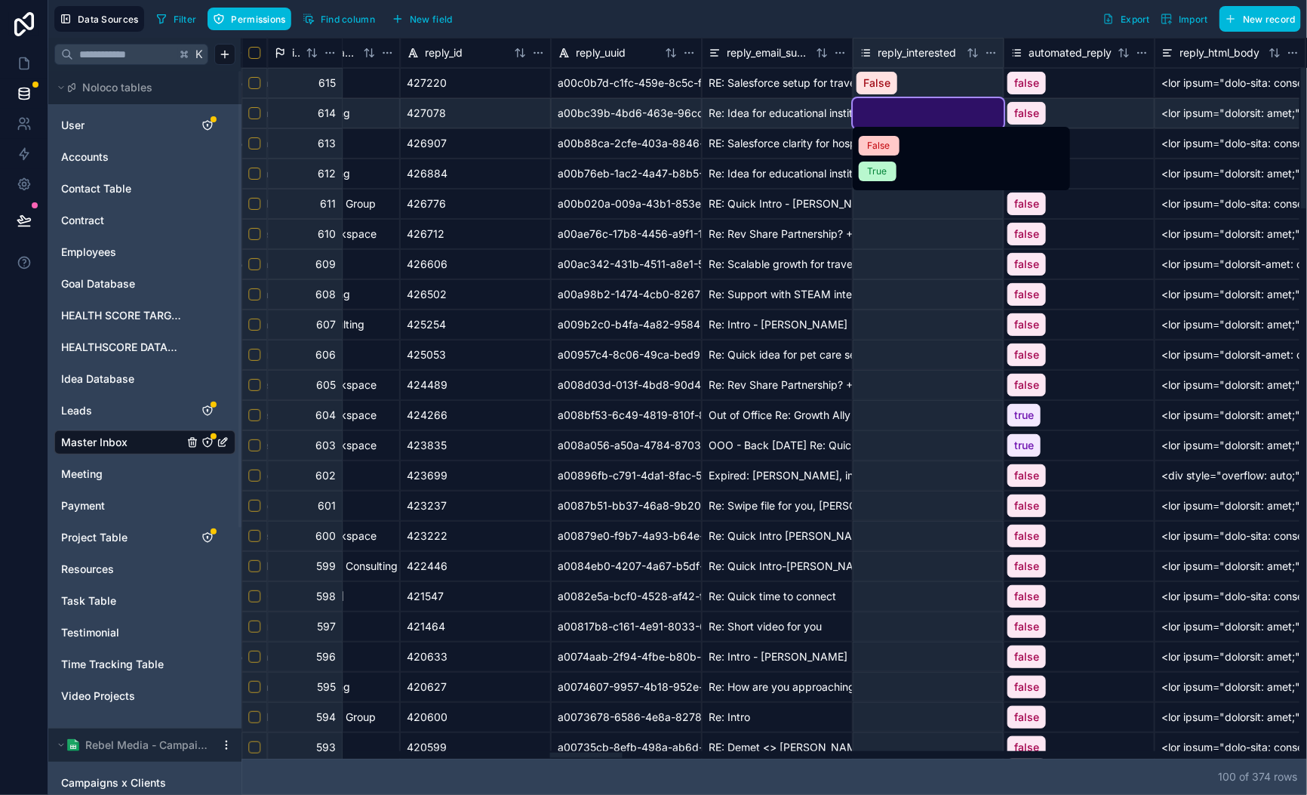
click at [893, 149] on span "False" at bounding box center [879, 146] width 41 height 20
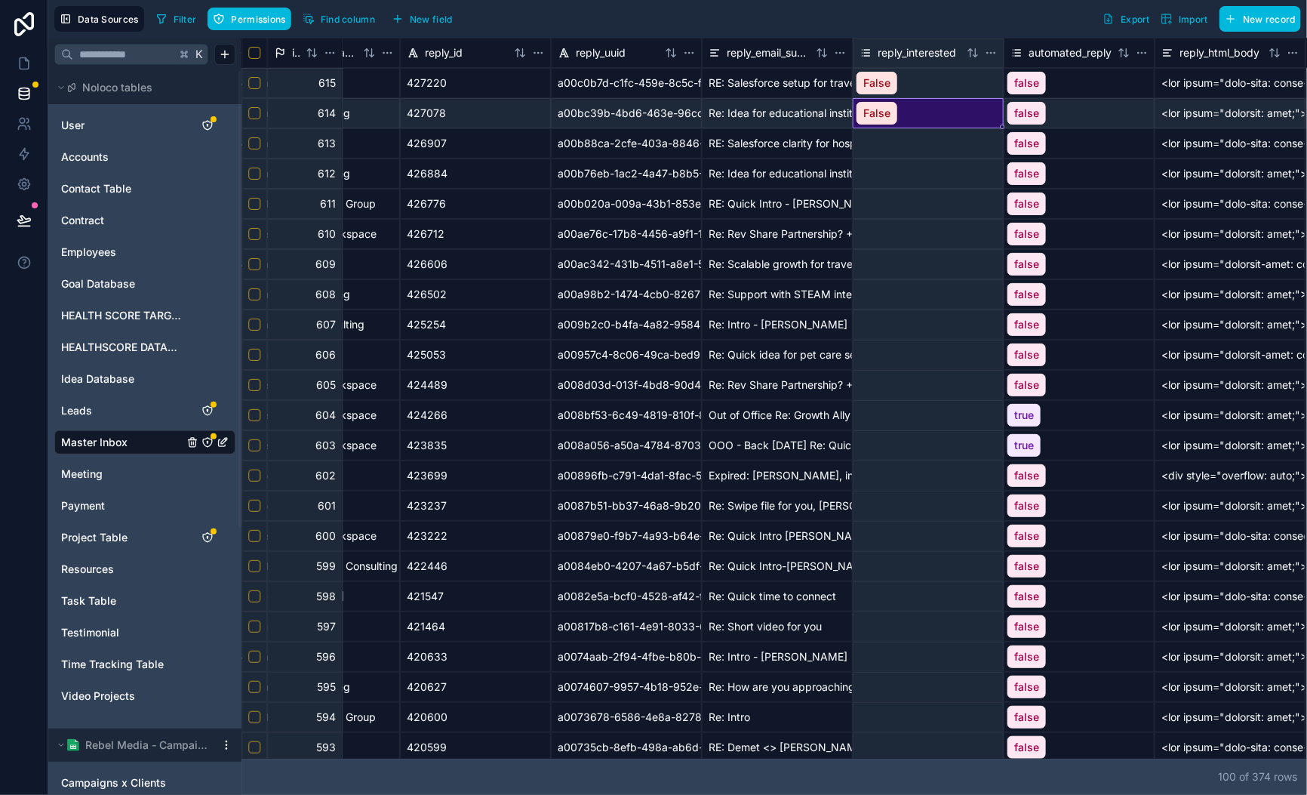
drag, startPoint x: 907, startPoint y: 759, endPoint x: 890, endPoint y: 762, distance: 17.6
click at [882, 763] on div "100 of 374 row s" at bounding box center [775, 777] width 1066 height 36
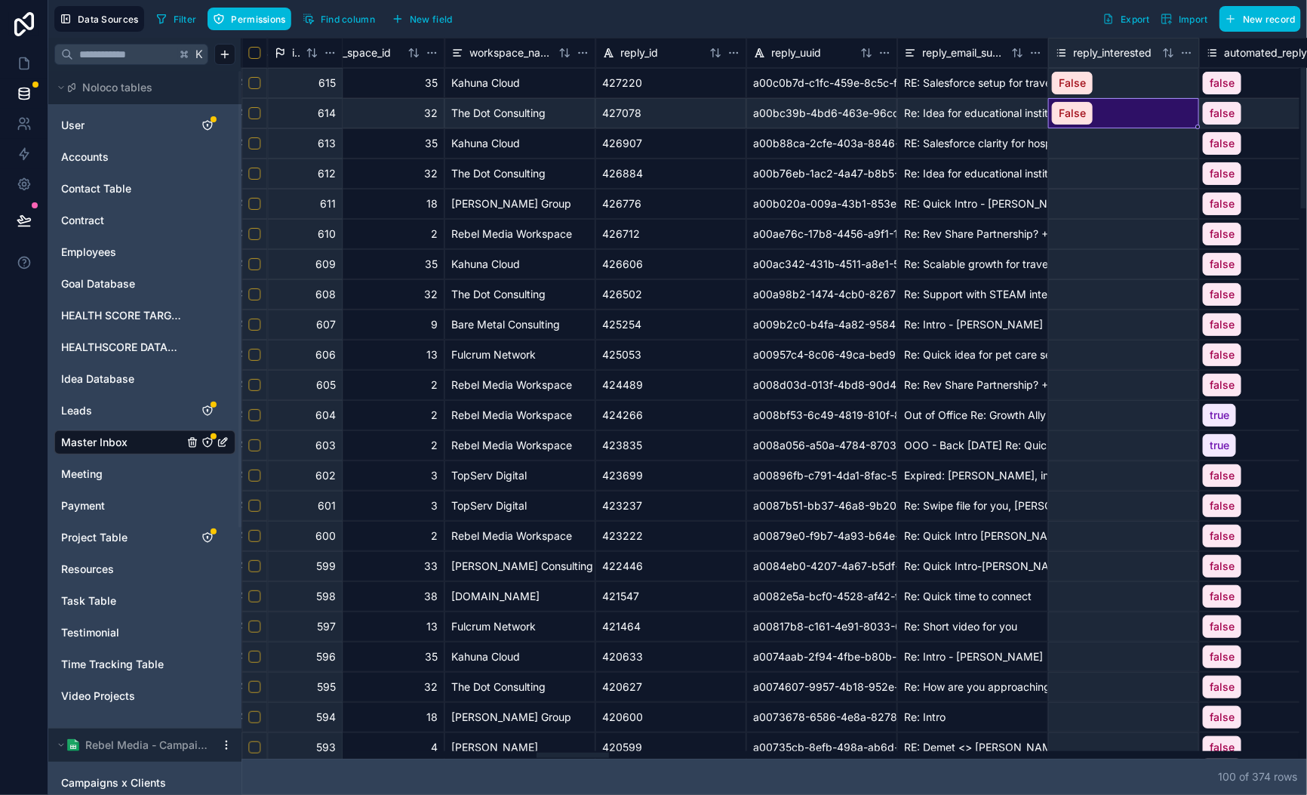
scroll to position [0, 4315]
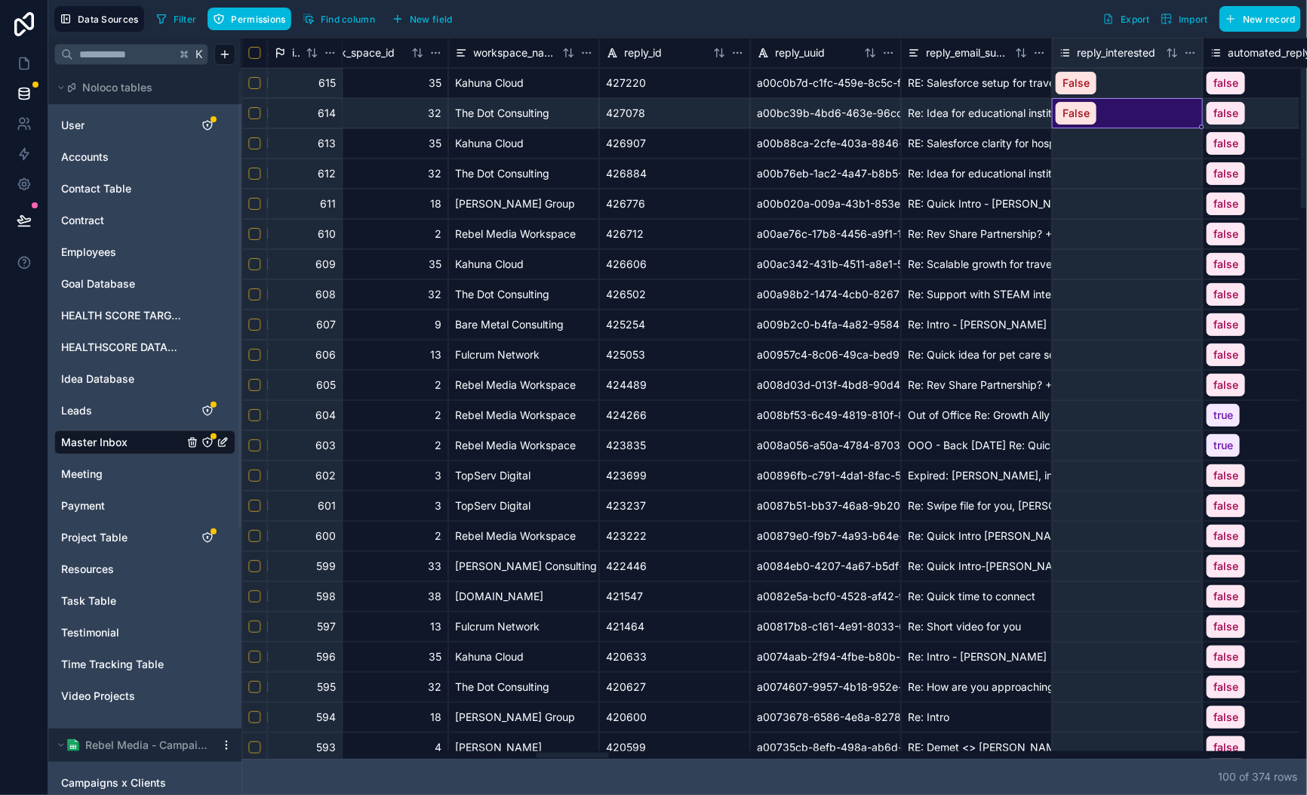
drag, startPoint x: 885, startPoint y: 754, endPoint x: 572, endPoint y: 740, distance: 312.8
click at [572, 751] on div at bounding box center [771, 755] width 1058 height 8
click at [663, 503] on div "423237" at bounding box center [674, 506] width 151 height 30
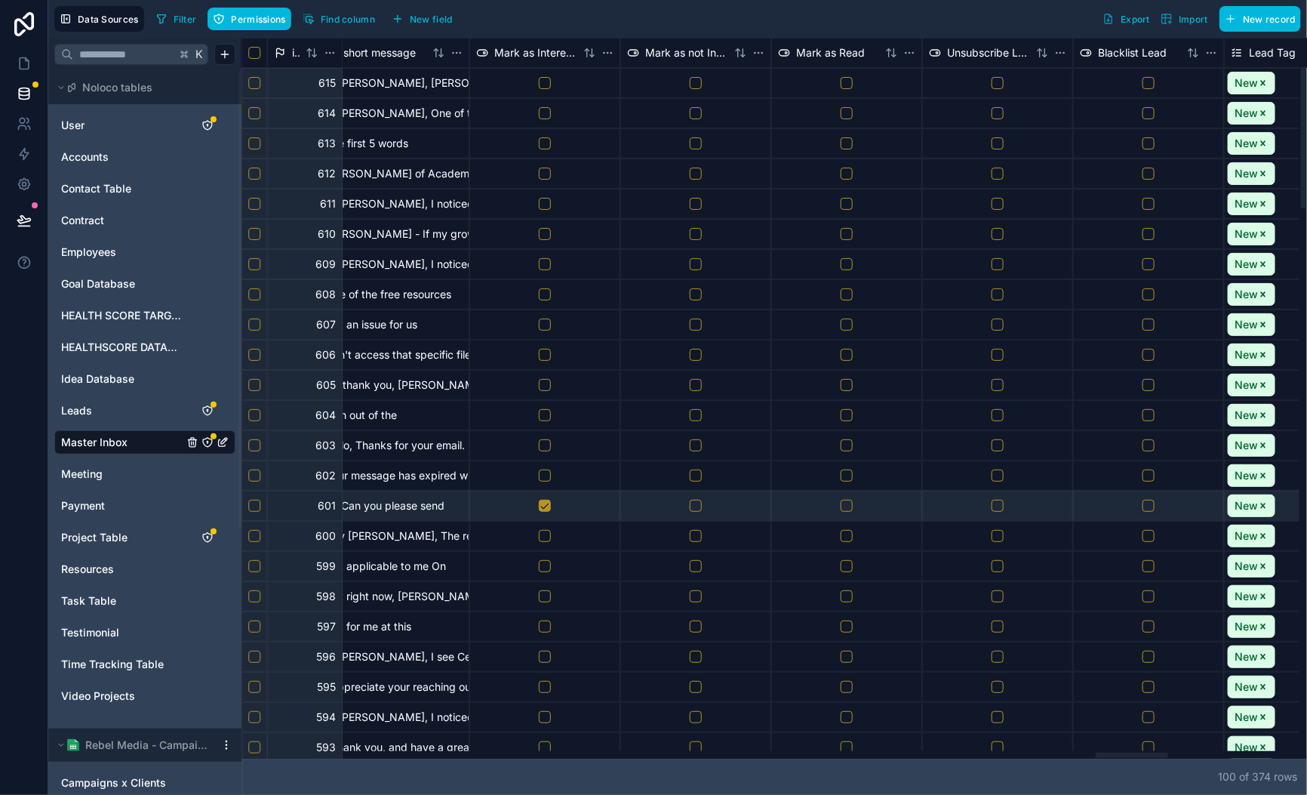
scroll to position [0, 12524]
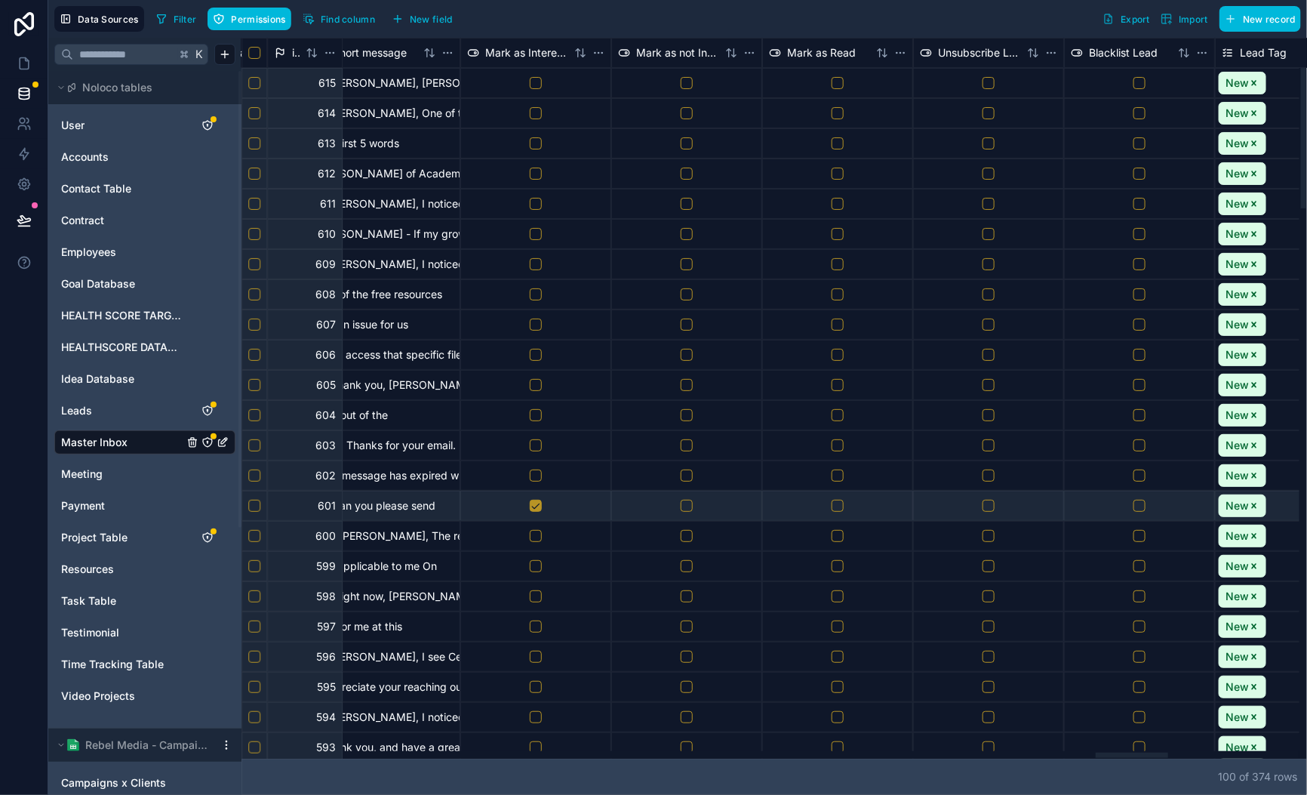
click at [1132, 751] on div at bounding box center [771, 755] width 1058 height 8
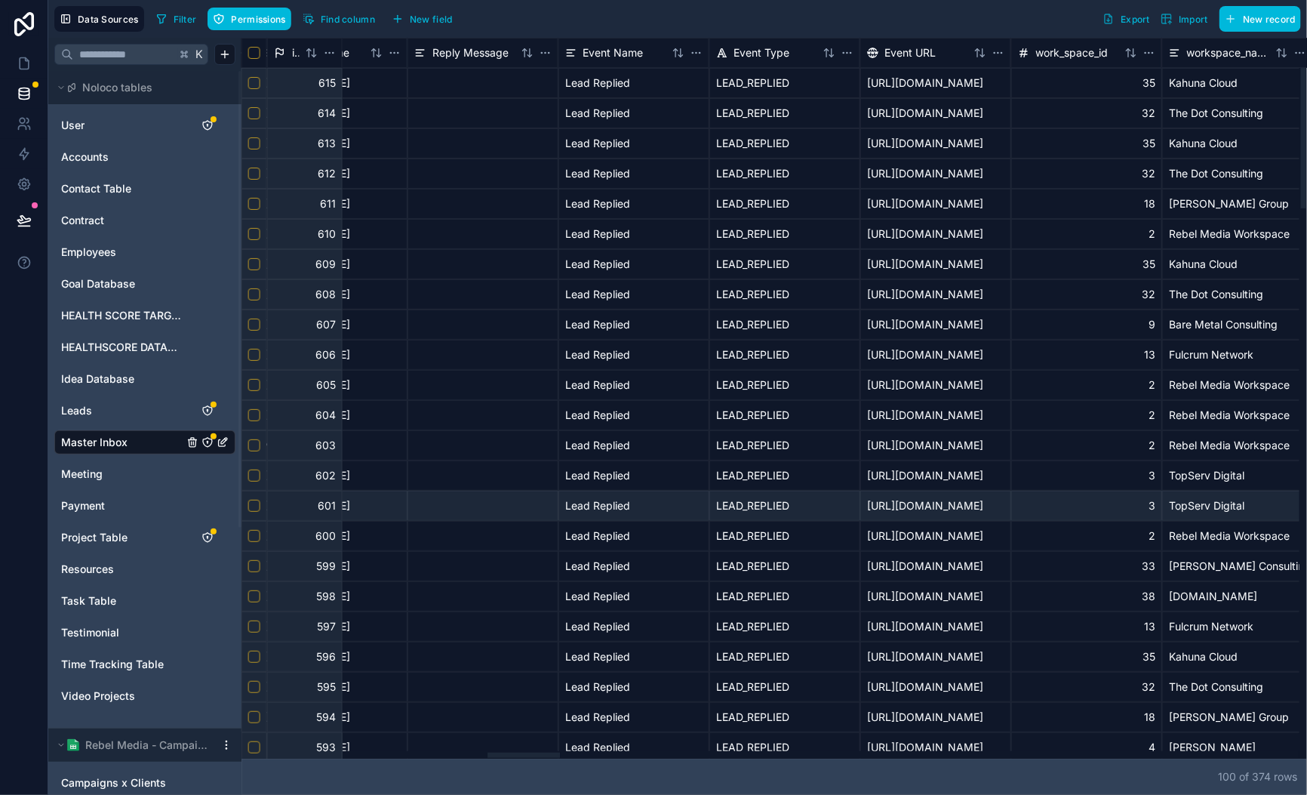
drag, startPoint x: 661, startPoint y: 758, endPoint x: 340, endPoint y: 7, distance: 816.9
click at [522, 751] on div at bounding box center [771, 755] width 1058 height 8
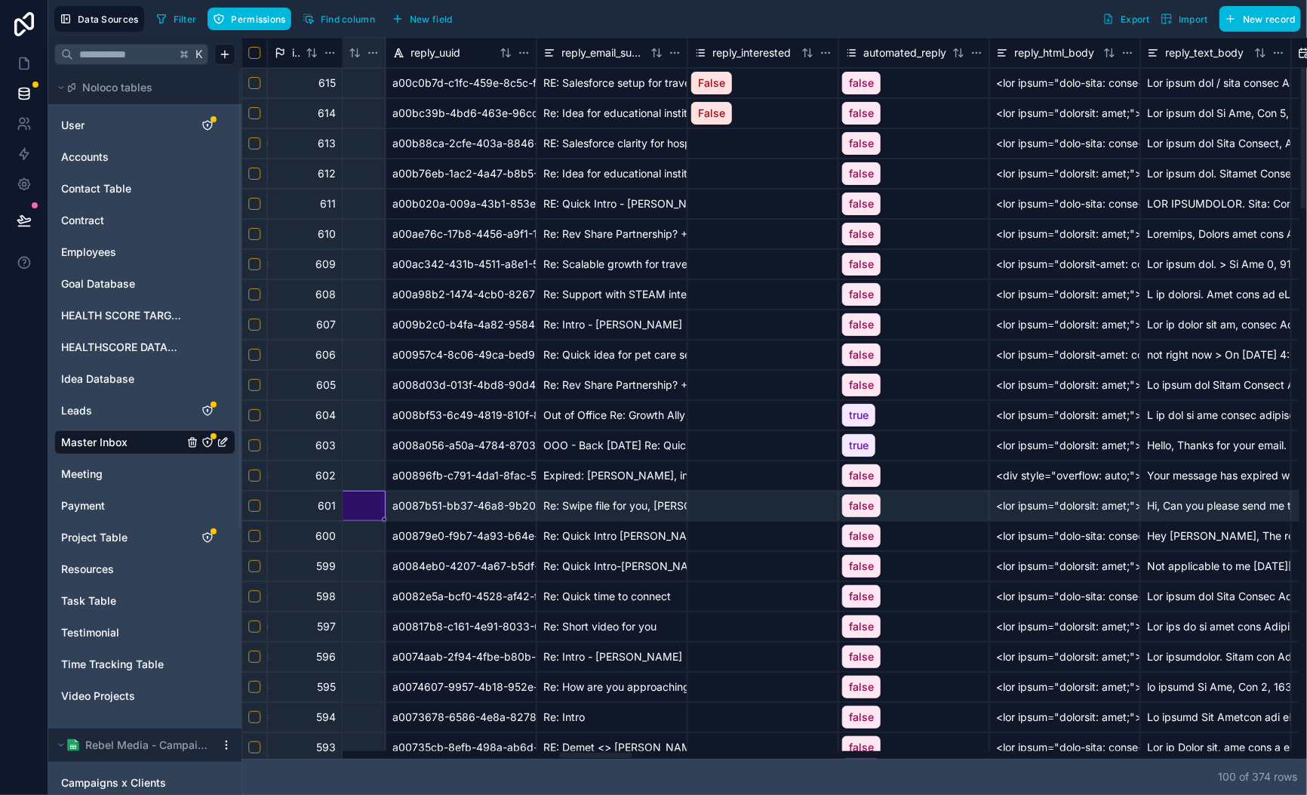
scroll to position [0, 4787]
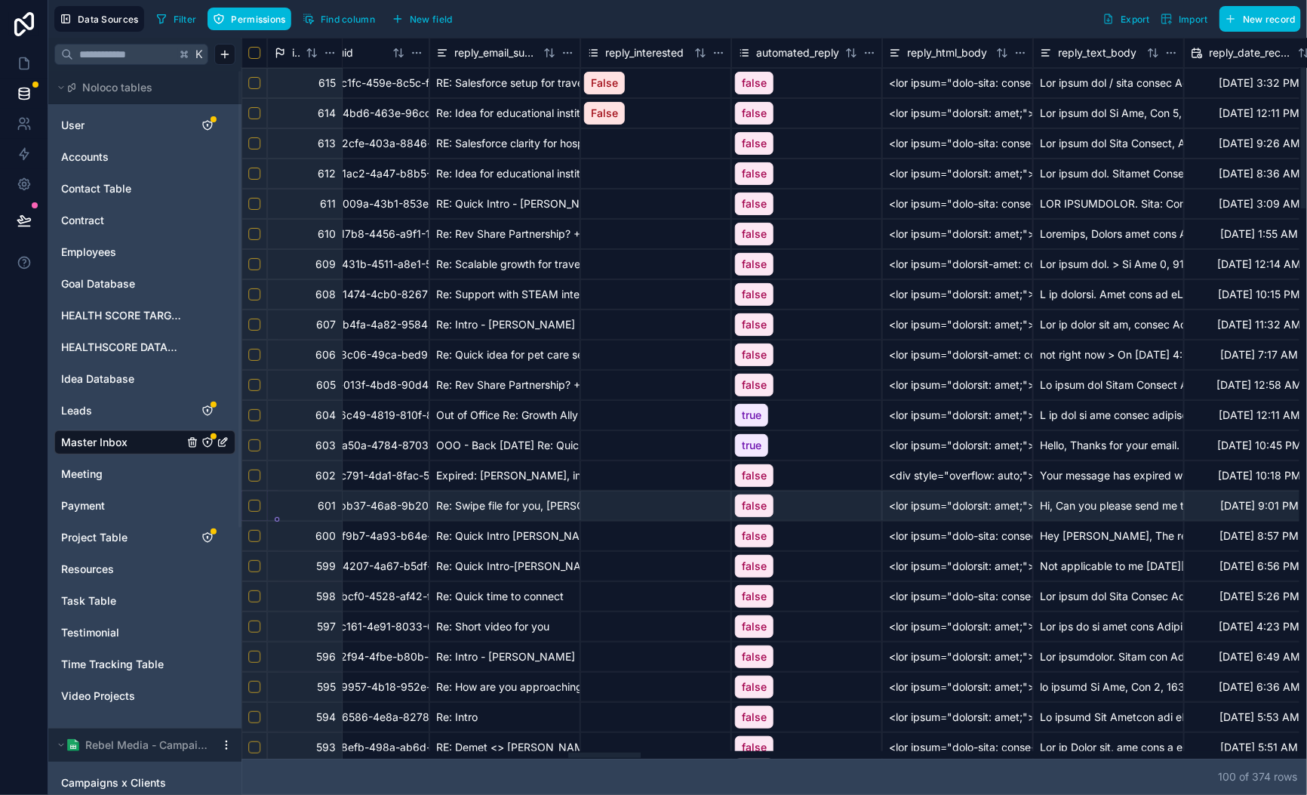
drag, startPoint x: 537, startPoint y: 757, endPoint x: 605, endPoint y: 786, distance: 73.0
click at [605, 759] on div at bounding box center [771, 755] width 1058 height 8
click at [678, 79] on div "False" at bounding box center [655, 83] width 149 height 29
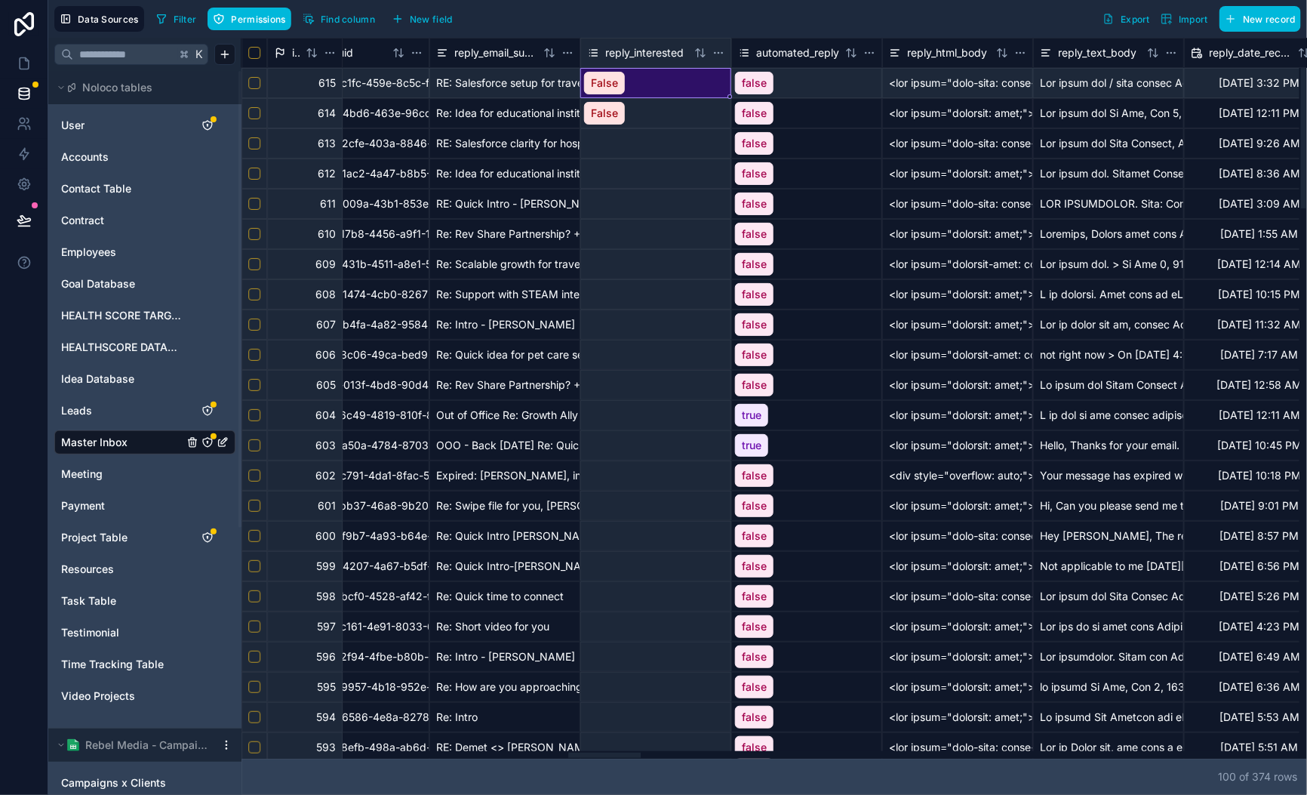
click at [679, 80] on div "False" at bounding box center [655, 83] width 149 height 29
click at [607, 121] on div "True" at bounding box center [605, 116] width 20 height 14
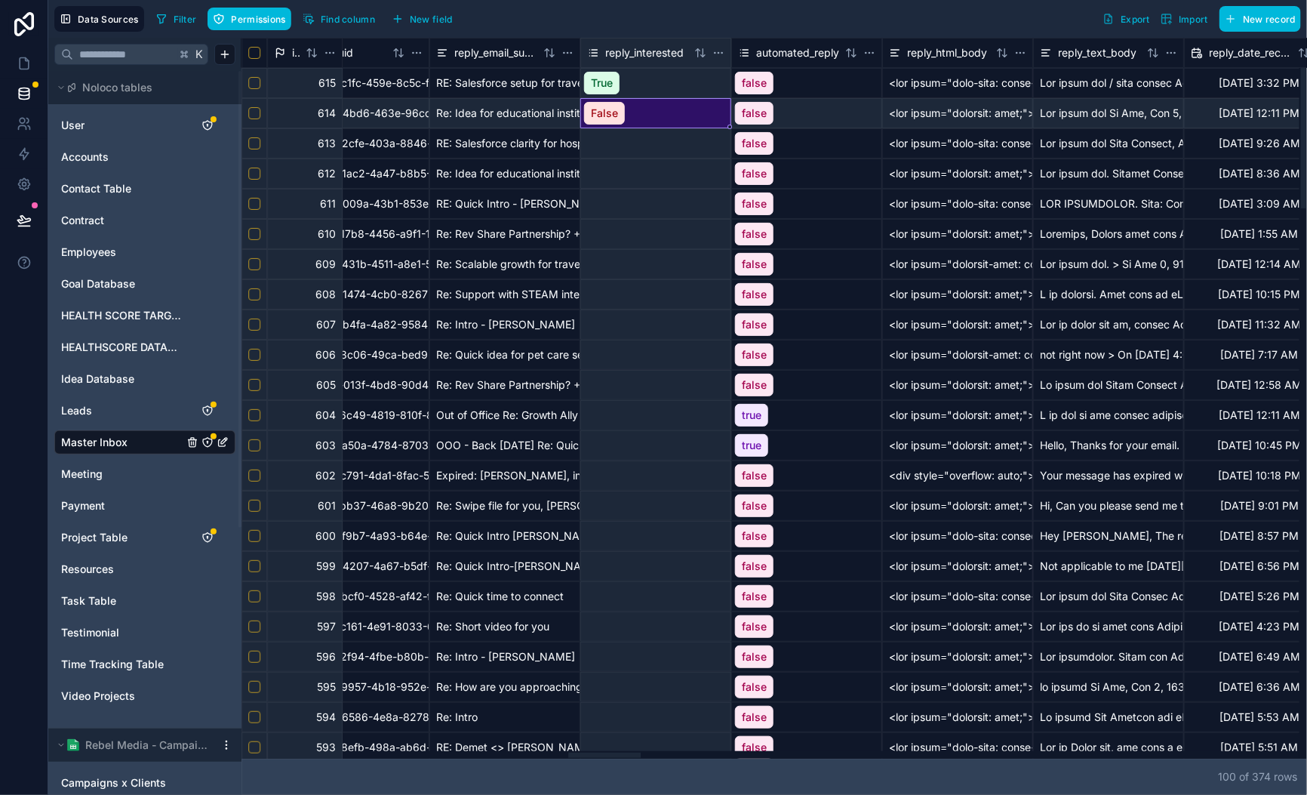
click at [657, 115] on div "False" at bounding box center [655, 113] width 149 height 29
click at [659, 115] on div "False" at bounding box center [655, 113] width 149 height 29
click at [658, 114] on div "False" at bounding box center [655, 113] width 149 height 29
drag, startPoint x: 612, startPoint y: 153, endPoint x: 820, endPoint y: 4, distance: 256.4
click at [613, 153] on span "True" at bounding box center [605, 147] width 38 height 20
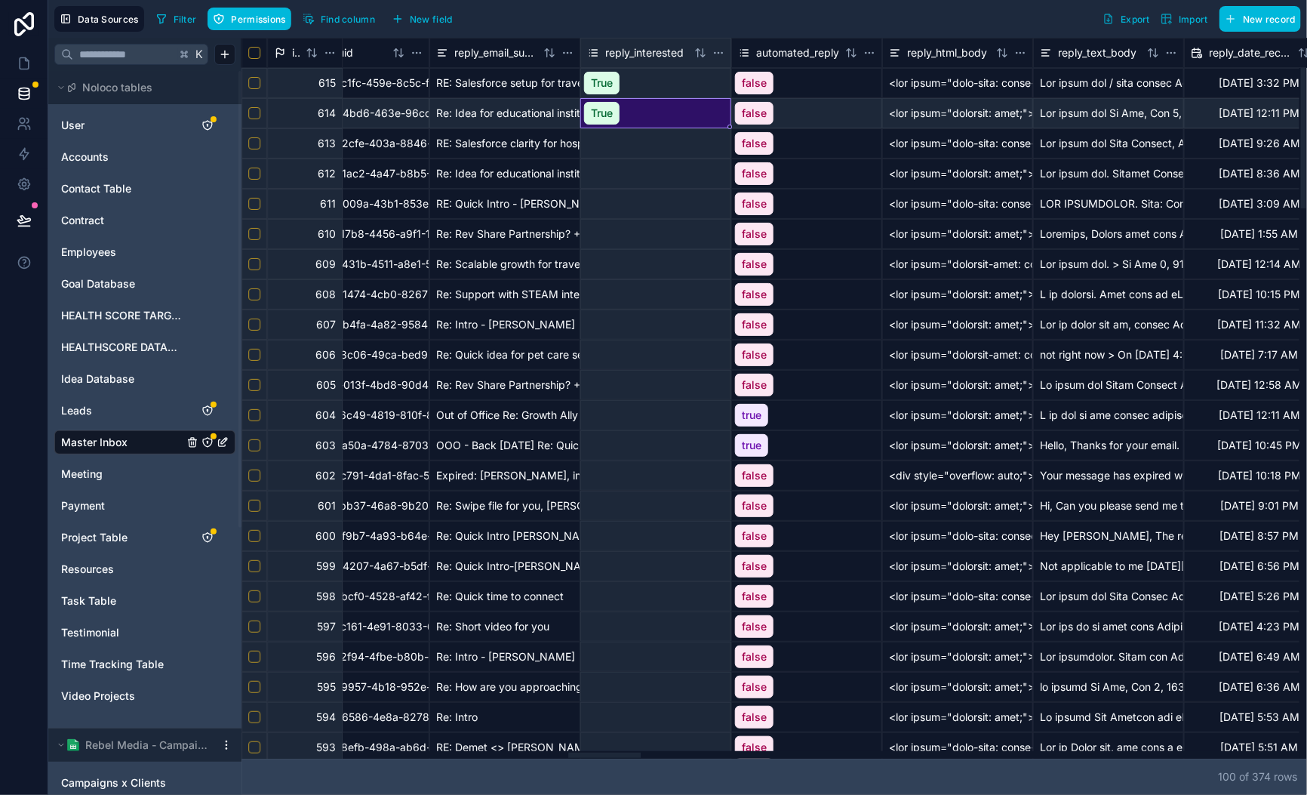
click at [651, 89] on div "True" at bounding box center [655, 83] width 149 height 29
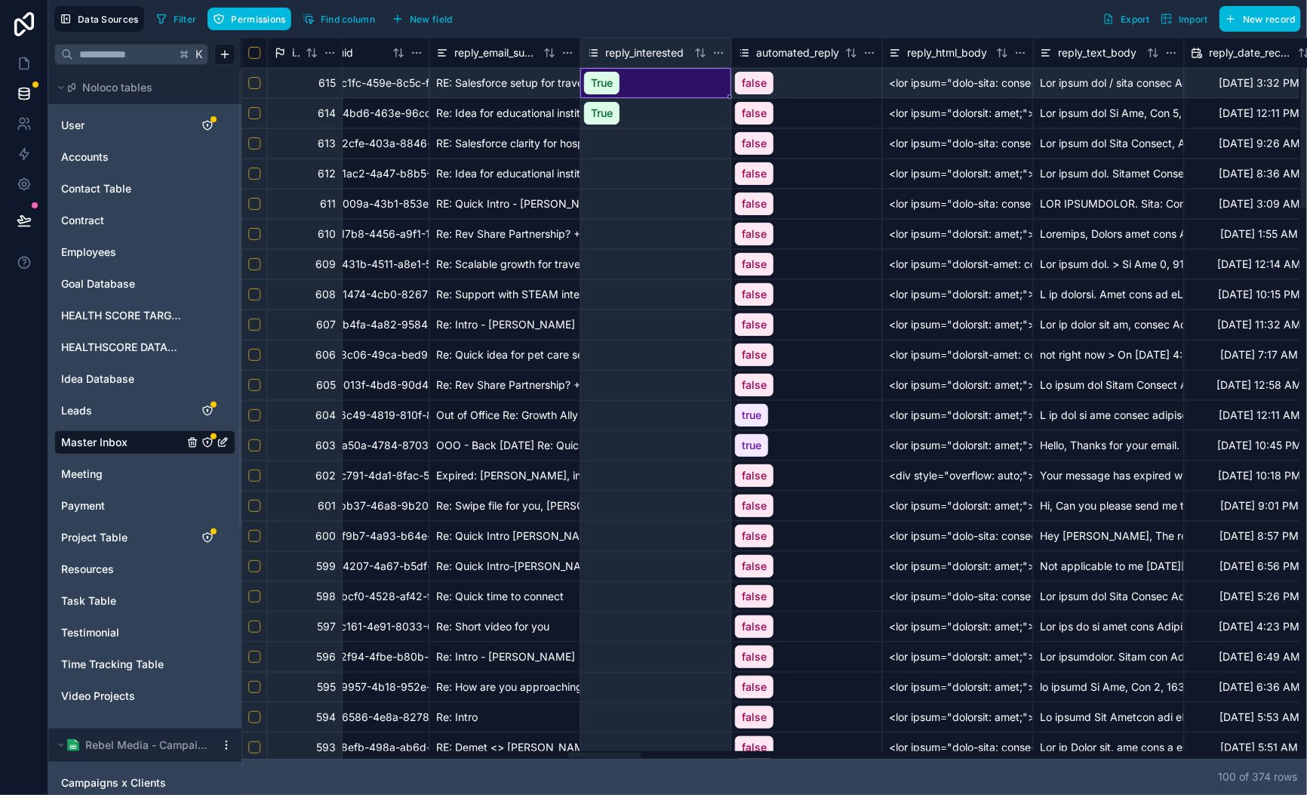
click at [650, 90] on div "True" at bounding box center [655, 83] width 149 height 29
click at [650, 90] on div "True" at bounding box center [655, 82] width 151 height 29
click at [623, 112] on span "False" at bounding box center [606, 116] width 41 height 20
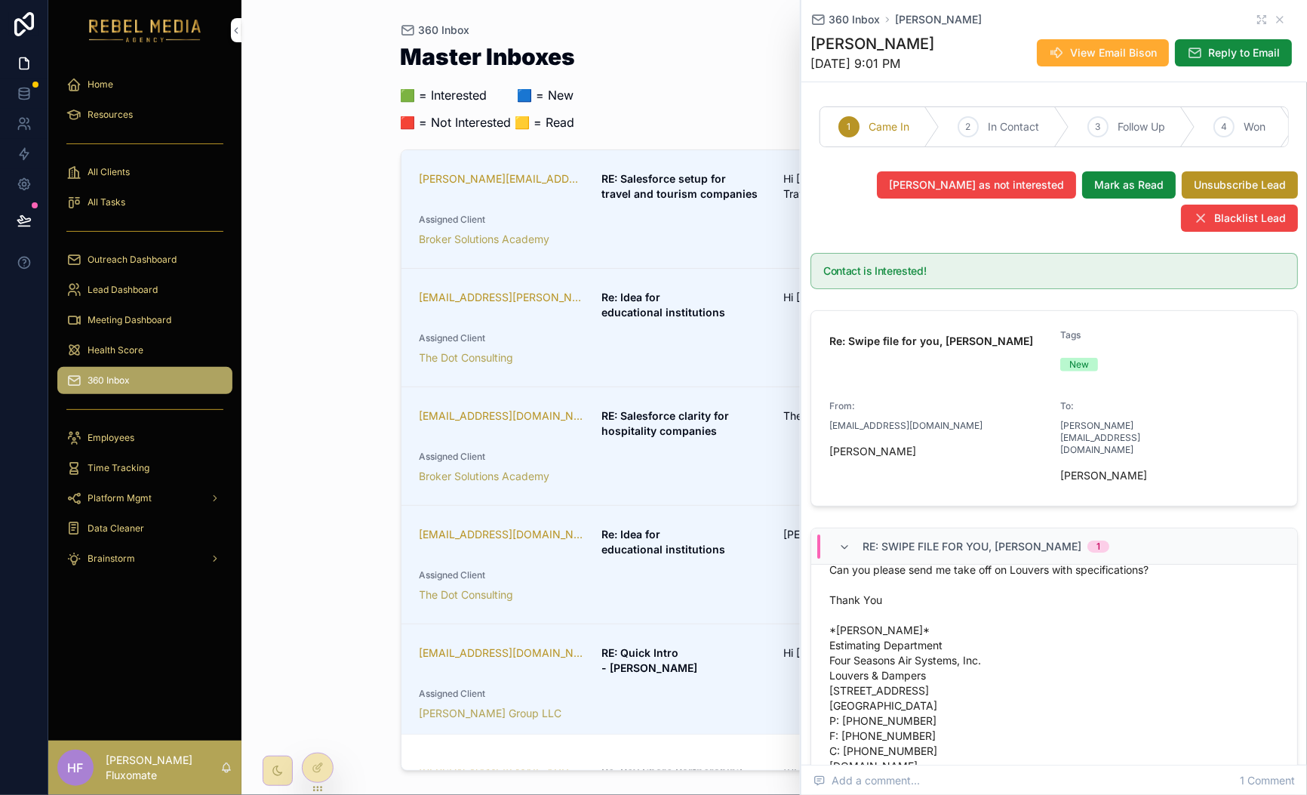
scroll to position [121, 0]
click at [1269, 781] on span "1 Comment" at bounding box center [1267, 780] width 55 height 15
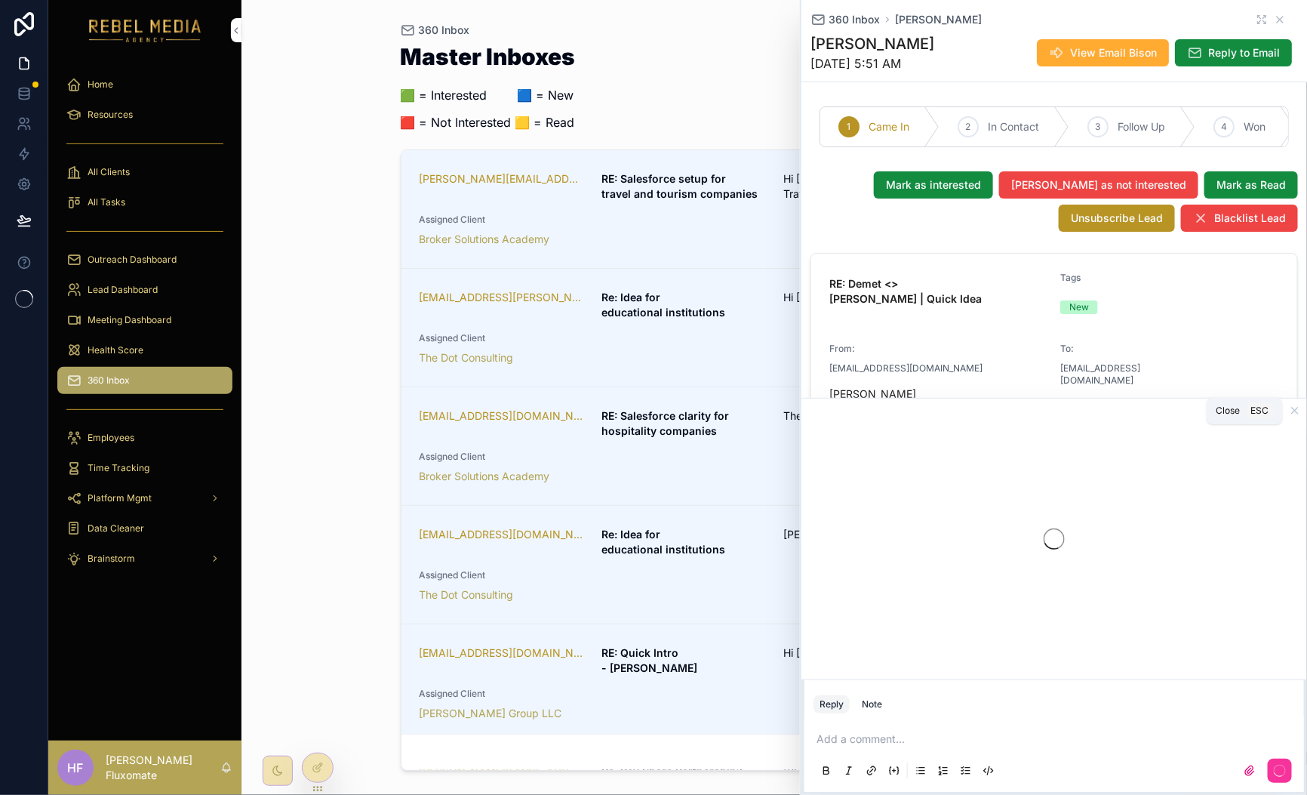
click at [1292, 411] on icon "scrollable content" at bounding box center [1295, 411] width 12 height 12
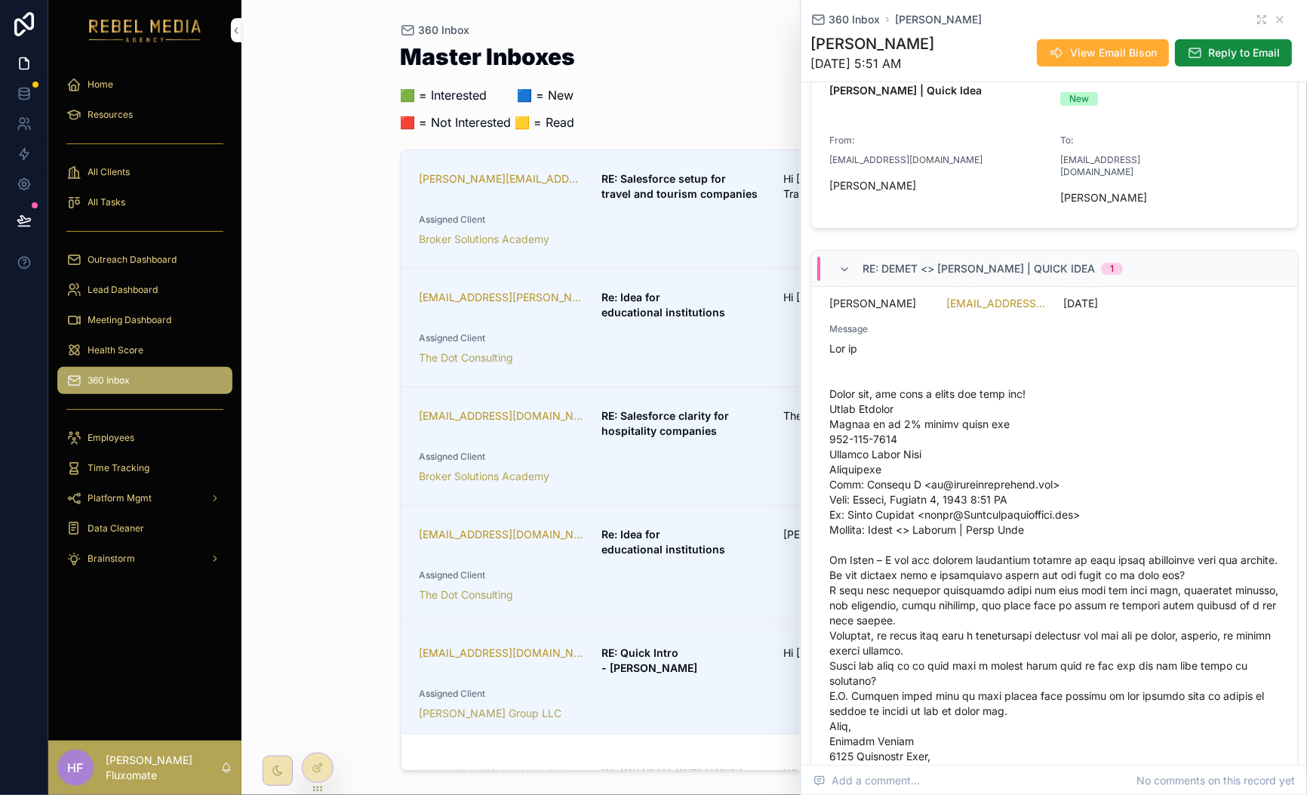
scroll to position [198, 0]
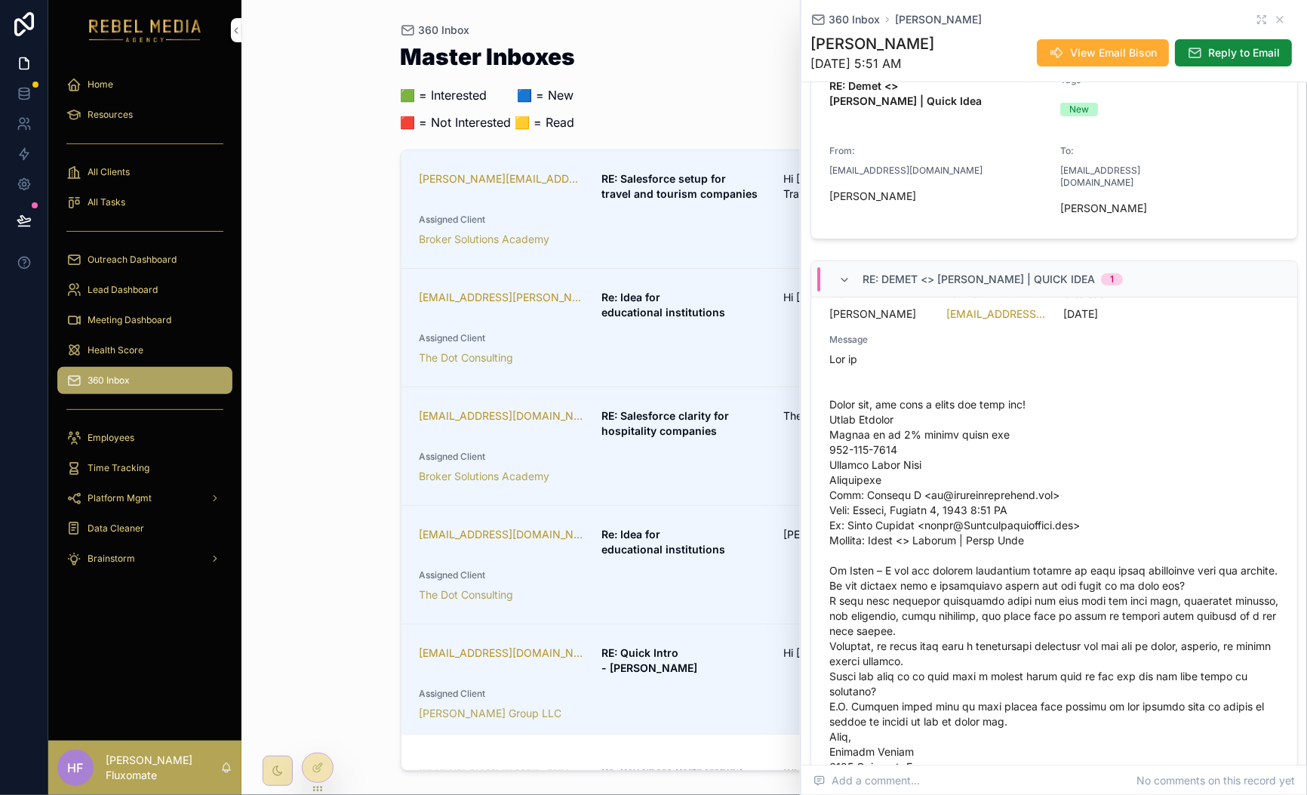
click at [0, 0] on span "Add Tag" at bounding box center [0, 0] width 0 height 0
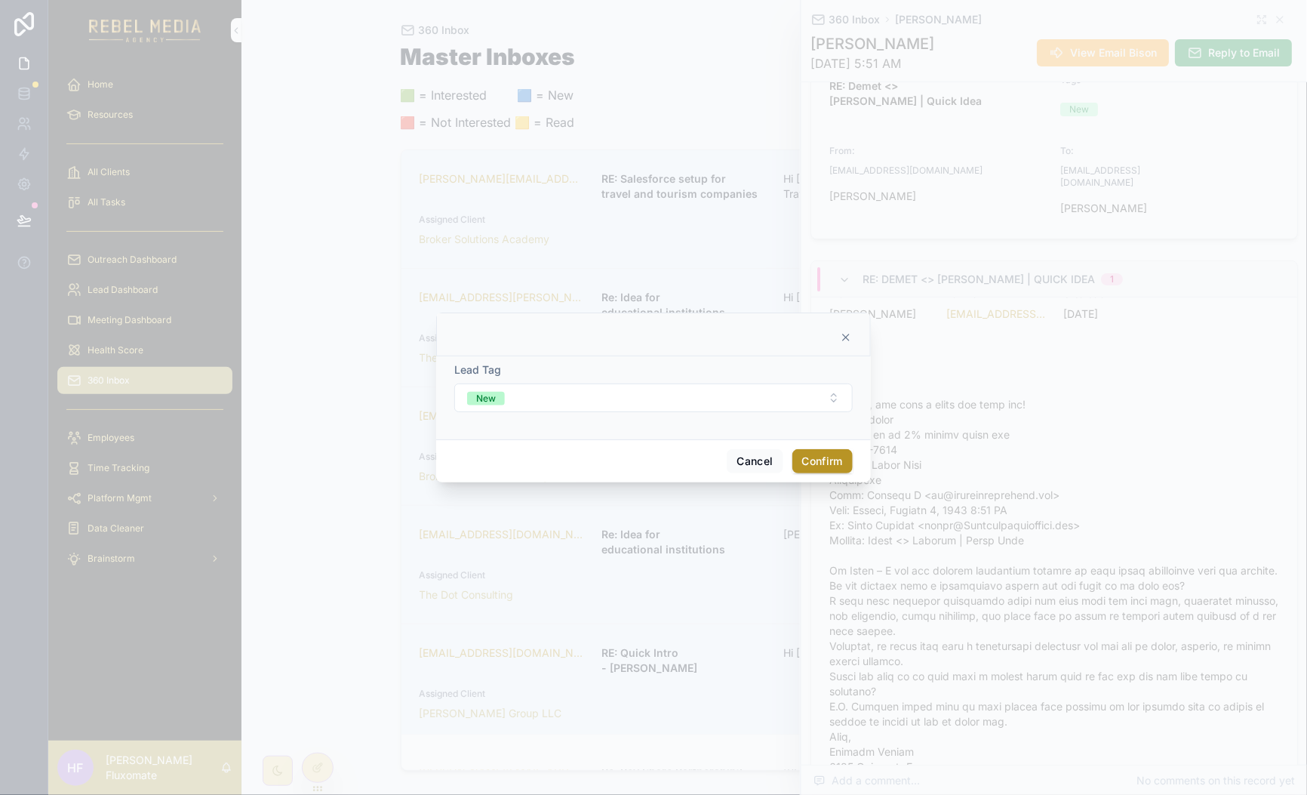
click at [780, 410] on button "New" at bounding box center [653, 397] width 399 height 29
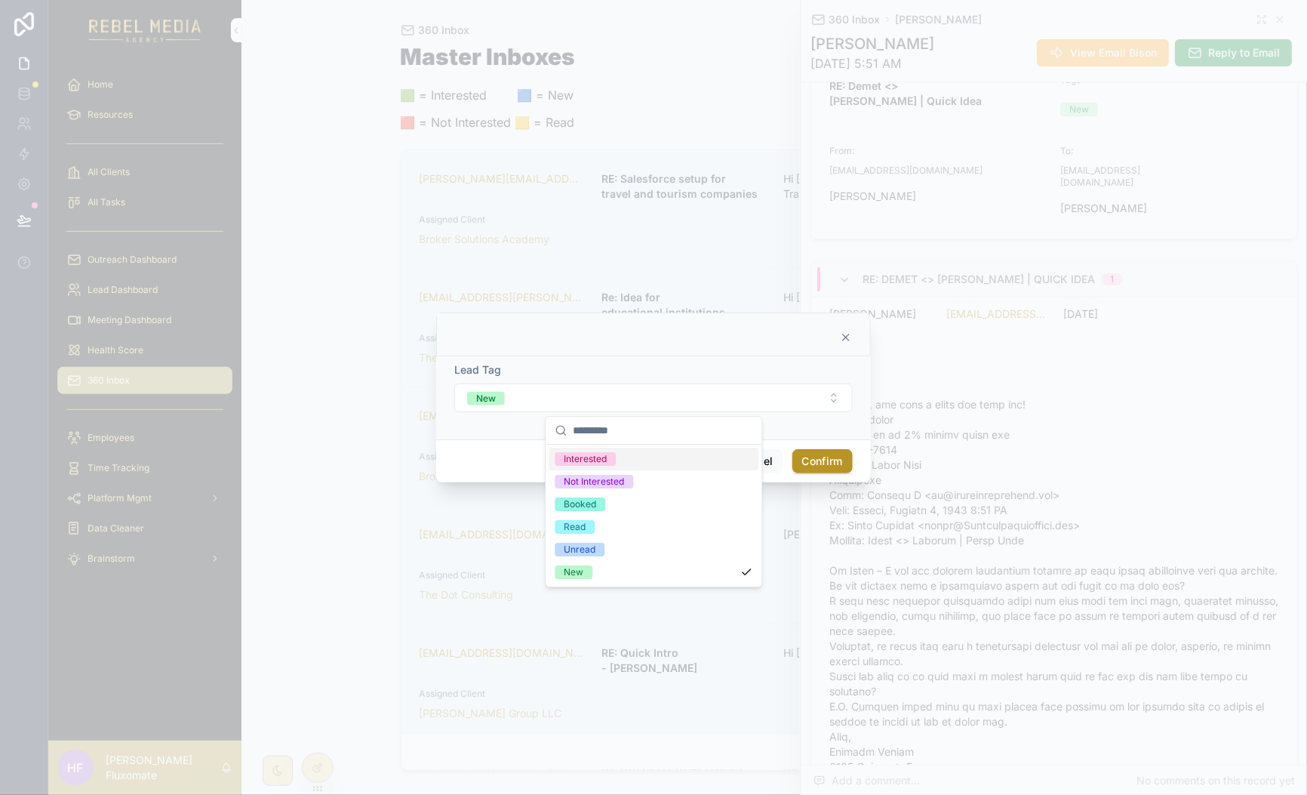
click at [843, 337] on icon at bounding box center [846, 337] width 12 height 12
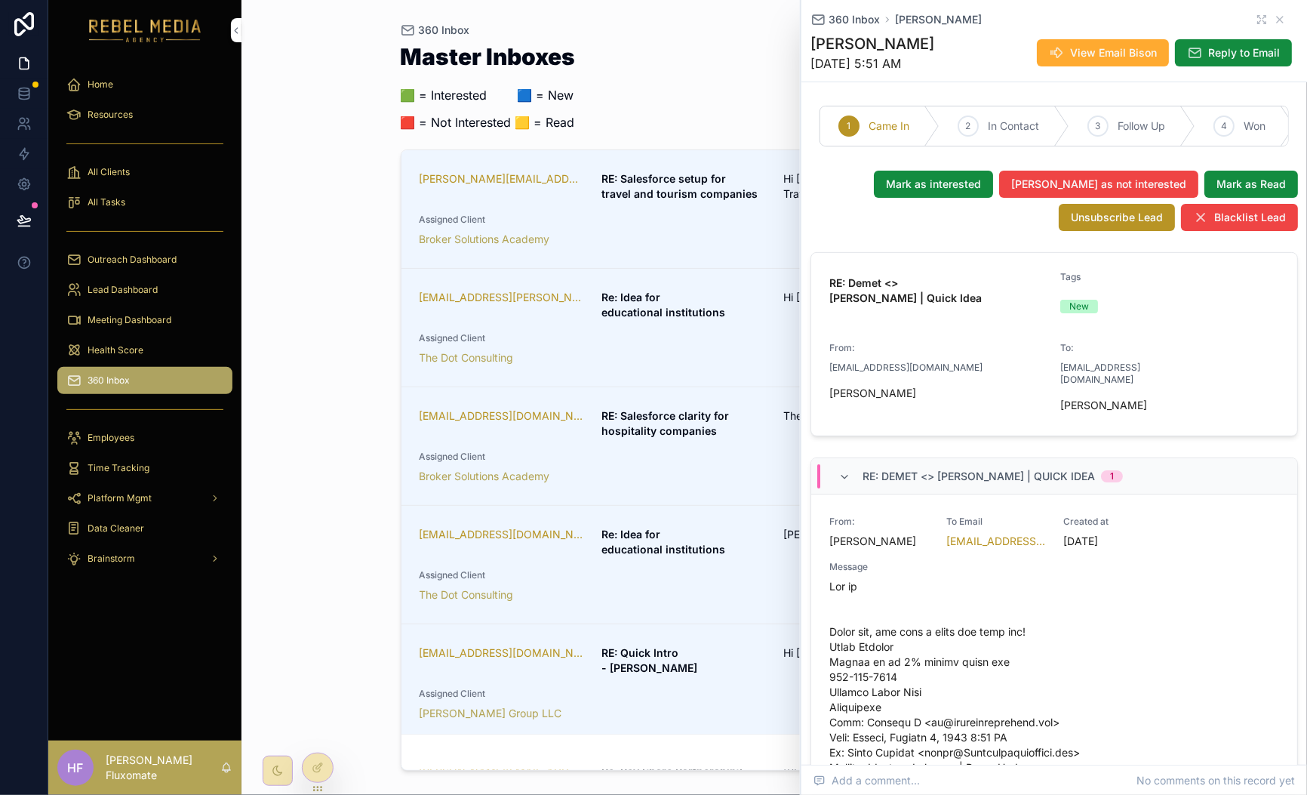
scroll to position [213, 0]
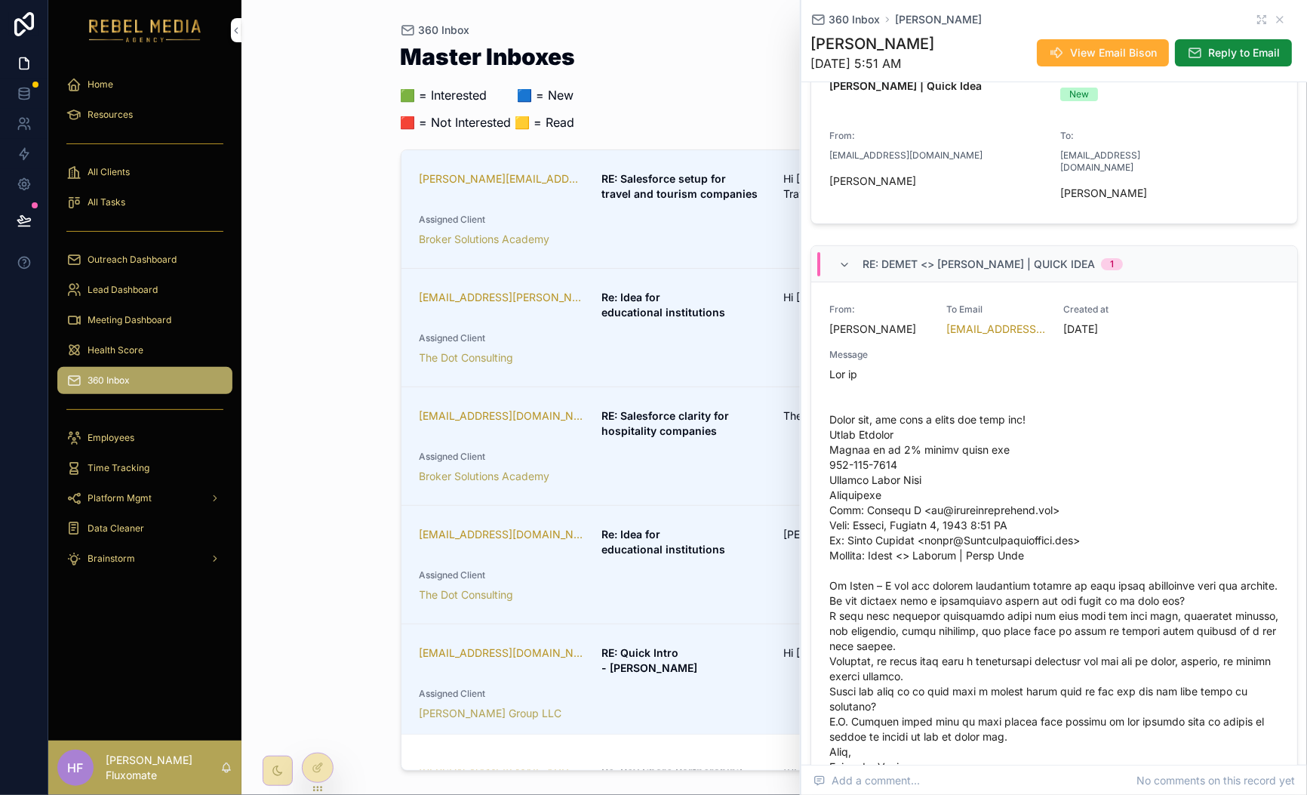
click at [706, 122] on div "Master Inboxes 🟩 = Interested ‎ ‎ ‎ ‎ ‎ ‎‎ ‎ 🟦 = New 🟥 = Not Interested 🟨 = Rea…" at bounding box center [775, 92] width 748 height 95
click at [324, 764] on div at bounding box center [318, 767] width 30 height 29
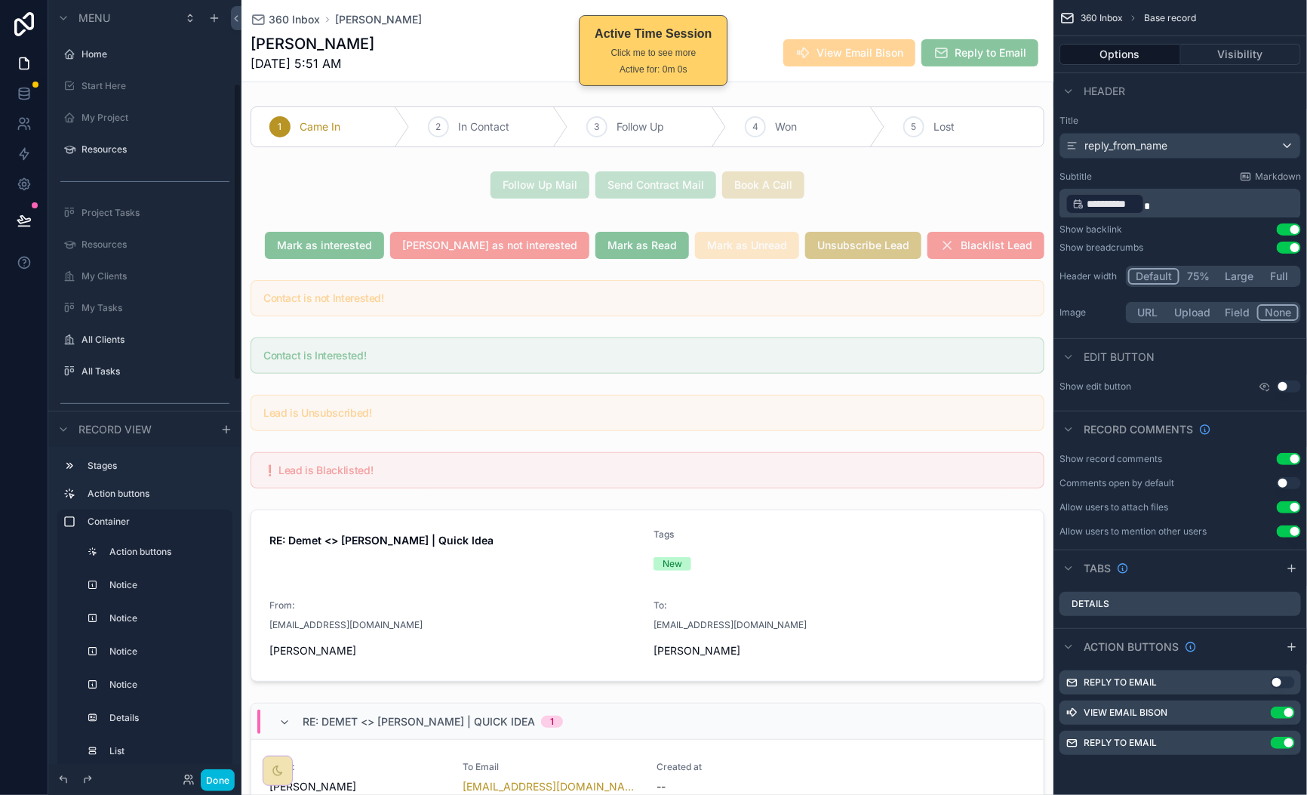
scroll to position [219, 0]
click at [298, 16] on span "360 Inbox" at bounding box center [294, 19] width 51 height 15
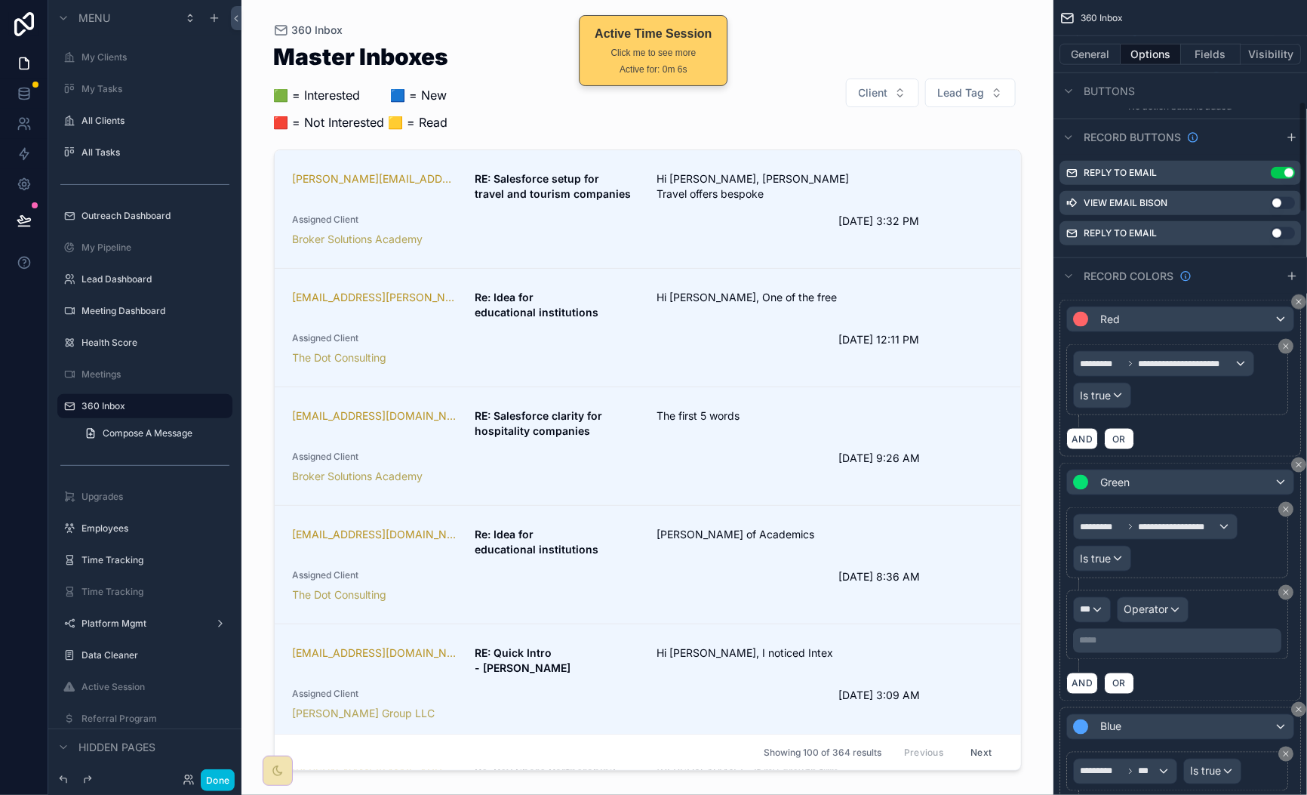
scroll to position [745, 0]
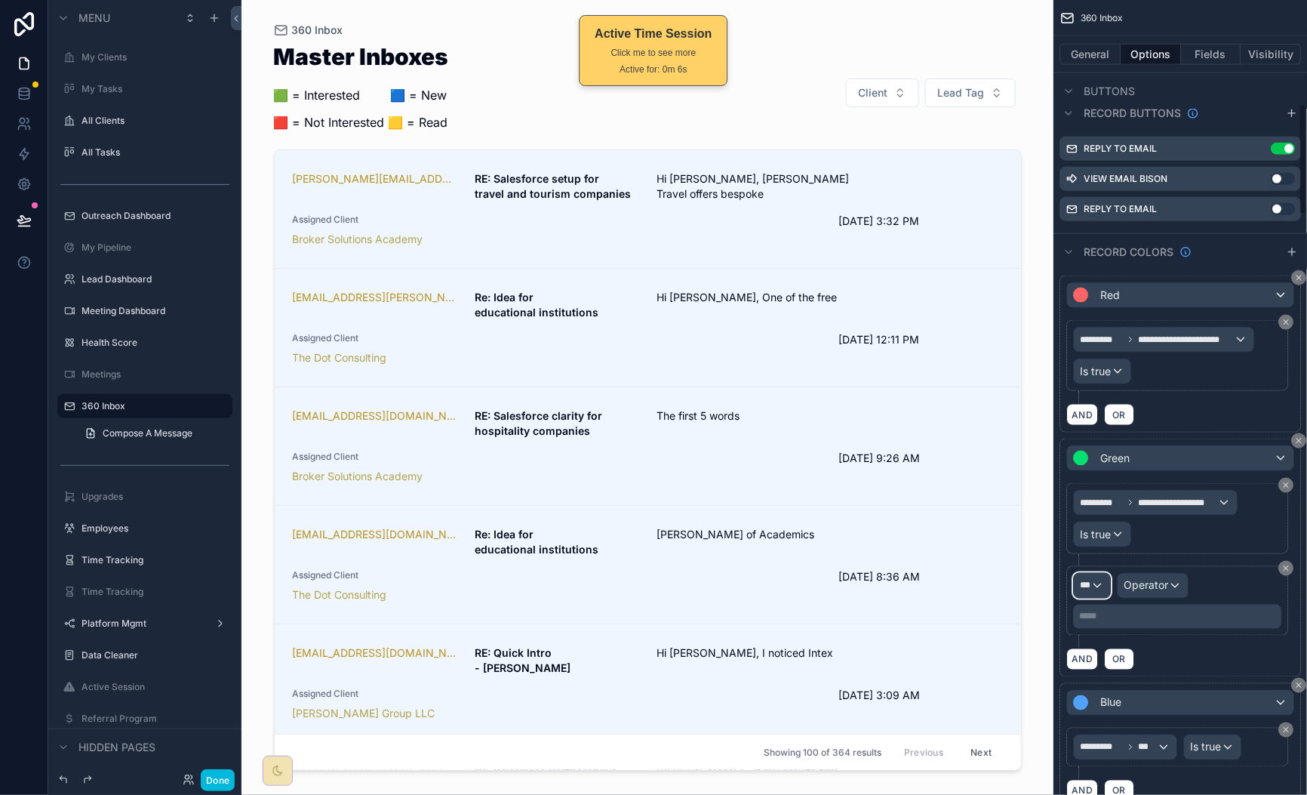
click at [1097, 589] on div "***" at bounding box center [1092, 586] width 36 height 24
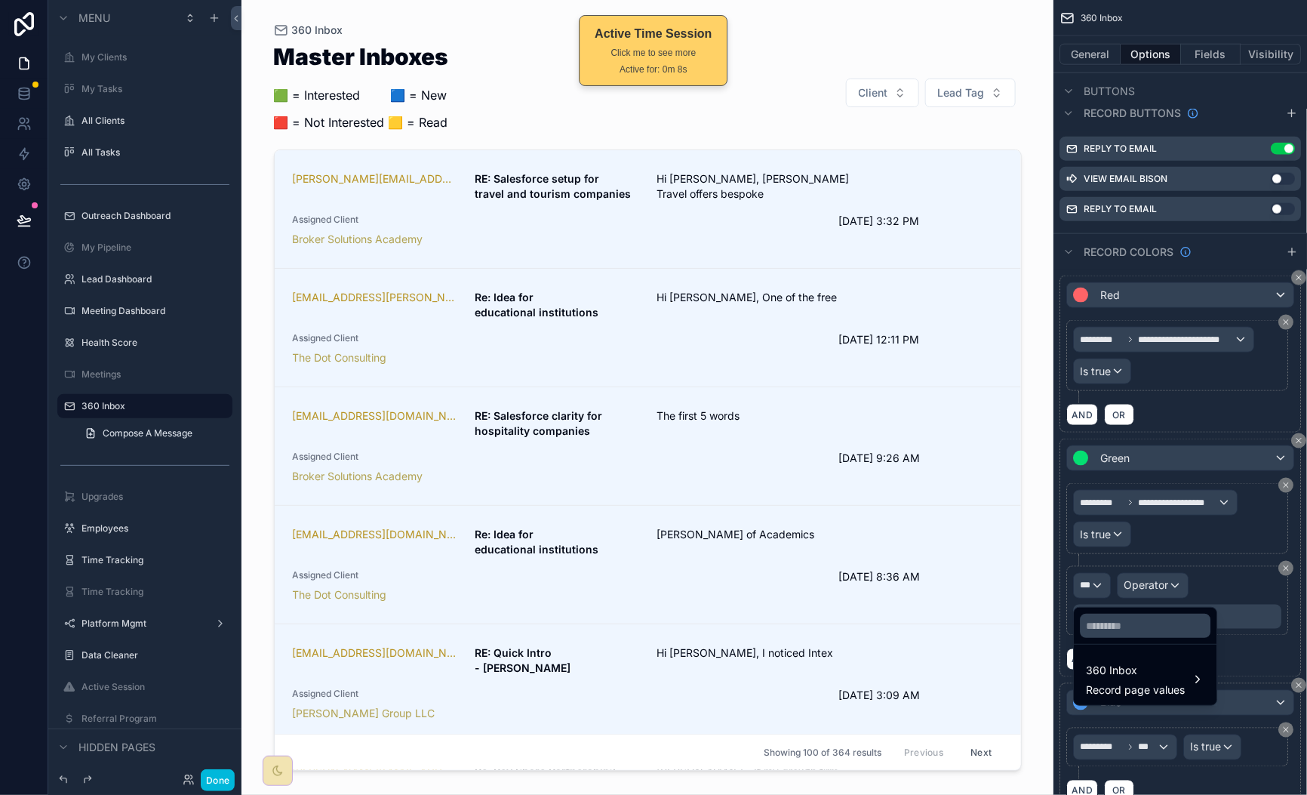
drag, startPoint x: 1209, startPoint y: 400, endPoint x: 1187, endPoint y: 406, distance: 22.7
click at [1203, 403] on div "scrollable content" at bounding box center [653, 397] width 1307 height 795
click at [1091, 412] on button "AND" at bounding box center [1082, 415] width 32 height 22
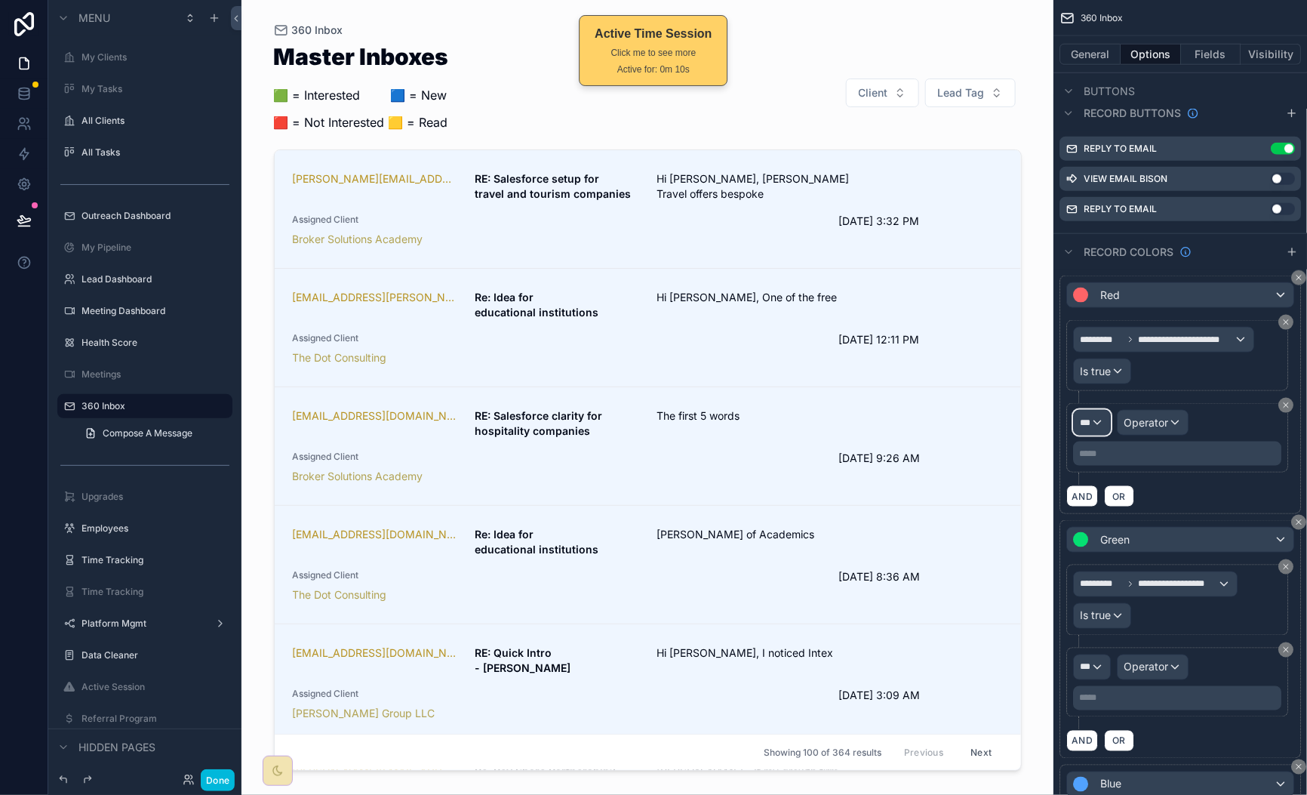
click at [1094, 431] on div "***" at bounding box center [1092, 423] width 36 height 24
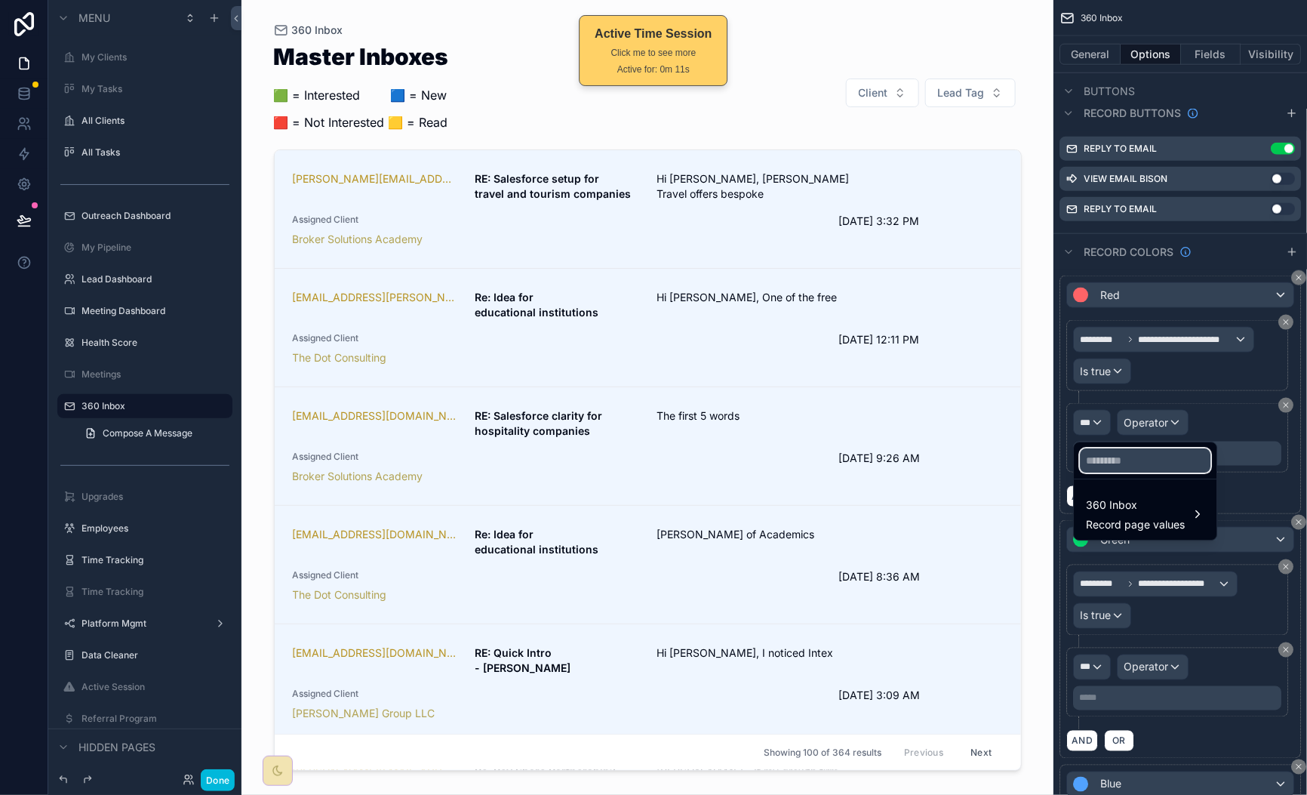
click at [1136, 469] on input "text" at bounding box center [1146, 460] width 131 height 24
type input "******"
click at [1158, 530] on span "Record page values" at bounding box center [1136, 524] width 99 height 15
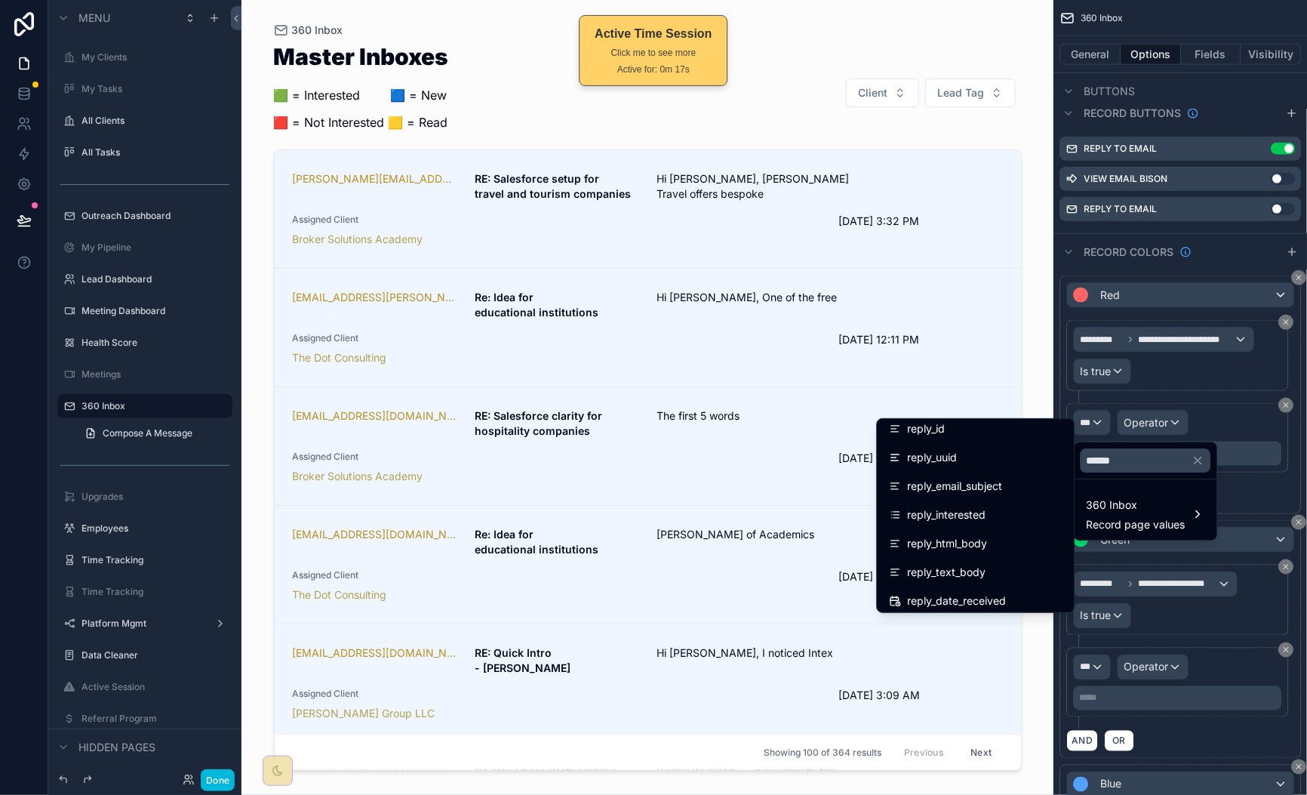
scroll to position [82, 0]
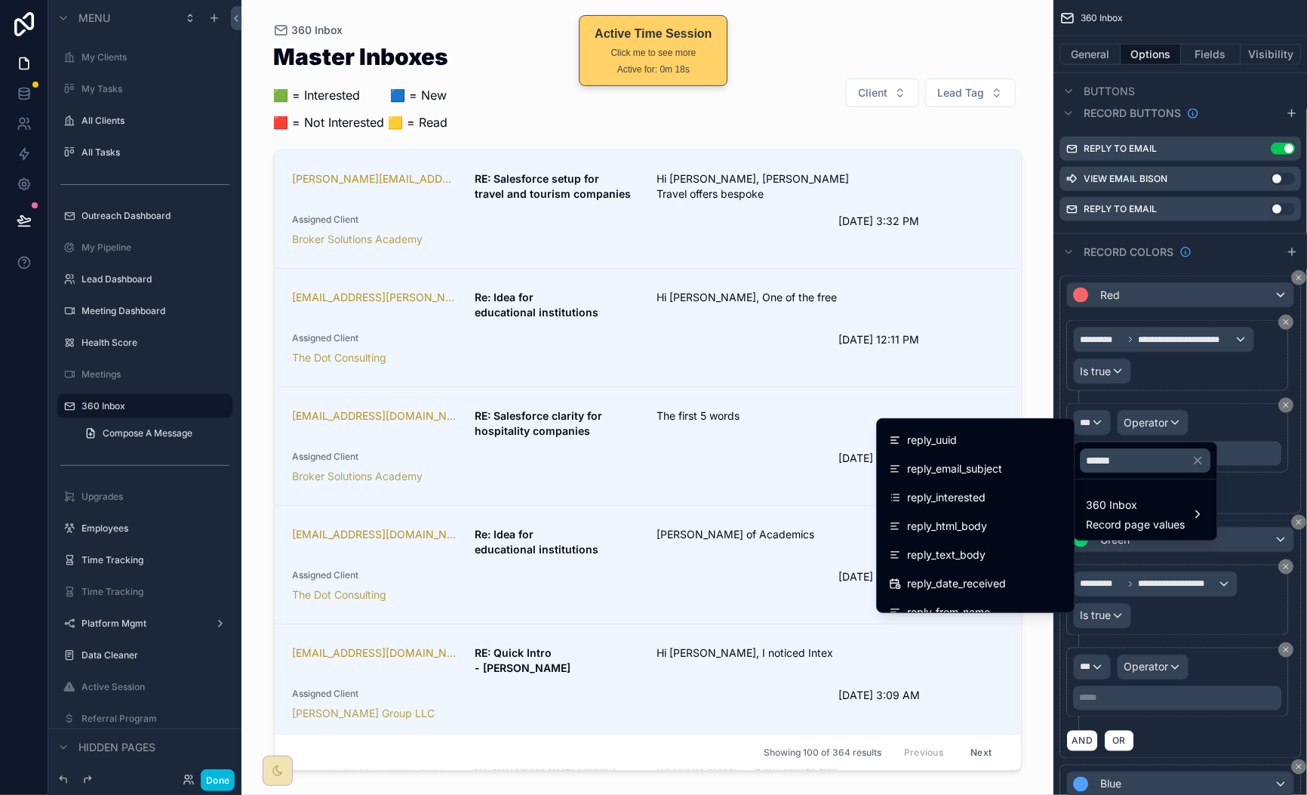
click at [980, 498] on div "reply_interested" at bounding box center [976, 497] width 173 height 18
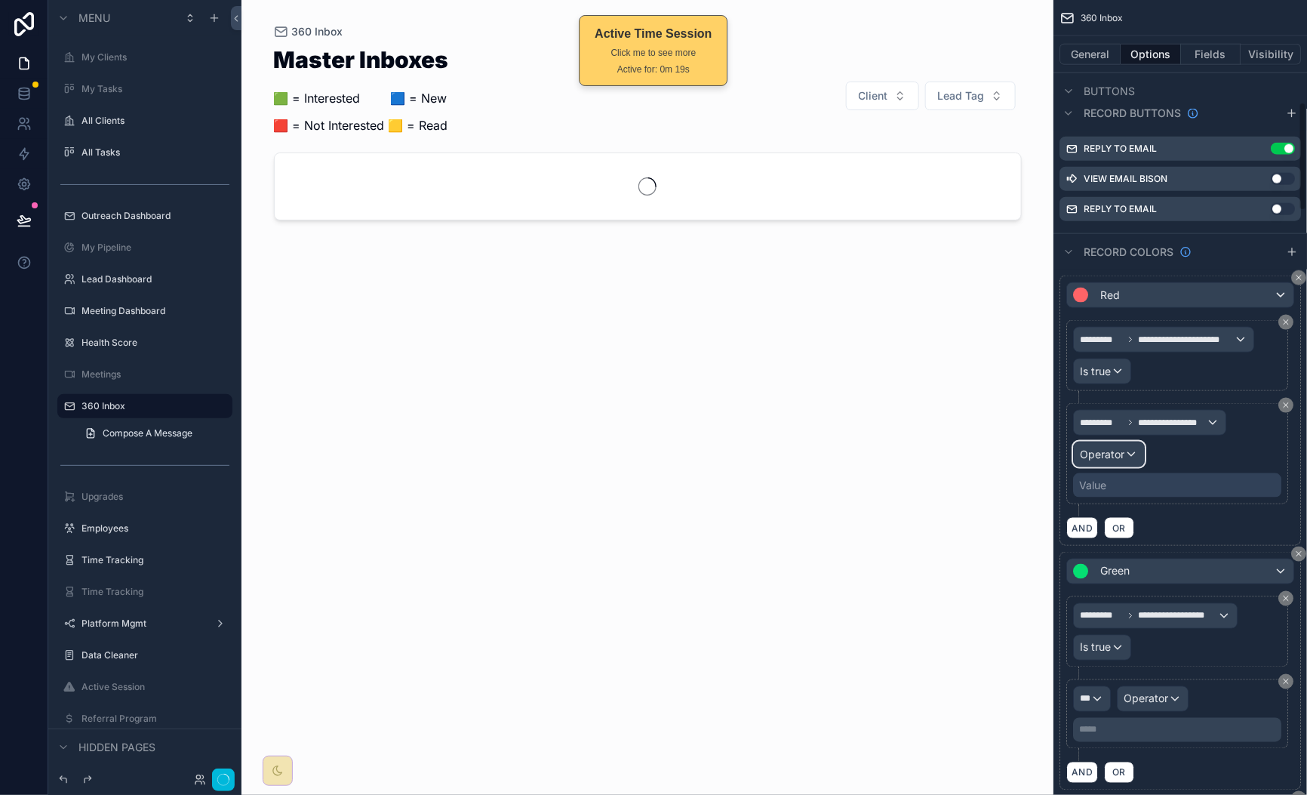
click at [1101, 466] on div "Operator" at bounding box center [1109, 454] width 70 height 24
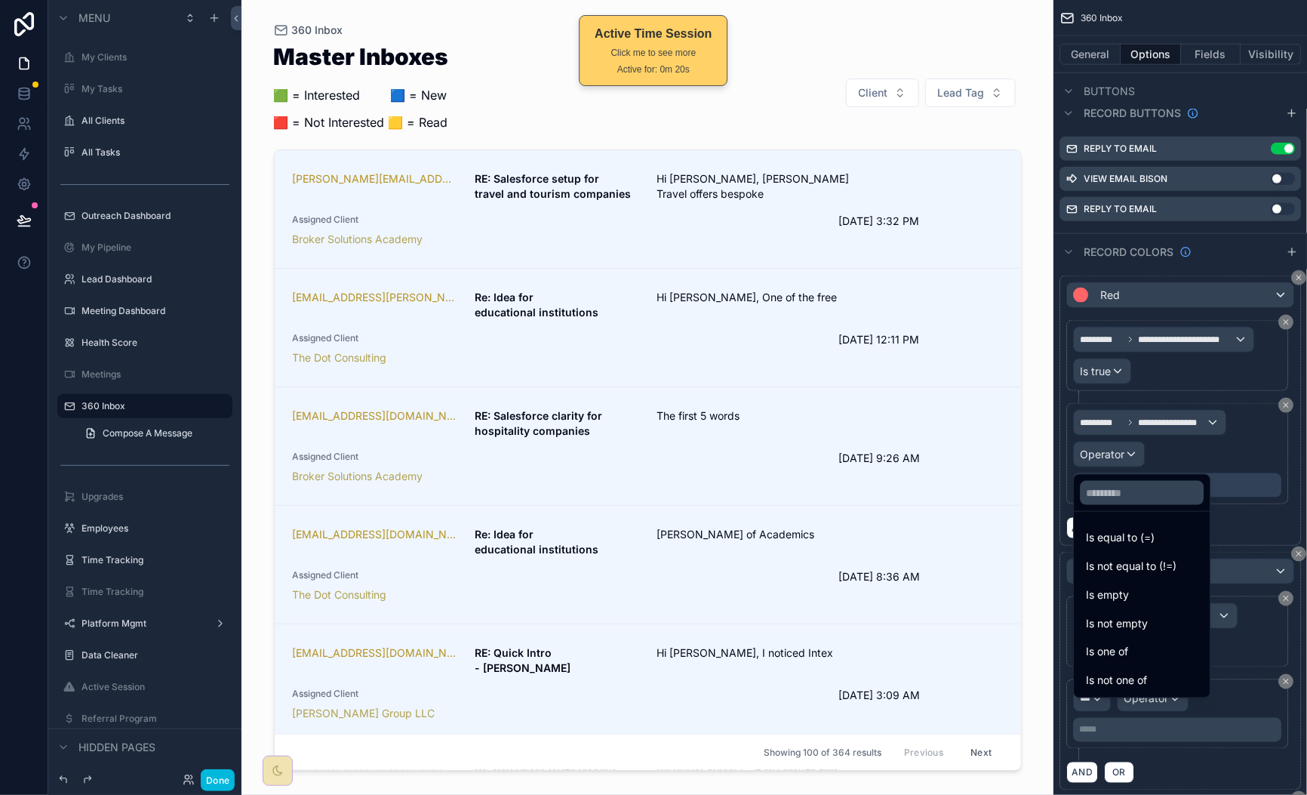
click at [1159, 525] on div "Is equal to (=)" at bounding box center [1143, 537] width 130 height 27
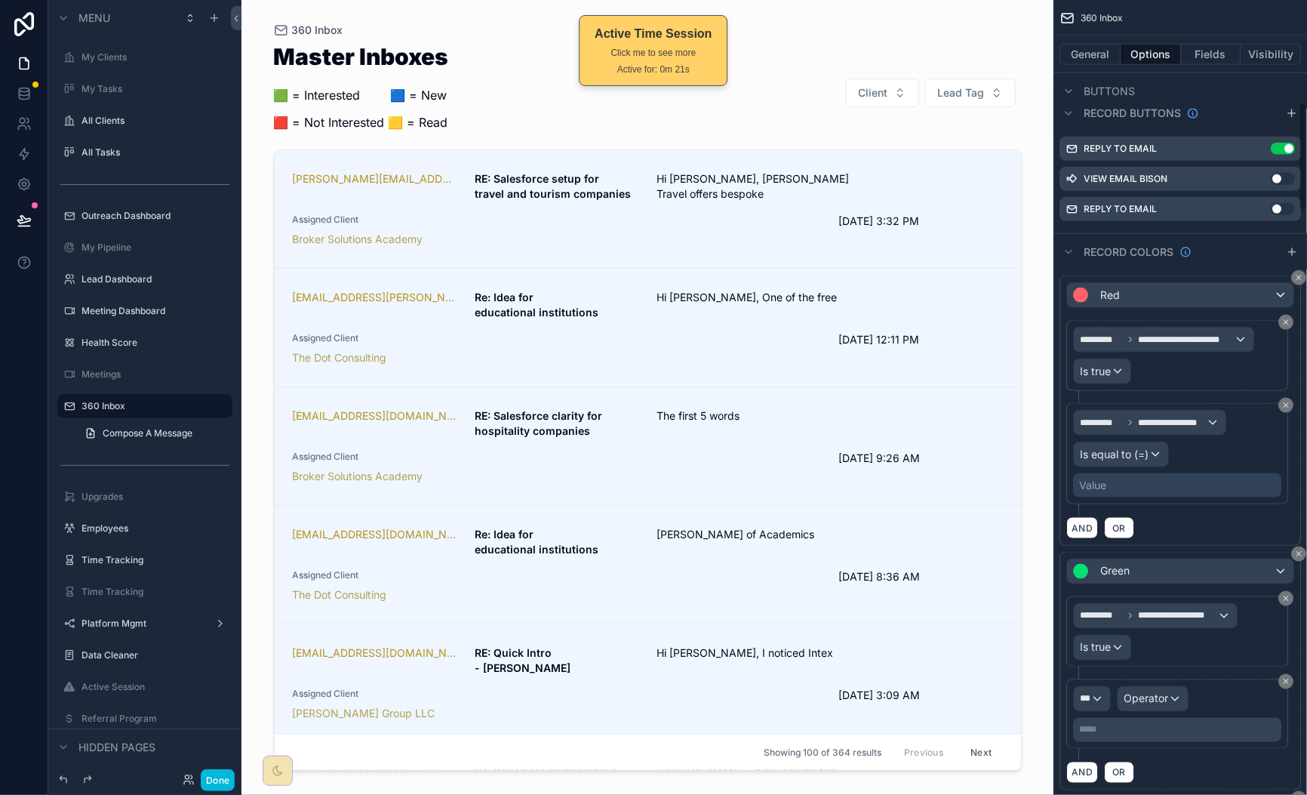
click at [1190, 479] on div "Value" at bounding box center [1177, 485] width 208 height 24
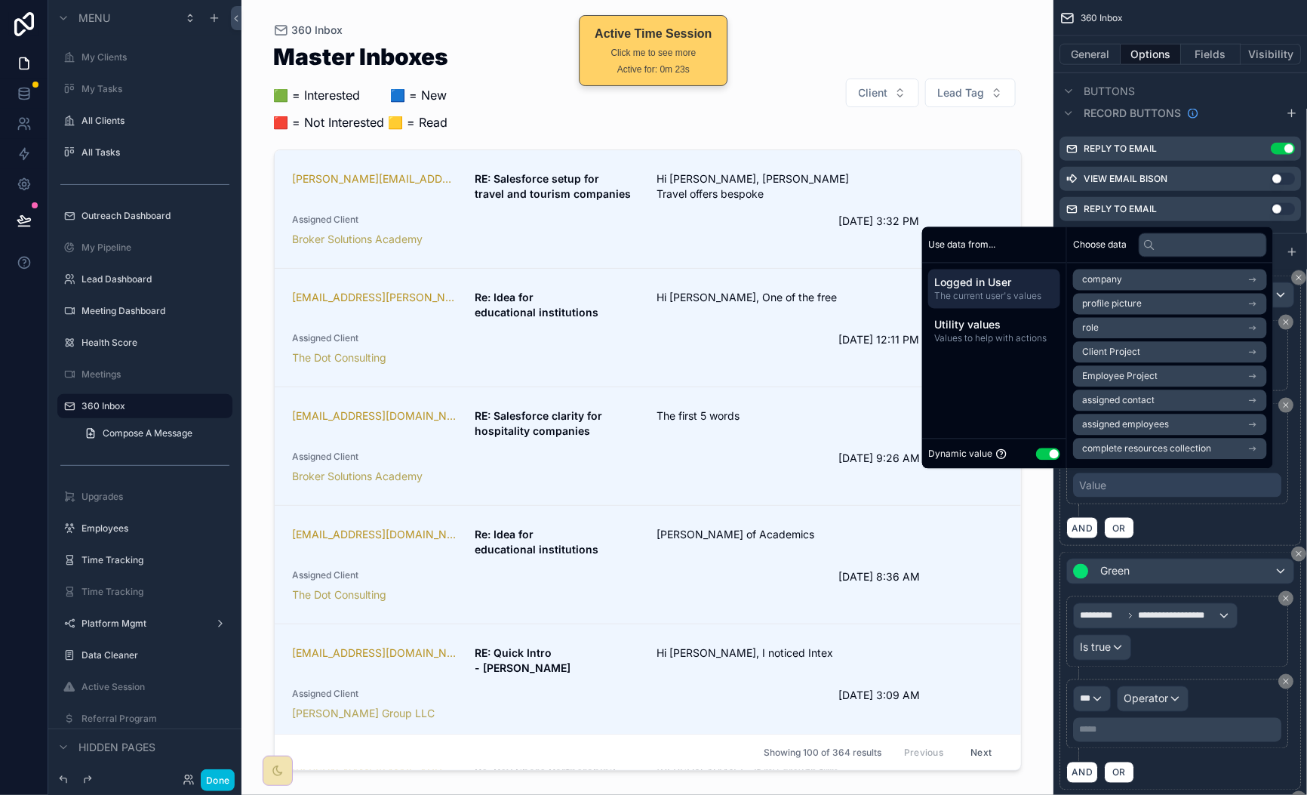
click at [1039, 453] on button "Use setting" at bounding box center [1048, 454] width 24 height 12
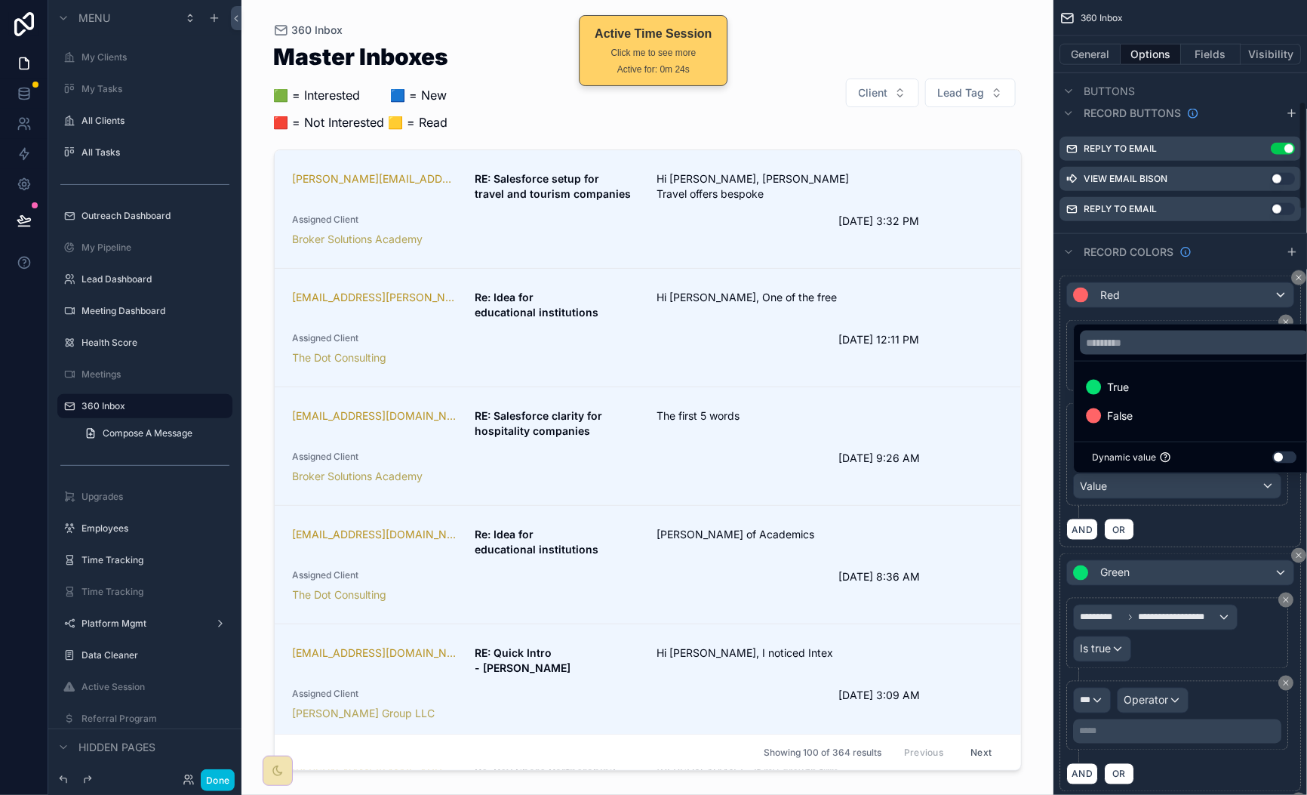
click at [1180, 411] on div "False" at bounding box center [1195, 416] width 217 height 18
click at [1229, 531] on div "AND OR" at bounding box center [1180, 529] width 228 height 23
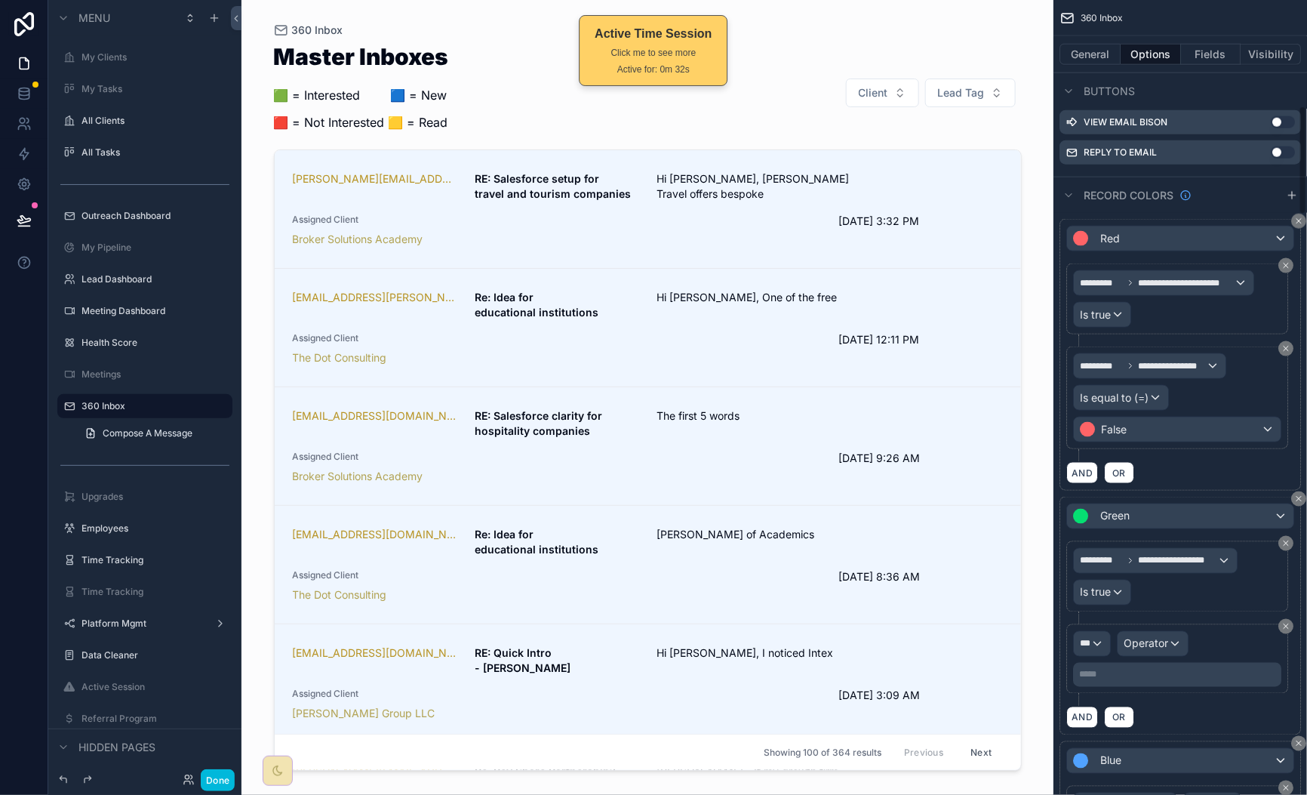
scroll to position [805, 0]
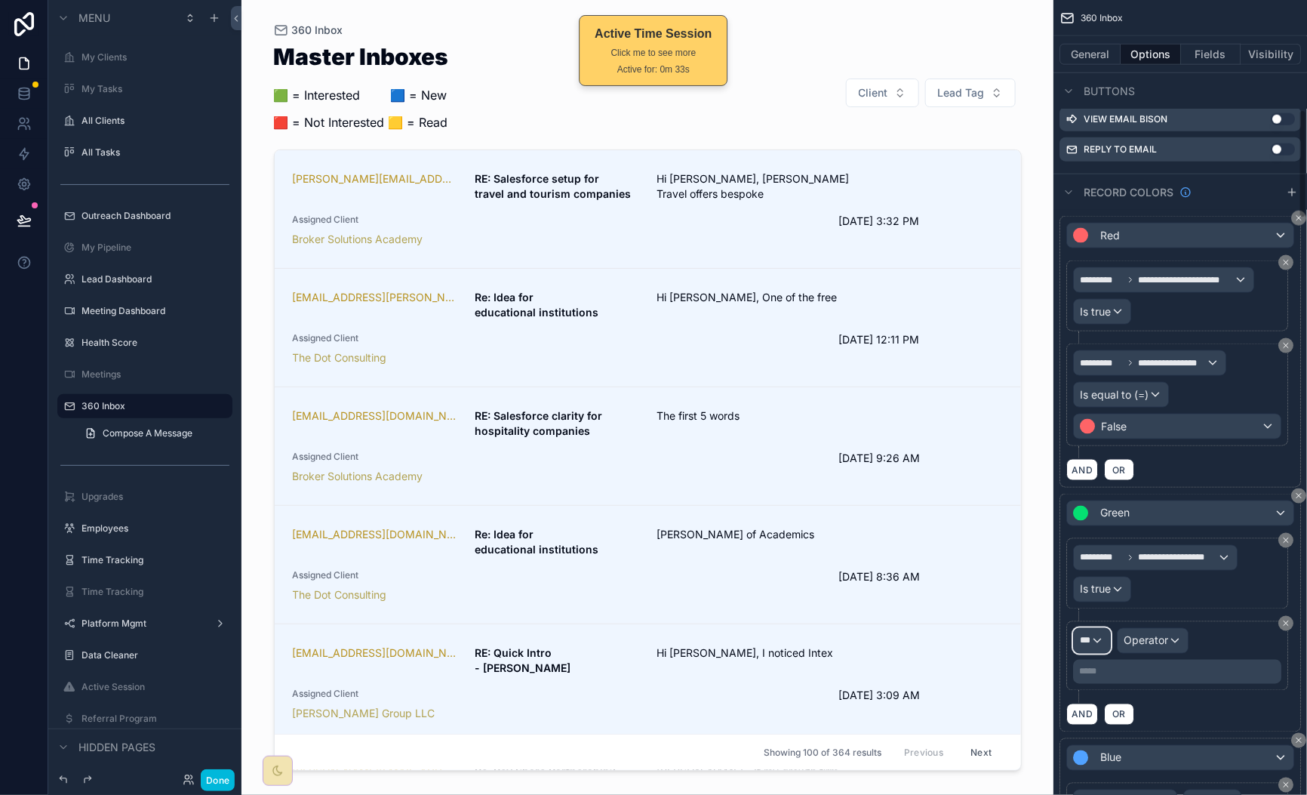
click at [1099, 638] on div "***" at bounding box center [1092, 641] width 36 height 24
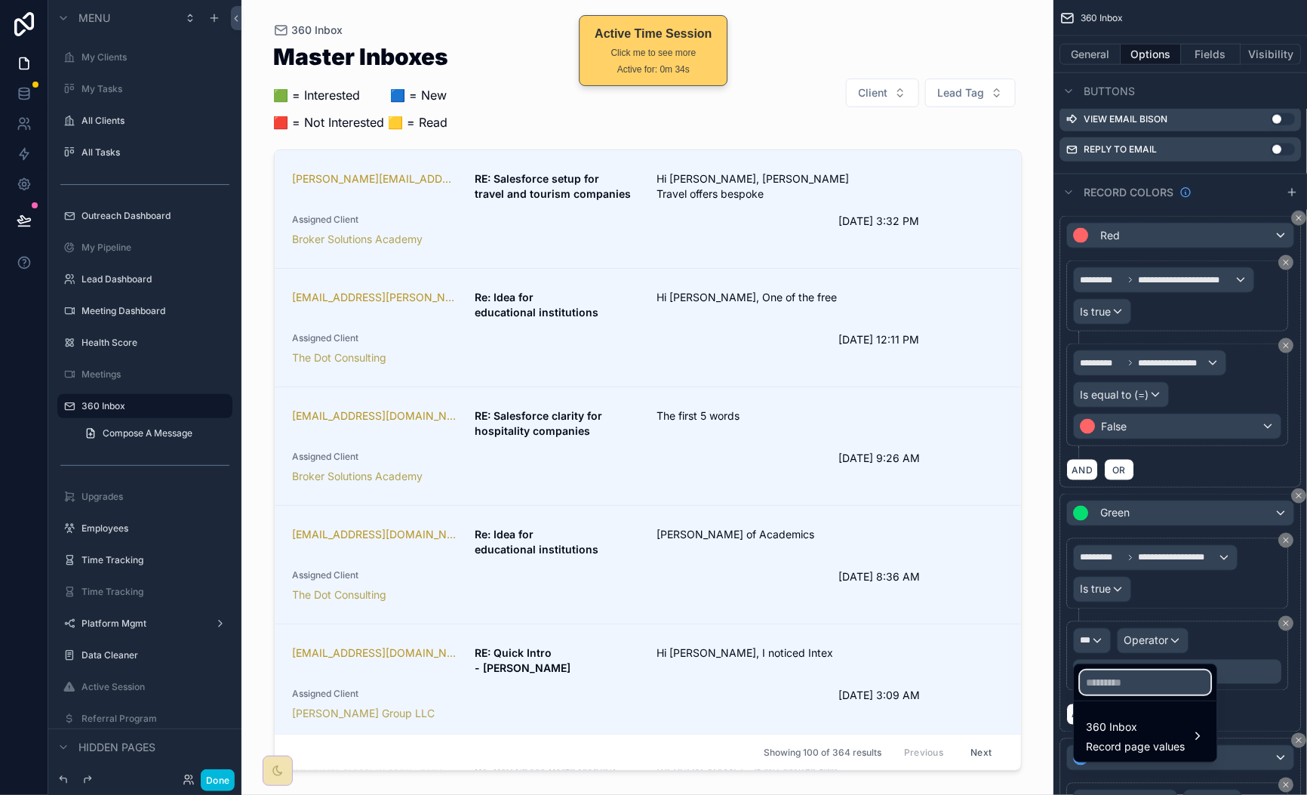
click at [1136, 682] on input "text" at bounding box center [1146, 682] width 131 height 24
type input "******"
click at [1143, 723] on span "360 Inbox" at bounding box center [1136, 727] width 99 height 18
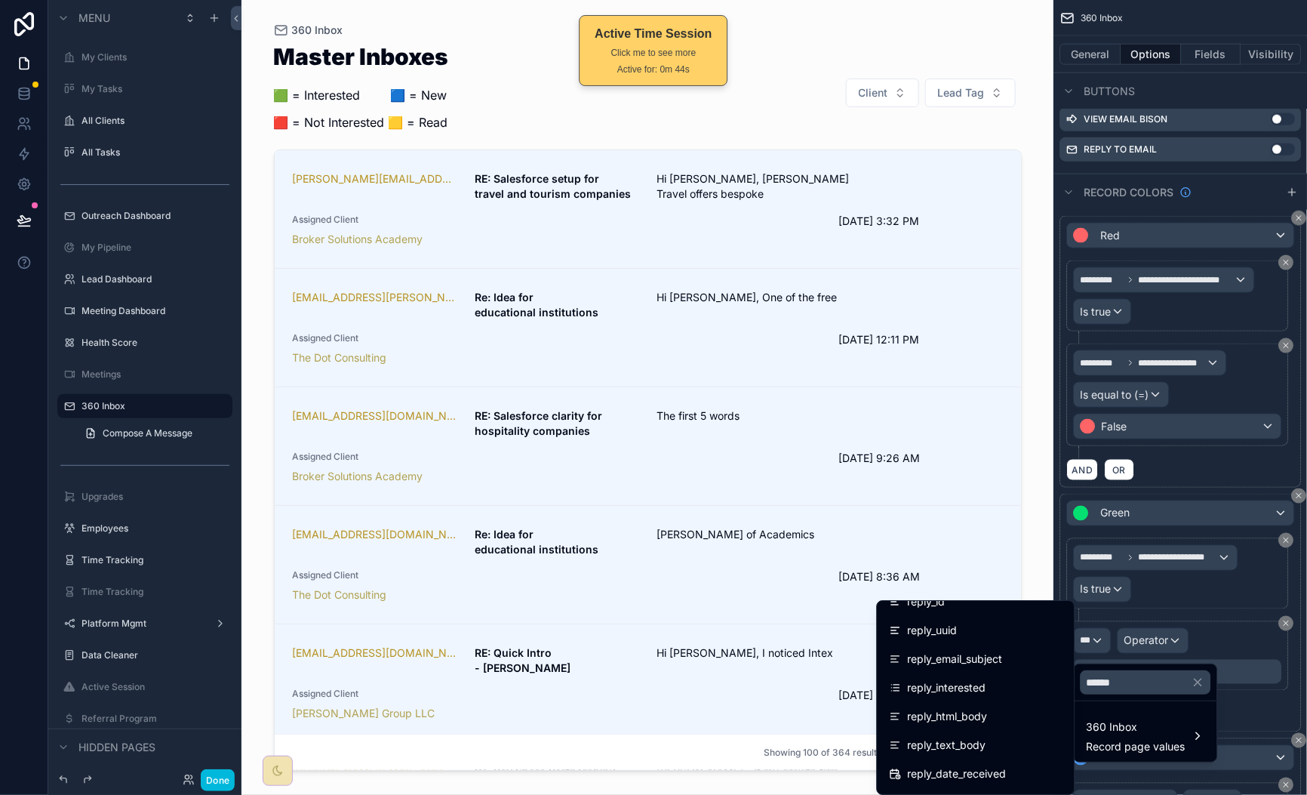
scroll to position [74, 0]
click at [976, 685] on div "reply_interested" at bounding box center [976, 687] width 173 height 18
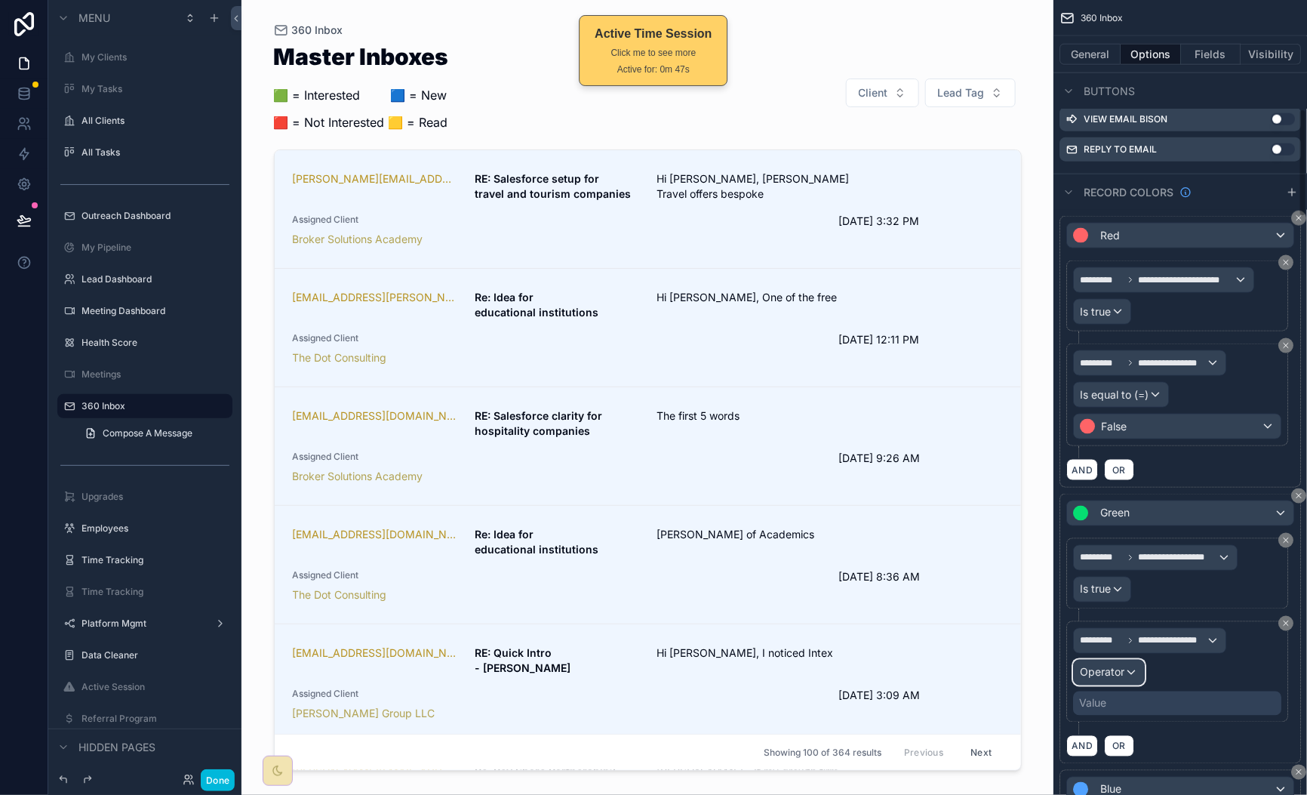
click at [1119, 679] on span "Operator" at bounding box center [1102, 672] width 45 height 13
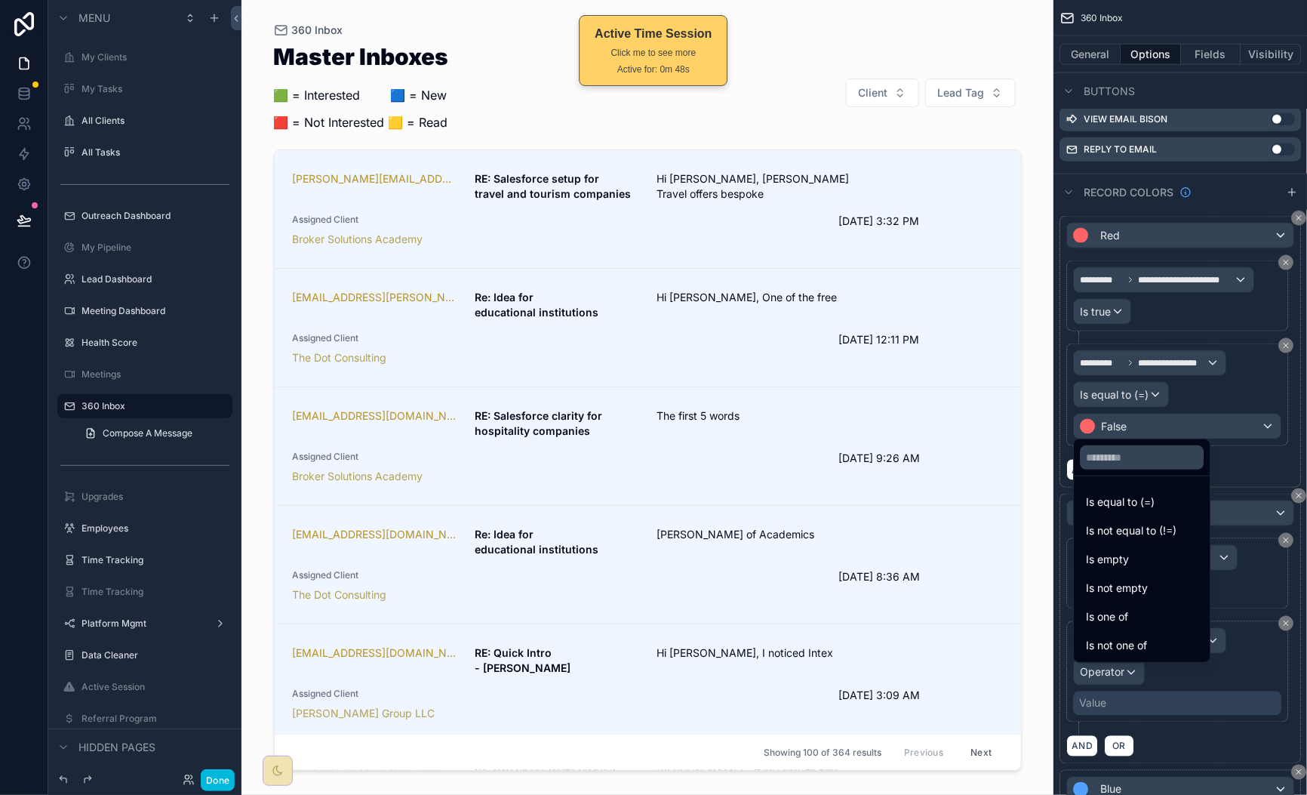
click at [1168, 505] on div "Is equal to (=)" at bounding box center [1143, 502] width 112 height 18
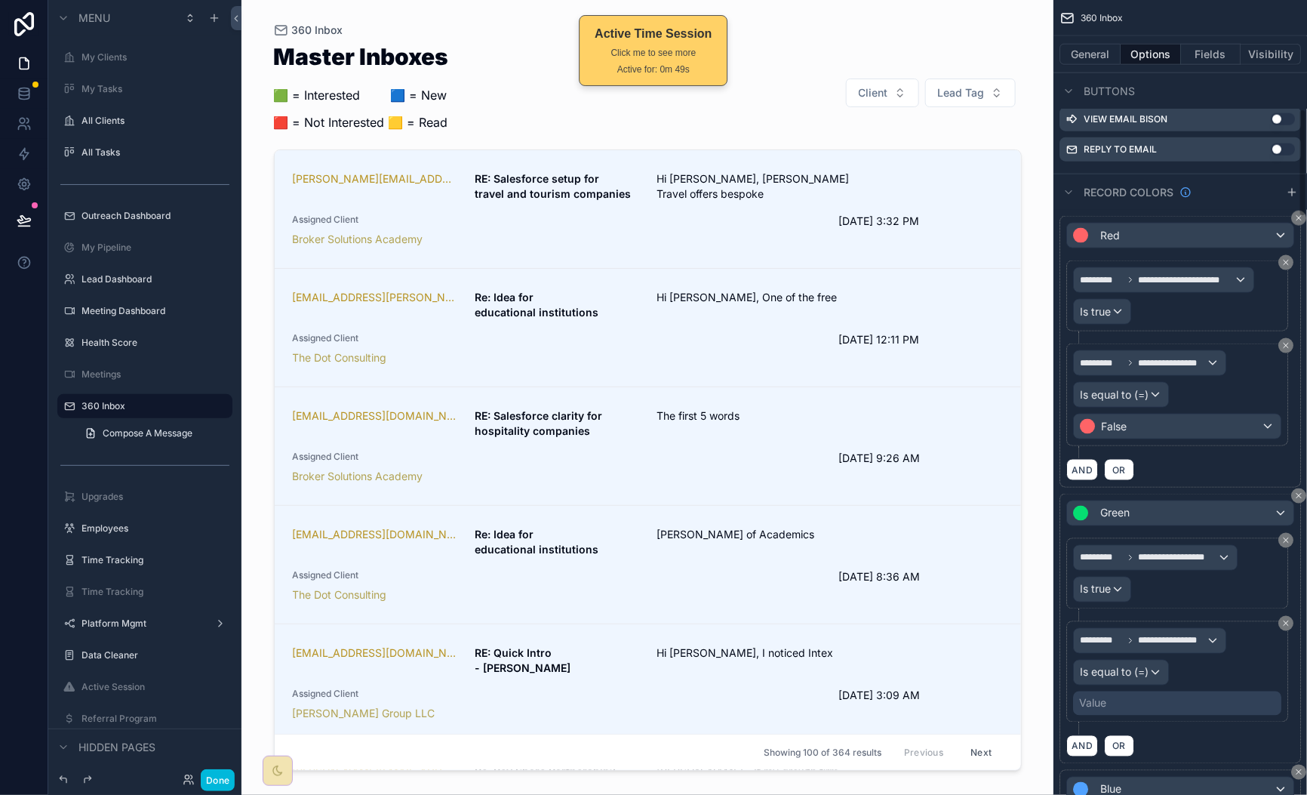
click at [1125, 714] on div "Value" at bounding box center [1177, 703] width 208 height 24
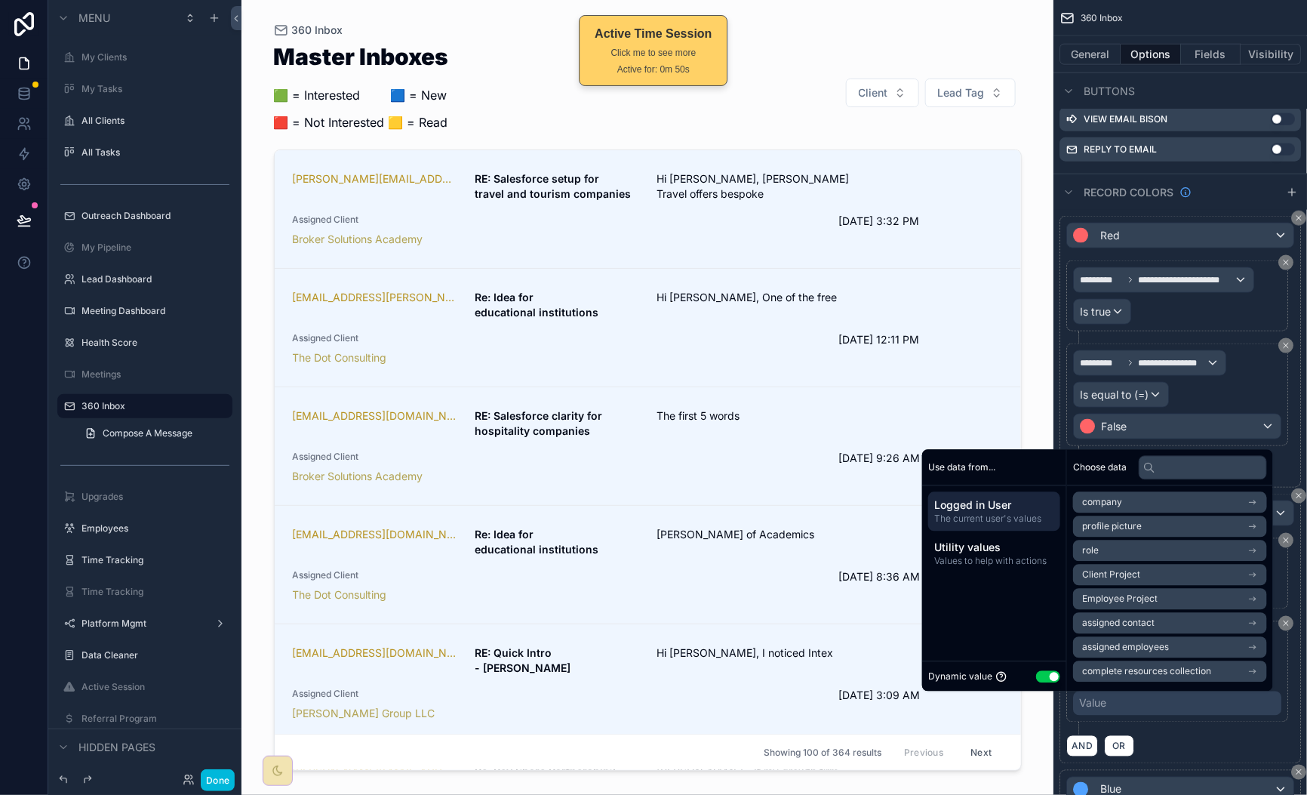
click at [1039, 678] on button "Use setting" at bounding box center [1048, 676] width 24 height 12
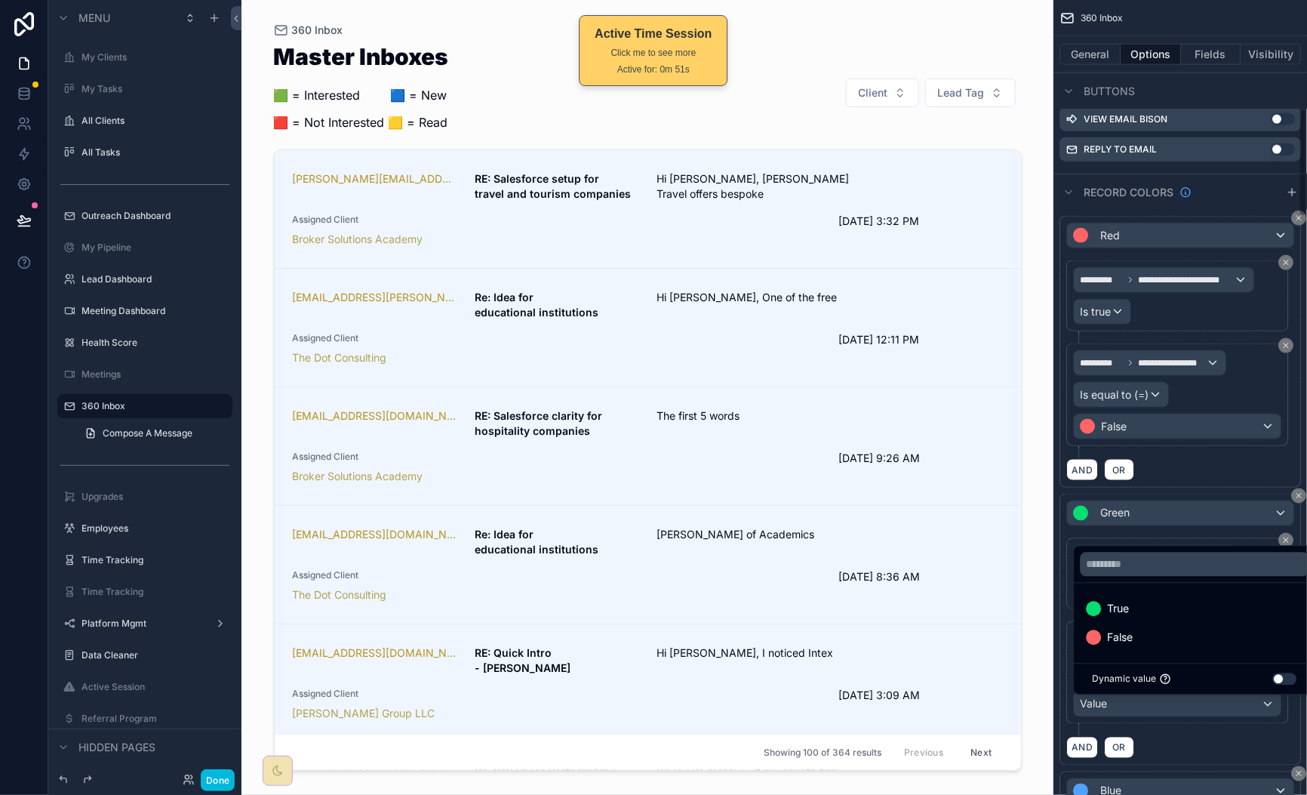
click at [1160, 614] on div "True" at bounding box center [1195, 609] width 217 height 18
click at [1207, 617] on div "True" at bounding box center [1195, 609] width 217 height 18
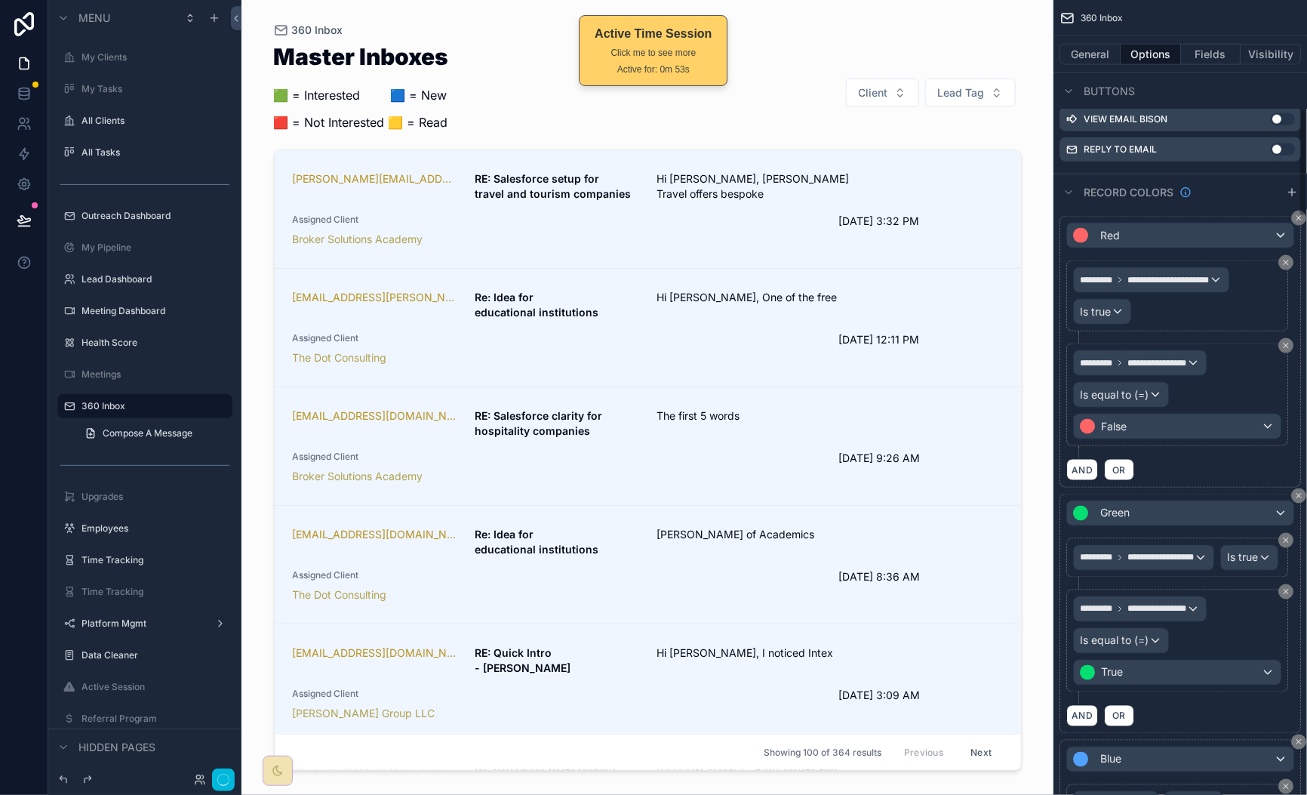
click at [1235, 474] on div "AND OR" at bounding box center [1180, 469] width 228 height 23
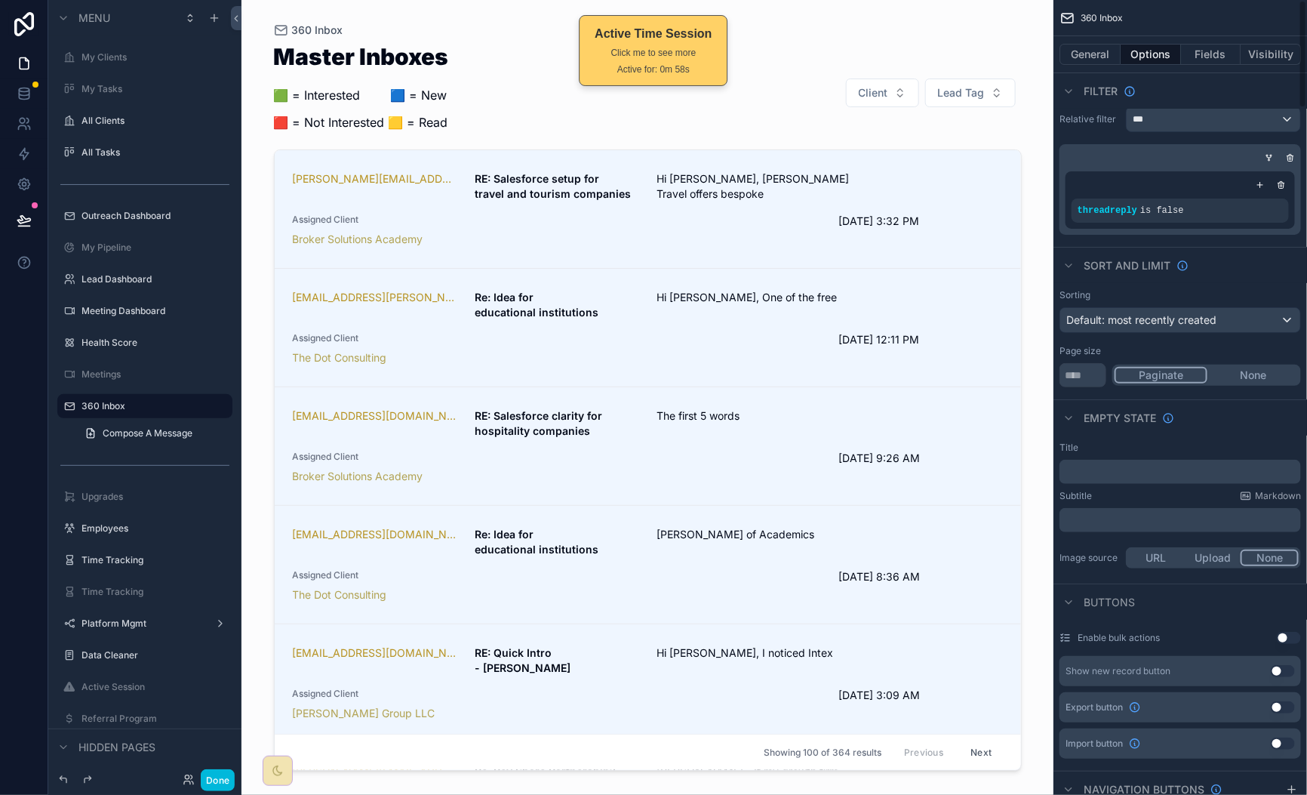
scroll to position [0, 0]
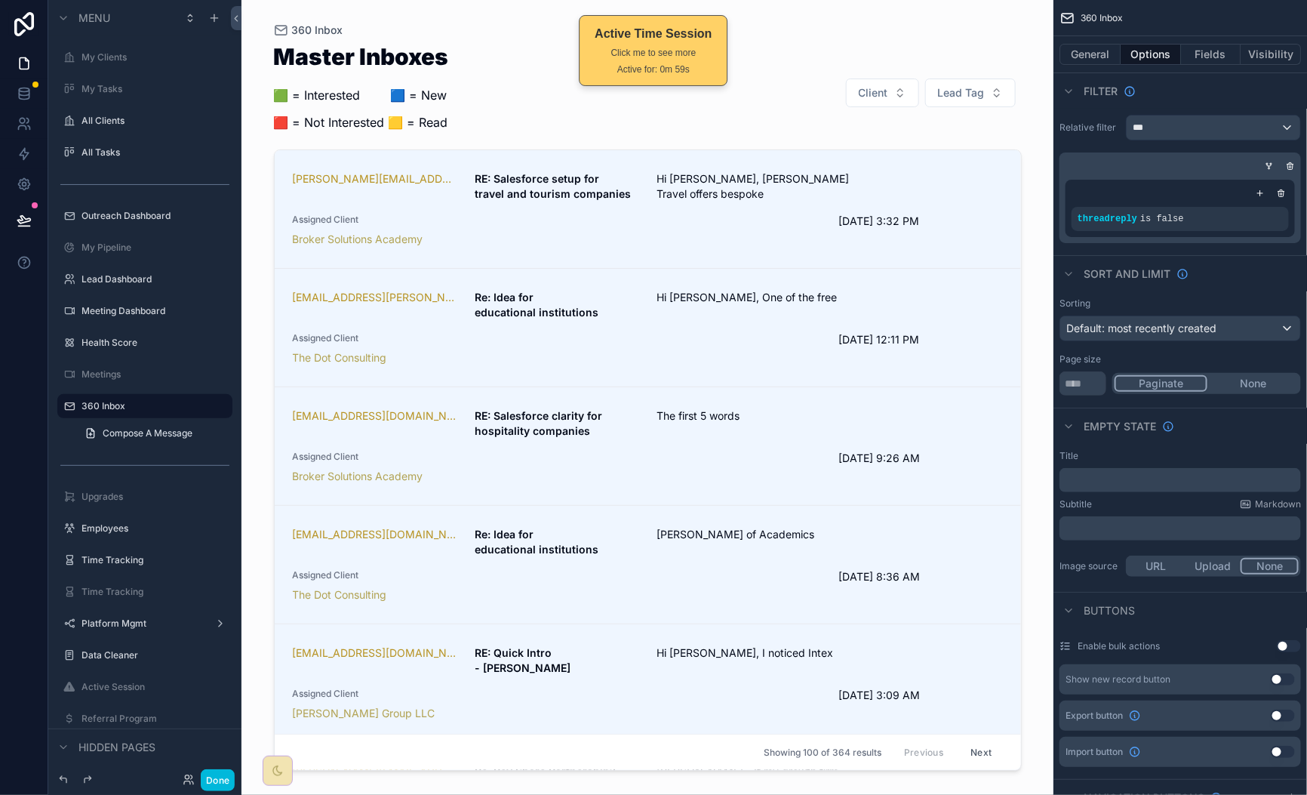
click at [212, 787] on button "Done" at bounding box center [218, 780] width 34 height 22
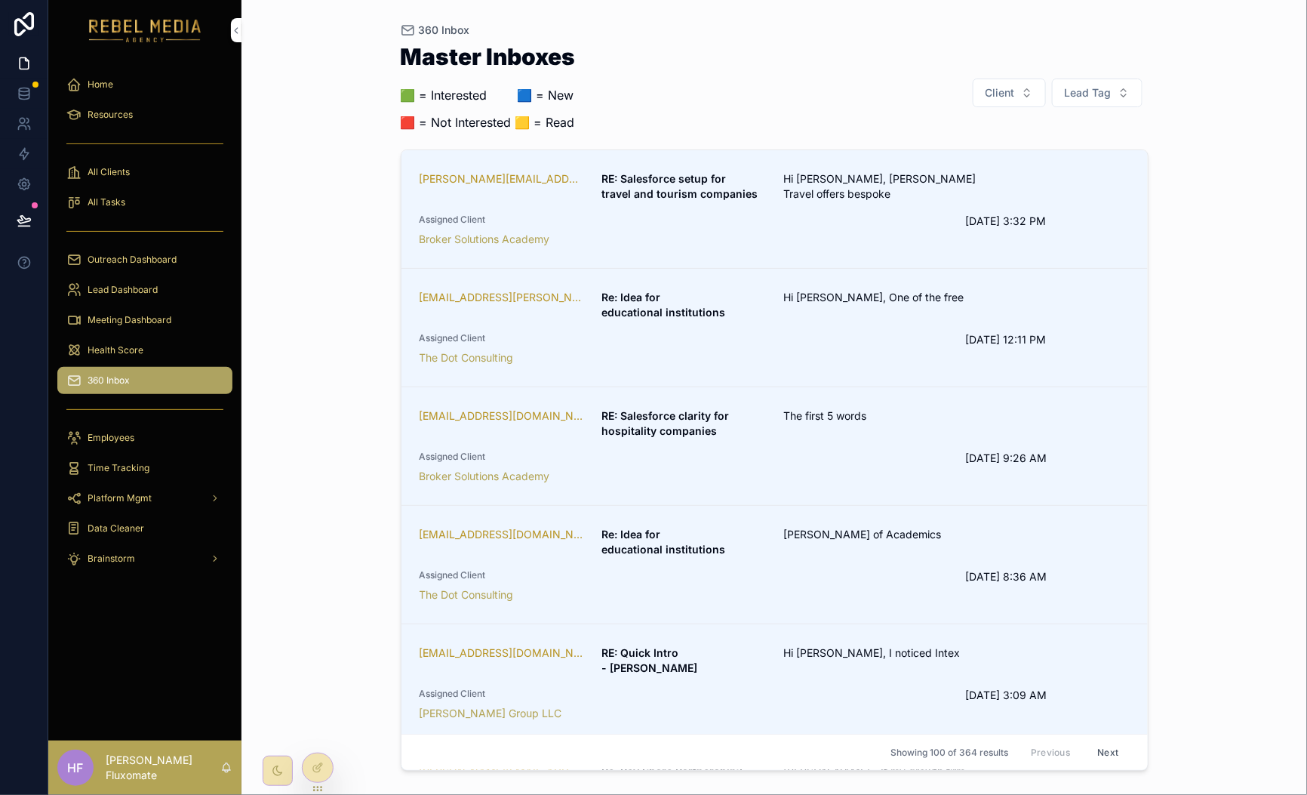
drag, startPoint x: 320, startPoint y: 773, endPoint x: 337, endPoint y: 767, distance: 17.7
click at [320, 774] on div at bounding box center [318, 767] width 30 height 29
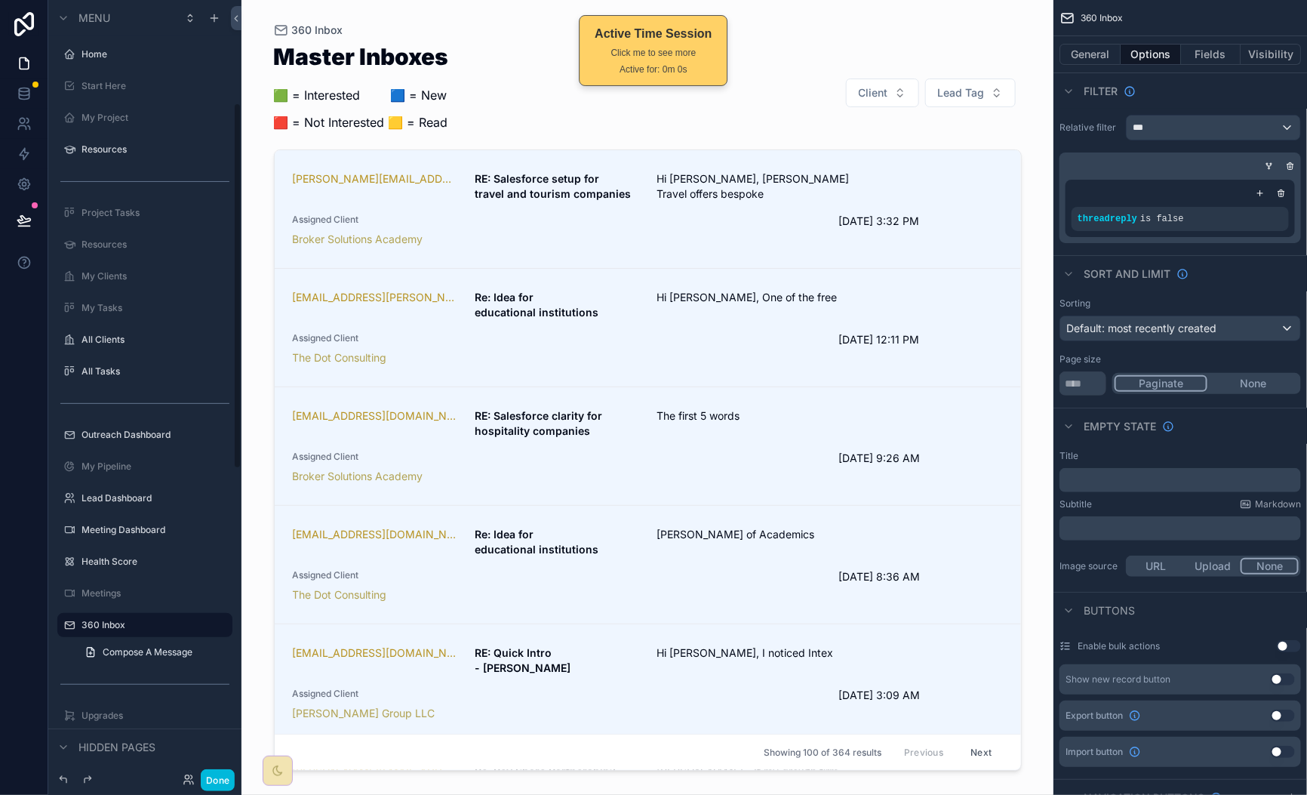
scroll to position [219, 0]
click at [928, 211] on div "scrollable content" at bounding box center [648, 388] width 772 height 777
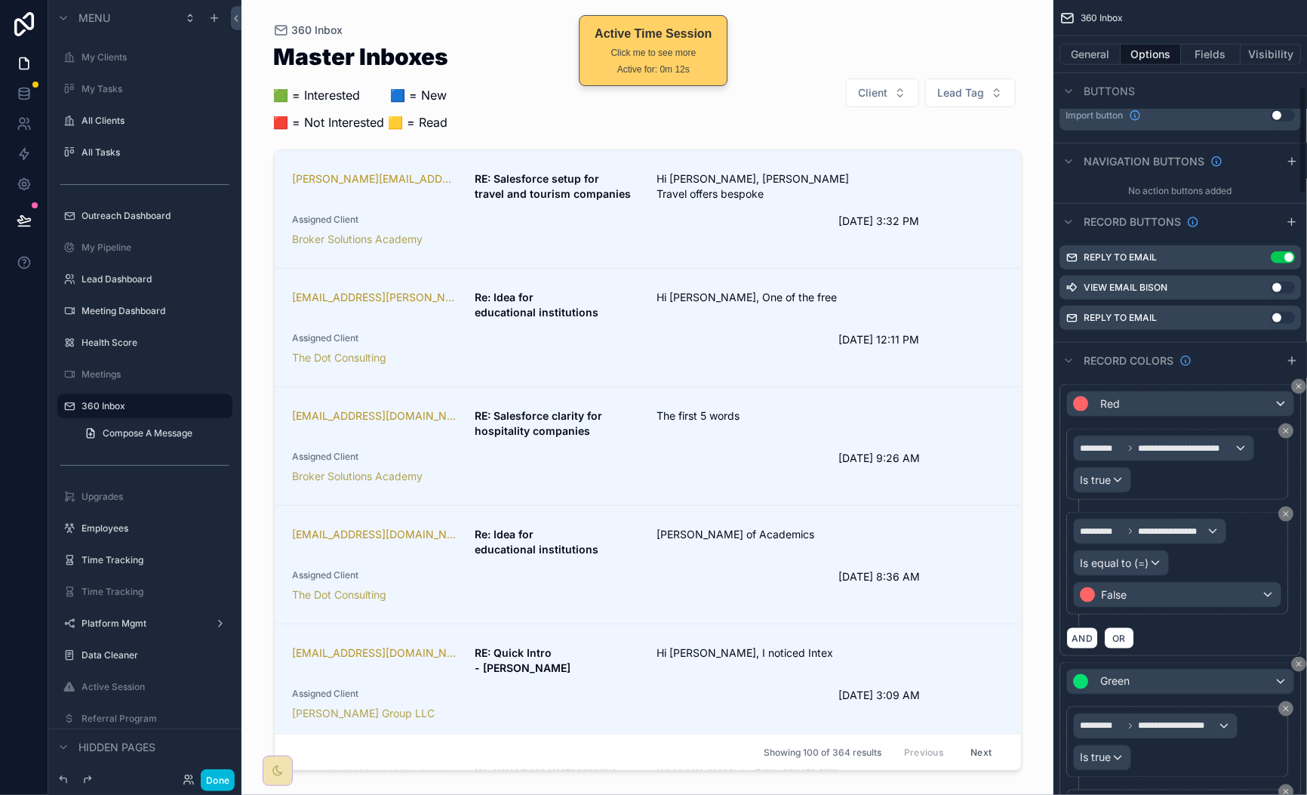
scroll to position [638, 0]
drag, startPoint x: 1284, startPoint y: 518, endPoint x: 1133, endPoint y: 515, distance: 151.0
click at [1284, 517] on icon "scrollable content" at bounding box center [1286, 512] width 9 height 9
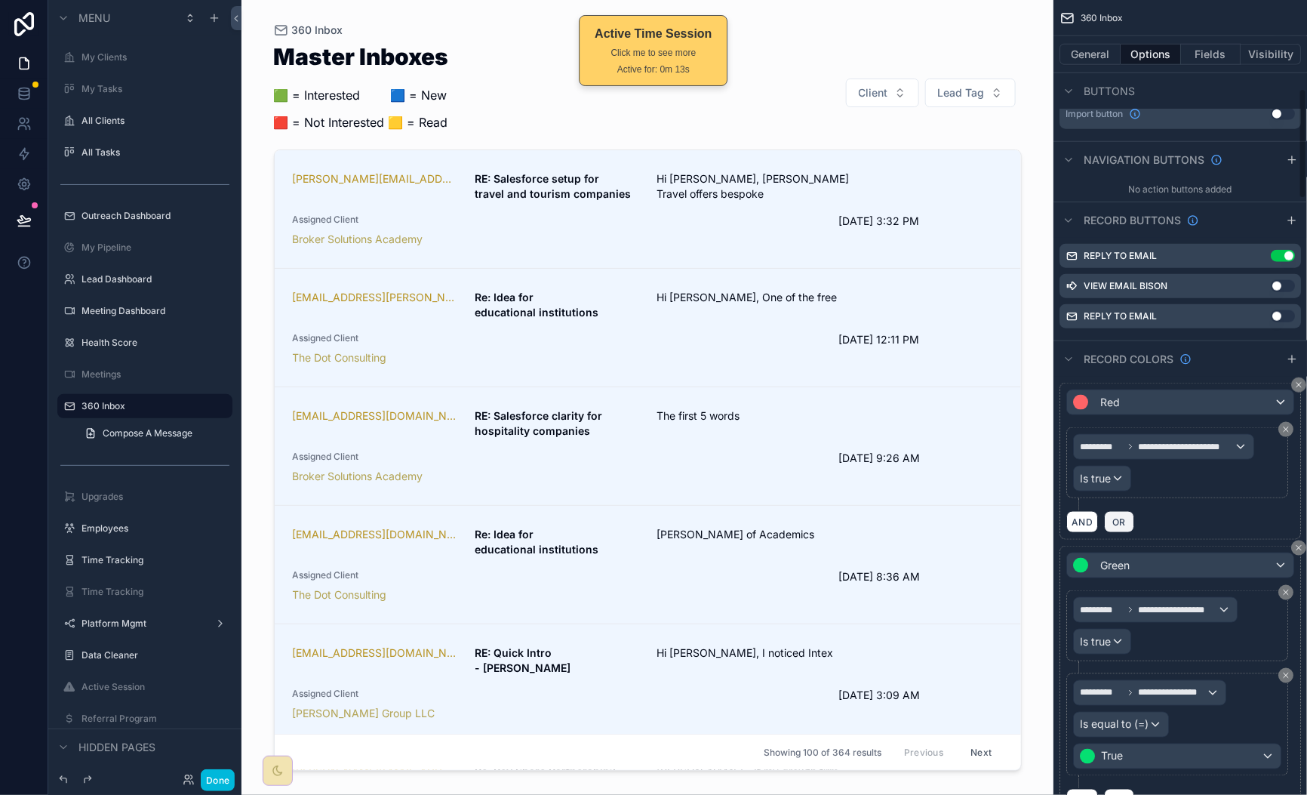
click at [1122, 519] on span "OR" at bounding box center [1119, 521] width 20 height 11
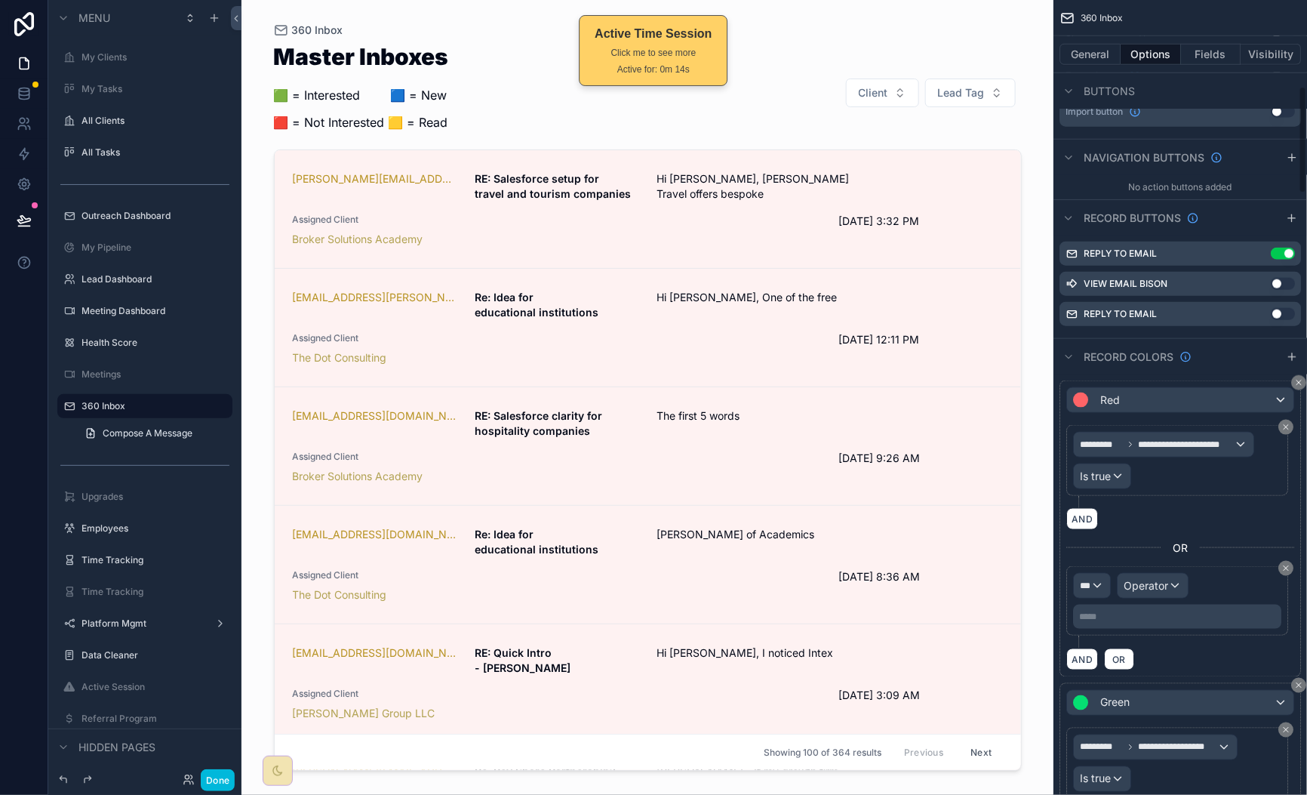
scroll to position [642, 0]
click at [1094, 587] on div "***" at bounding box center [1092, 584] width 36 height 24
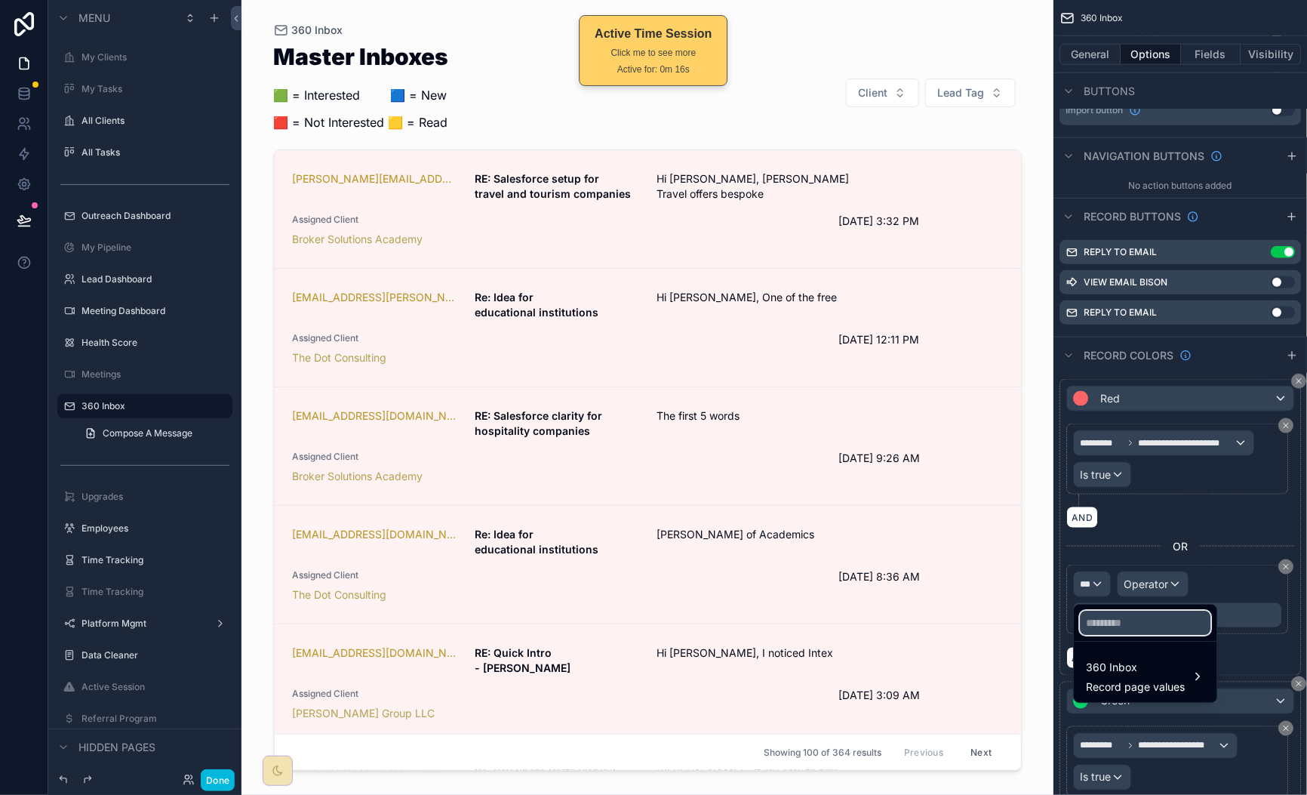
click at [1130, 624] on input "text" at bounding box center [1146, 623] width 131 height 24
click at [1152, 671] on span "360 Inbox" at bounding box center [1136, 667] width 99 height 18
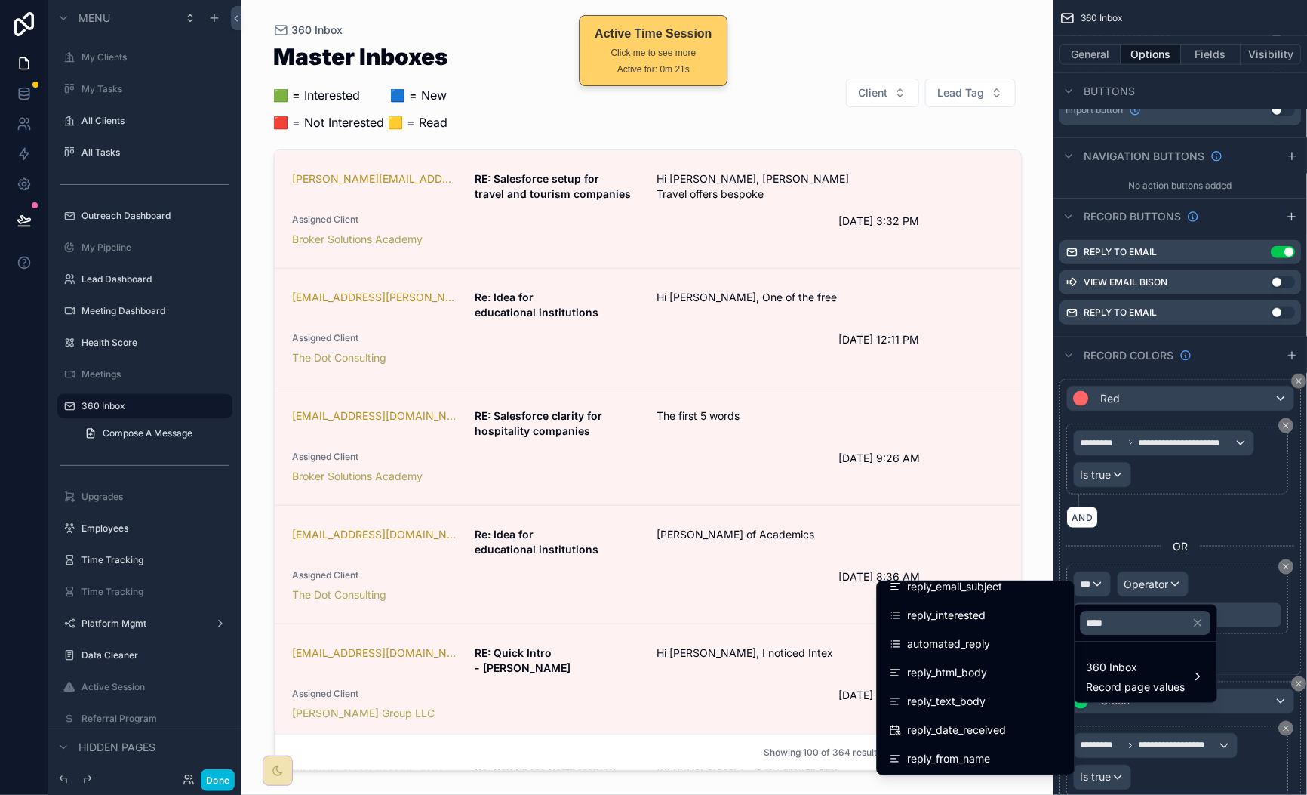
scroll to position [340, 0]
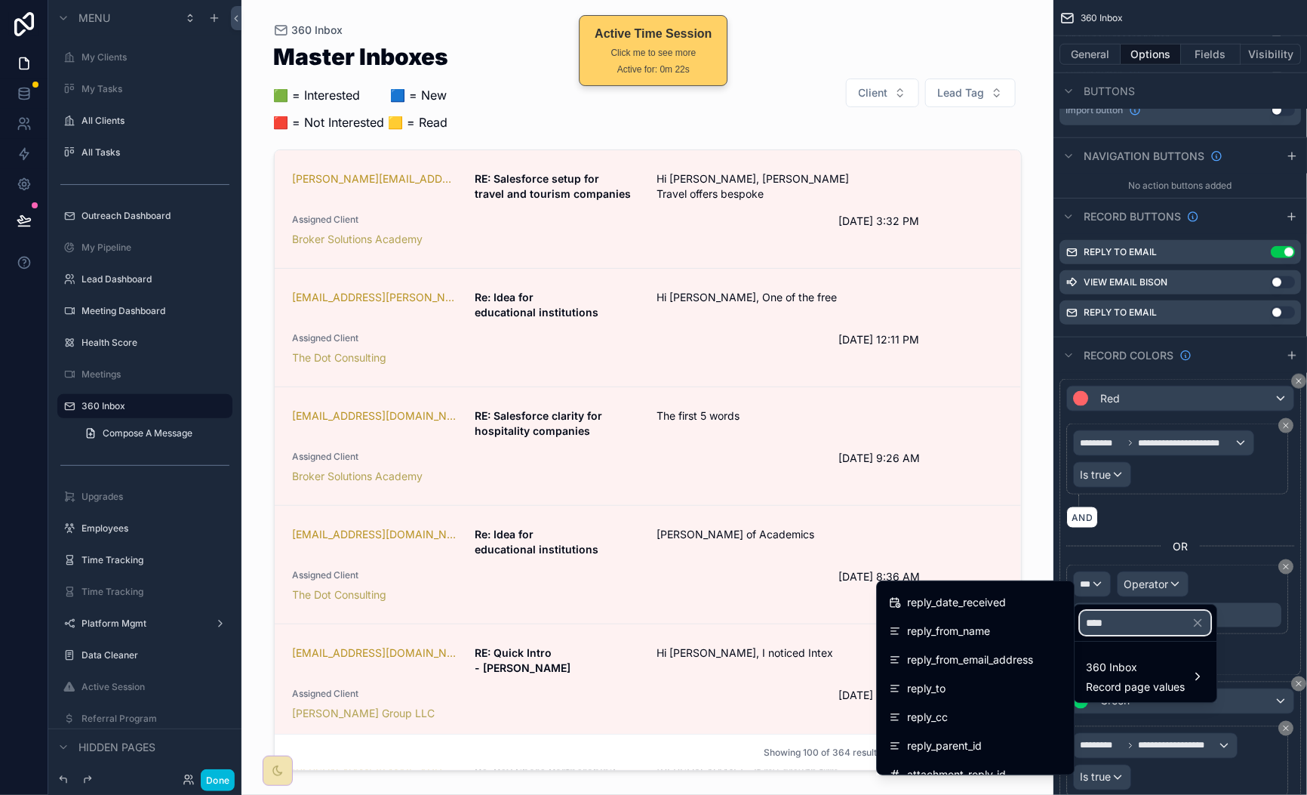
click at [1131, 623] on input "****" at bounding box center [1146, 623] width 131 height 24
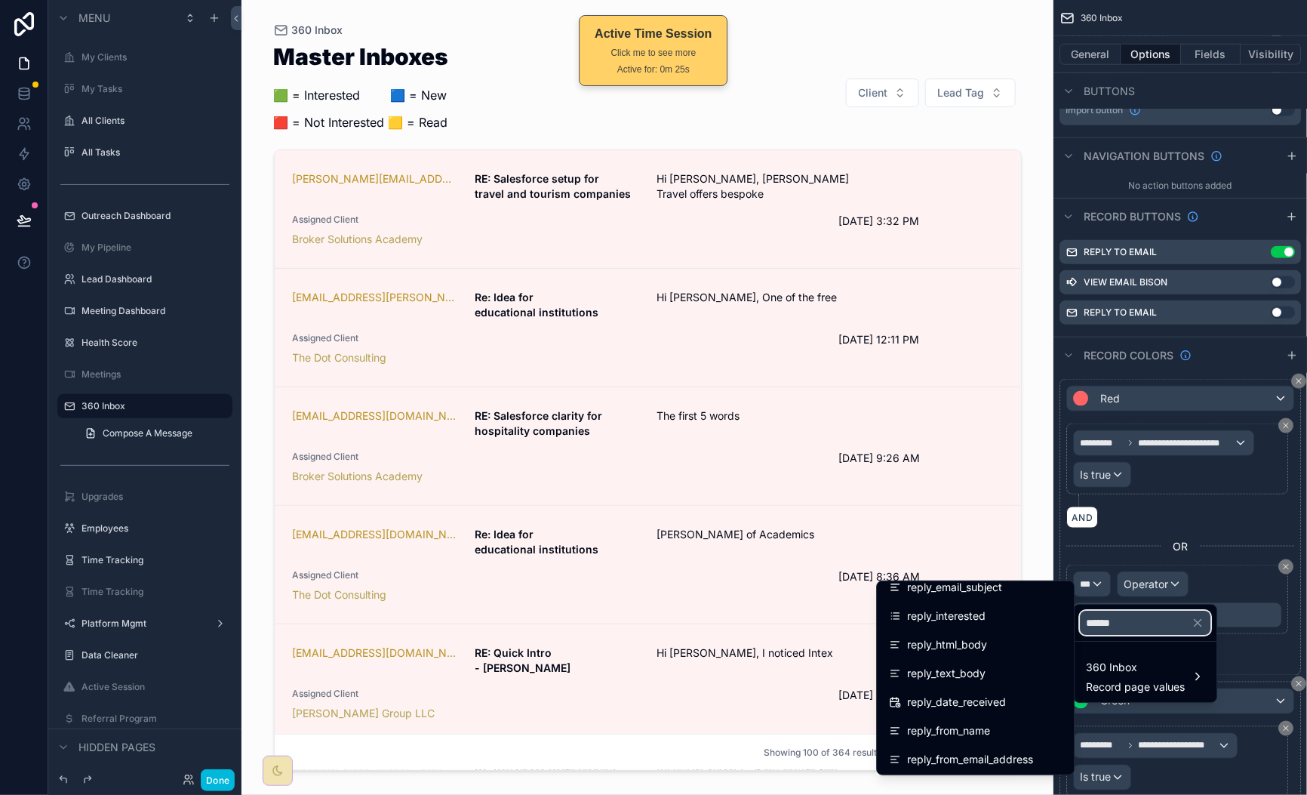
type input "******"
click at [1002, 616] on div "reply_interested" at bounding box center [976, 616] width 173 height 18
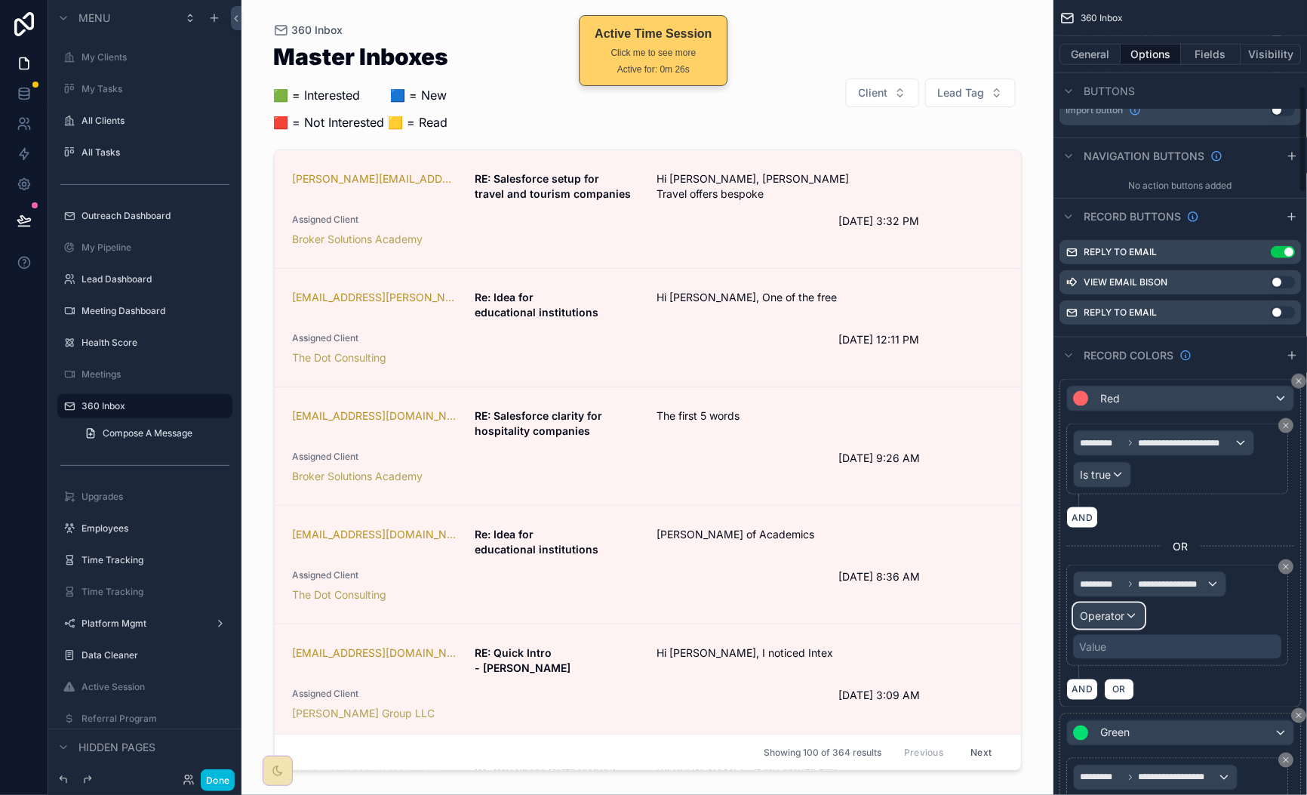
click at [1123, 625] on div "Operator" at bounding box center [1109, 616] width 70 height 24
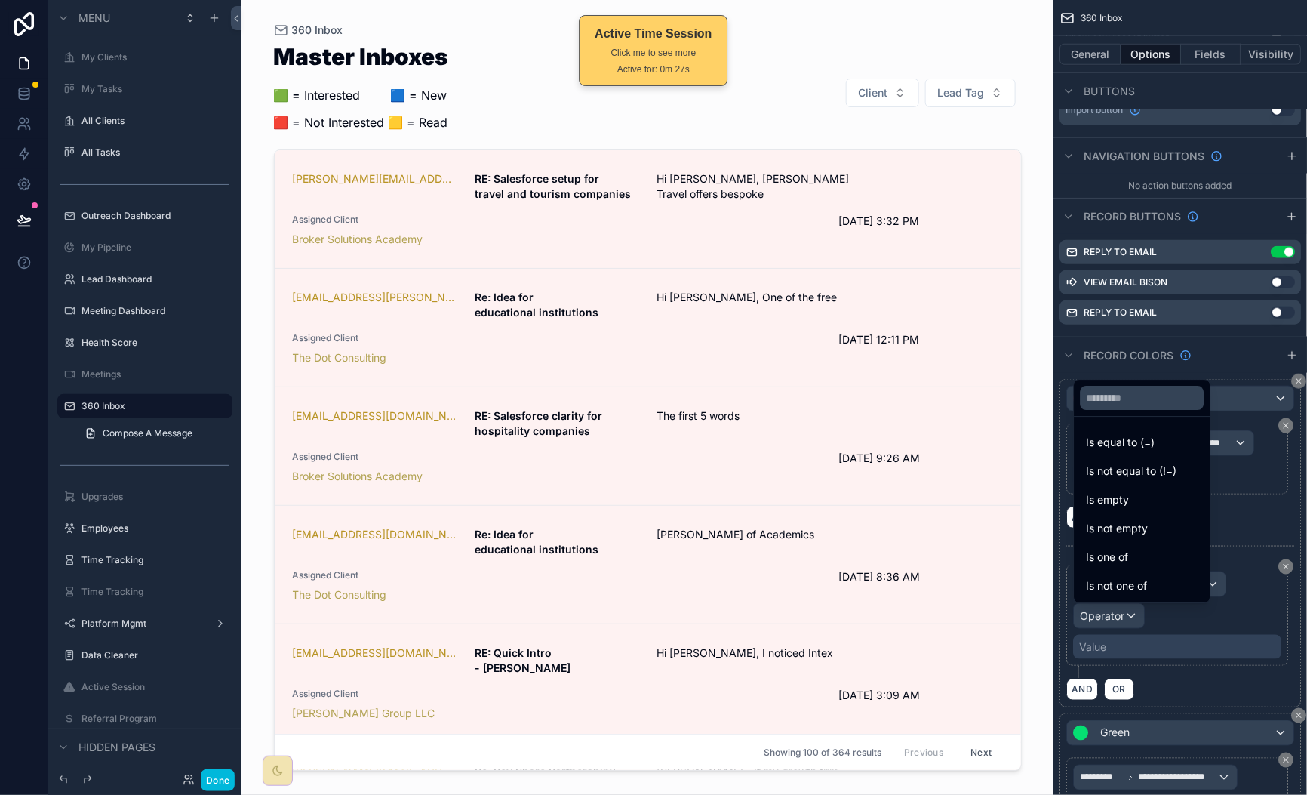
click at [1137, 448] on span "Is equal to (=)" at bounding box center [1121, 442] width 69 height 18
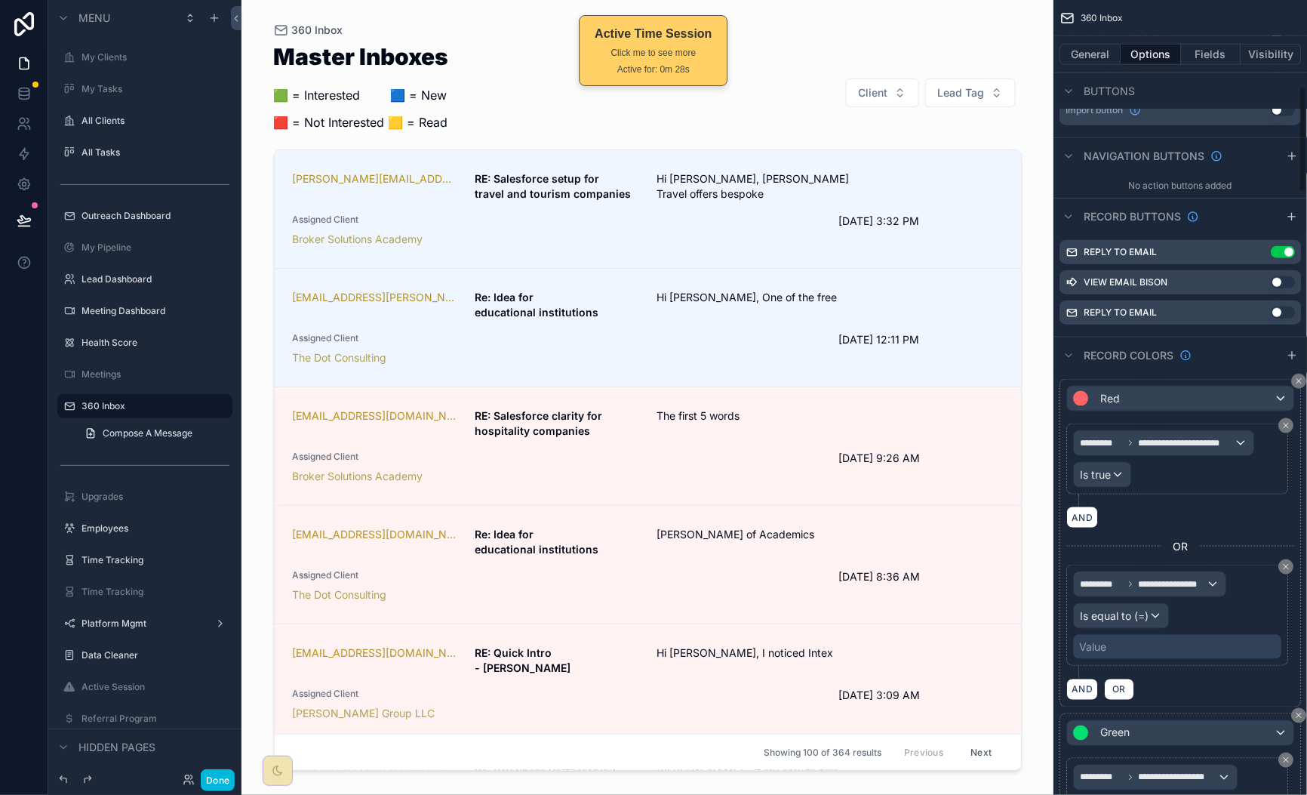
click at [1138, 651] on div "Value" at bounding box center [1177, 647] width 208 height 24
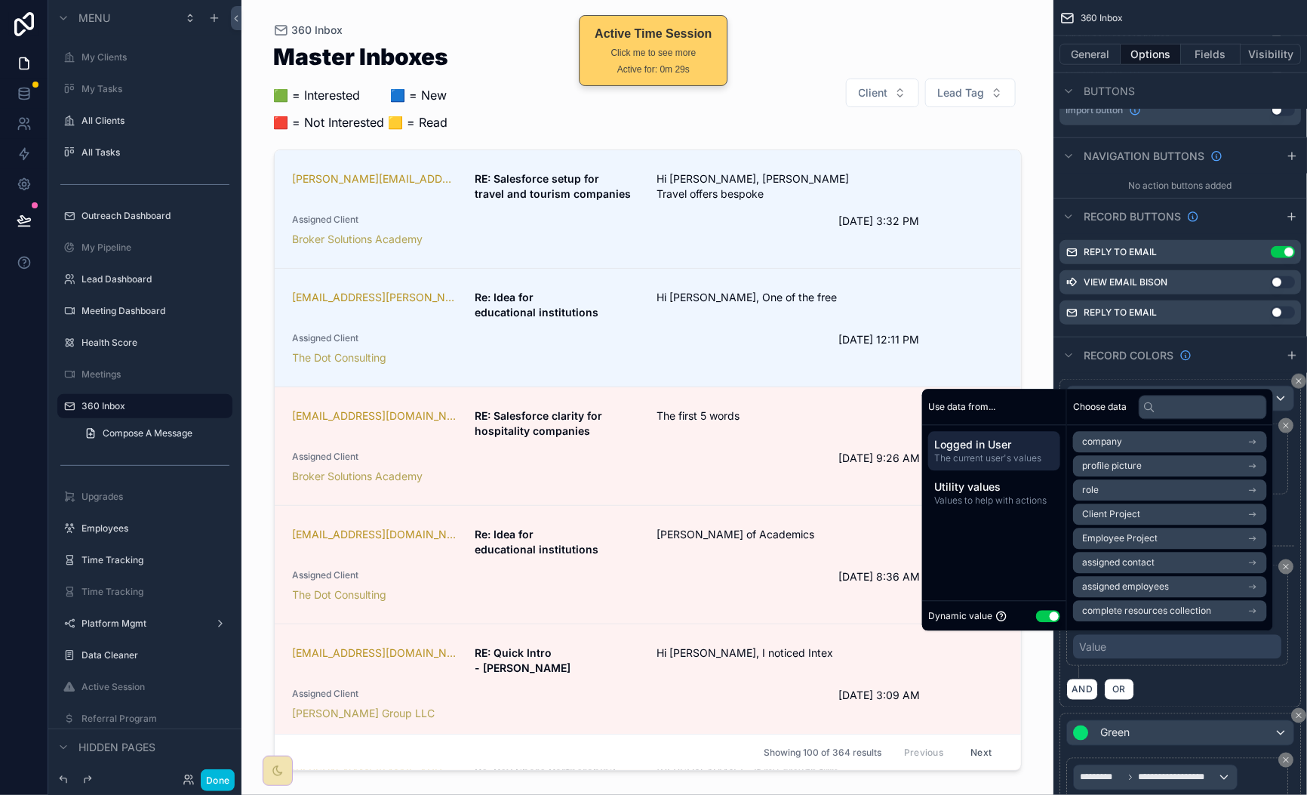
click at [1039, 622] on div "Dynamic value Use setting" at bounding box center [994, 616] width 132 height 17
click at [1043, 614] on button "Use setting" at bounding box center [1048, 616] width 24 height 12
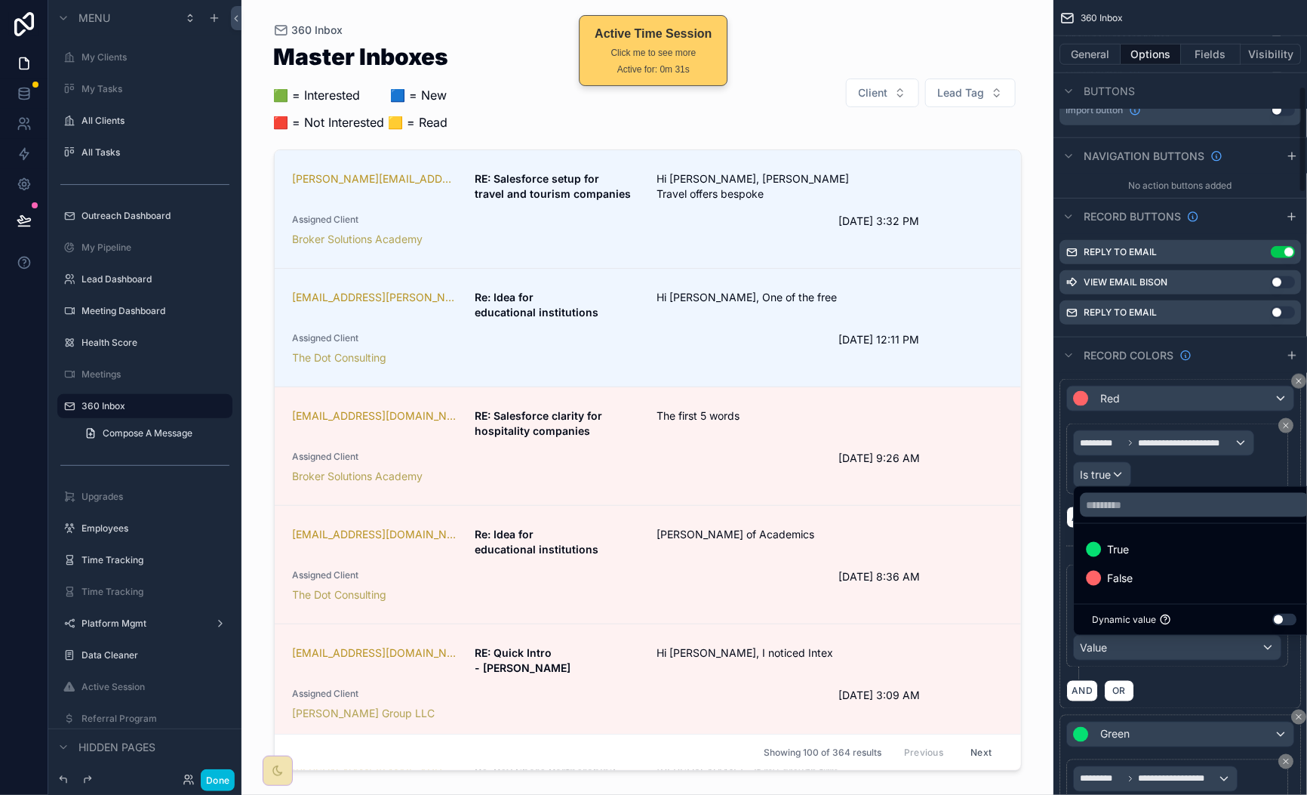
click at [1148, 573] on div "False" at bounding box center [1195, 578] width 217 height 18
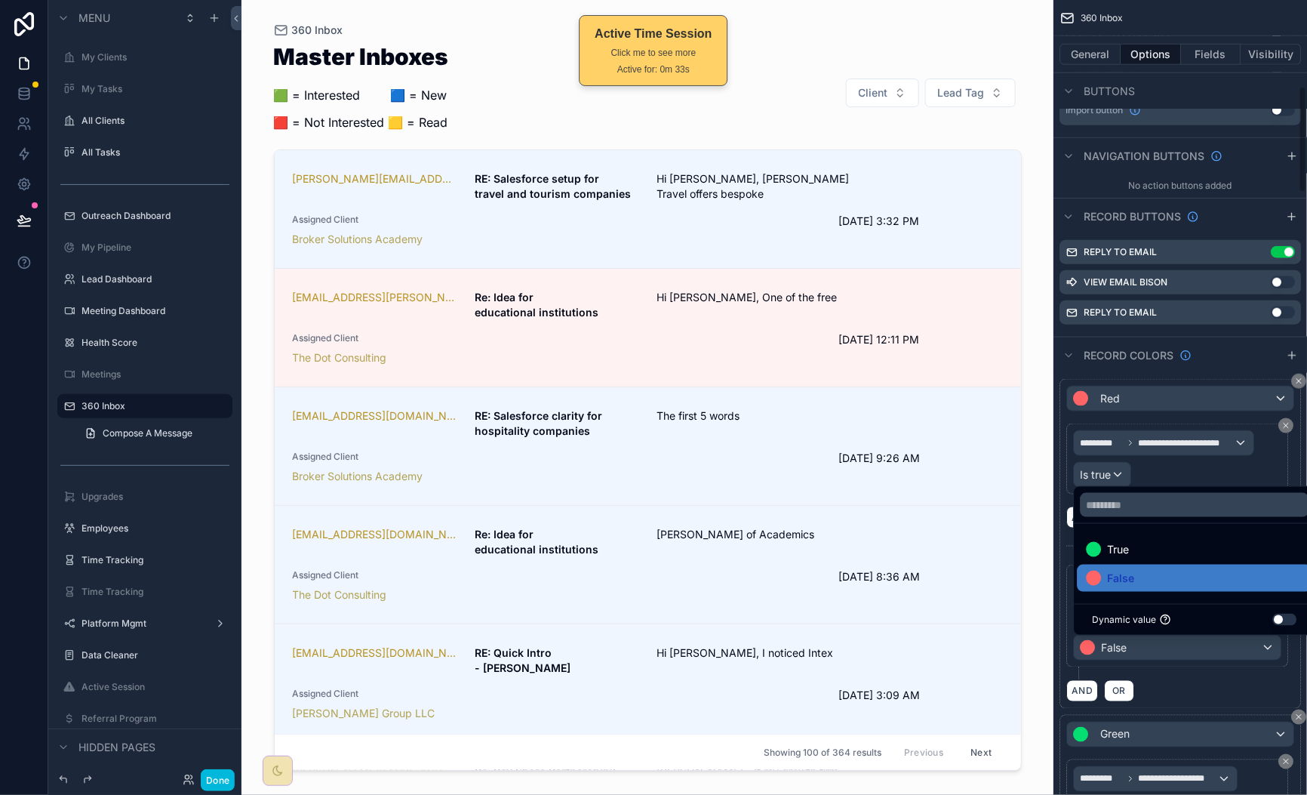
click at [1297, 480] on div "**********" at bounding box center [1181, 544] width 242 height 330
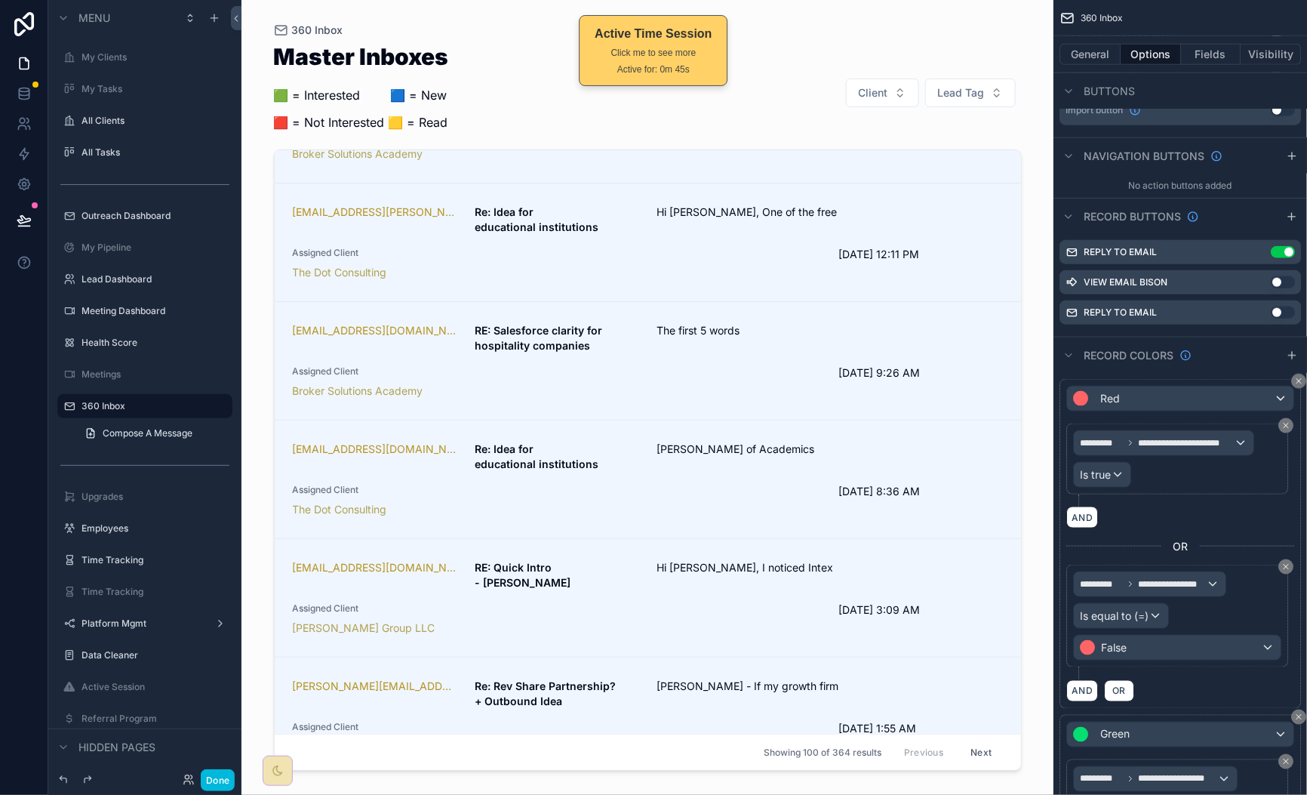
scroll to position [0, 0]
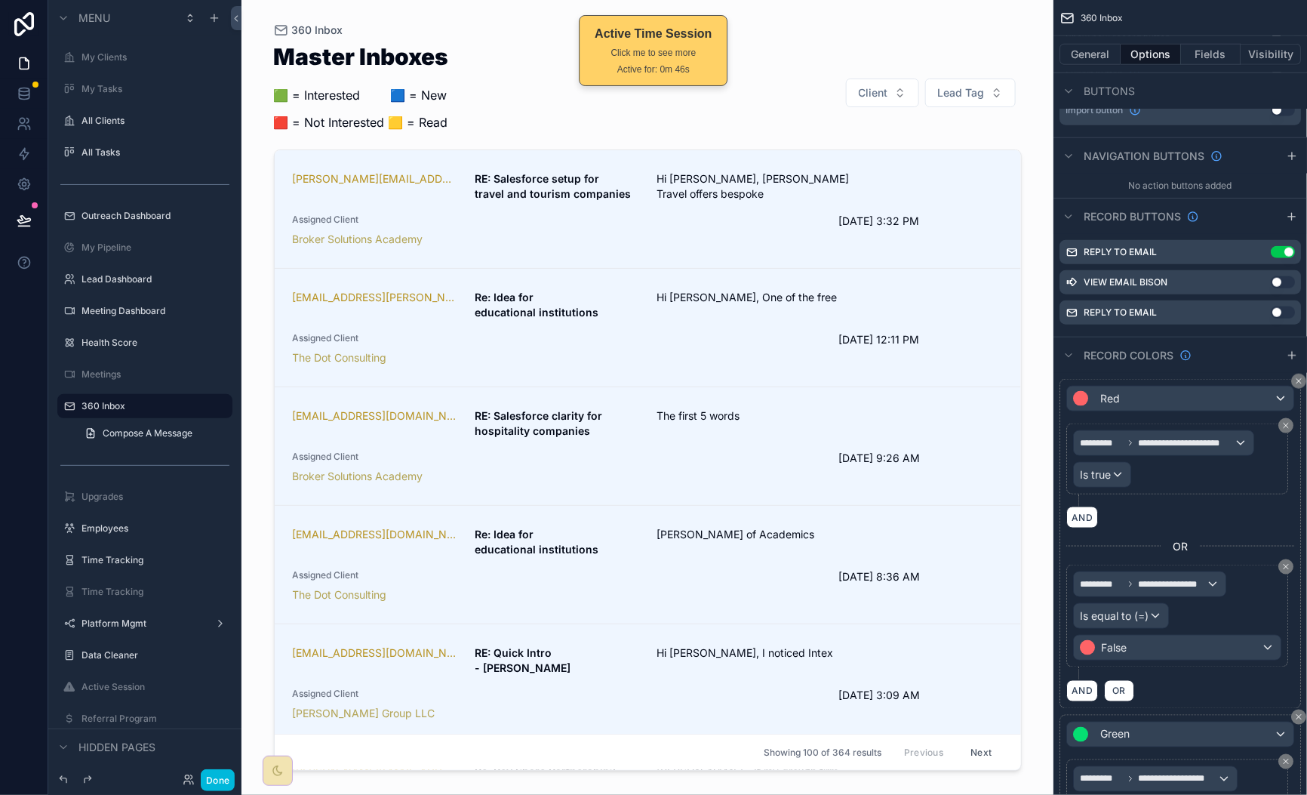
click at [870, 246] on div "[DATE] 3:32 PM" at bounding box center [921, 230] width 164 height 33
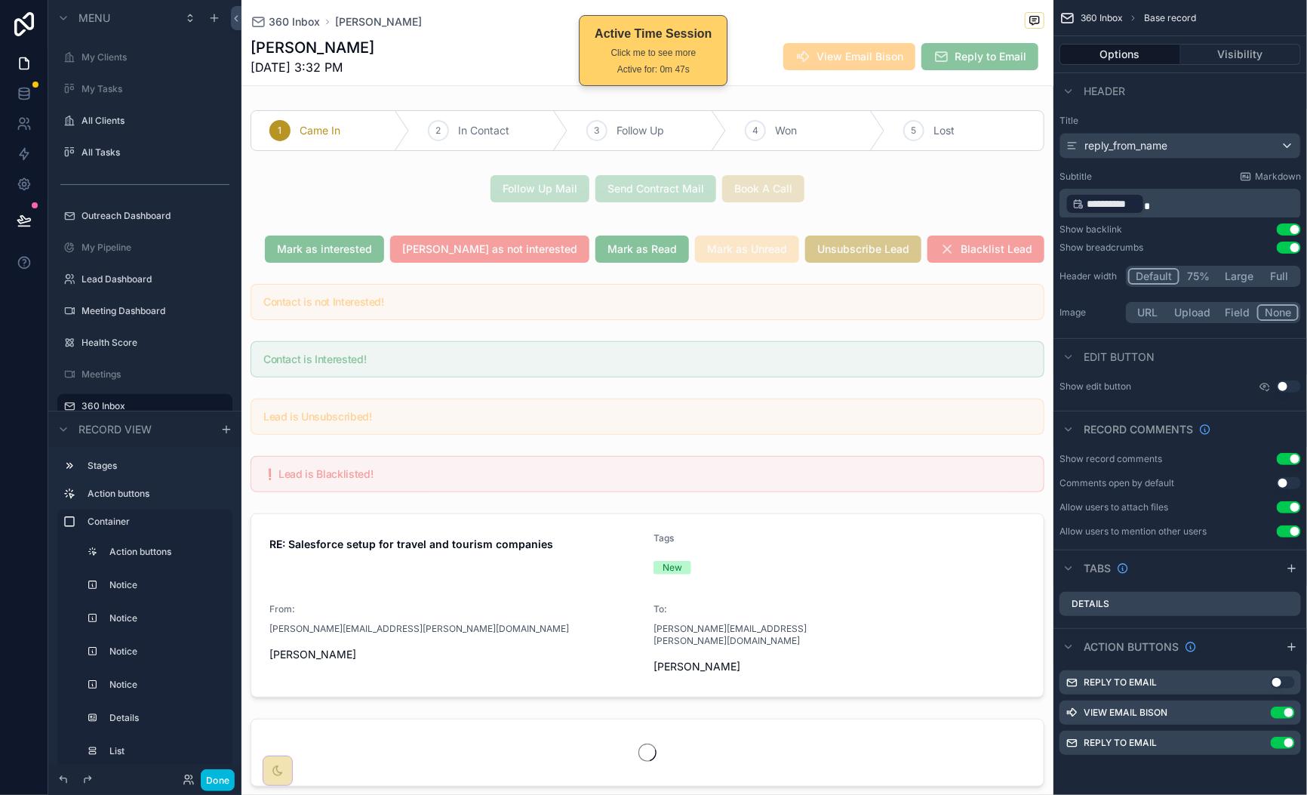
click at [279, 17] on span "360 Inbox" at bounding box center [294, 21] width 51 height 15
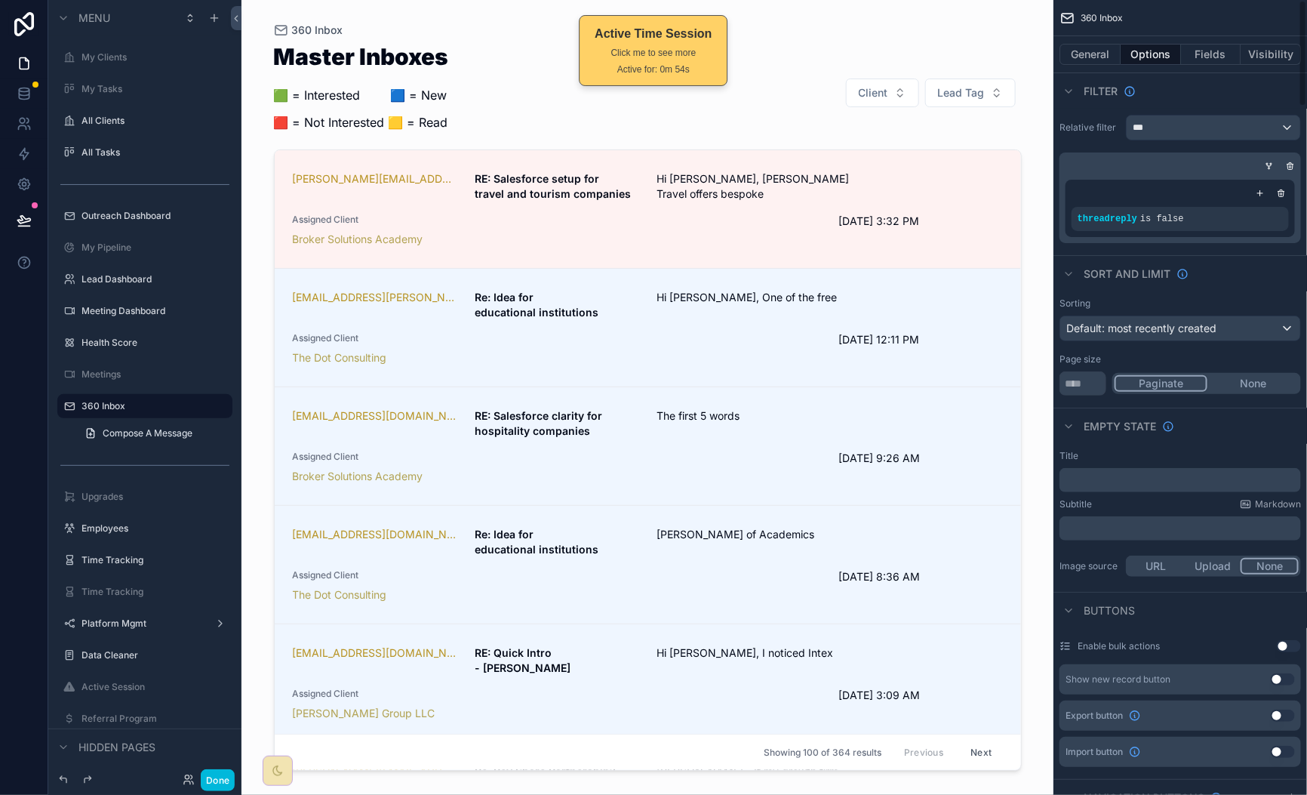
click at [686, 115] on div "Master Inboxes 🟩 = Interested ‎ ‎ ‎ ‎ ‎ ‎‎ ‎ 🟦 = New 🟥 = Not Interested 🟨 = Rea…" at bounding box center [648, 92] width 748 height 95
click at [1091, 62] on button "General" at bounding box center [1090, 54] width 61 height 21
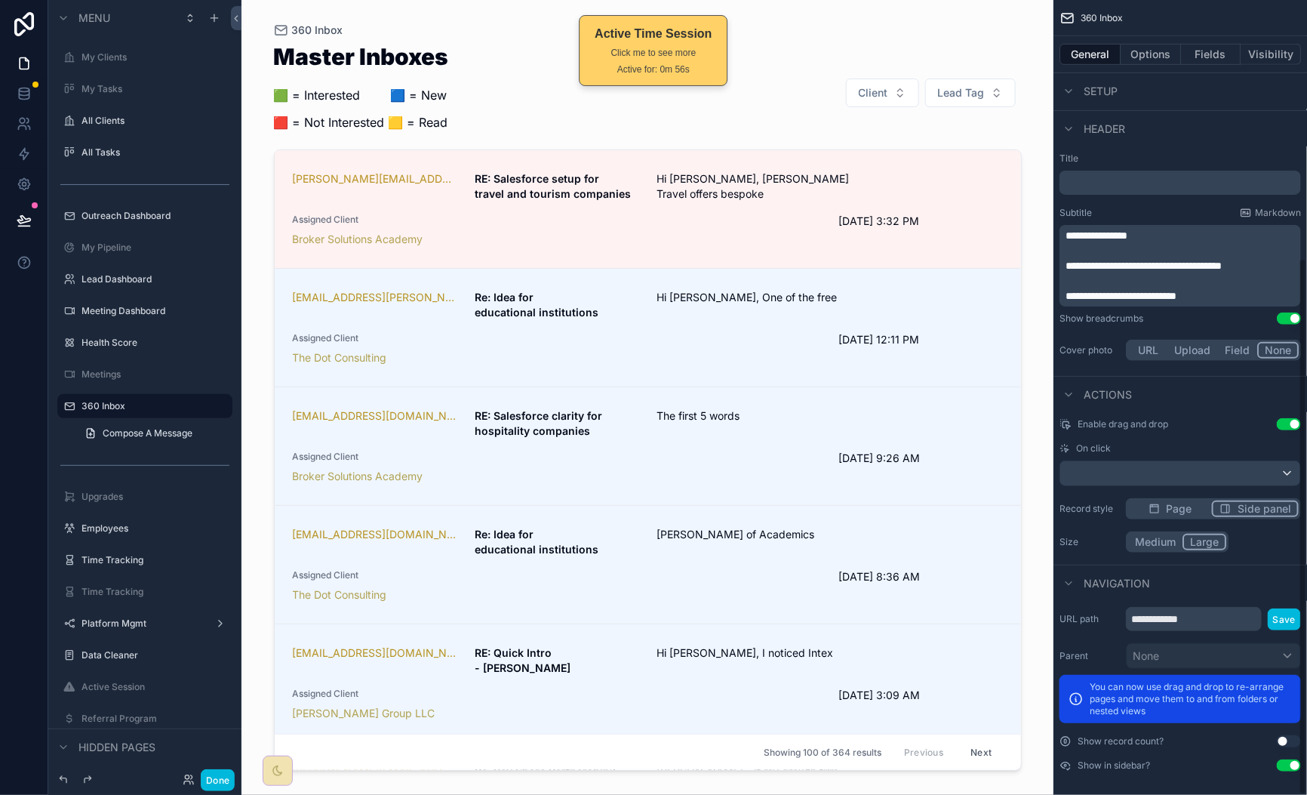
scroll to position [383, 0]
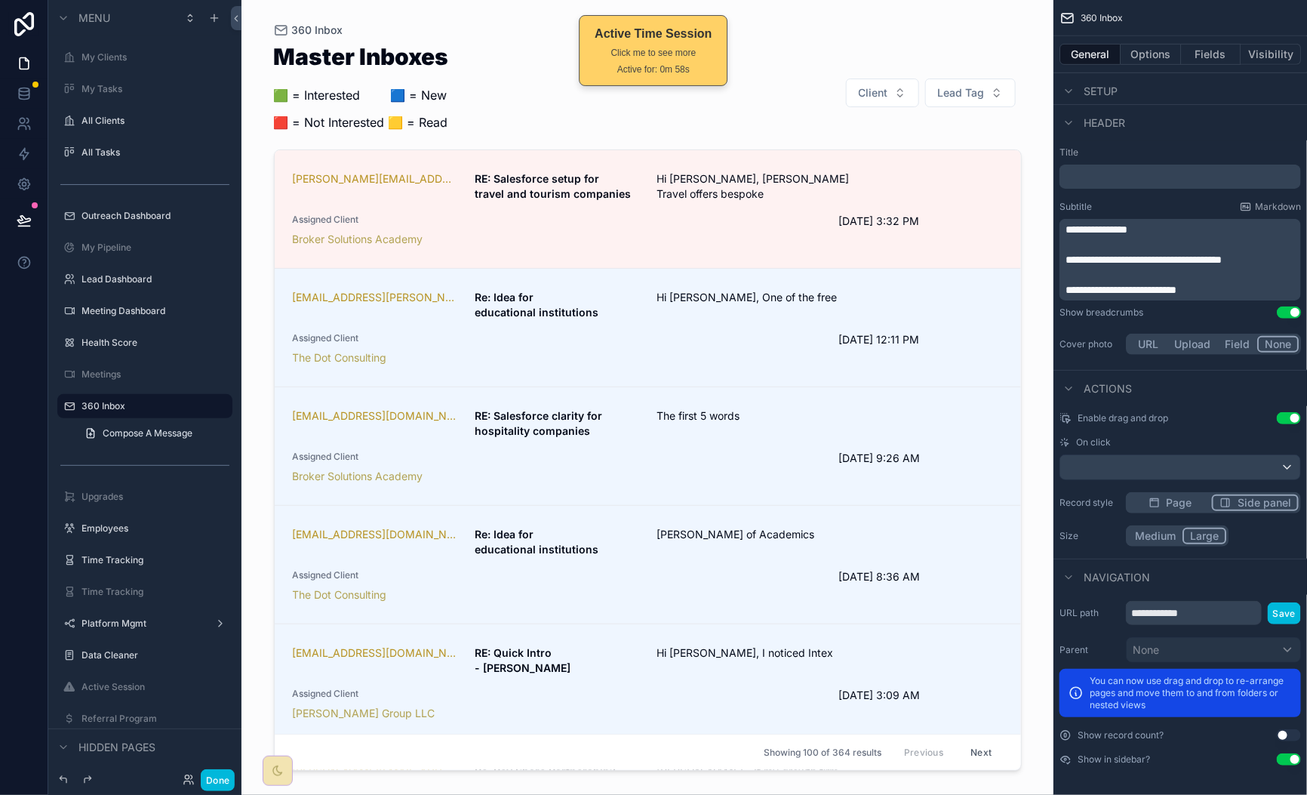
click at [695, 48] on div "Click me to see more" at bounding box center [653, 53] width 117 height 14
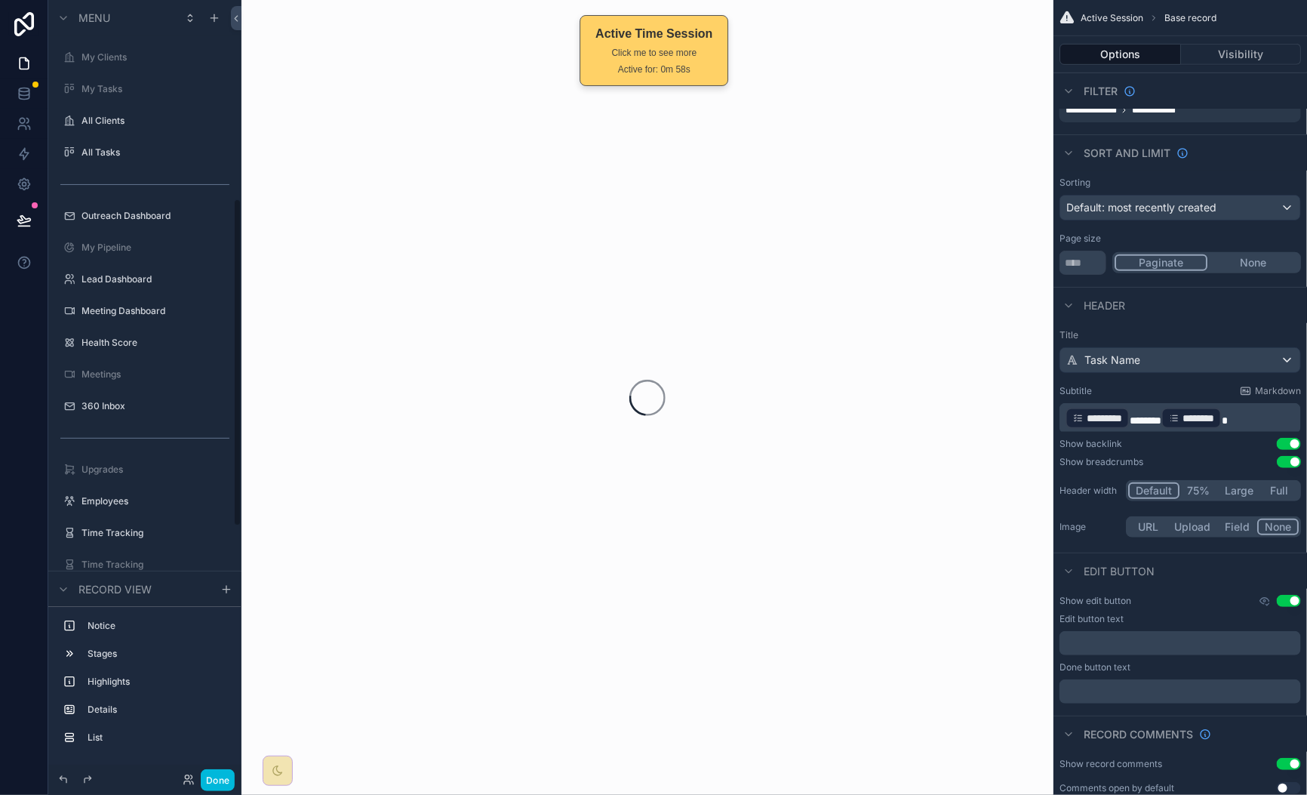
scroll to position [472, 0]
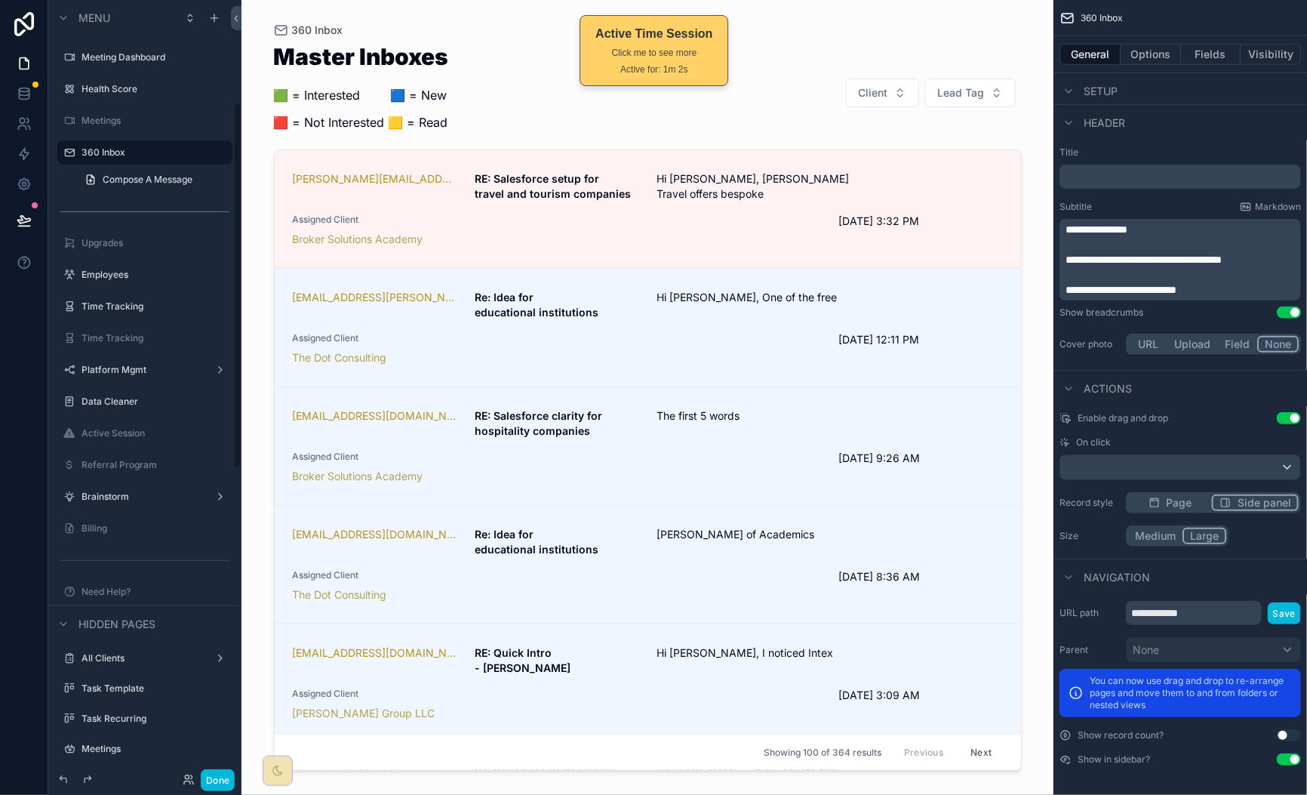
scroll to position [219, 0]
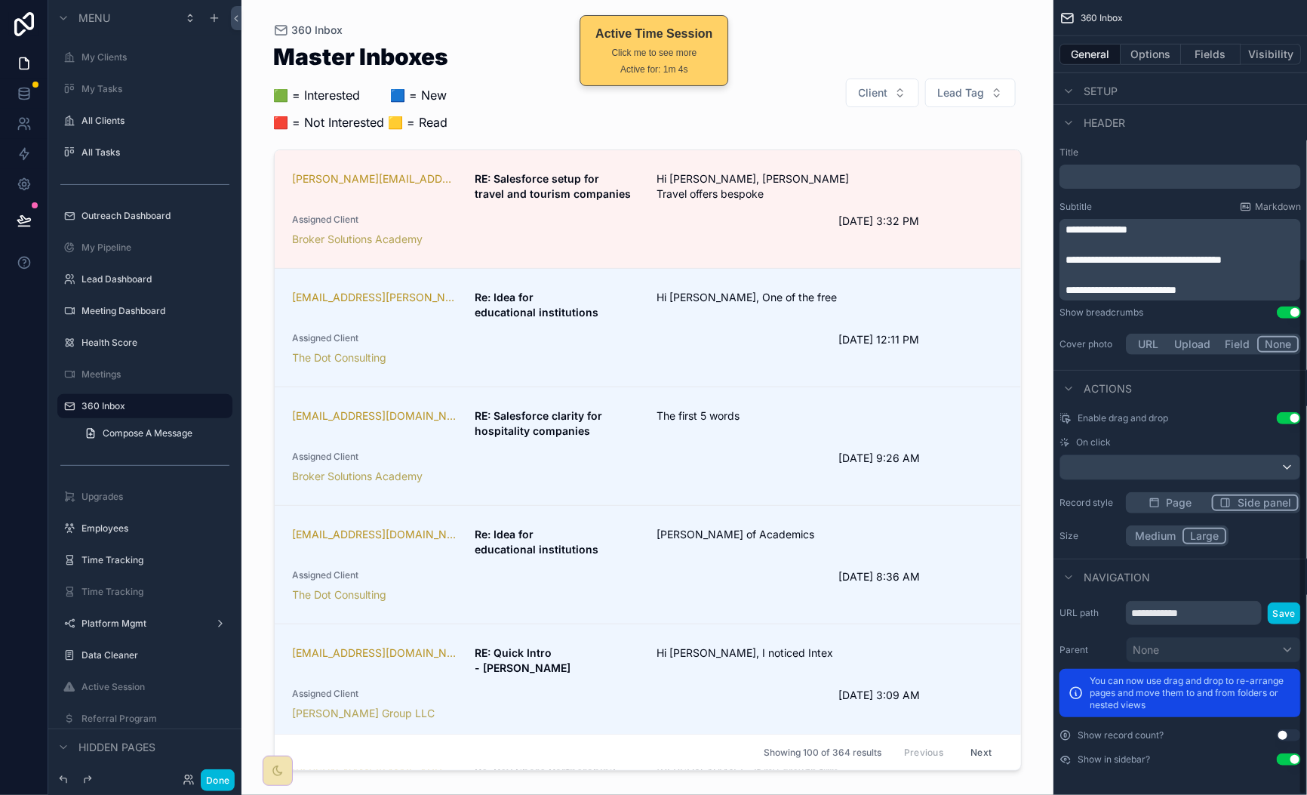
drag, startPoint x: 1165, startPoint y: 58, endPoint x: 1174, endPoint y: 66, distance: 11.7
click at [1165, 59] on button "Options" at bounding box center [1151, 54] width 60 height 21
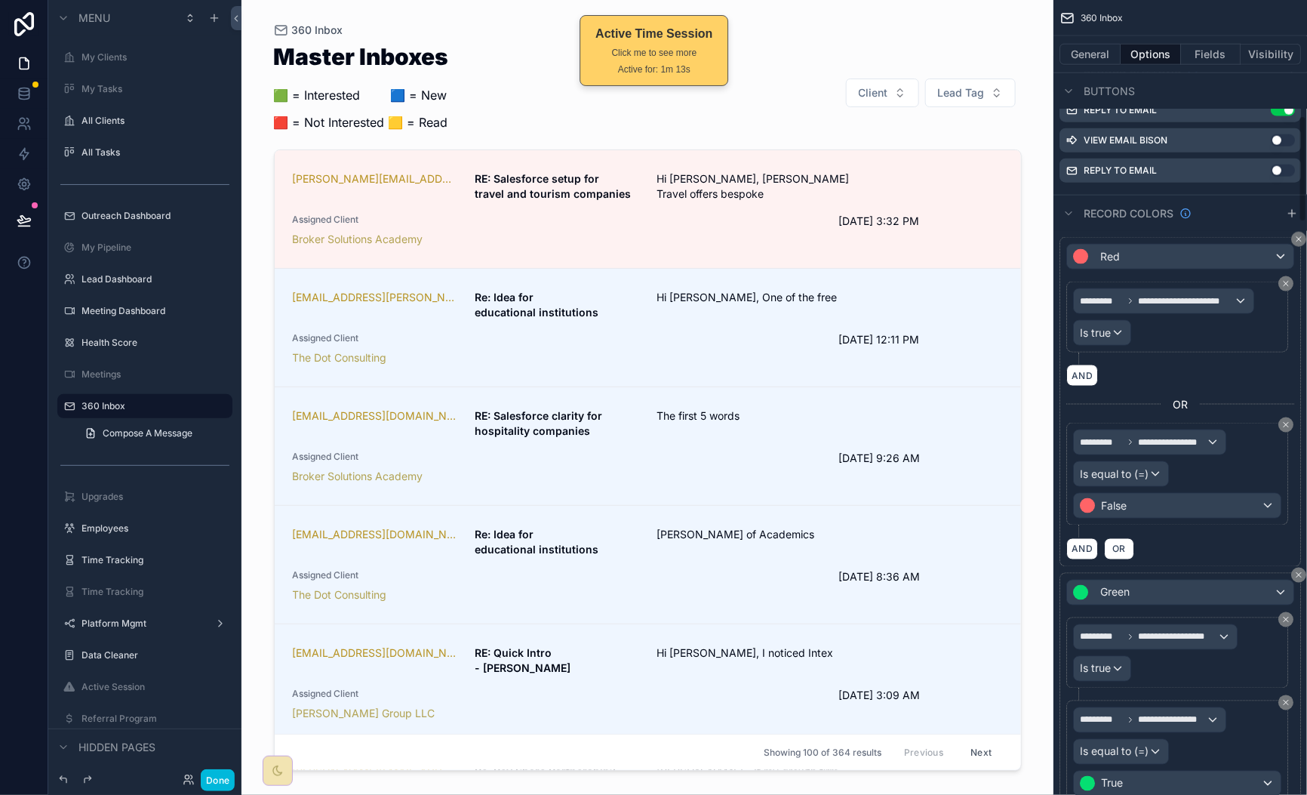
scroll to position [892, 0]
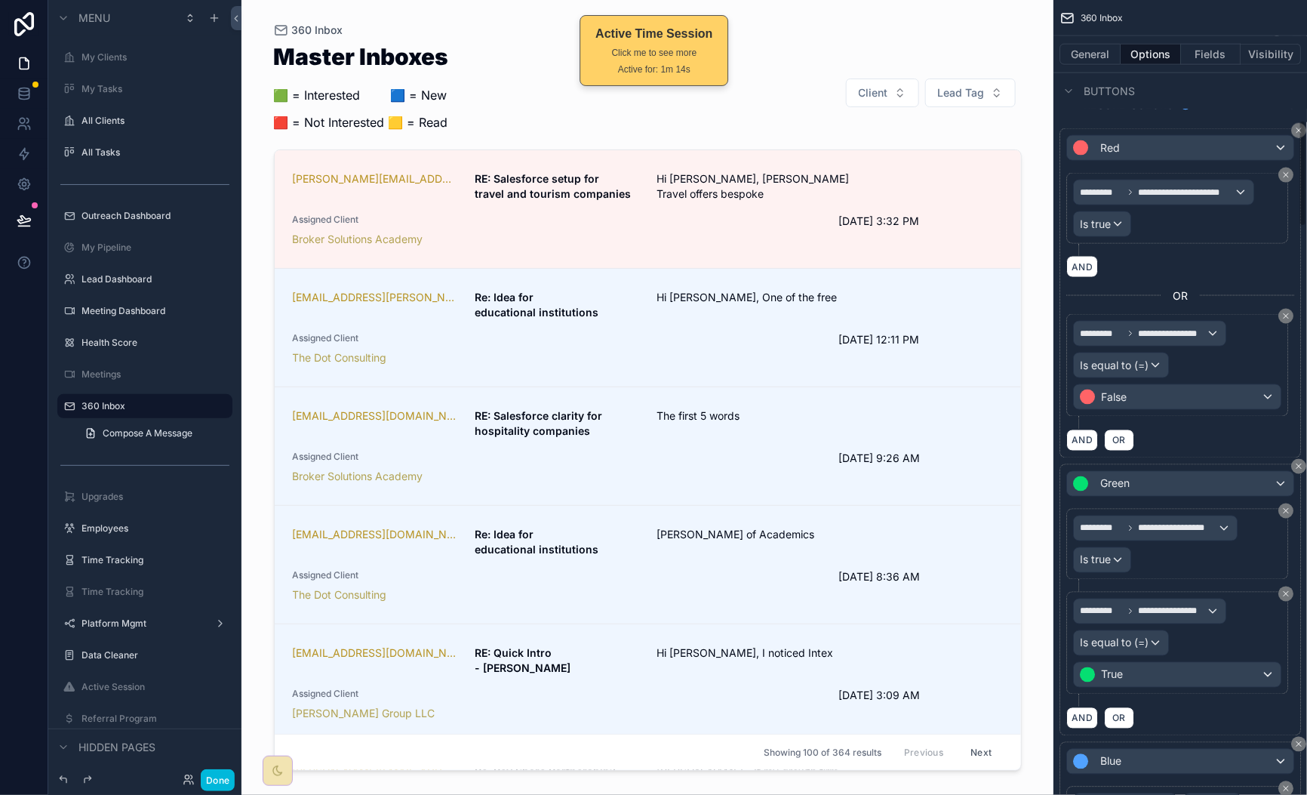
click at [1288, 595] on icon "scrollable content" at bounding box center [1286, 593] width 9 height 9
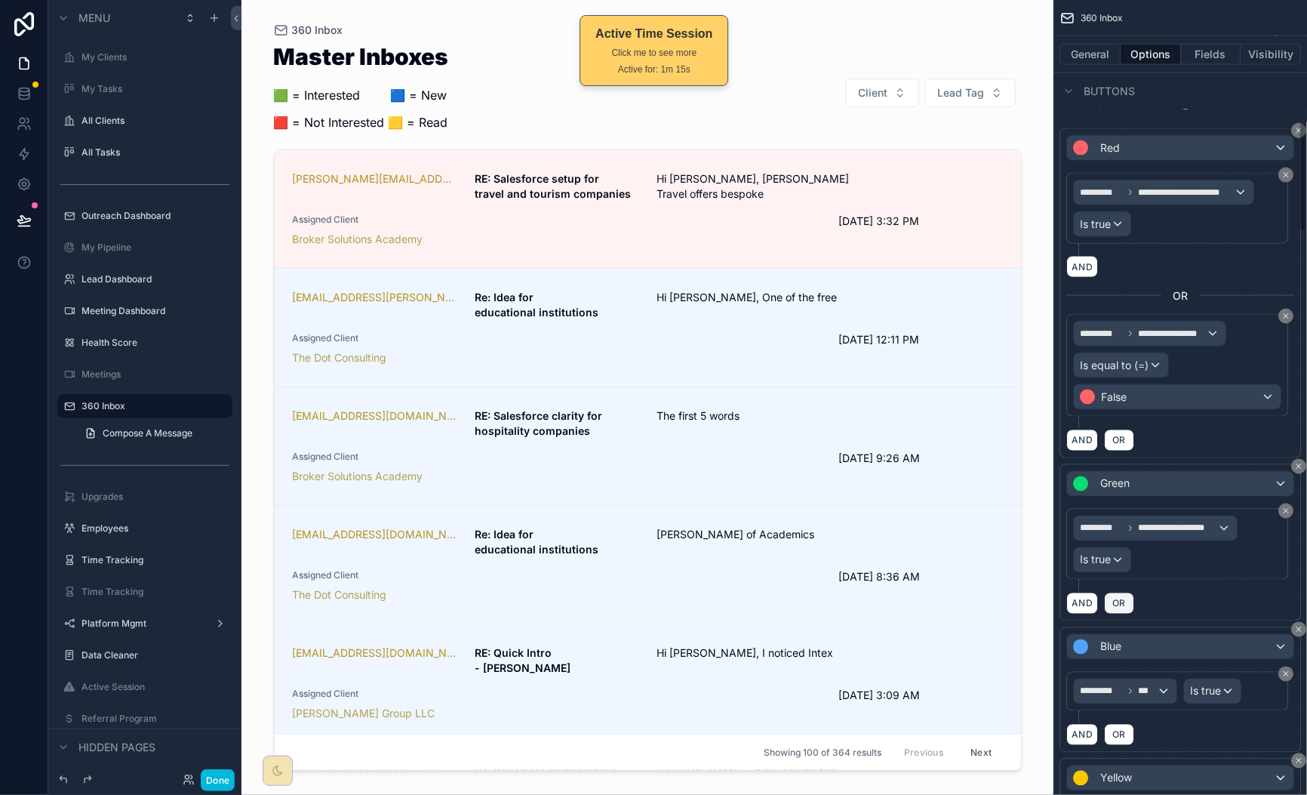
click at [1131, 612] on button "OR" at bounding box center [1119, 603] width 30 height 22
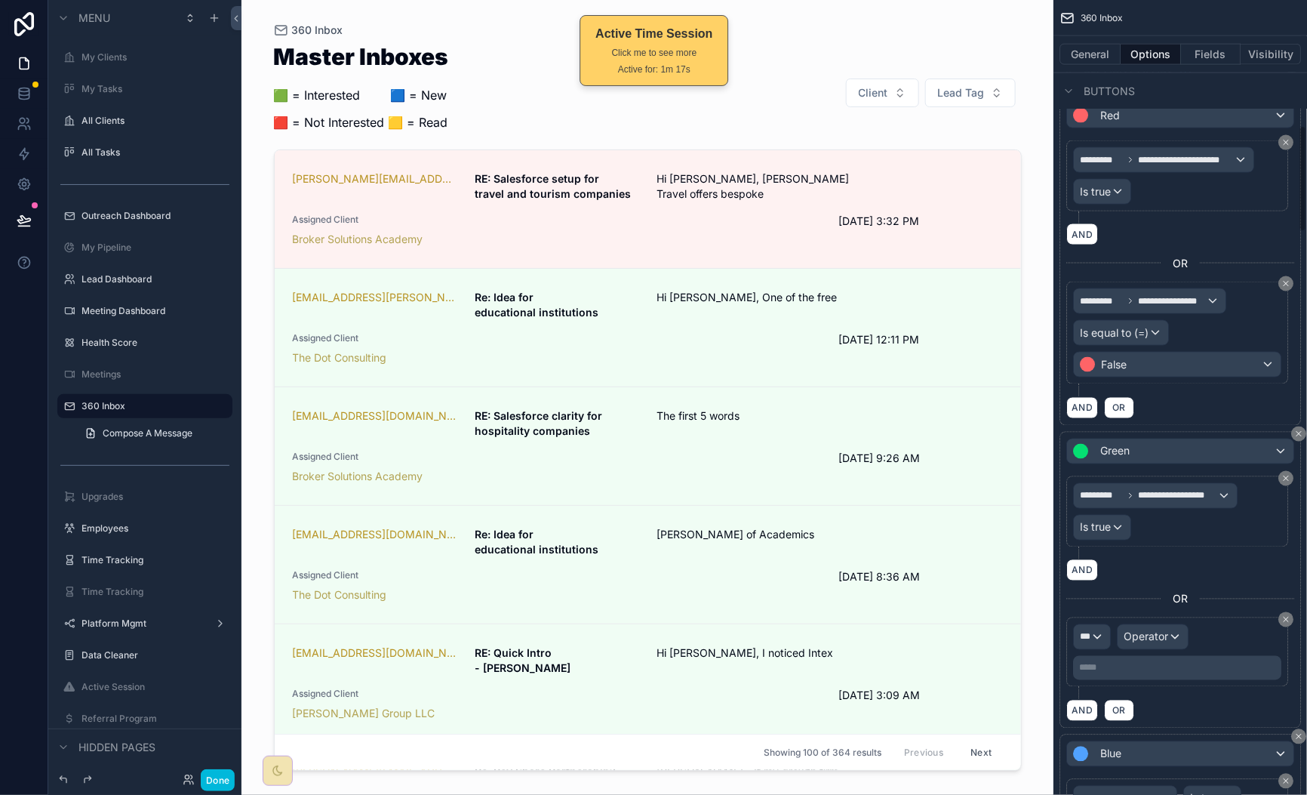
scroll to position [1023, 0]
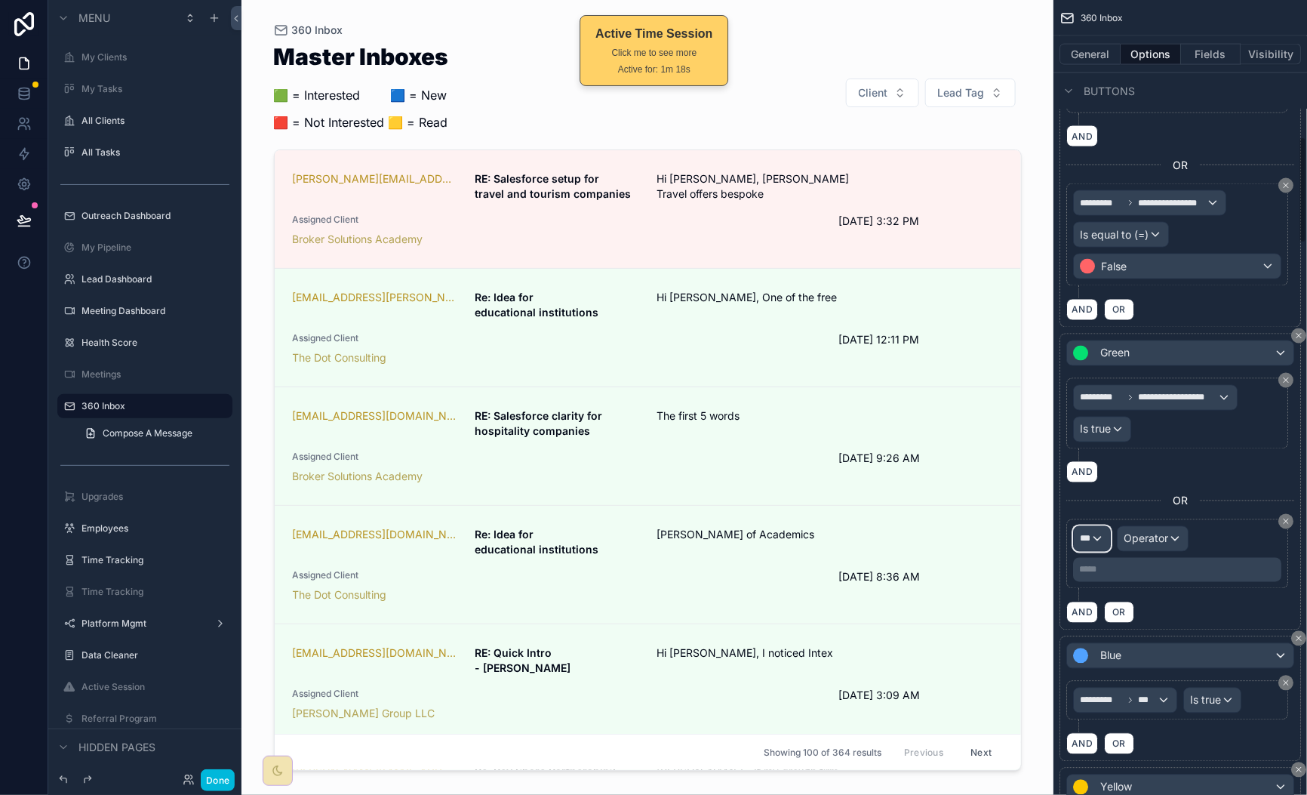
click at [1097, 537] on div "***" at bounding box center [1092, 539] width 36 height 24
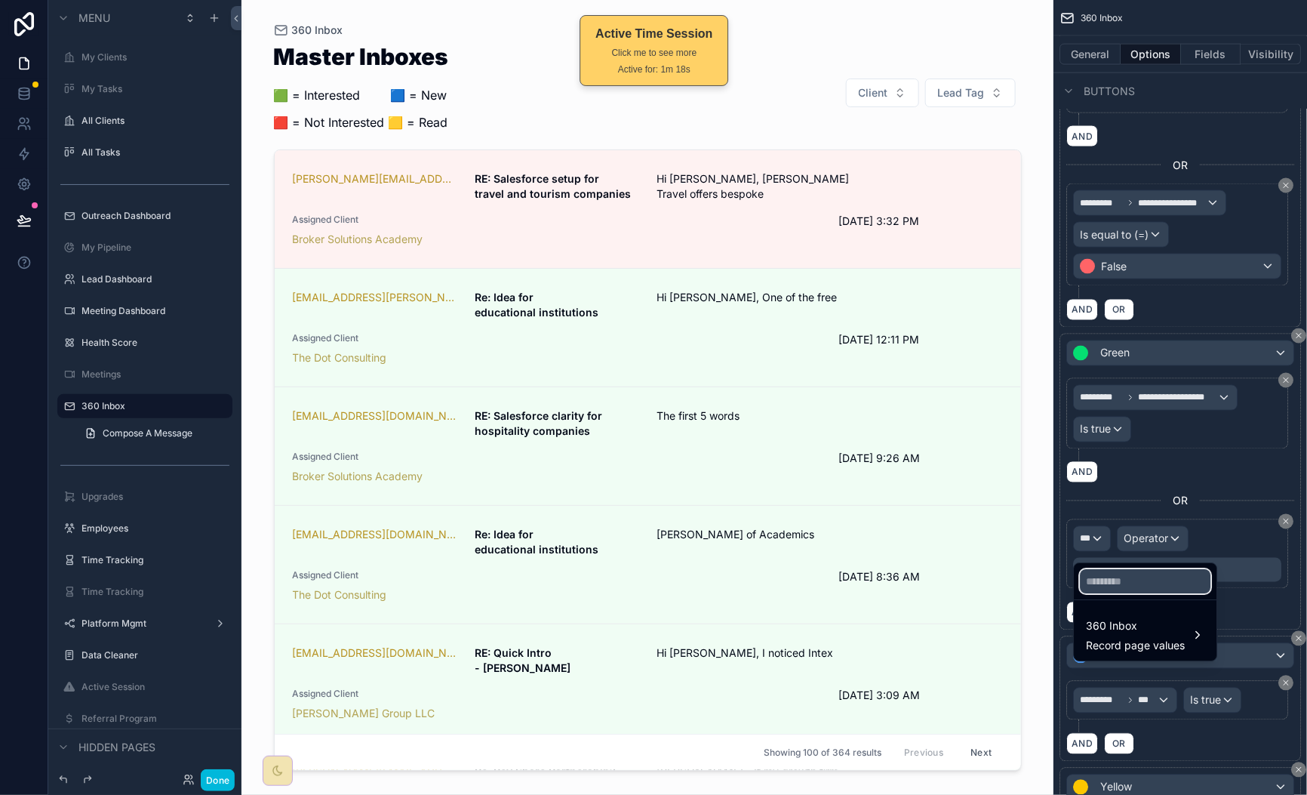
click at [1118, 580] on input "text" at bounding box center [1146, 581] width 131 height 24
type input "******"
click at [1156, 610] on ul "360 Inbox Record page values" at bounding box center [1146, 630] width 143 height 60
click at [1178, 633] on span "360 Inbox" at bounding box center [1136, 626] width 99 height 18
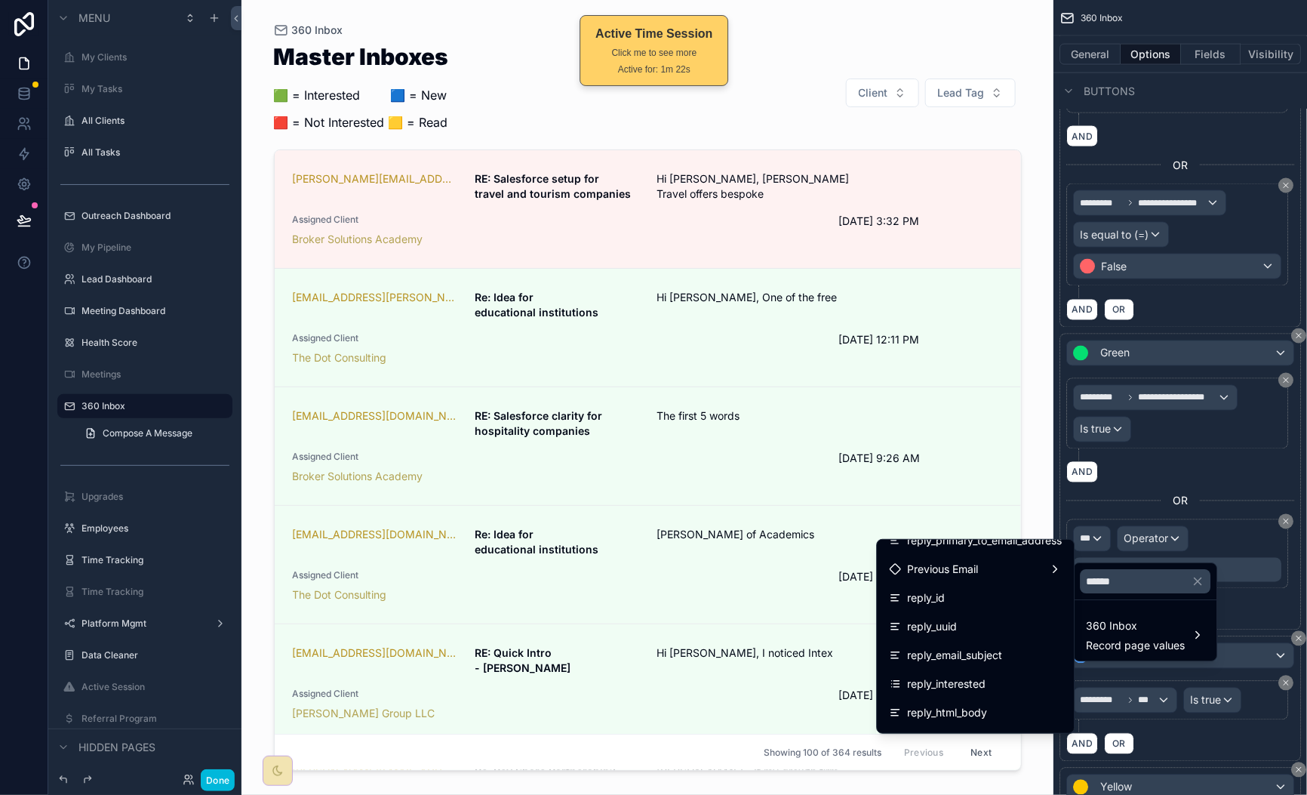
scroll to position [47, 0]
click at [996, 648] on div "reply_interested" at bounding box center [976, 653] width 173 height 18
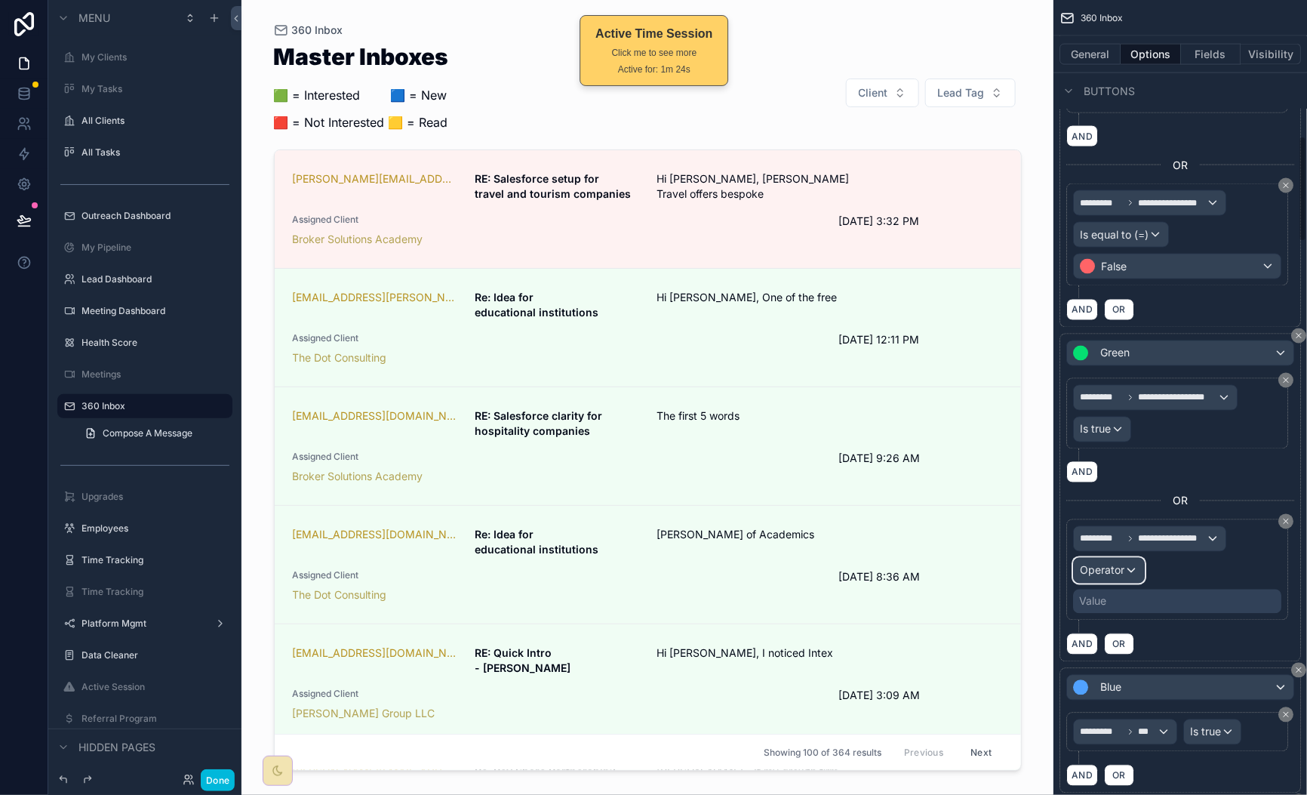
click at [1123, 575] on div "Operator" at bounding box center [1109, 571] width 70 height 24
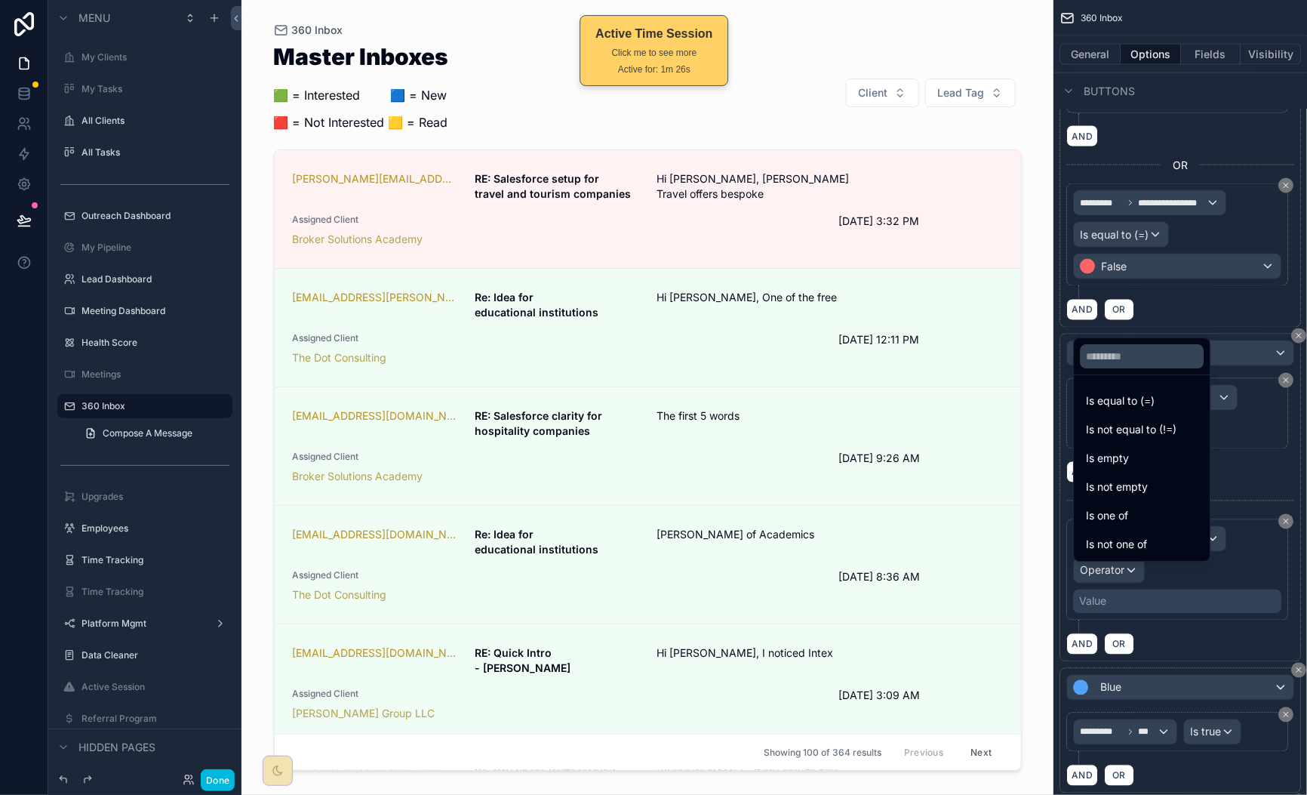
click at [1154, 410] on span "Is equal to (=)" at bounding box center [1121, 401] width 69 height 18
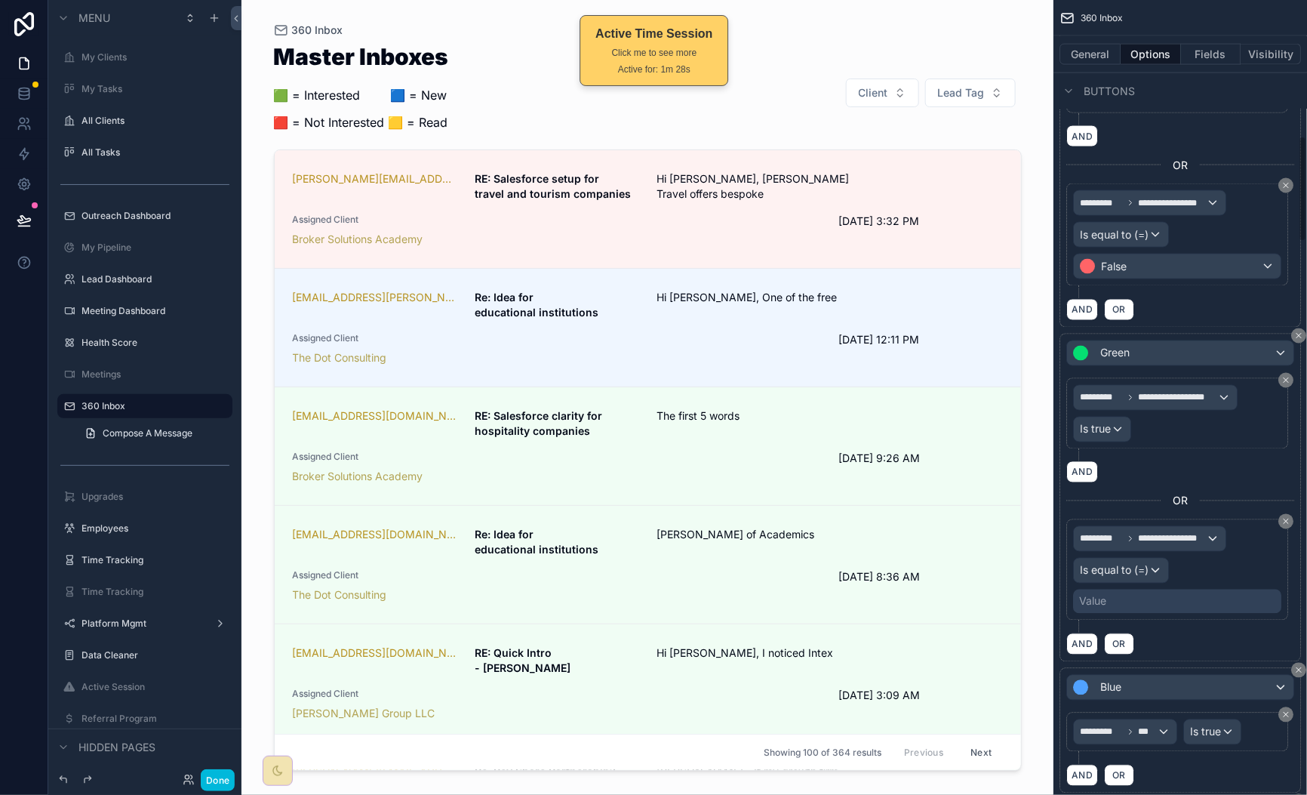
click at [1153, 609] on div "Value" at bounding box center [1177, 601] width 208 height 24
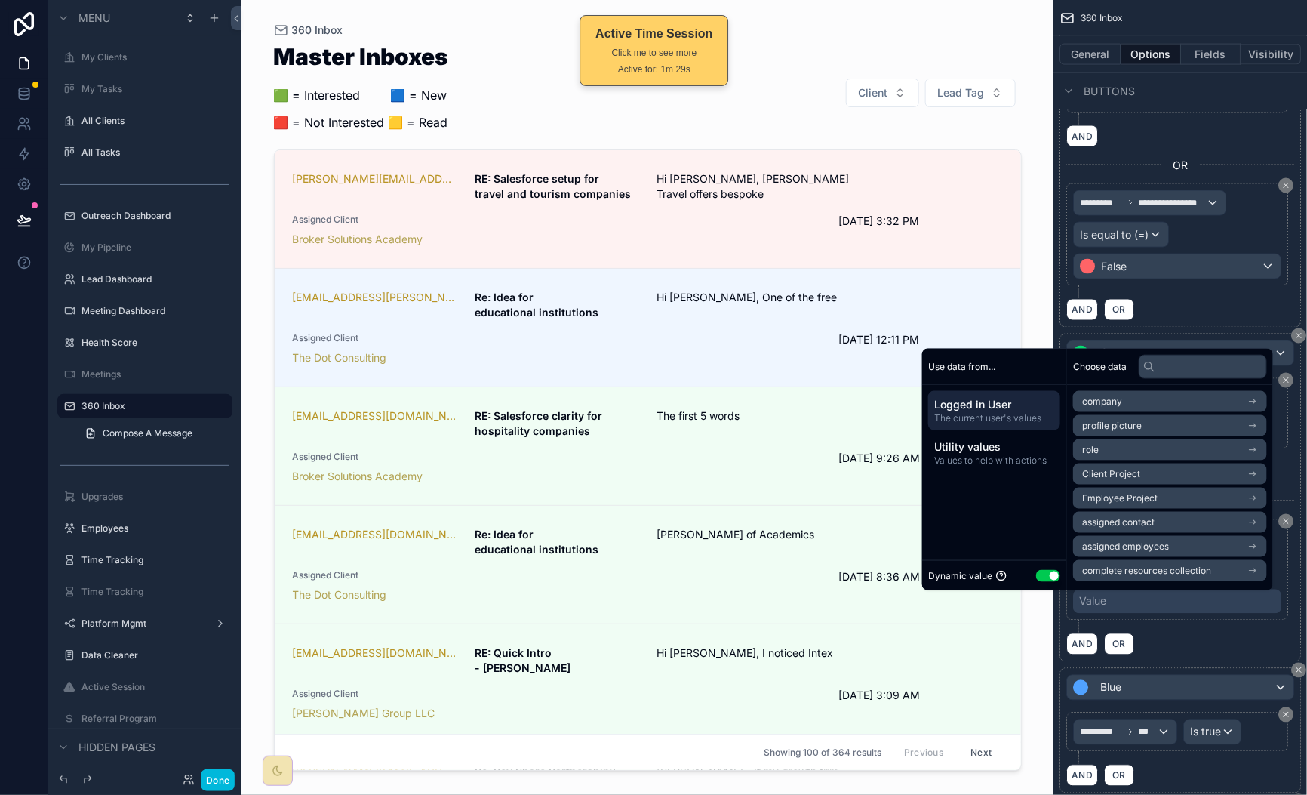
click at [1036, 574] on button "Use setting" at bounding box center [1048, 575] width 24 height 12
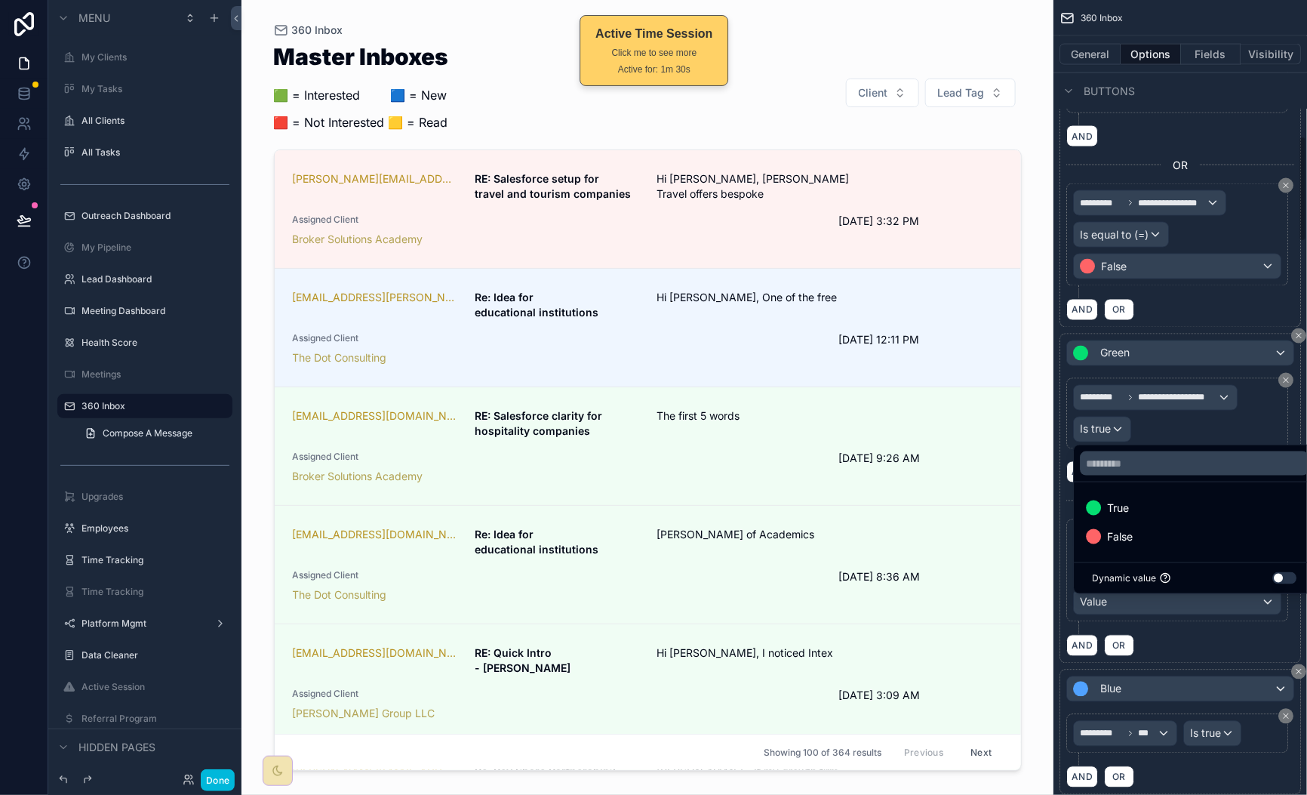
drag, startPoint x: 1106, startPoint y: 515, endPoint x: 1139, endPoint y: 503, distance: 34.6
click at [1106, 515] on div "True" at bounding box center [1108, 508] width 43 height 18
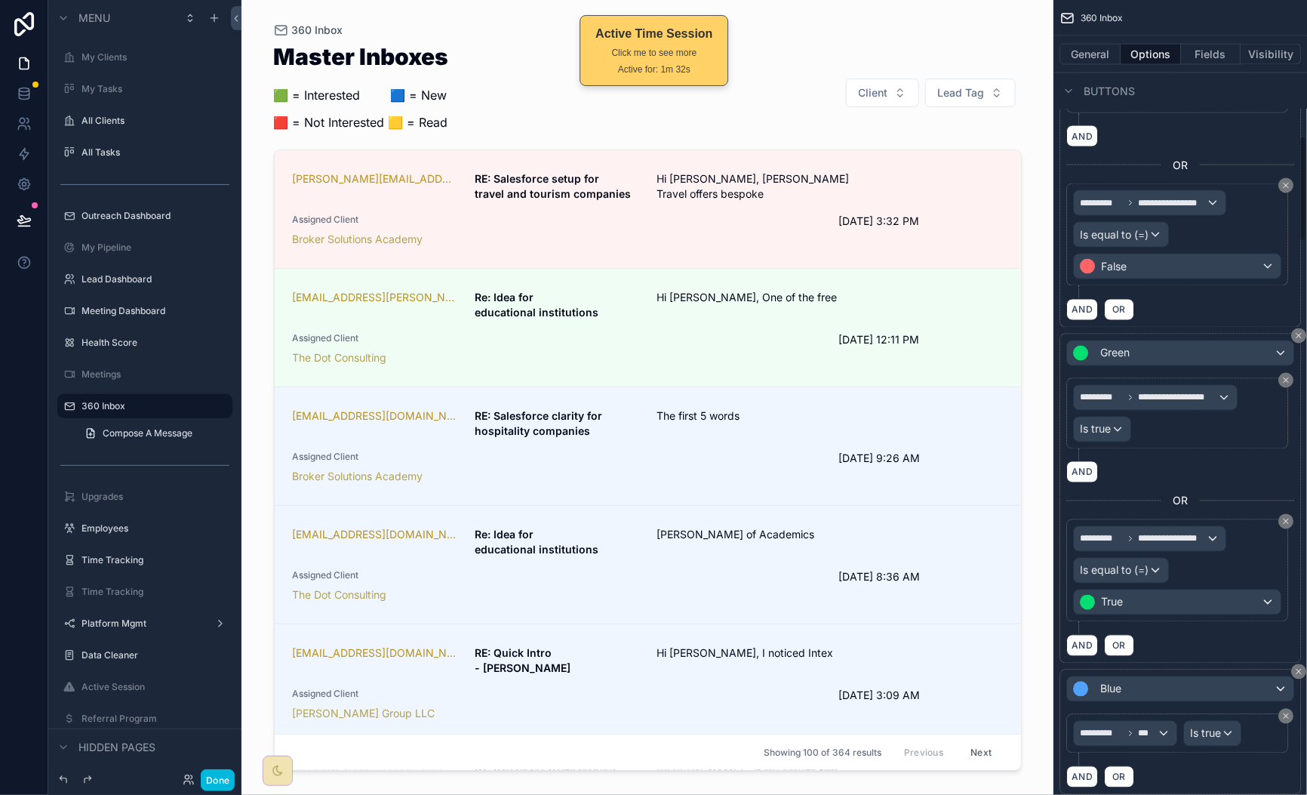
click at [1249, 307] on div "AND OR" at bounding box center [1180, 309] width 228 height 23
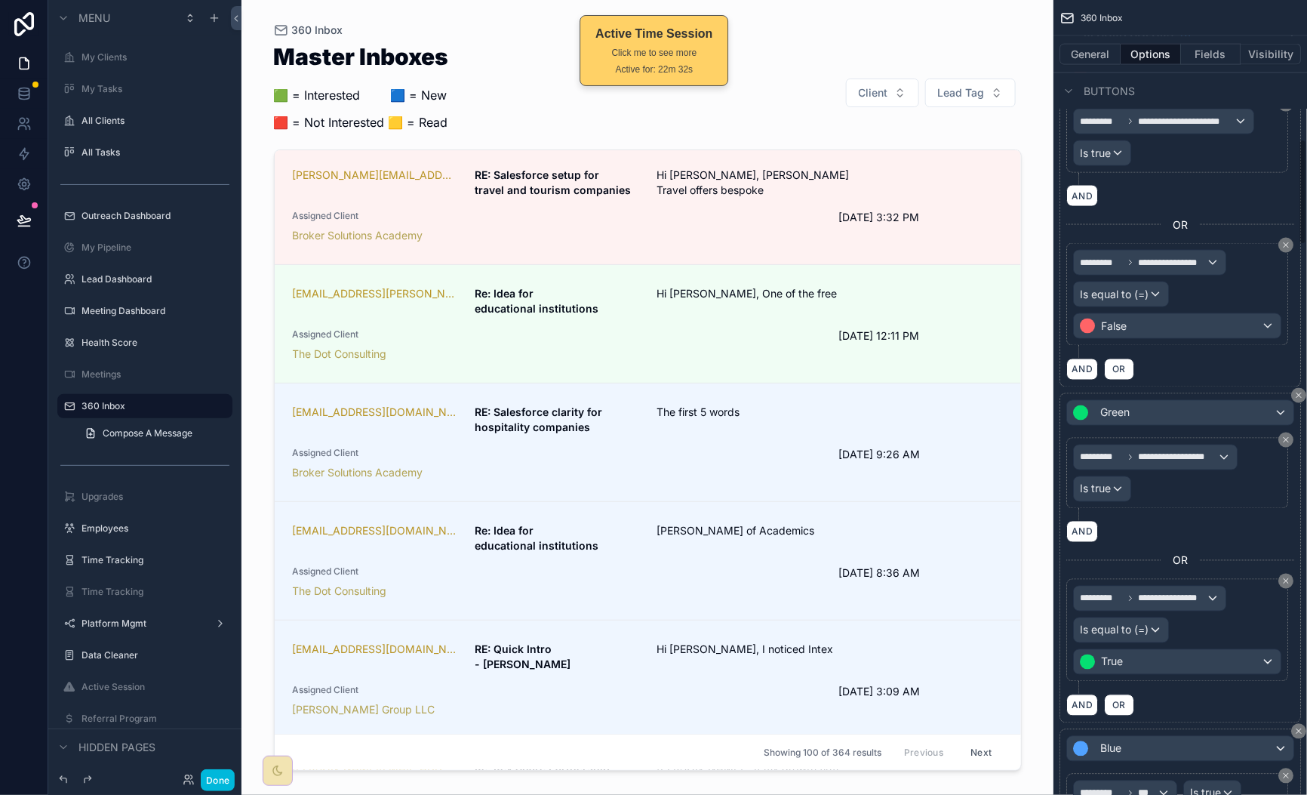
scroll to position [1049, 0]
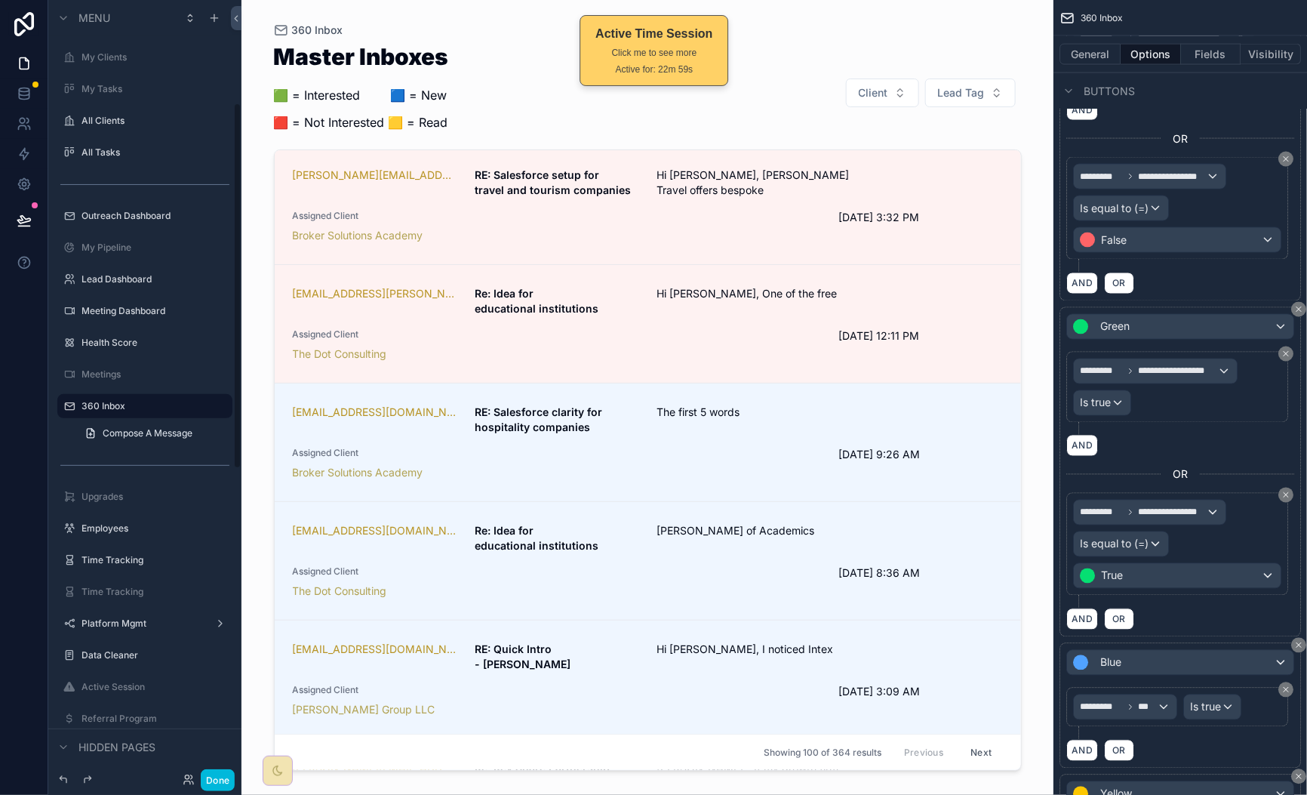
click at [217, 780] on button "Done" at bounding box center [218, 780] width 34 height 22
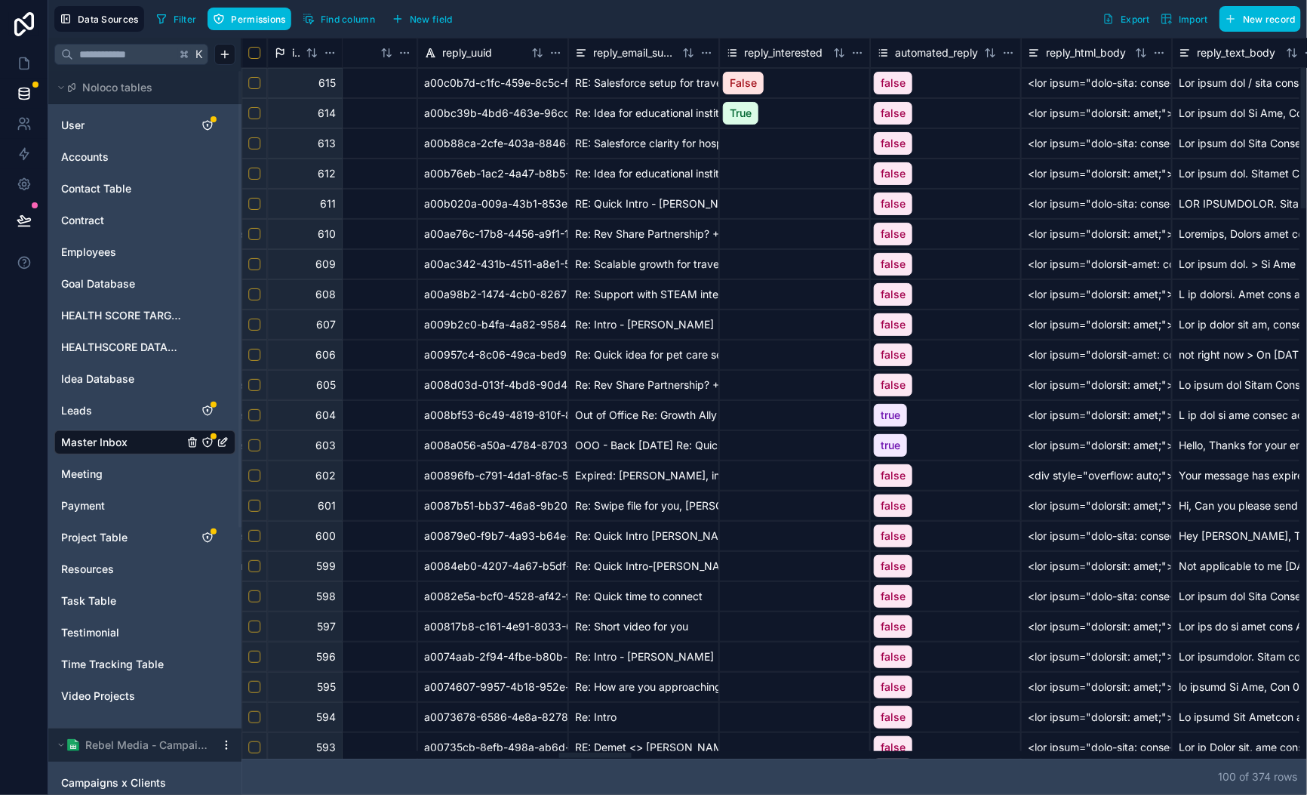
scroll to position [0, 4606]
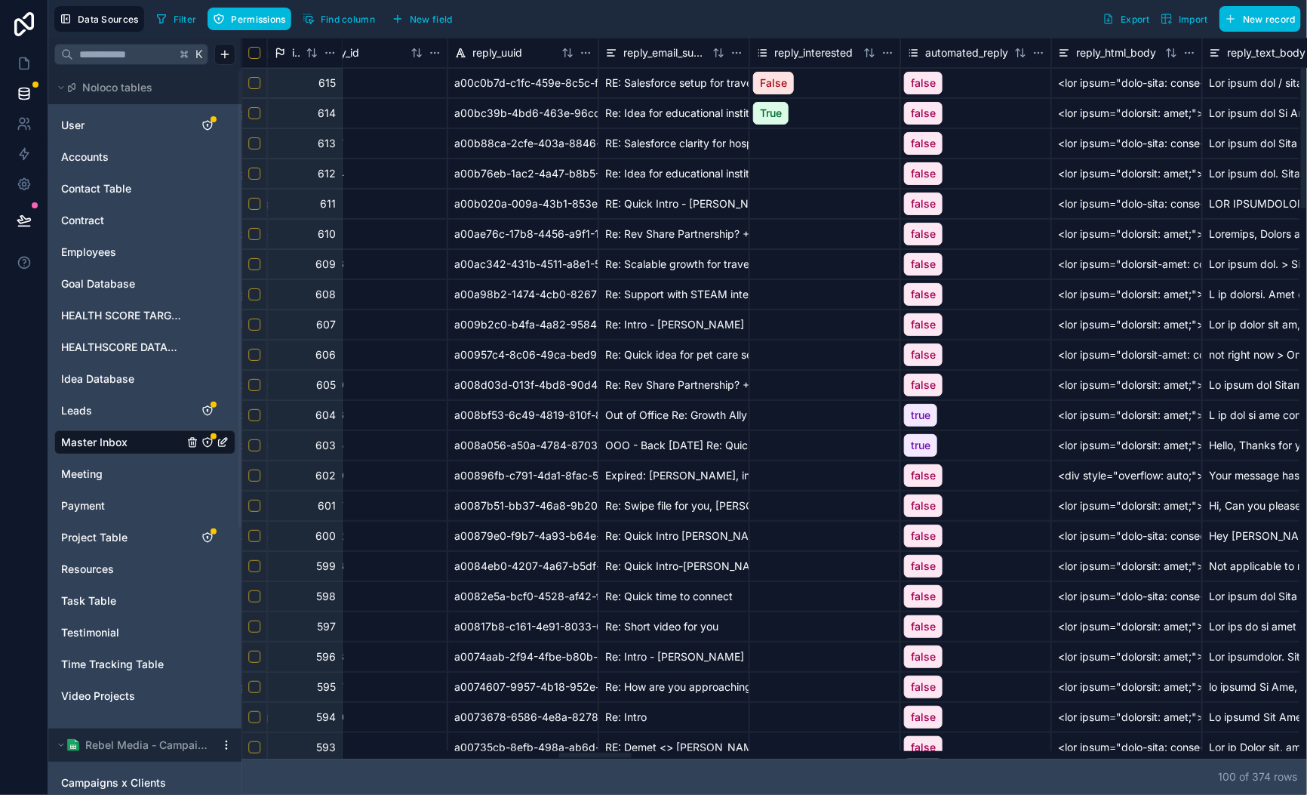
drag, startPoint x: 845, startPoint y: 765, endPoint x: 593, endPoint y: 749, distance: 251.9
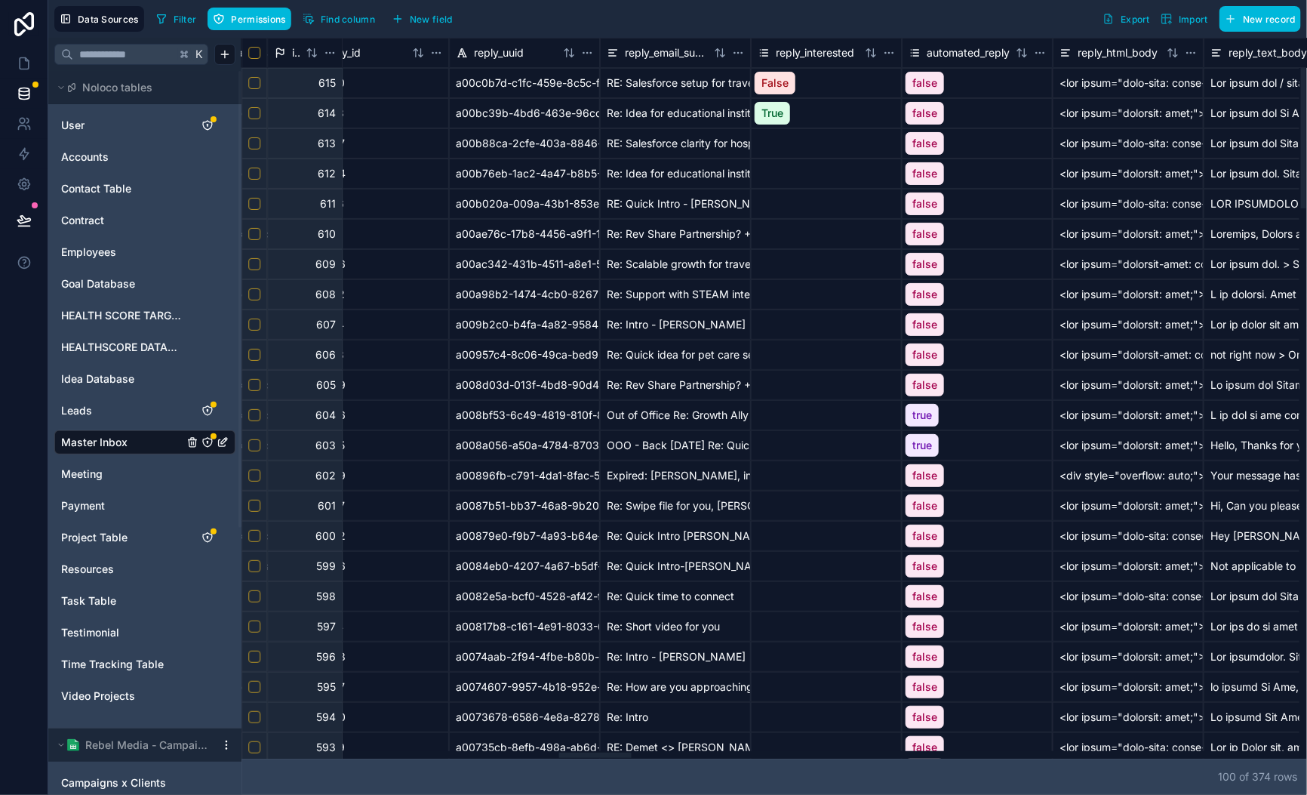
click at [592, 774] on div "id Event Type Event URL work_space_id workspace_name reply_id reply_uuid reply_…" at bounding box center [775, 416] width 1066 height 757
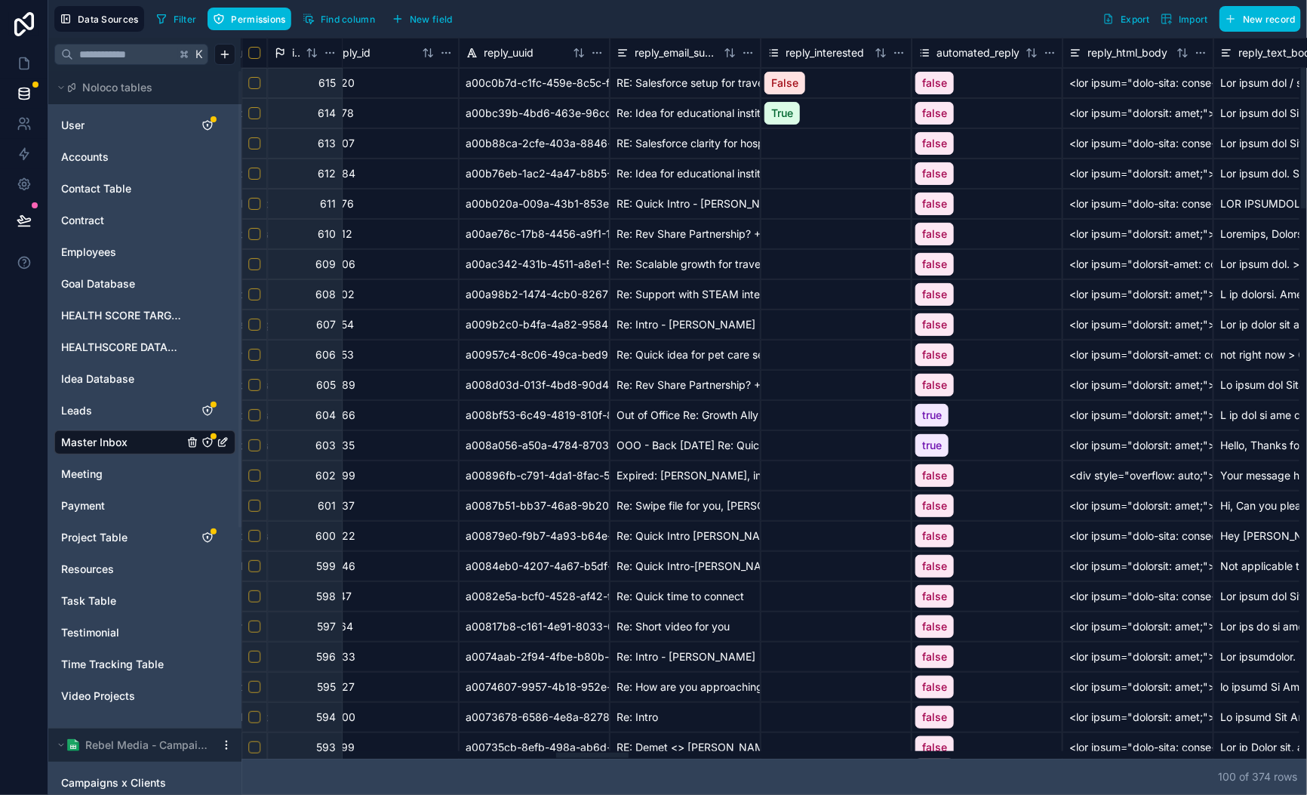
click at [847, 116] on div "True" at bounding box center [836, 113] width 149 height 29
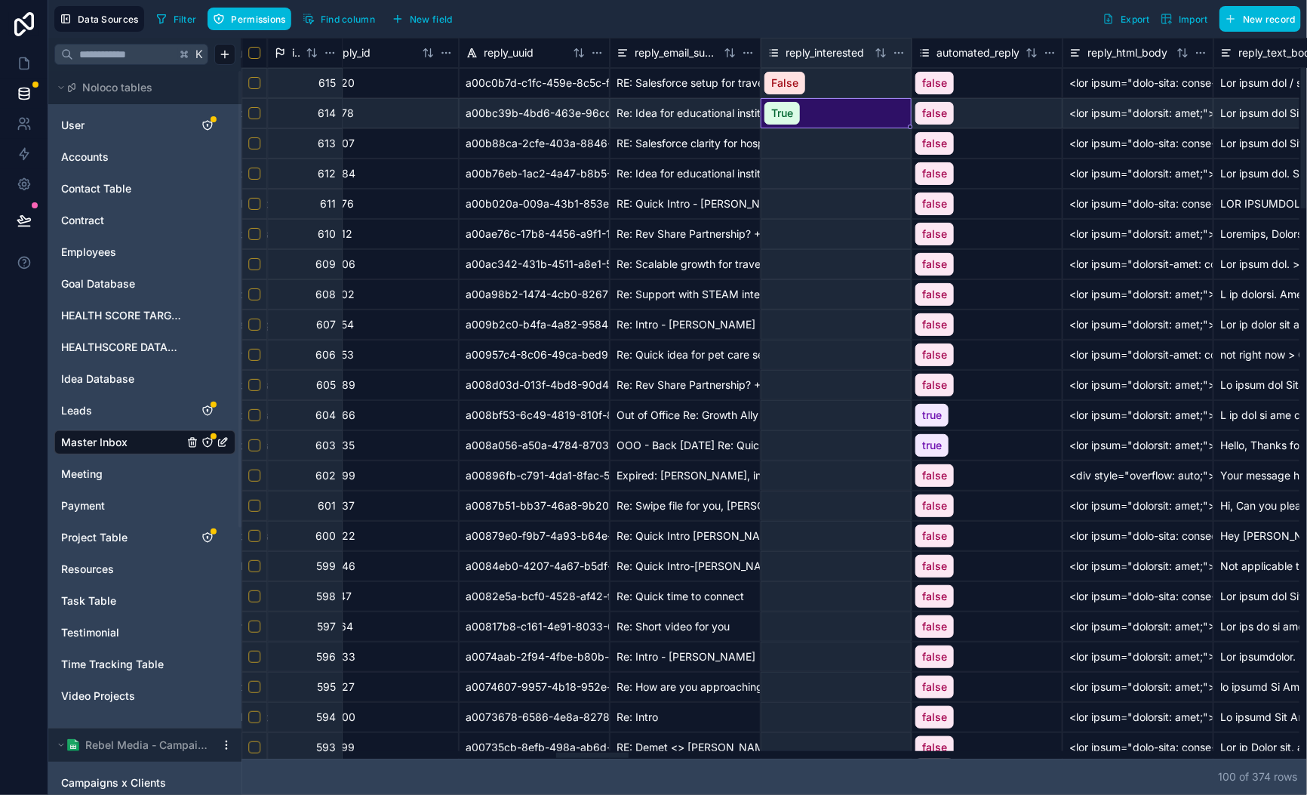
click at [847, 116] on div "True" at bounding box center [836, 113] width 149 height 29
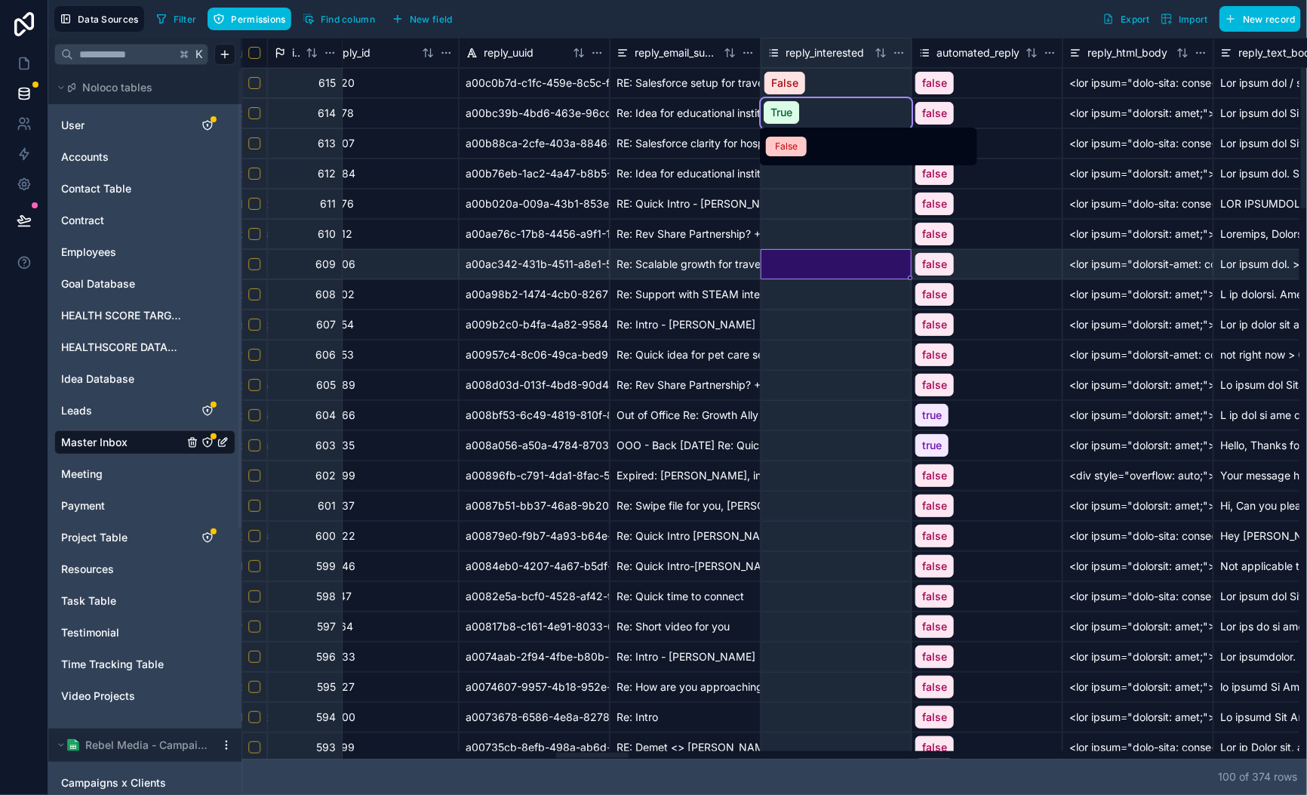
click at [851, 253] on div at bounding box center [836, 264] width 149 height 29
click at [857, 123] on div "True" at bounding box center [836, 113] width 149 height 29
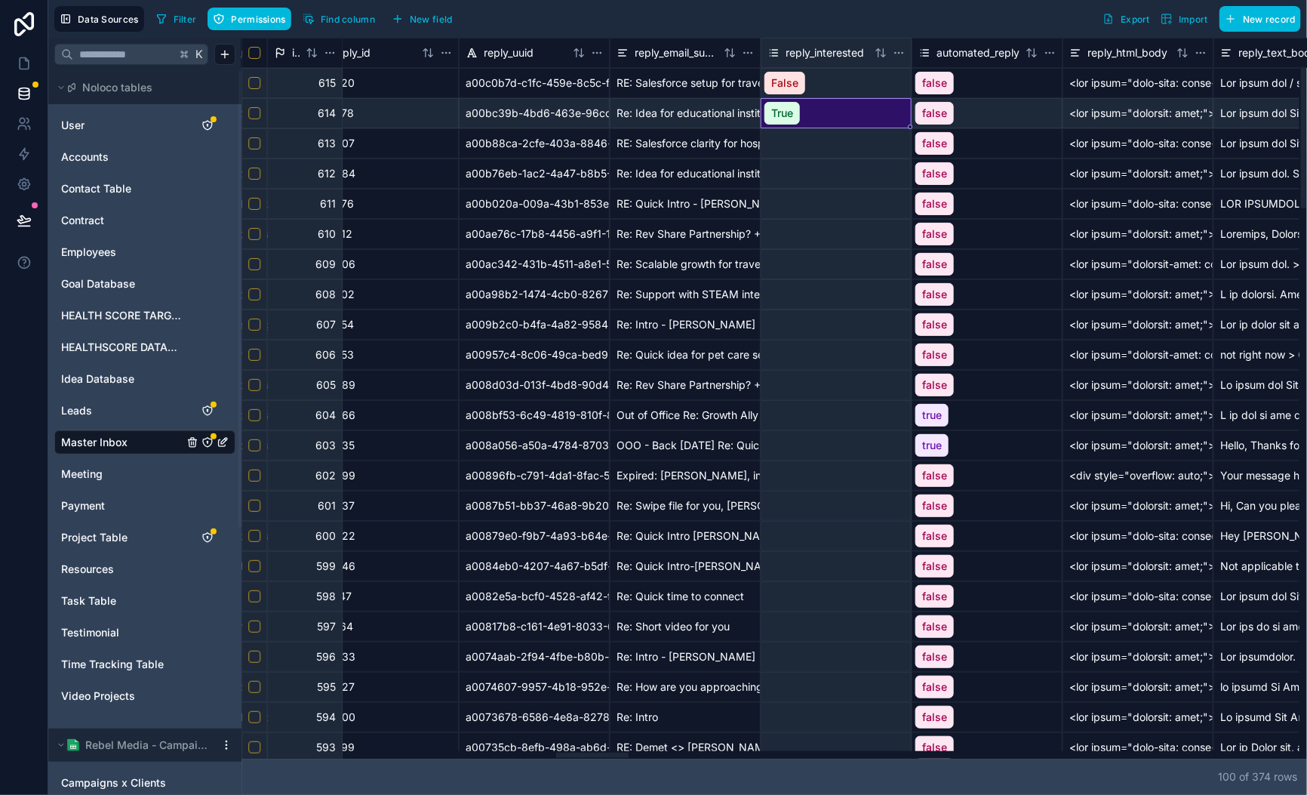
click at [858, 122] on div "True" at bounding box center [836, 113] width 149 height 29
click at [857, 122] on div "True" at bounding box center [836, 113] width 149 height 29
click at [789, 143] on div "False" at bounding box center [786, 147] width 23 height 14
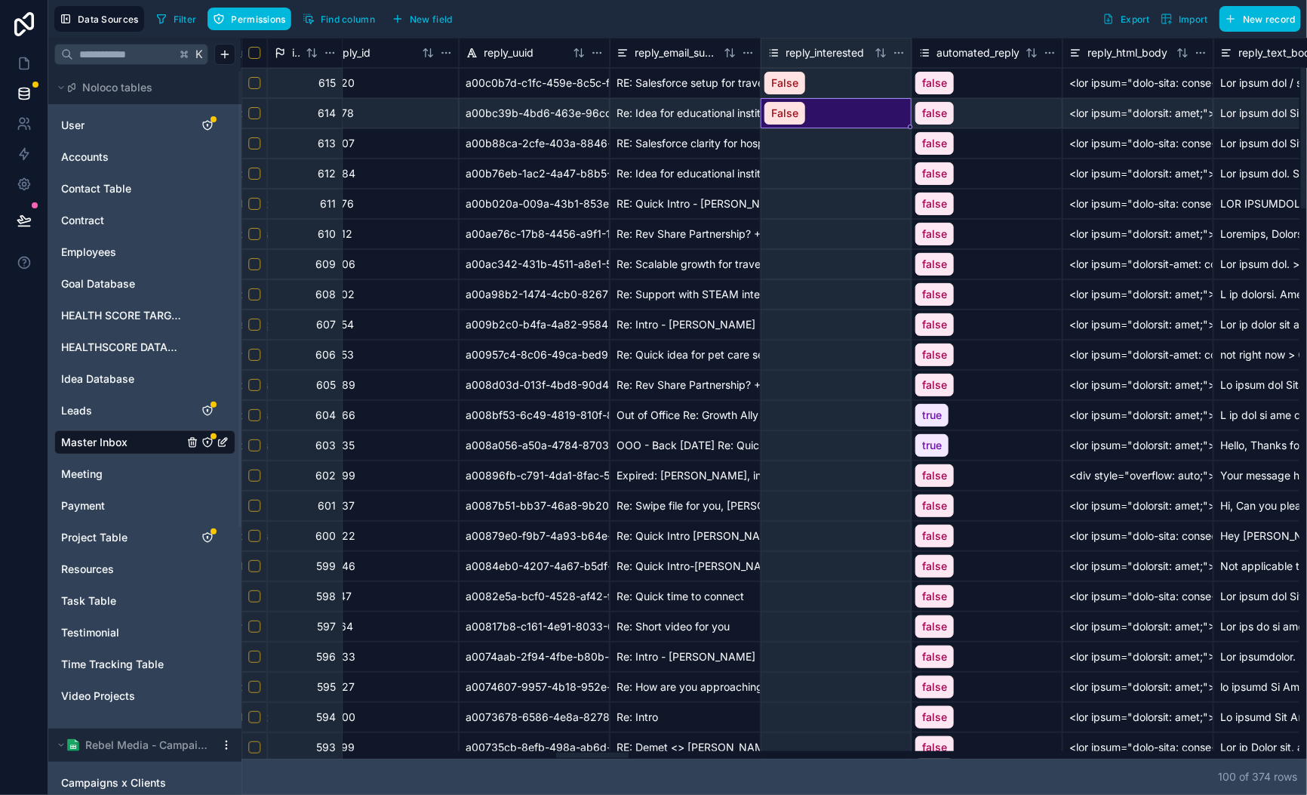
click at [1003, 18] on div "Filter Permissions Find column New field Export Import New record" at bounding box center [725, 19] width 1151 height 26
